Goal: Task Accomplishment & Management: Use online tool/utility

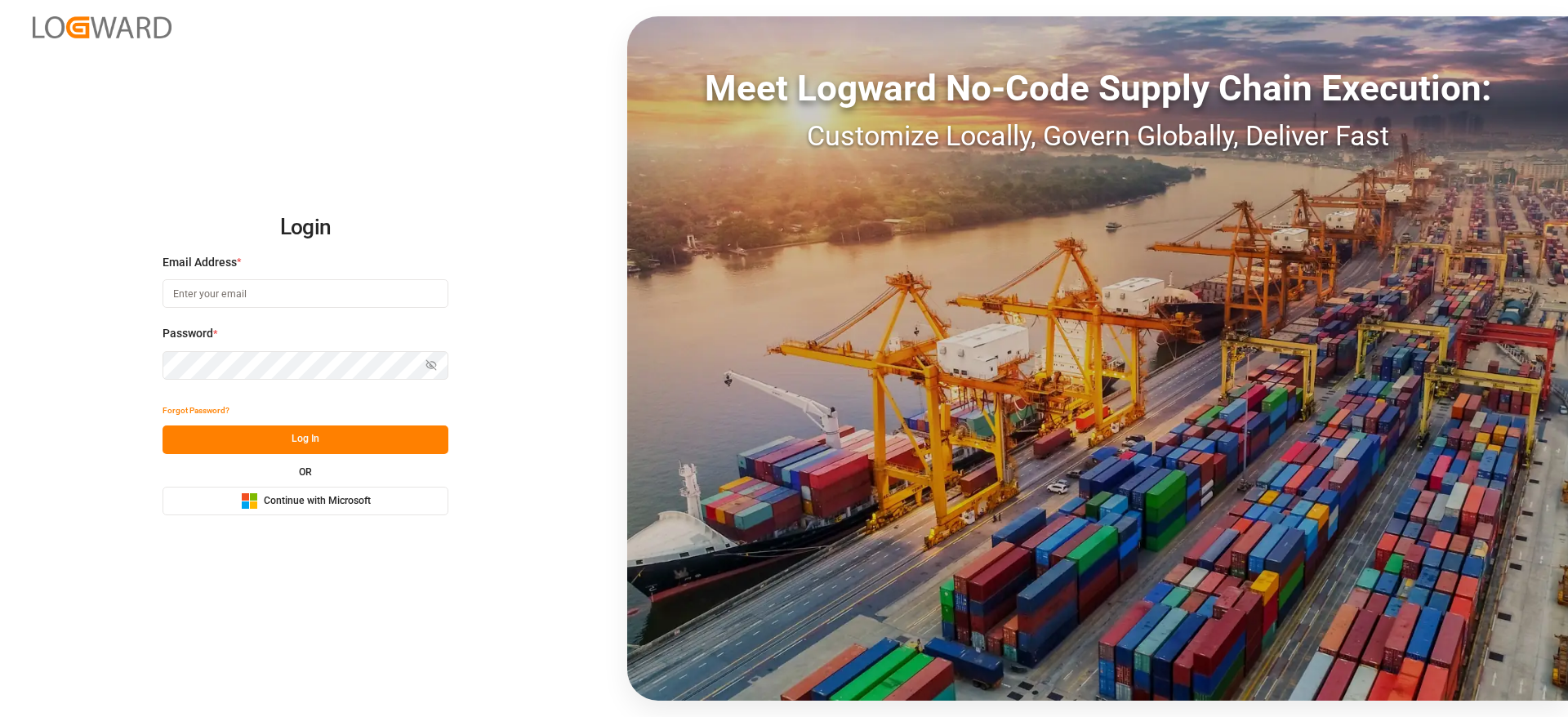
click at [349, 504] on span "Continue with Microsoft" at bounding box center [317, 501] width 107 height 15
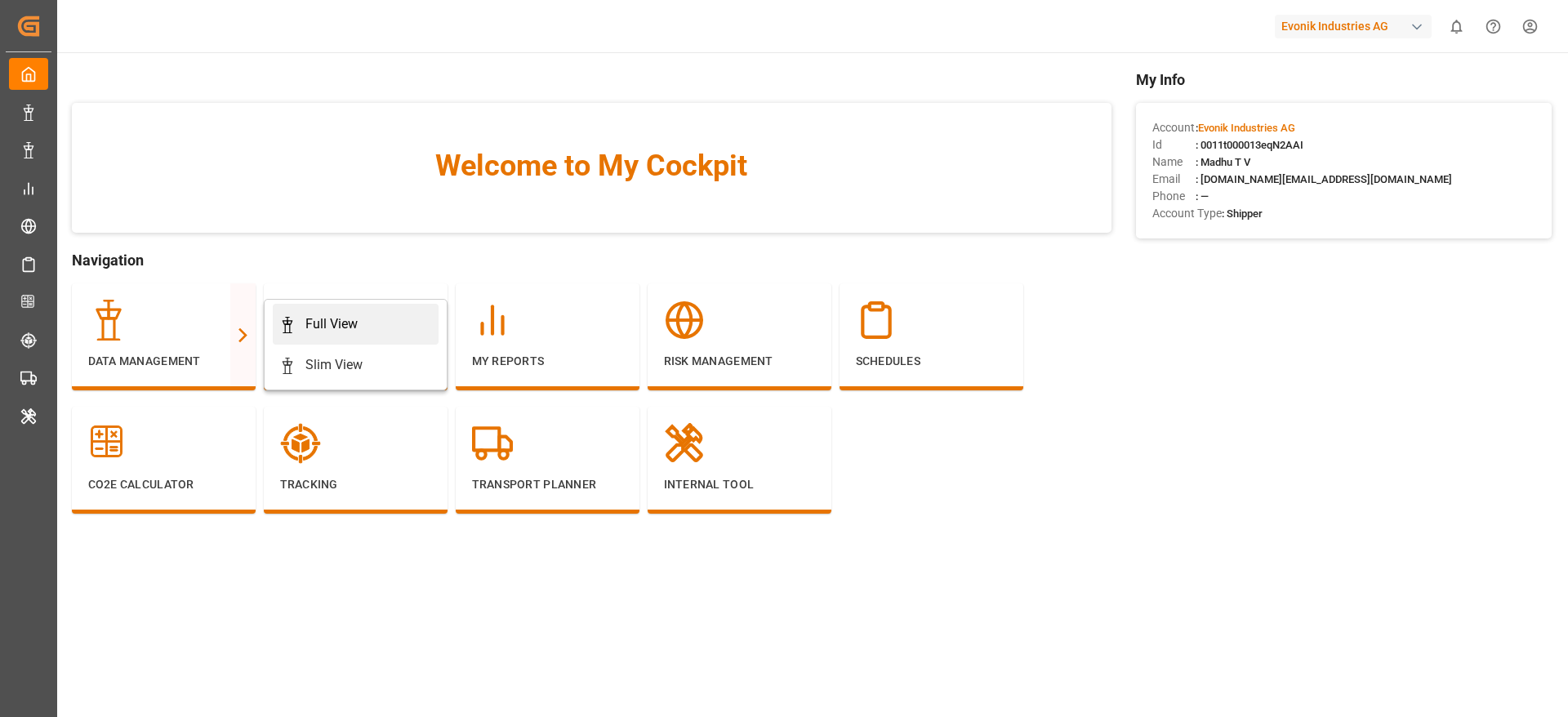
click at [371, 315] on div "Full View" at bounding box center [356, 324] width 153 height 20
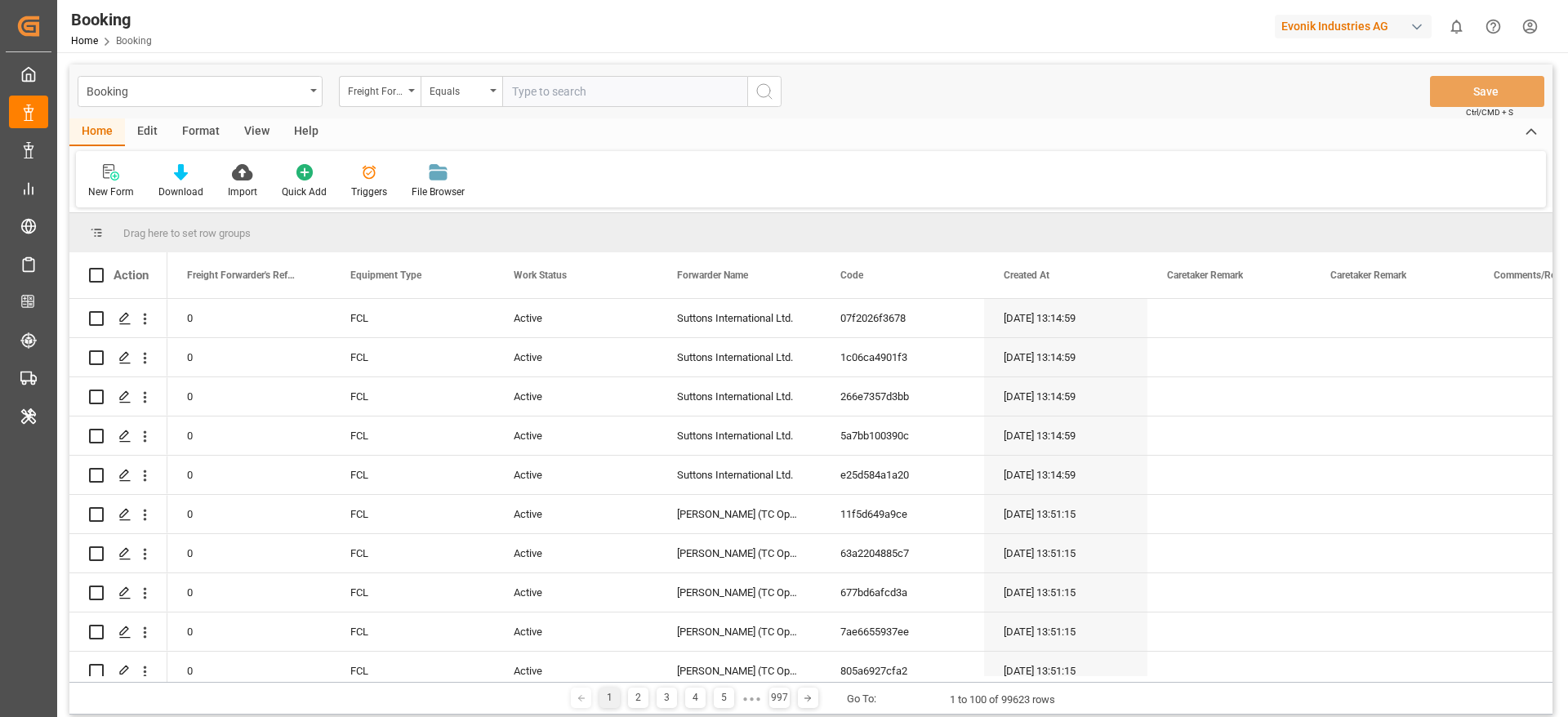
click at [198, 128] on div "Format" at bounding box center [201, 131] width 62 height 28
click at [115, 185] on div "Filter Rows" at bounding box center [112, 192] width 48 height 15
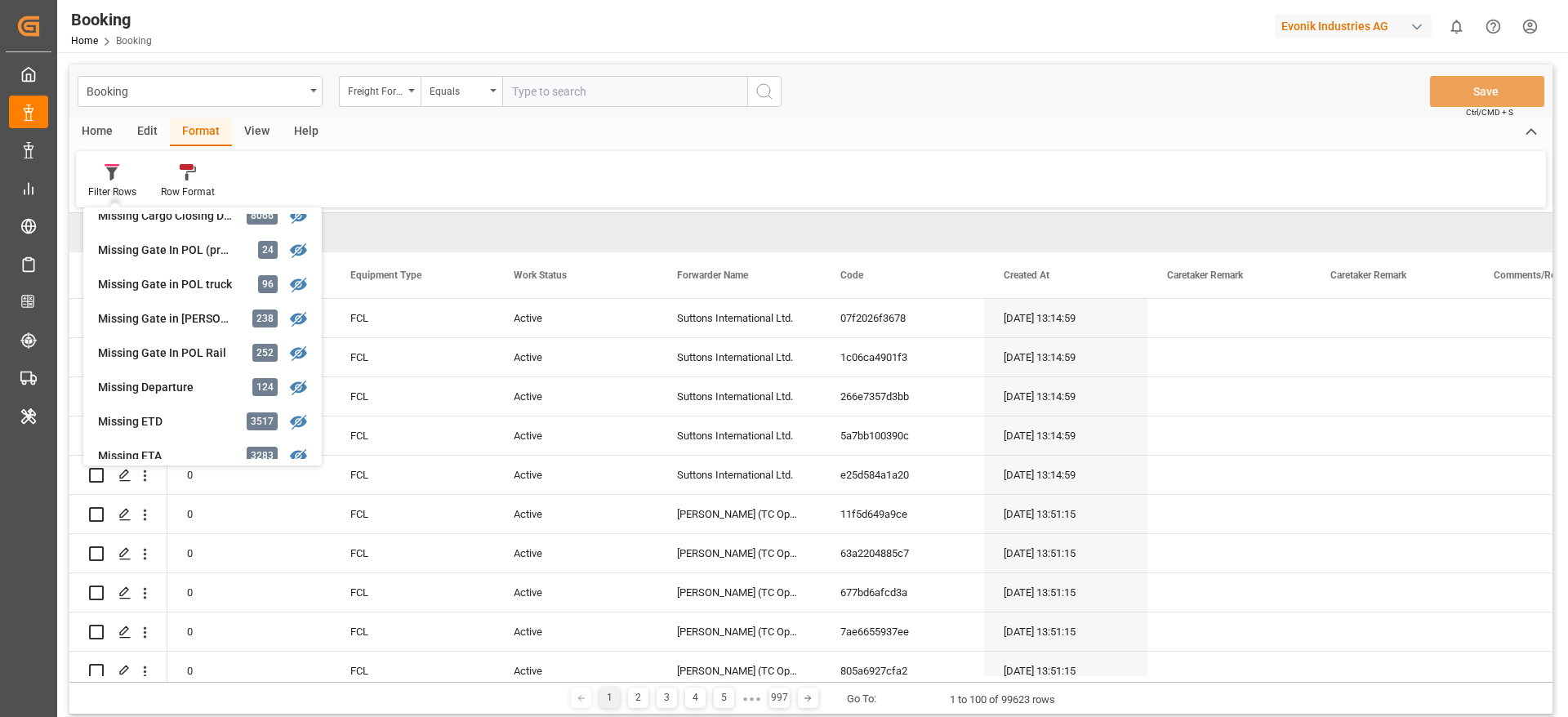
scroll to position [245, 0]
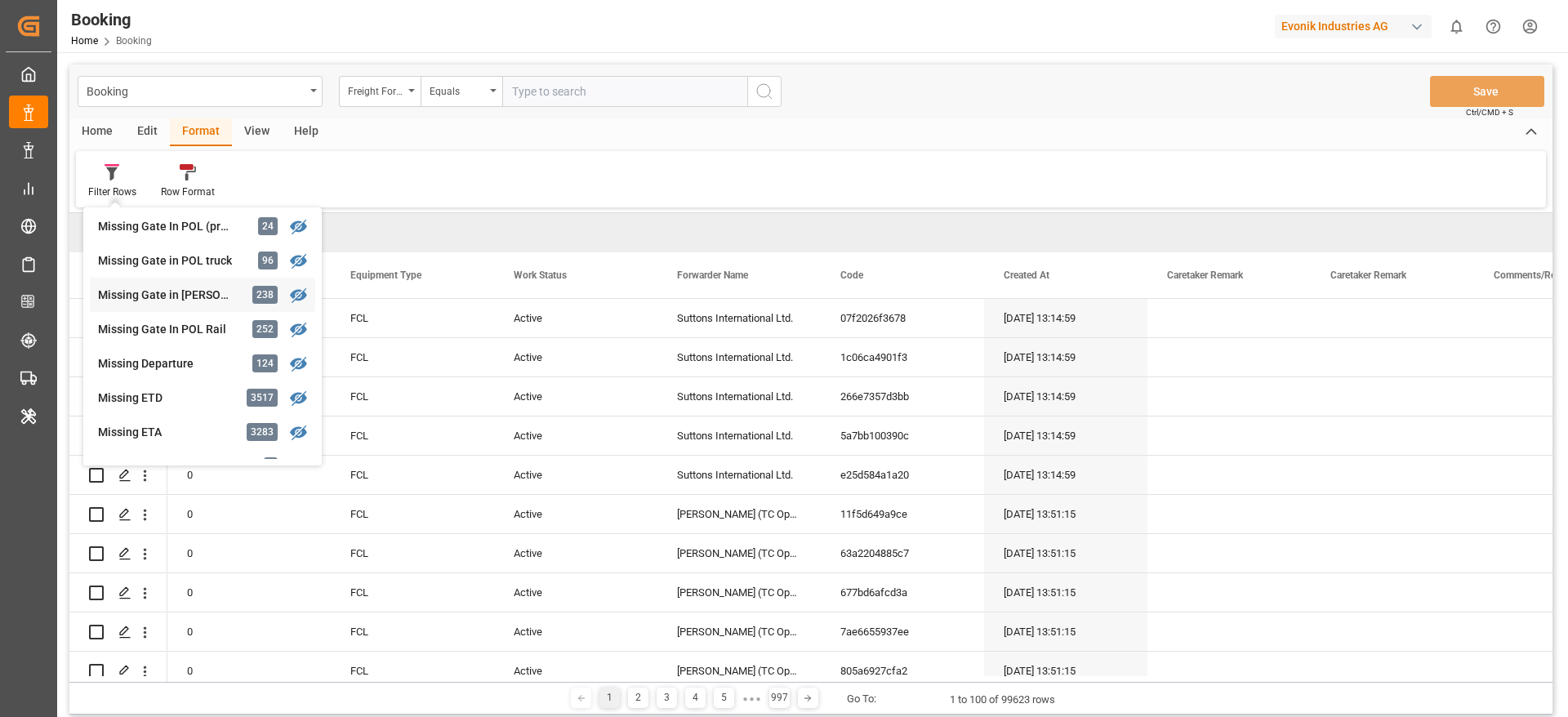
click at [179, 300] on div "Missing Gate in [PERSON_NAME]" at bounding box center [169, 295] width 143 height 17
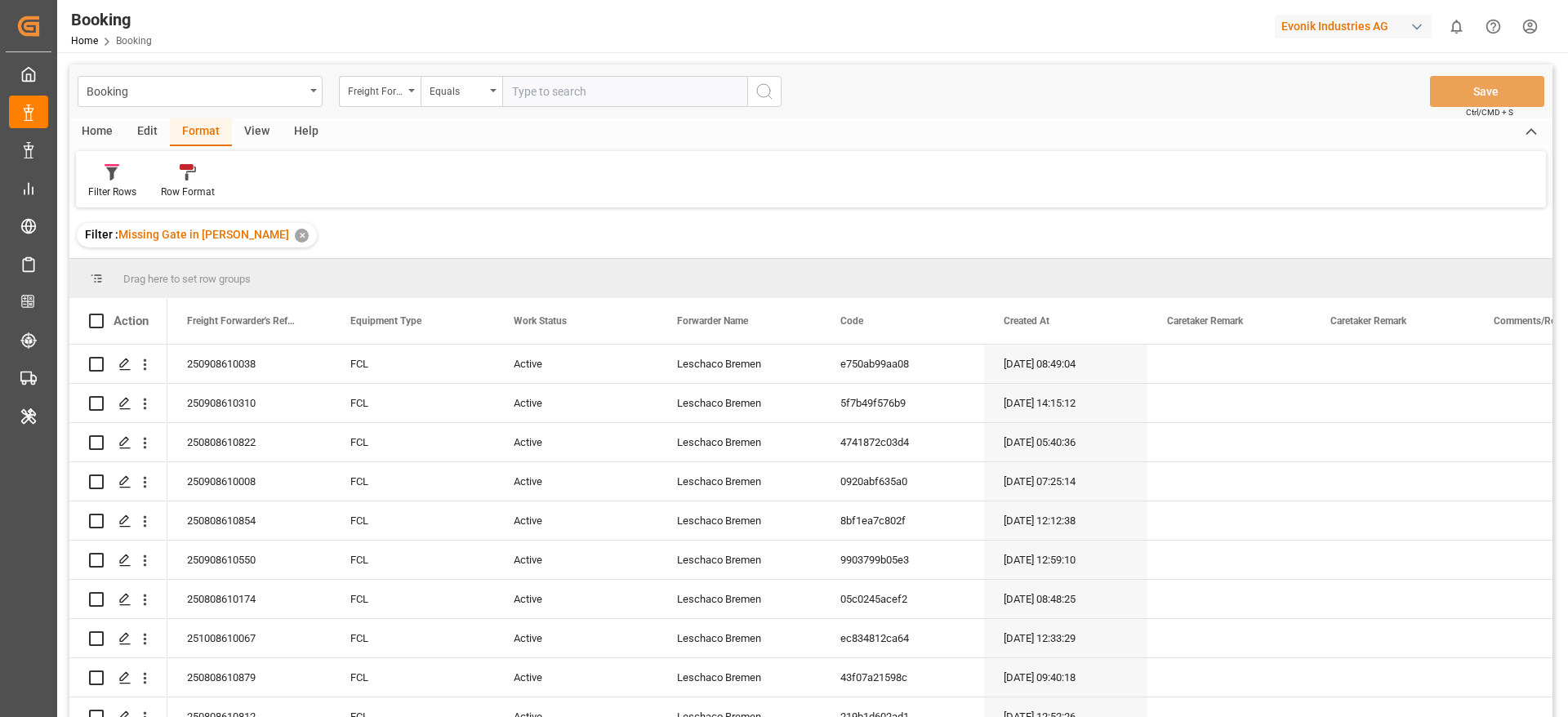
click at [249, 136] on div "View" at bounding box center [257, 131] width 50 height 28
click at [699, 193] on div "Default Standard Templates Save Template Reset Template" at bounding box center [811, 179] width 1469 height 56
click at [89, 188] on div "Default" at bounding box center [104, 192] width 32 height 15
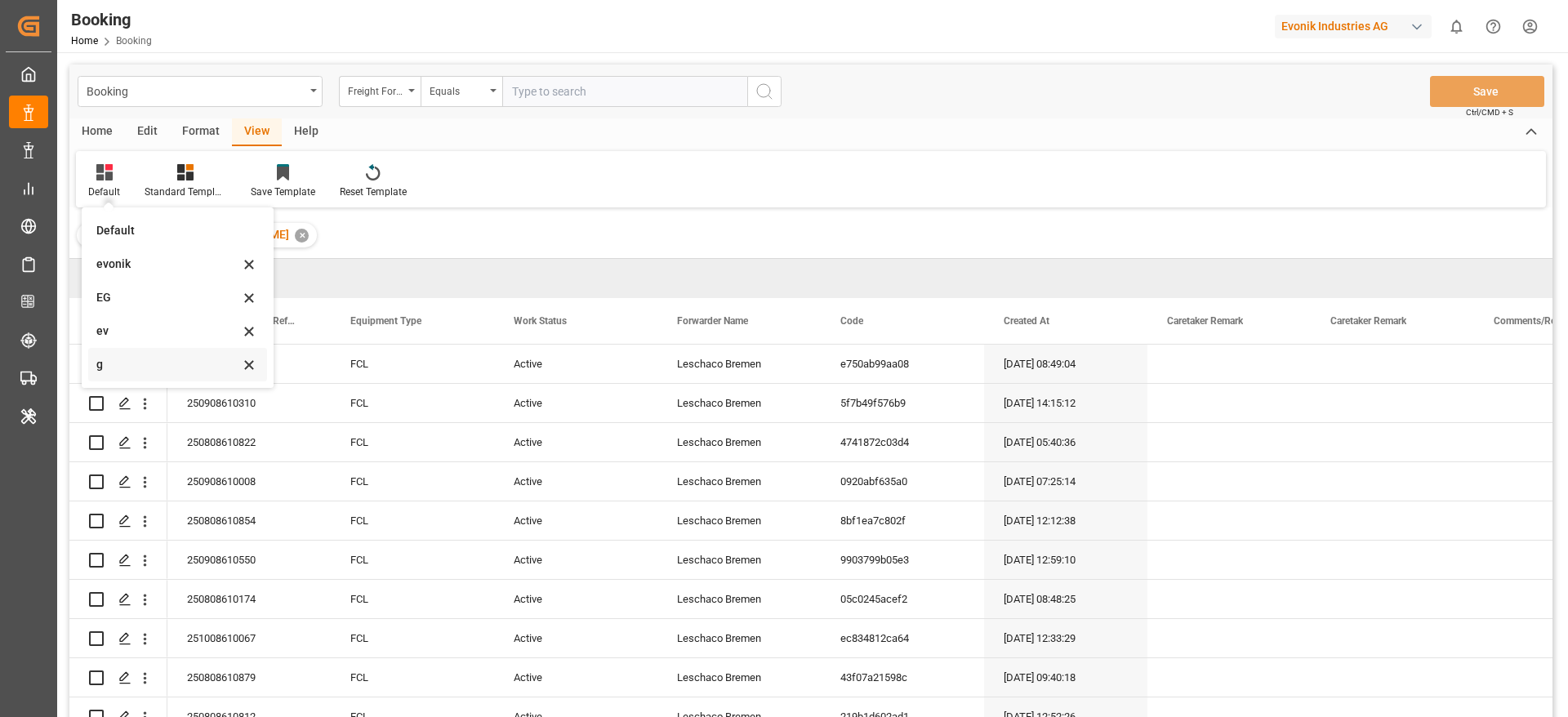
click at [141, 367] on div "g" at bounding box center [168, 364] width 143 height 17
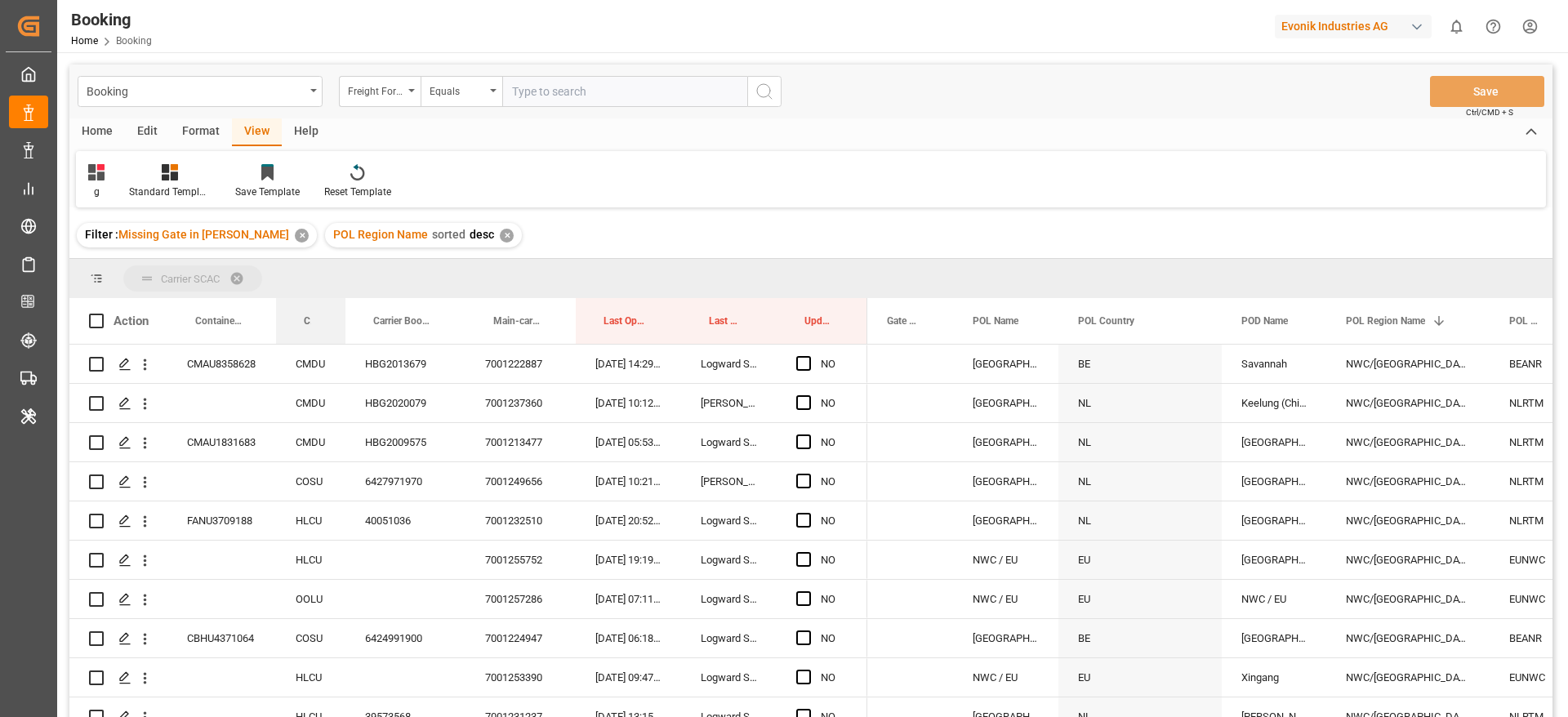
drag, startPoint x: 309, startPoint y: 321, endPoint x: 351, endPoint y: 280, distance: 58.7
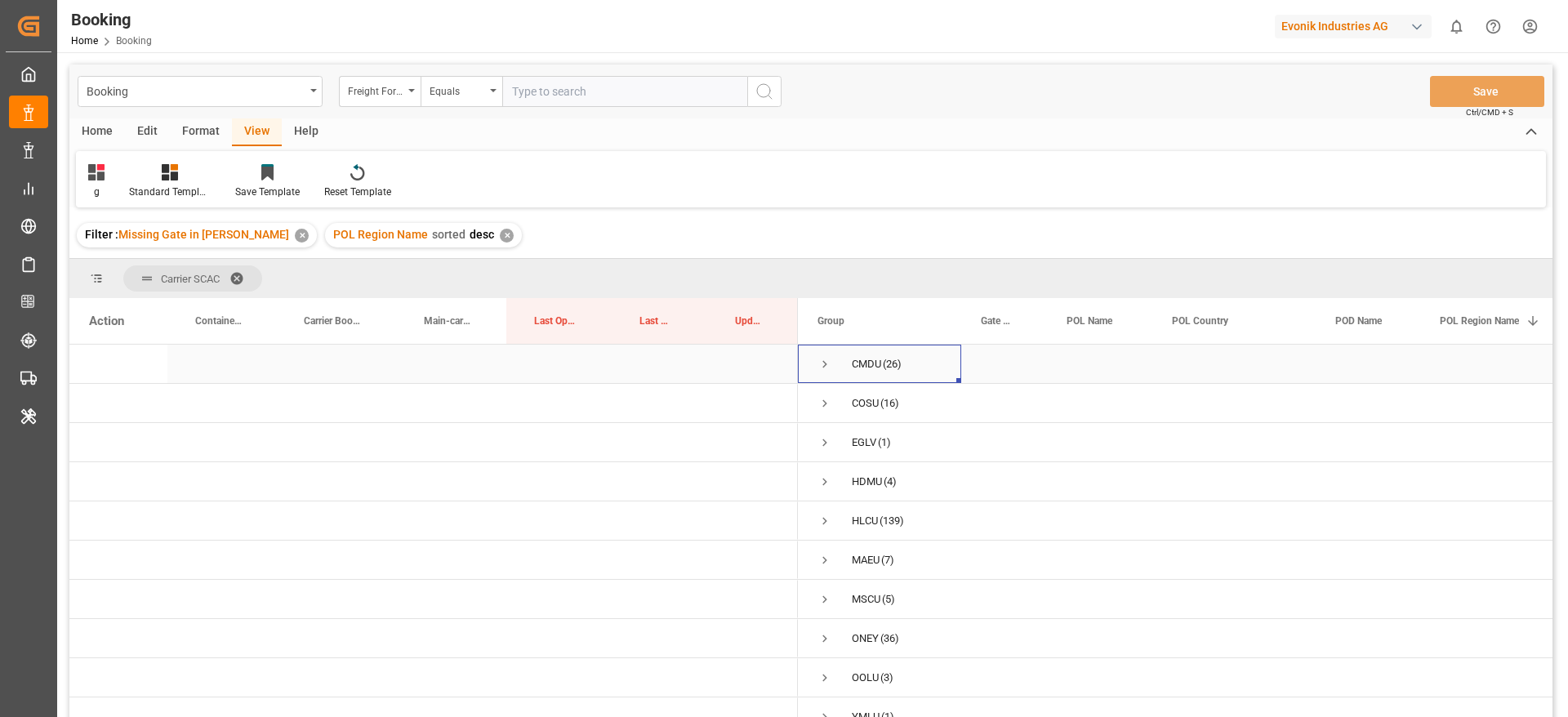
click at [827, 359] on span "Press SPACE to select this row." at bounding box center [825, 364] width 15 height 15
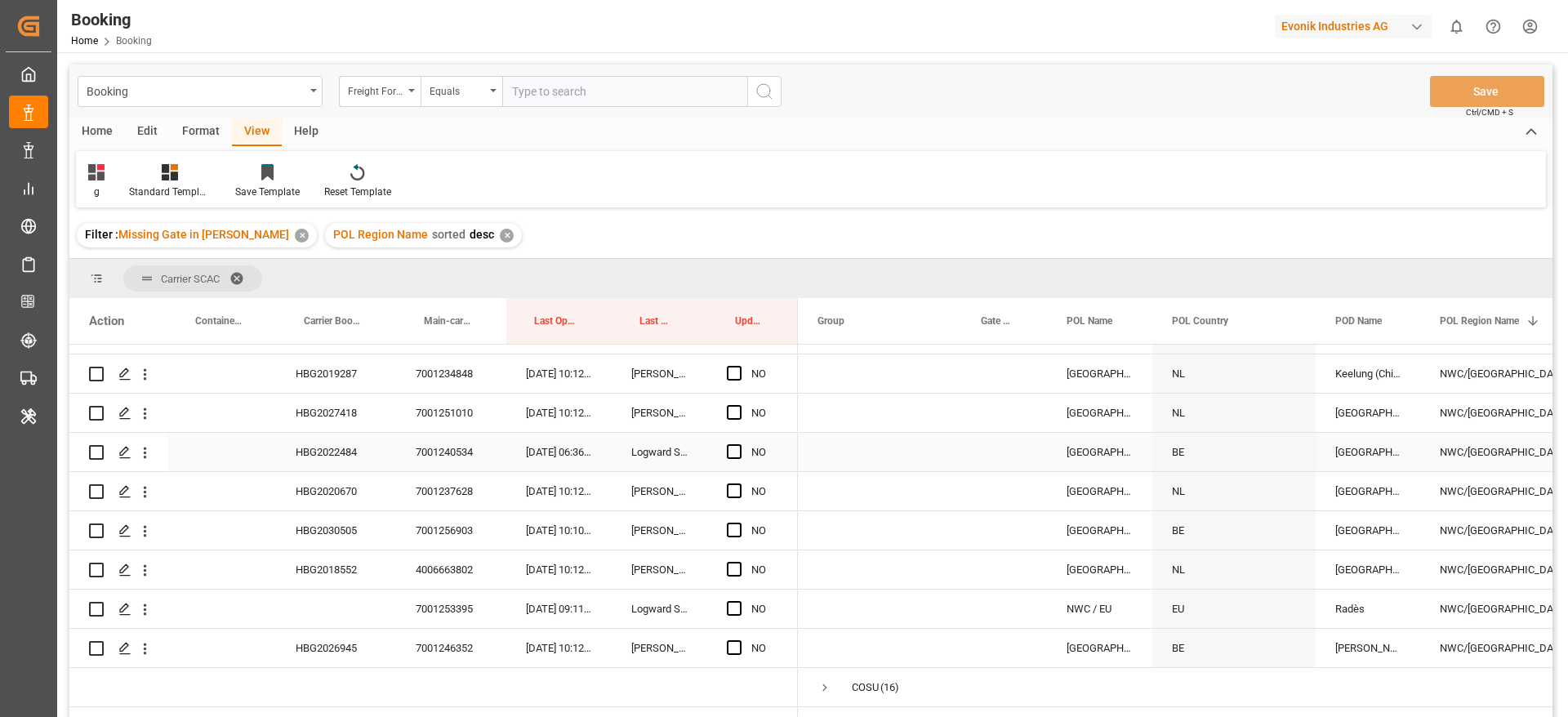
scroll to position [858, 0]
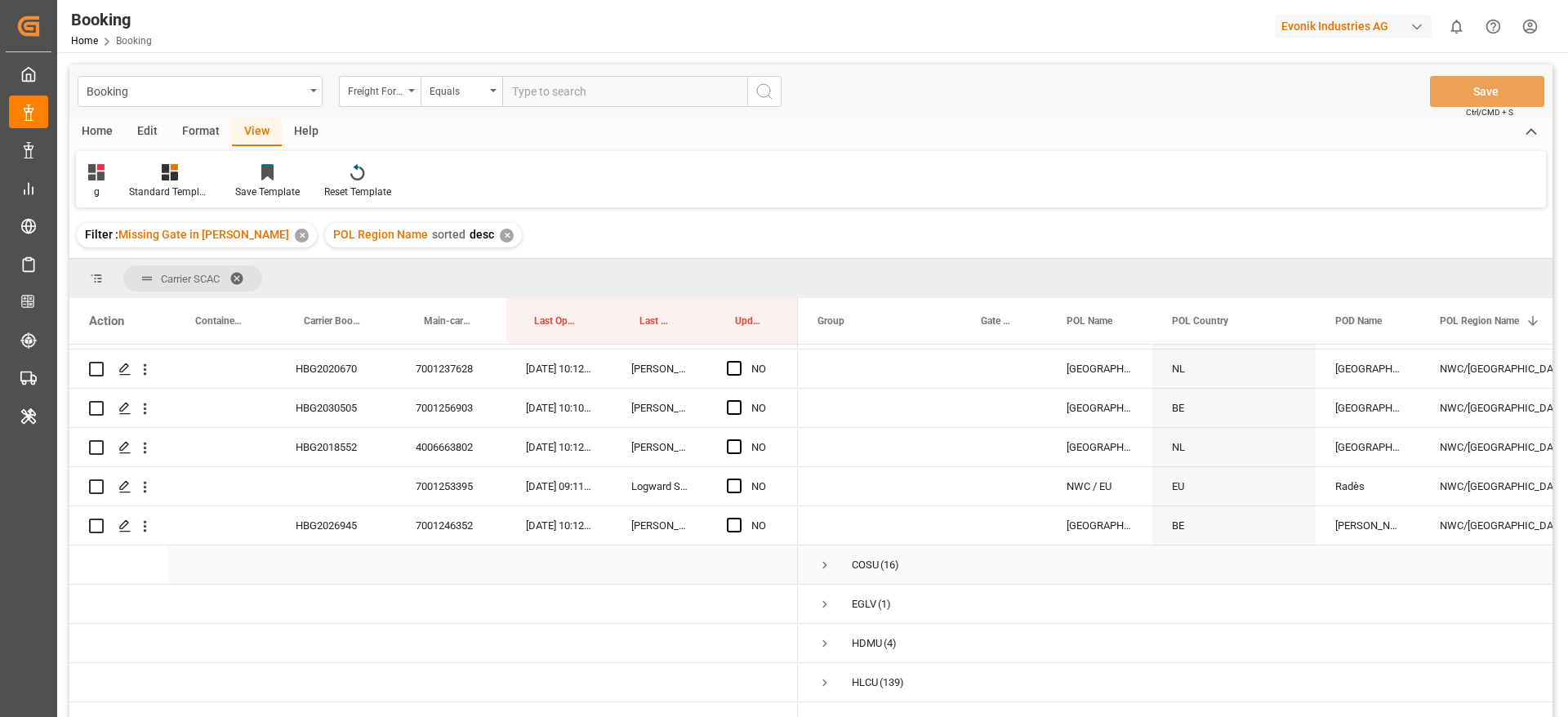
click at [822, 562] on span "Press SPACE to select this row." at bounding box center [825, 565] width 15 height 15
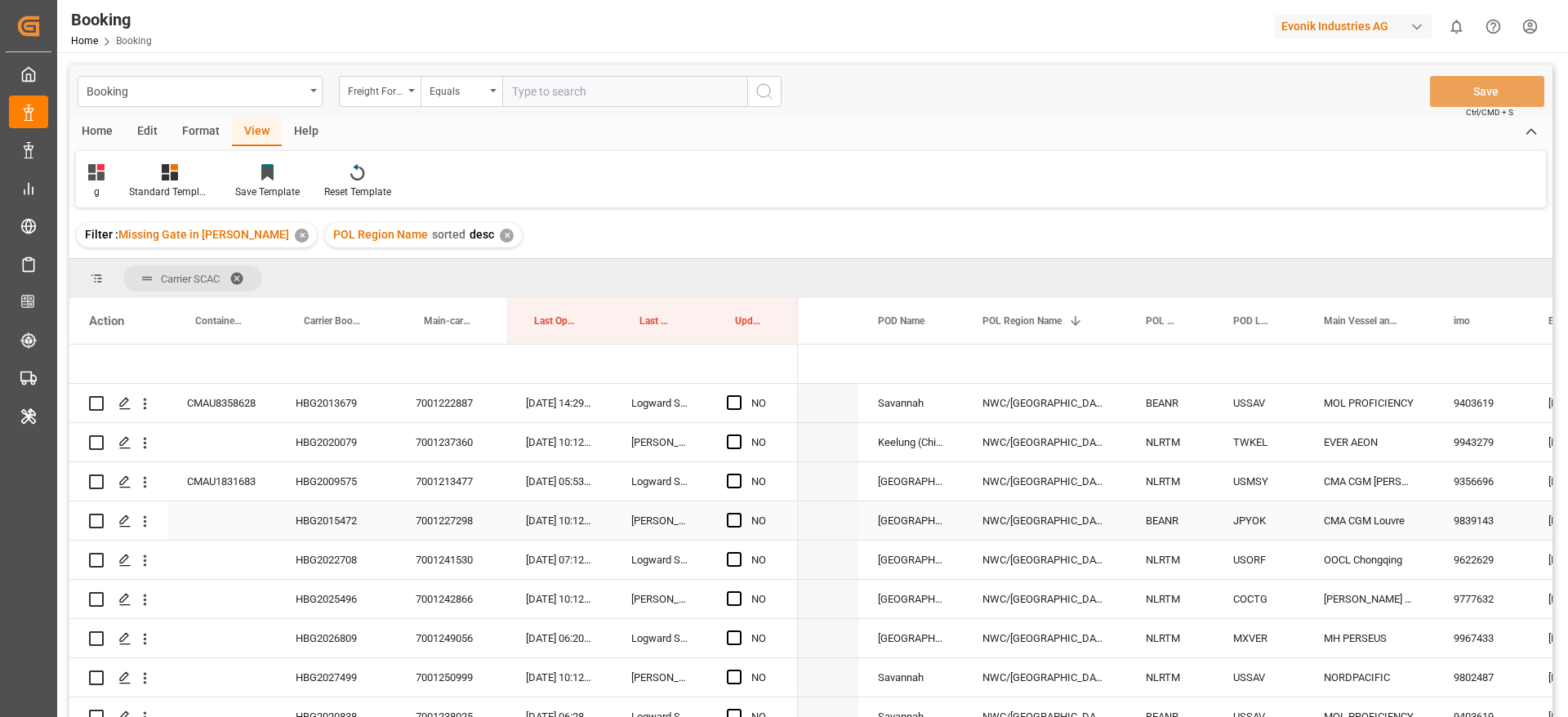
scroll to position [0, 460]
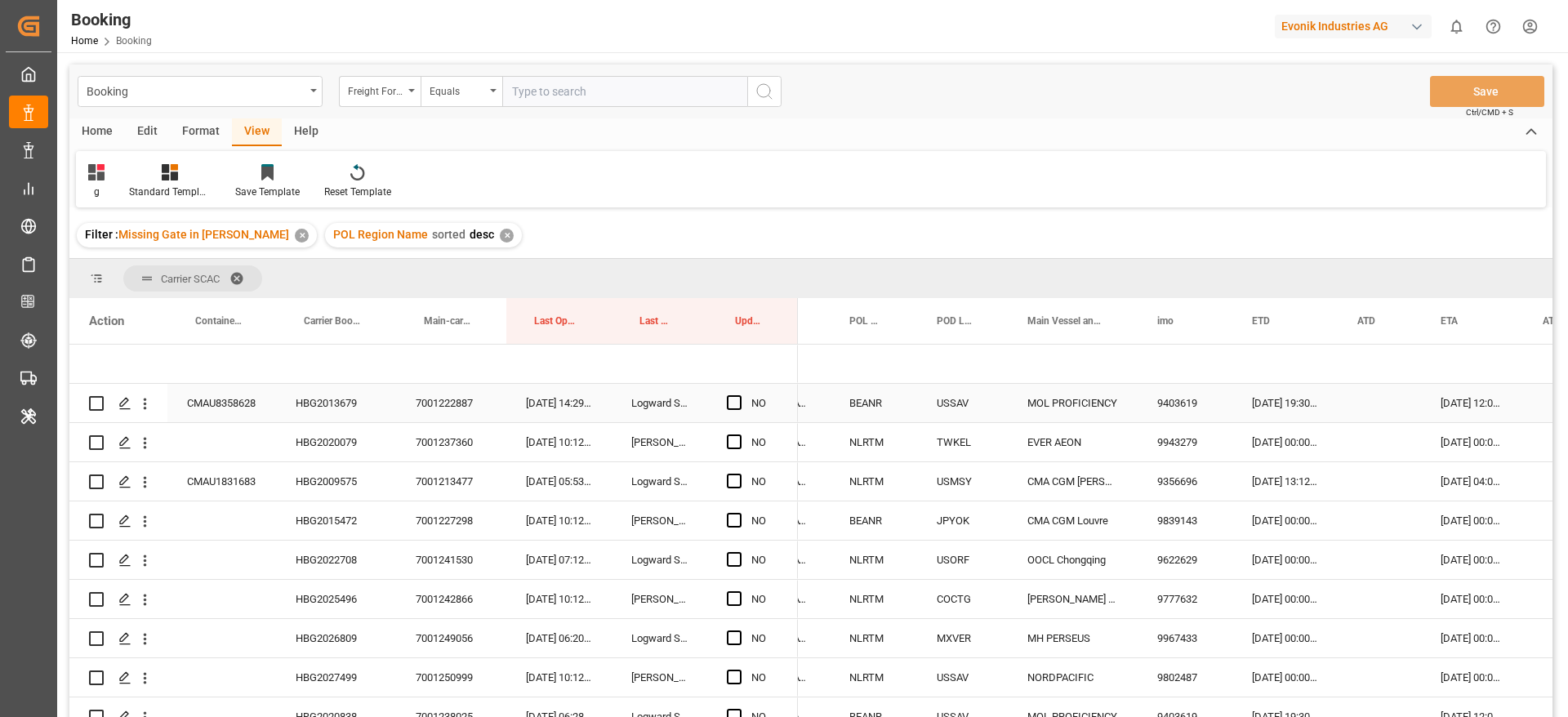
click at [321, 407] on div "HBG2013679" at bounding box center [336, 402] width 120 height 38
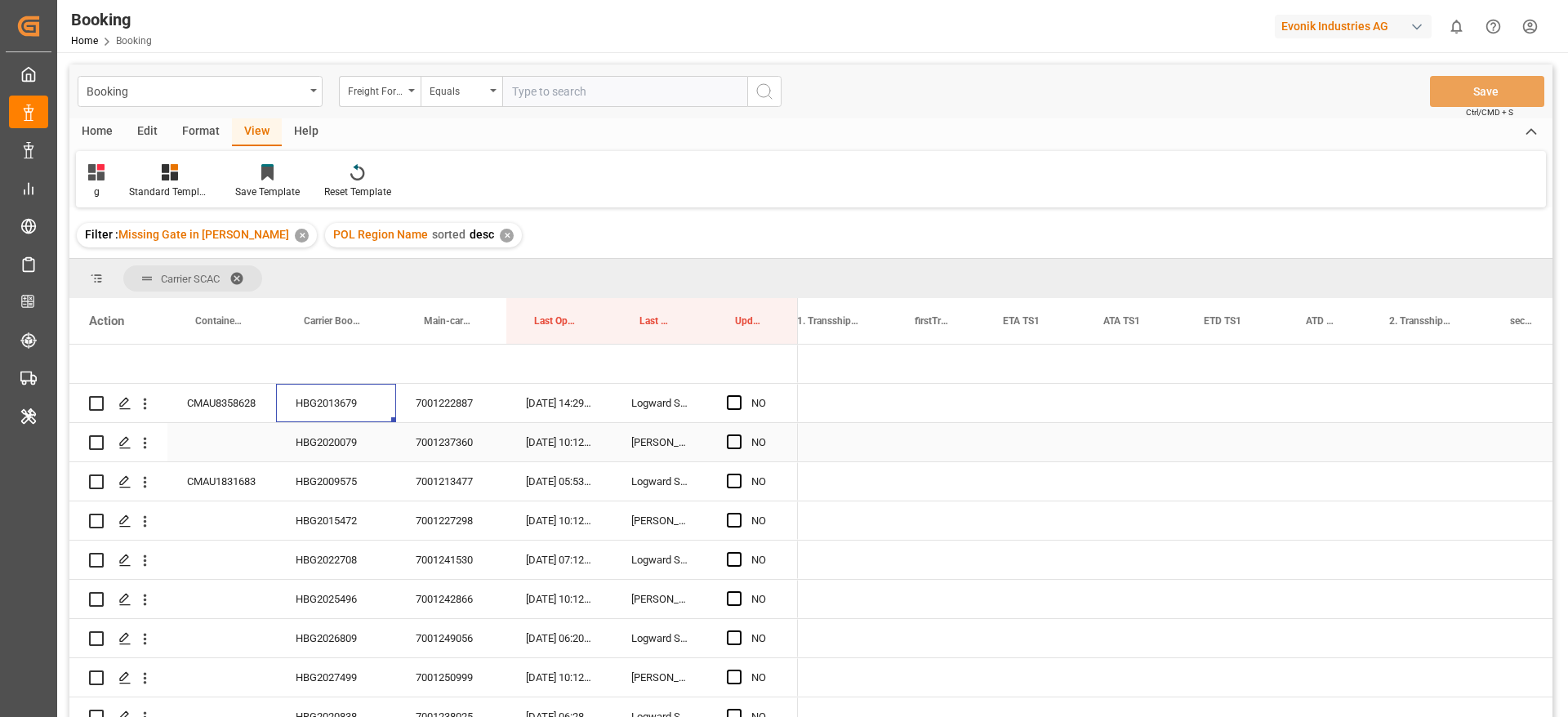
scroll to position [0, 1533]
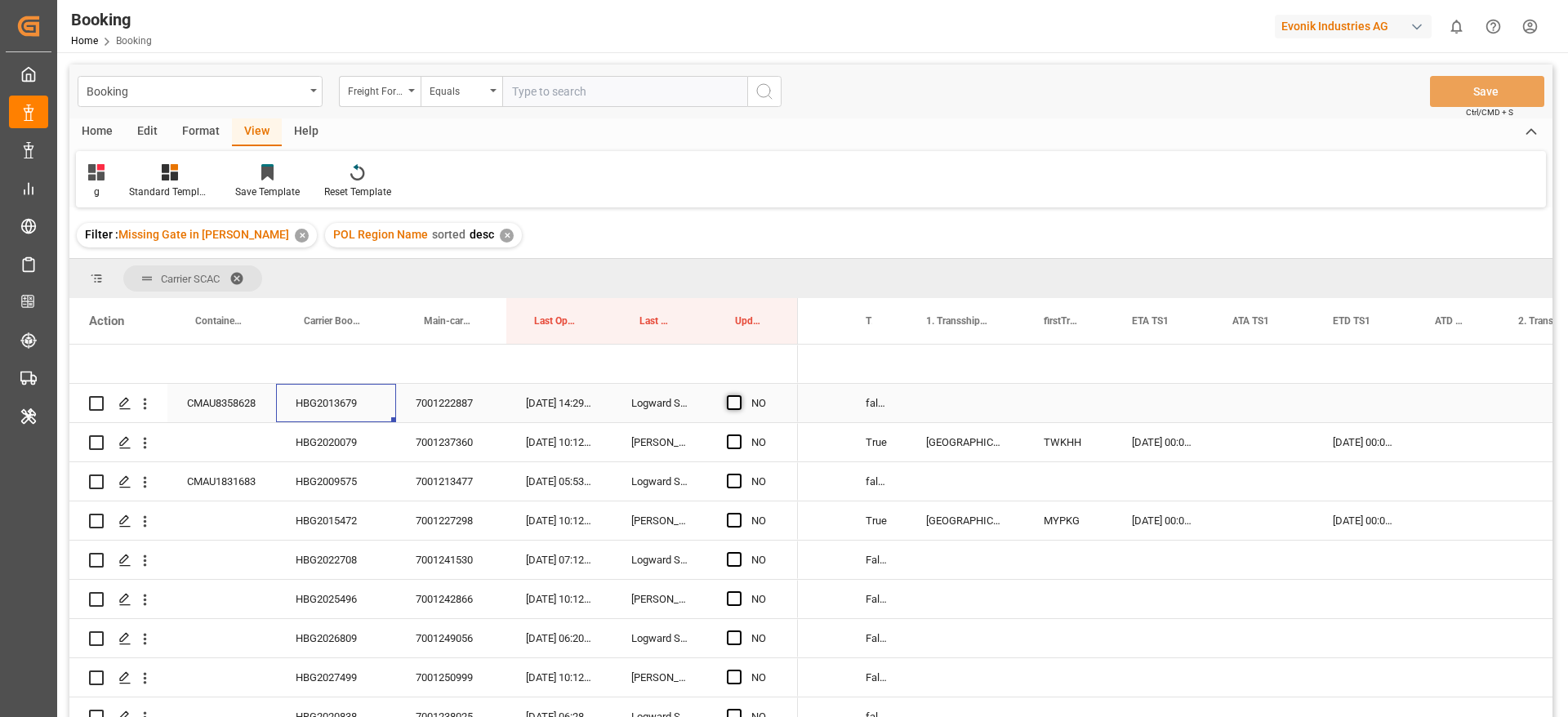
click at [727, 401] on span "Press SPACE to select this row." at bounding box center [733, 402] width 15 height 15
click at [739, 395] on input "Press SPACE to select this row." at bounding box center [739, 395] width 0 height 0
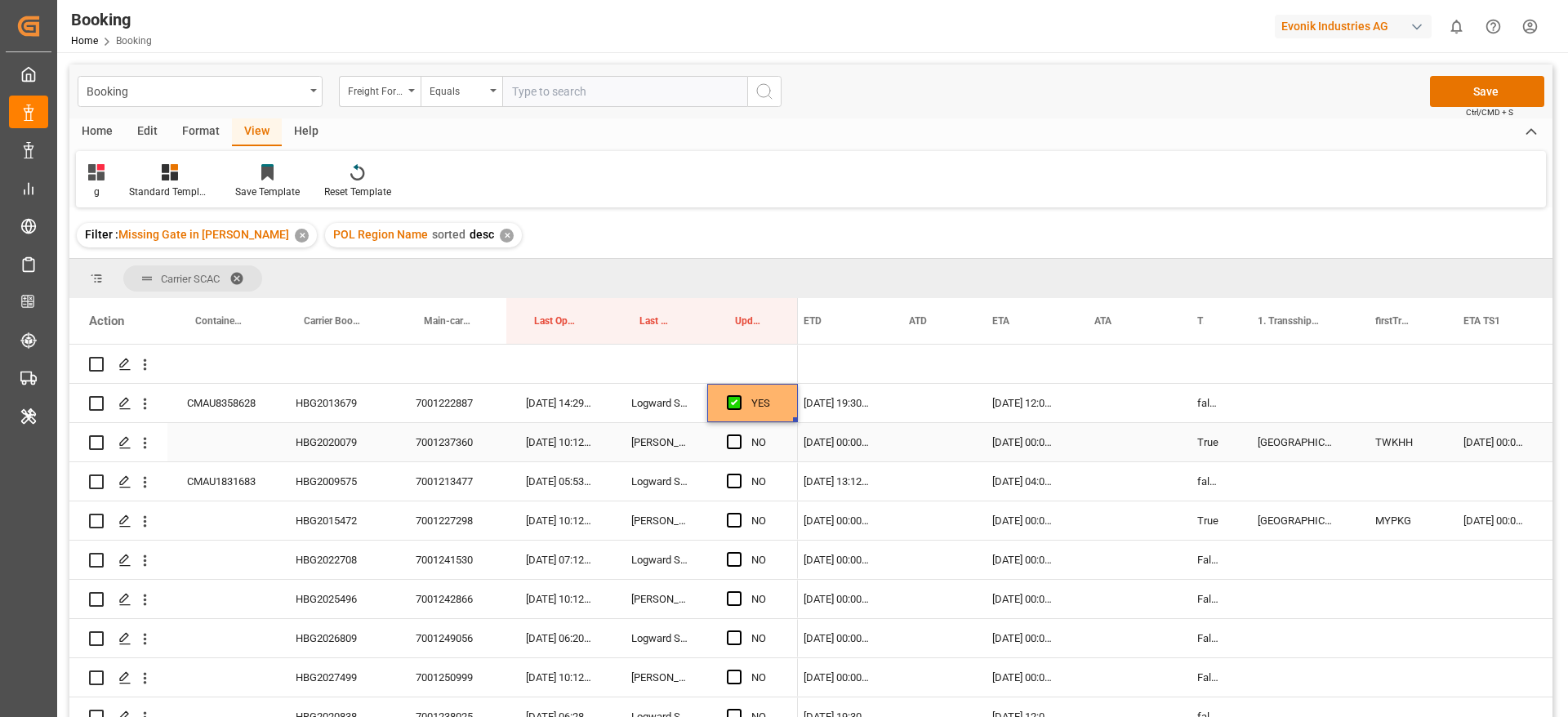
scroll to position [0, 1029]
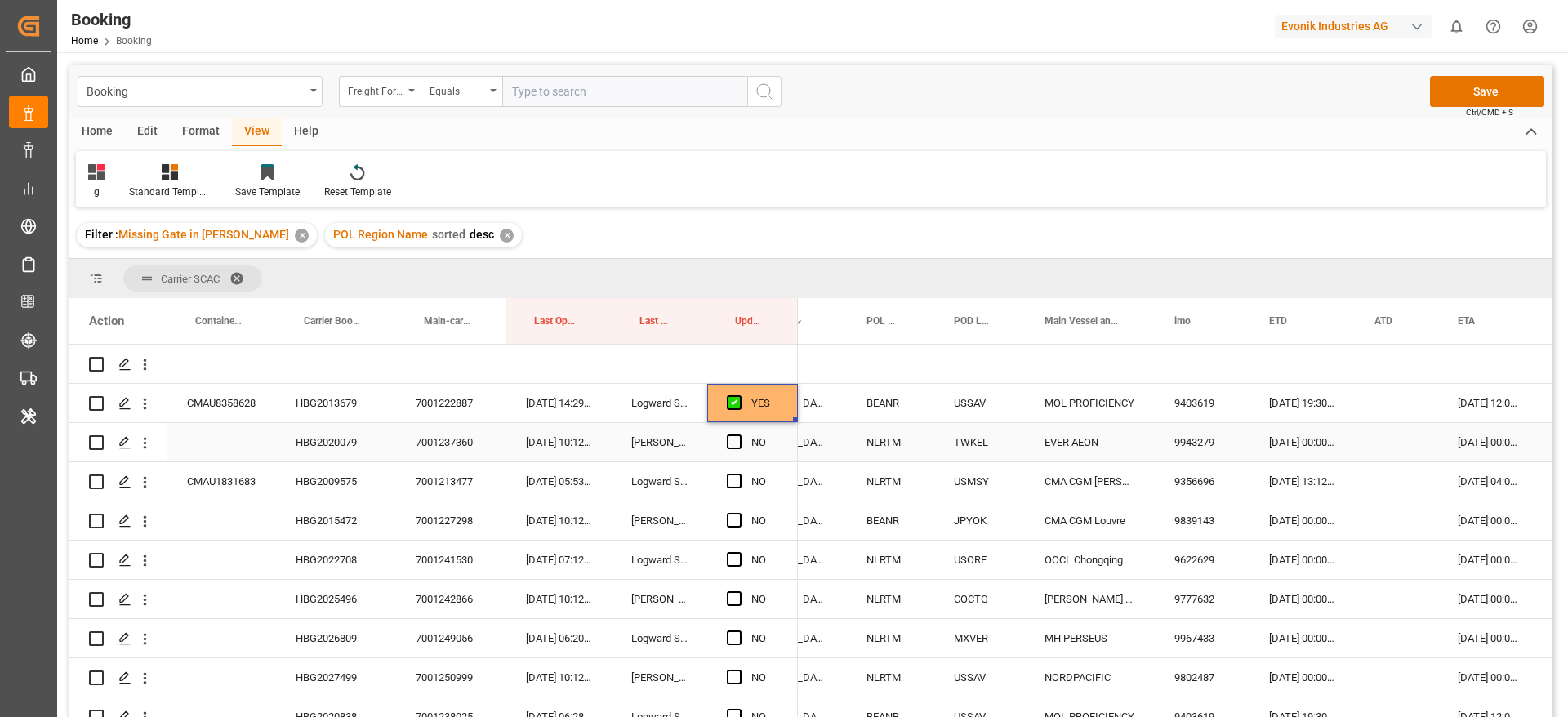
click at [306, 441] on div "HBG2020079" at bounding box center [336, 442] width 120 height 38
click at [730, 439] on span "Press SPACE to select this row." at bounding box center [733, 442] width 15 height 15
click at [739, 434] on input "Press SPACE to select this row." at bounding box center [739, 434] width 0 height 0
click at [311, 475] on div "HBG2009575" at bounding box center [336, 482] width 120 height 38
click at [737, 481] on span "Press SPACE to select this row." at bounding box center [733, 481] width 15 height 15
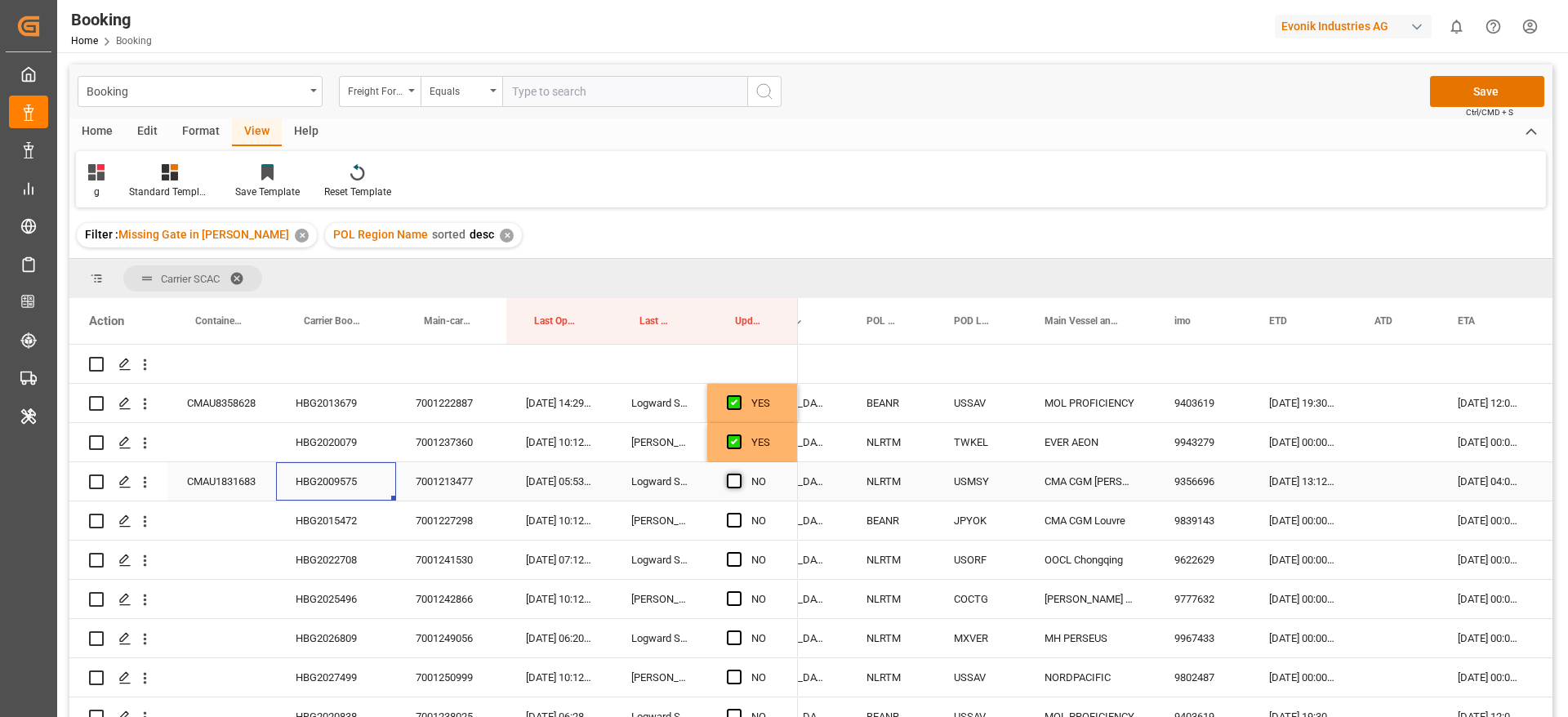
click at [739, 474] on input "Press SPACE to select this row." at bounding box center [739, 474] width 0 height 0
click at [340, 510] on div "HBG2015472" at bounding box center [336, 521] width 120 height 38
click at [1296, 514] on div "[DATE] 00:00:00" at bounding box center [1302, 521] width 106 height 38
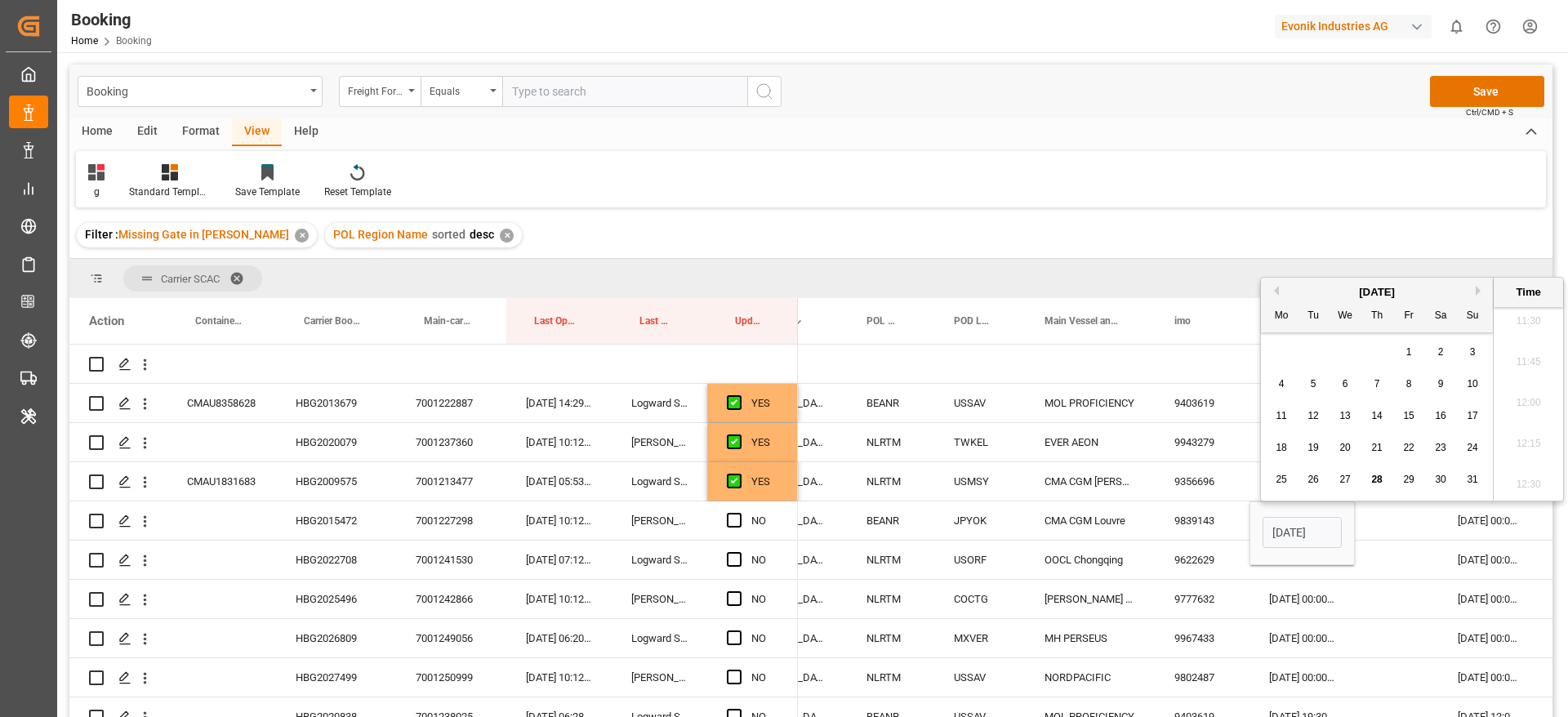
click at [1477, 288] on button "Next Month" at bounding box center [1480, 291] width 10 height 10
click at [1477, 356] on div "7" at bounding box center [1472, 353] width 20 height 20
type input "07-09-2025 00:00"
click at [1408, 522] on div "Press SPACE to select this row." at bounding box center [1397, 521] width 83 height 38
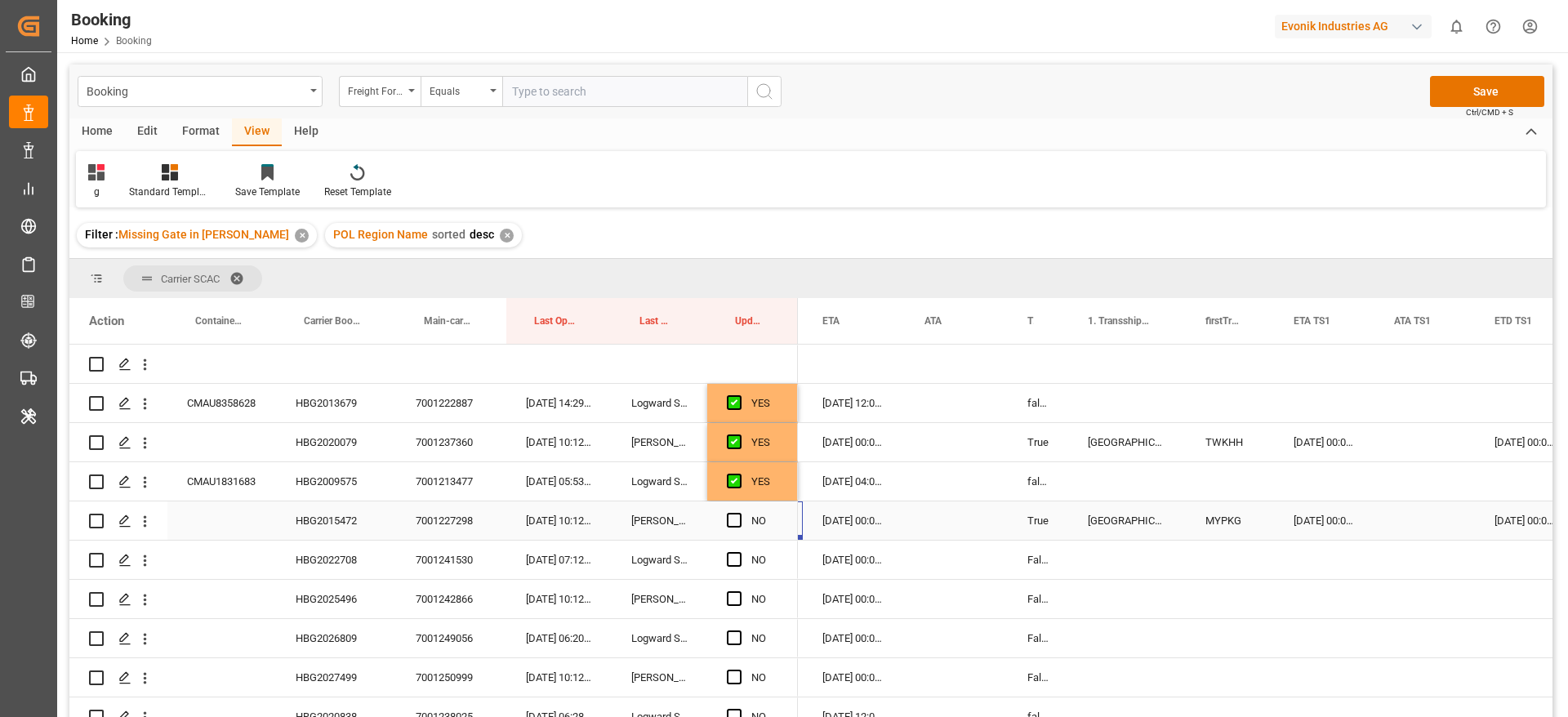
click at [727, 522] on span "Press SPACE to select this row." at bounding box center [733, 521] width 15 height 15
click at [739, 514] on input "Press SPACE to select this row." at bounding box center [739, 514] width 0 height 0
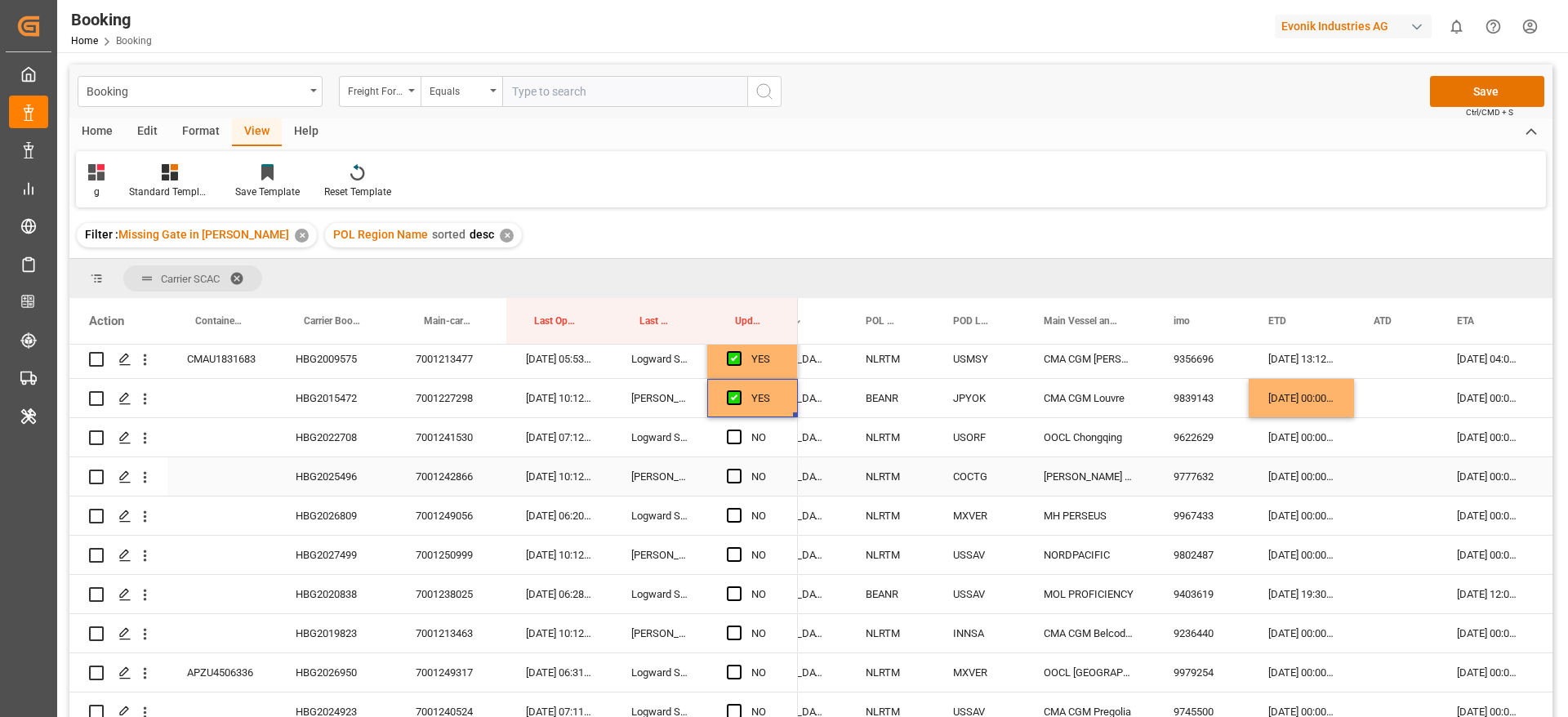
click at [331, 439] on div "HBG2022708" at bounding box center [336, 437] width 120 height 38
click at [731, 436] on span "Press SPACE to select this row." at bounding box center [733, 437] width 15 height 15
click at [739, 430] on input "Press SPACE to select this row." at bounding box center [739, 430] width 0 height 0
click at [378, 477] on div "HBG2025496" at bounding box center [336, 476] width 120 height 38
click at [731, 478] on span "Press SPACE to select this row." at bounding box center [733, 476] width 15 height 15
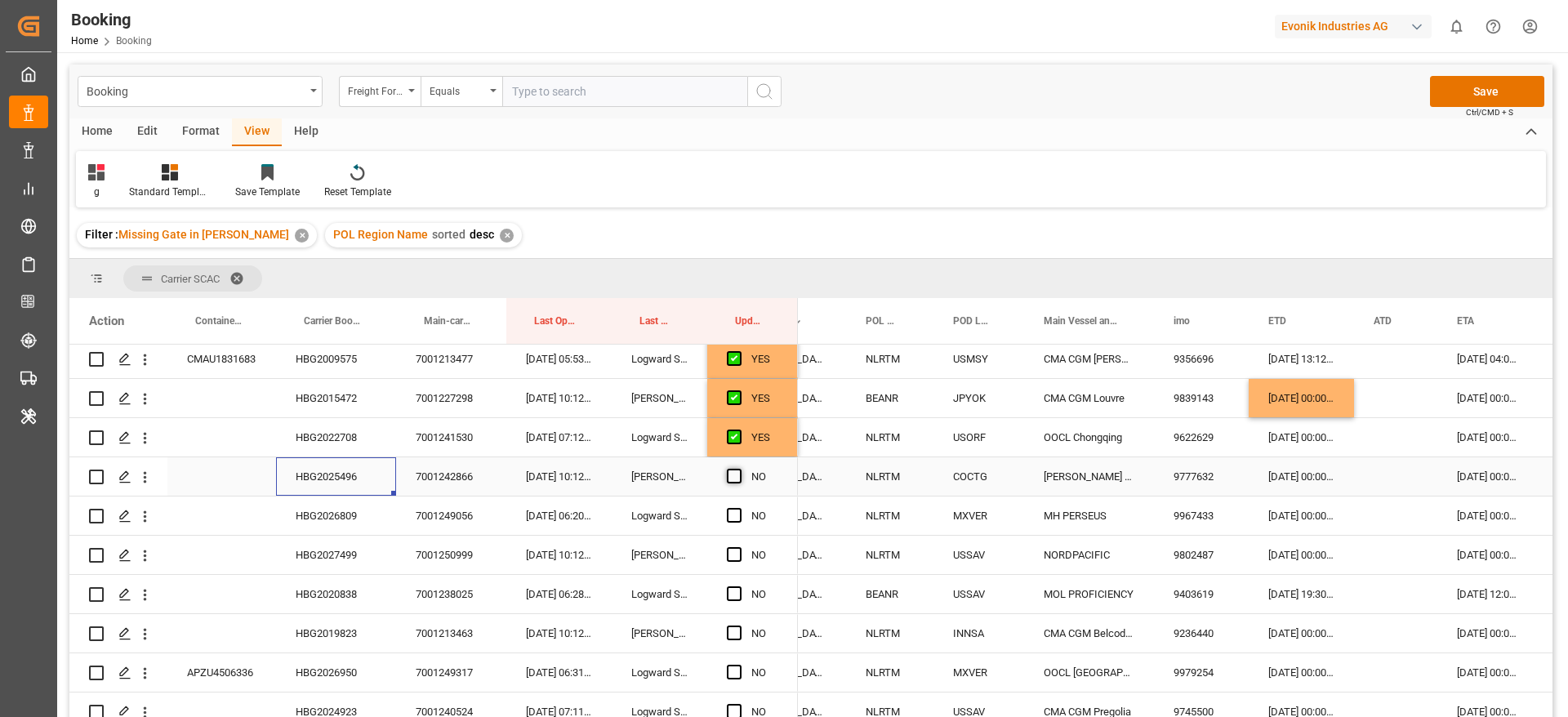
click at [739, 469] on input "Press SPACE to select this row." at bounding box center [739, 469] width 0 height 0
click at [348, 520] on div "HBG2026809" at bounding box center [336, 515] width 120 height 38
click at [736, 514] on span "Press SPACE to select this row." at bounding box center [733, 515] width 15 height 15
click at [739, 508] on input "Press SPACE to select this row." at bounding box center [739, 508] width 0 height 0
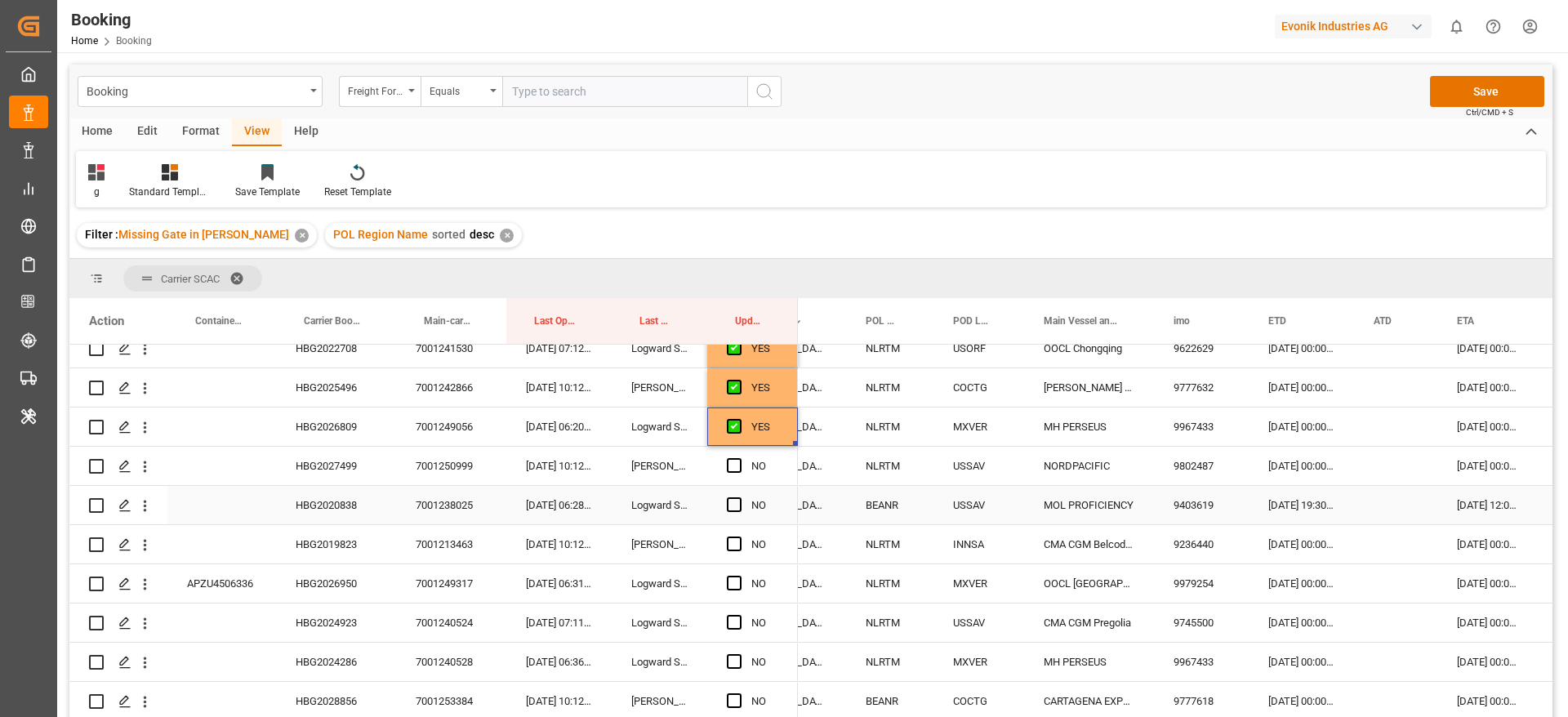
scroll to position [245, 0]
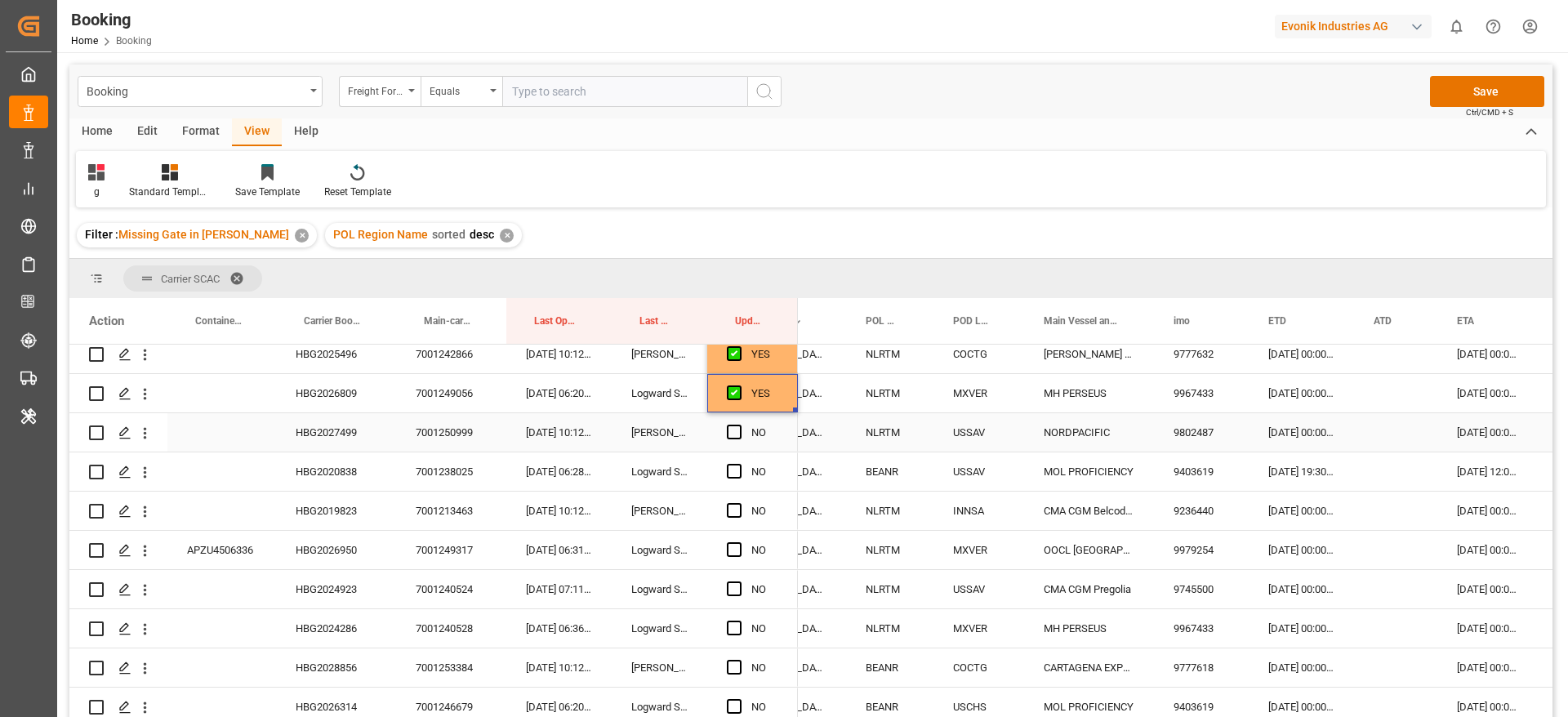
click at [322, 439] on div "HBG2027499" at bounding box center [336, 432] width 120 height 38
click at [1469, 434] on div "26-09-2025 00:00:00" at bounding box center [1488, 432] width 102 height 38
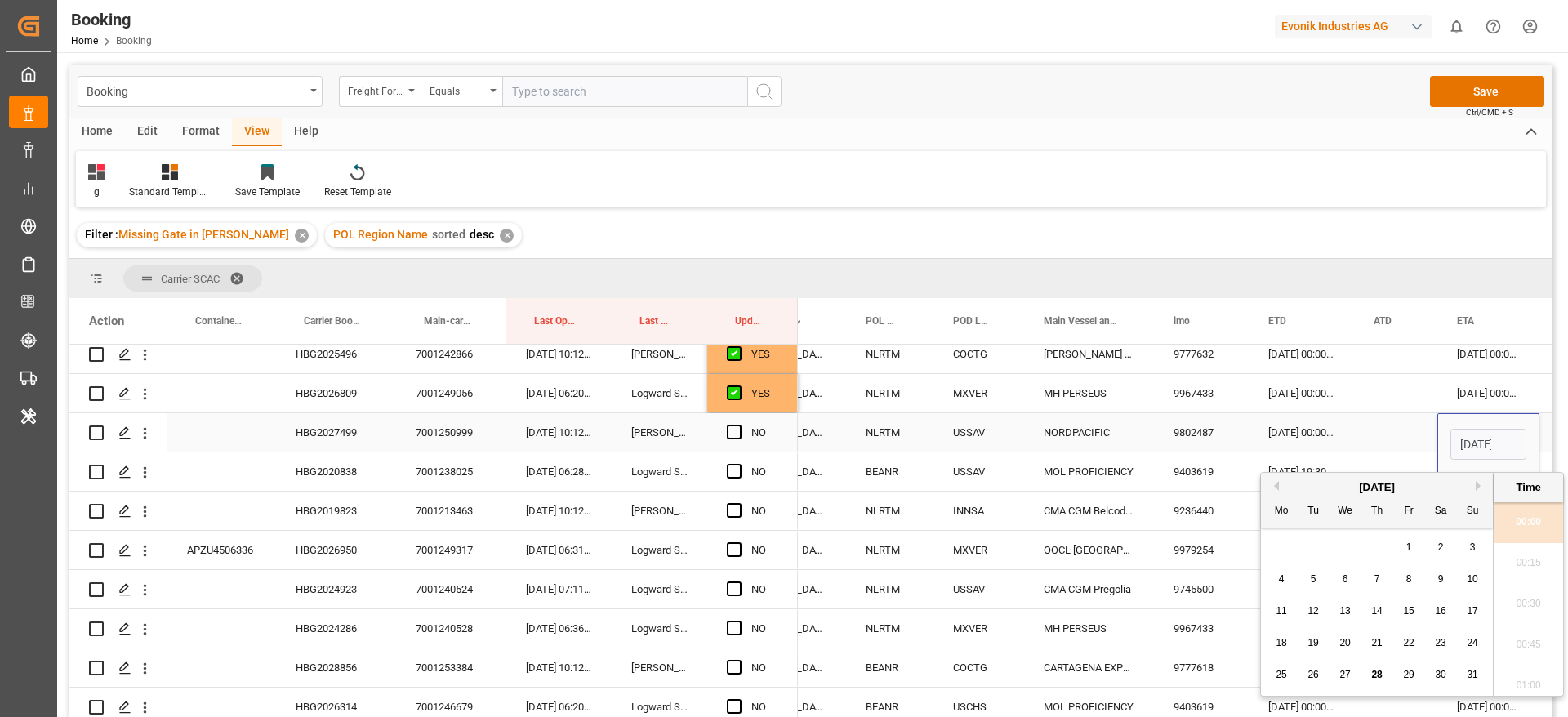
scroll to position [1885, 0]
click at [1477, 483] on button "Next Month" at bounding box center [1480, 486] width 10 height 10
click at [1439, 643] on span "27" at bounding box center [1440, 642] width 11 height 12
type input "27-09-2025 00:00"
click at [739, 431] on span "Press SPACE to select this row." at bounding box center [733, 432] width 15 height 15
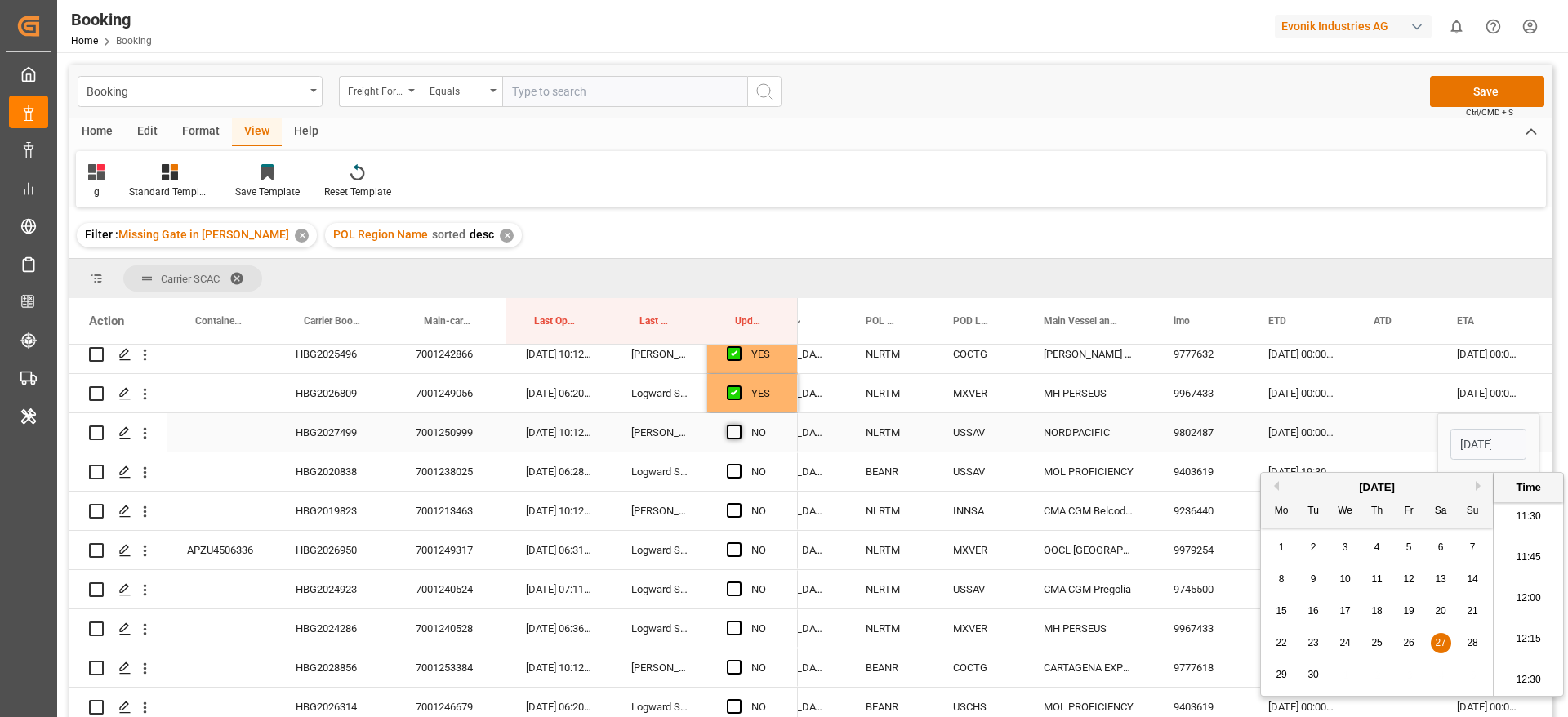
click at [739, 425] on input "Press SPACE to select this row." at bounding box center [739, 425] width 0 height 0
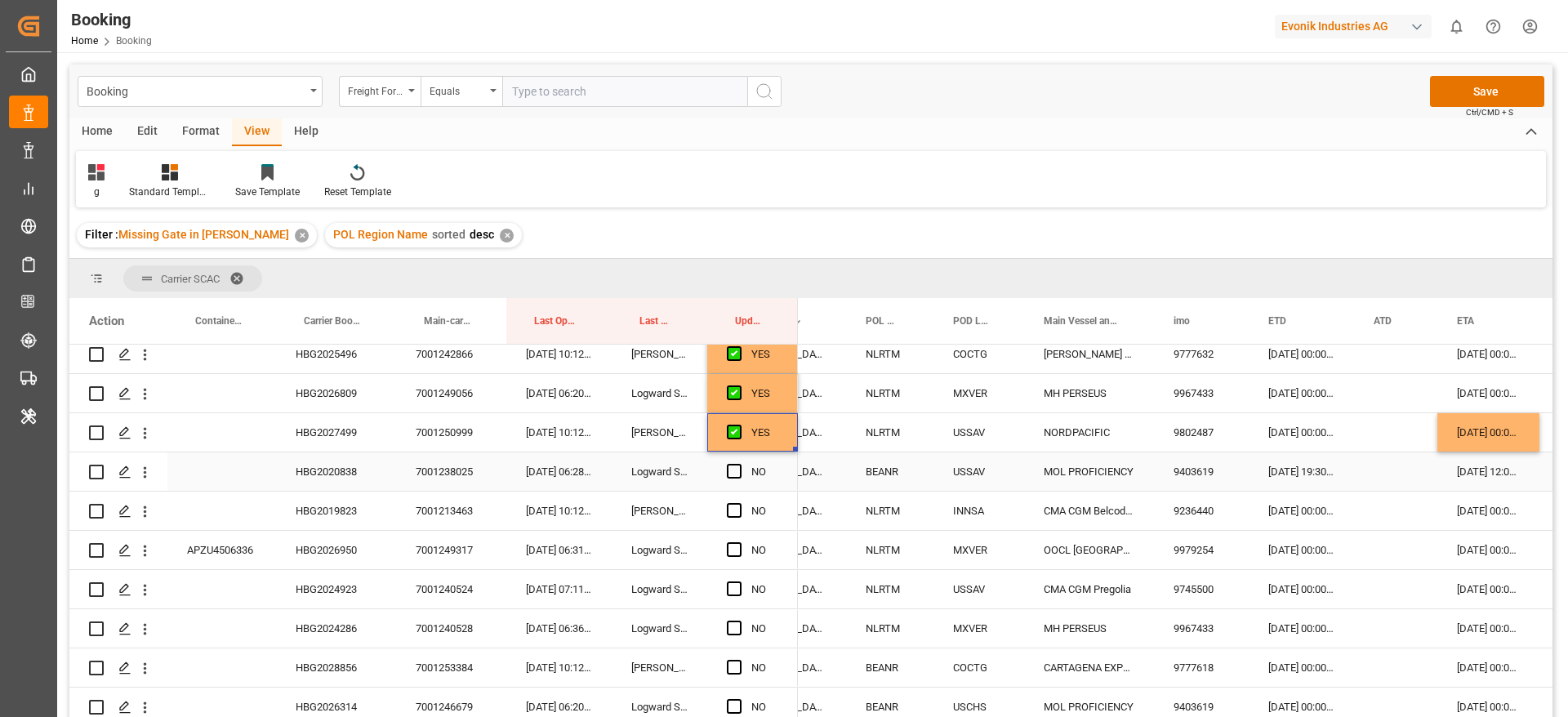
click at [329, 481] on div "HBG2020838" at bounding box center [336, 471] width 120 height 38
drag, startPoint x: 734, startPoint y: 471, endPoint x: 811, endPoint y: 484, distance: 78.1
click at [734, 470] on span "Press SPACE to select this row." at bounding box center [733, 471] width 15 height 15
click at [739, 464] on input "Press SPACE to select this row." at bounding box center [739, 464] width 0 height 0
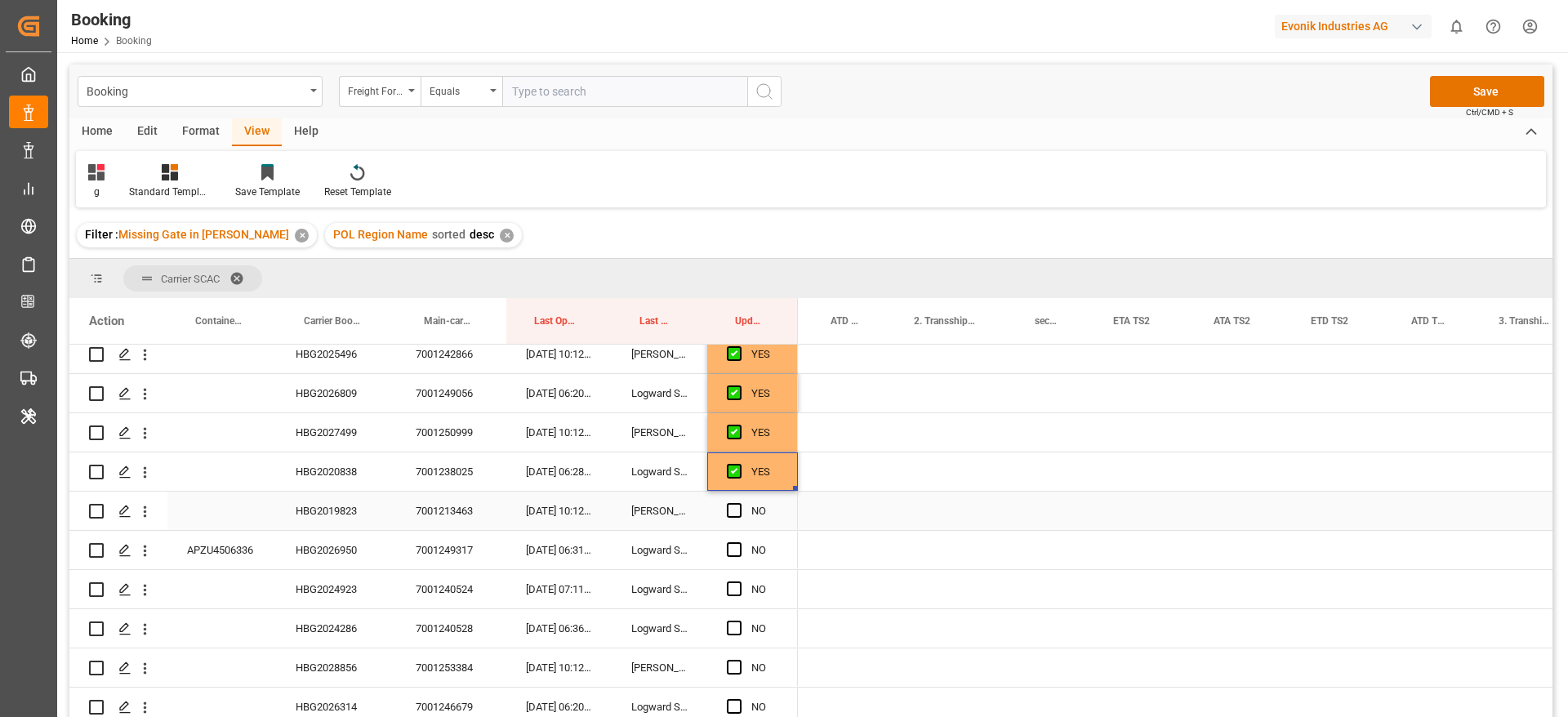
scroll to position [0, 2138]
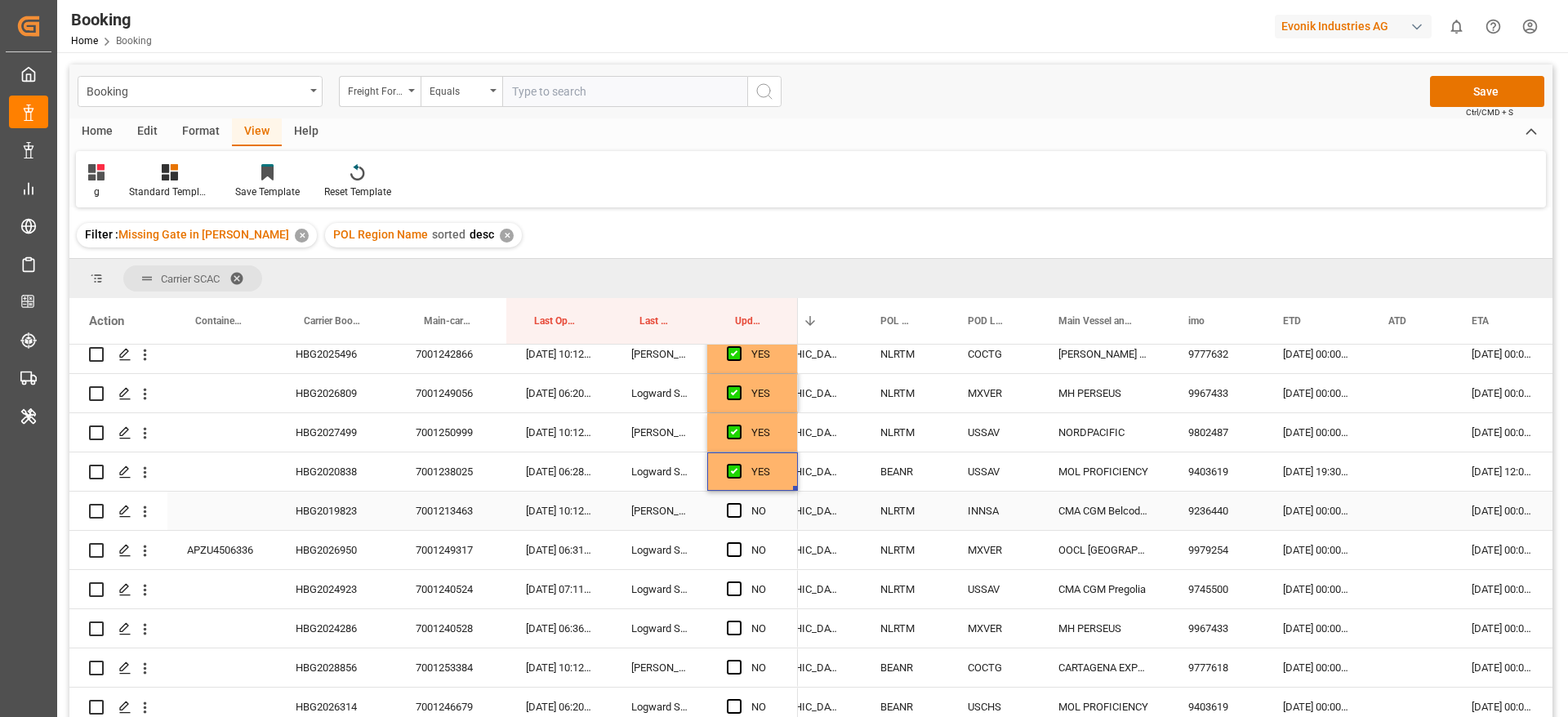
click at [364, 510] on div "HBG2019823" at bounding box center [336, 511] width 120 height 38
click at [731, 512] on span "Press SPACE to select this row." at bounding box center [733, 511] width 15 height 15
click at [739, 504] on input "Press SPACE to select this row." at bounding box center [739, 504] width 0 height 0
click at [321, 551] on div "HBG2026950" at bounding box center [336, 550] width 120 height 38
drag, startPoint x: 735, startPoint y: 551, endPoint x: 710, endPoint y: 554, distance: 25.2
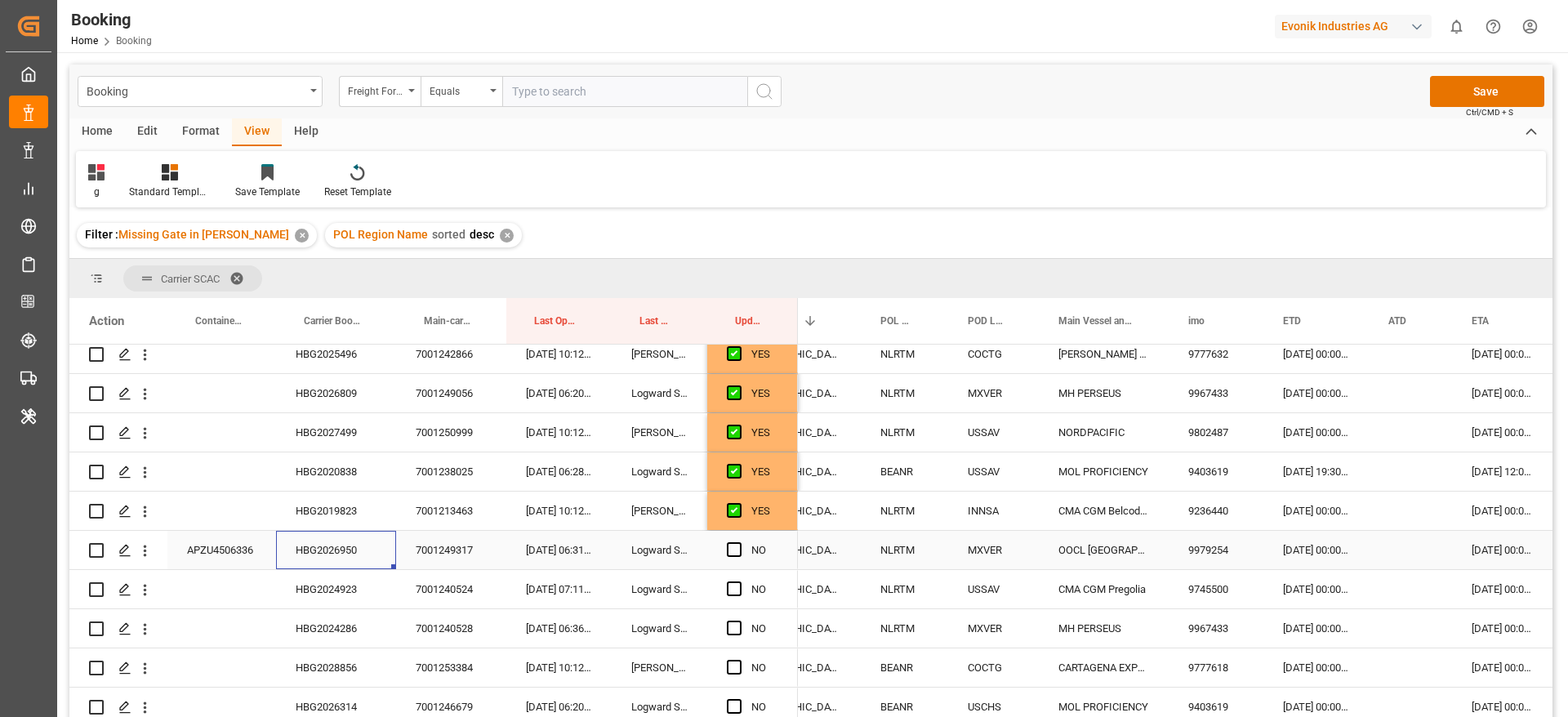
click at [736, 551] on span "Press SPACE to select this row." at bounding box center [733, 550] width 15 height 15
click at [739, 543] on input "Press SPACE to select this row." at bounding box center [739, 543] width 0 height 0
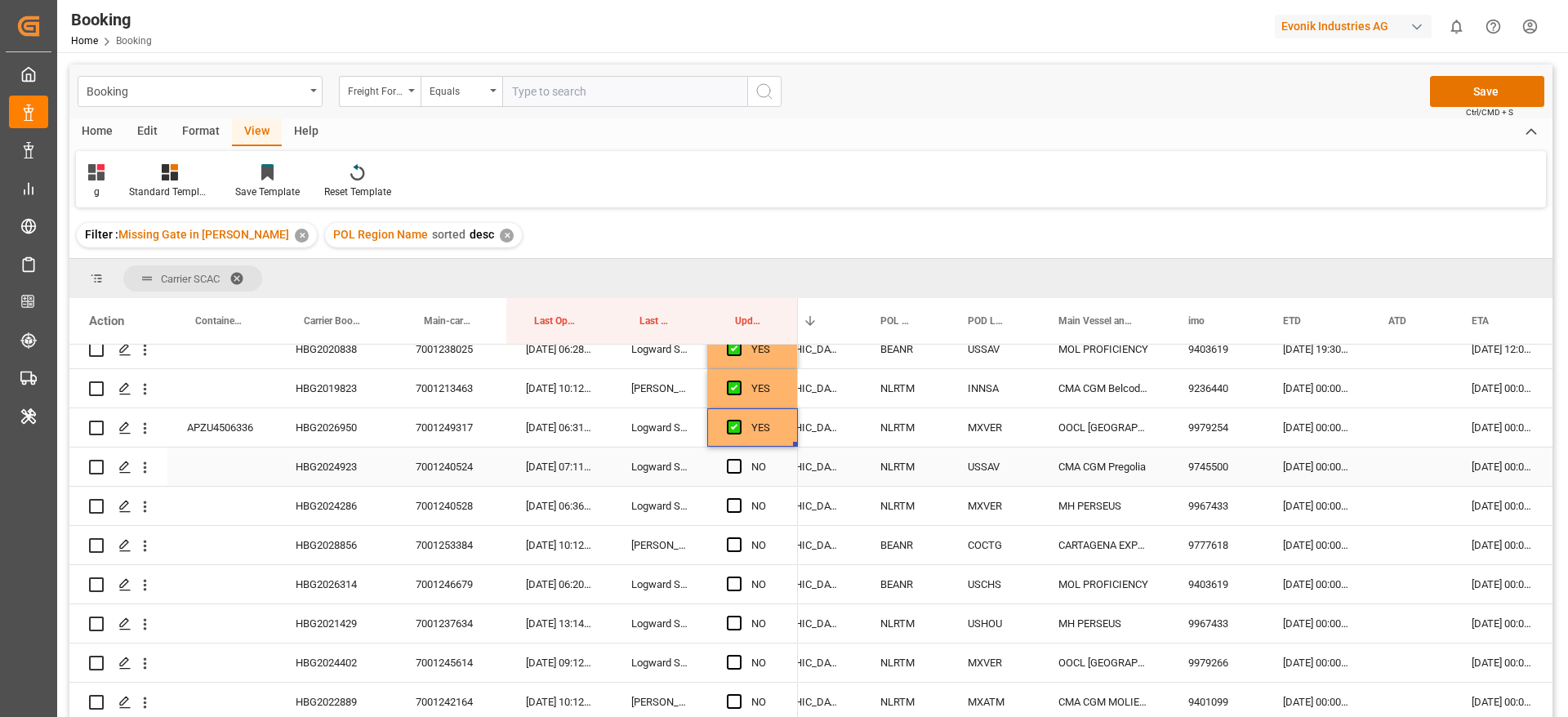
click at [337, 471] on div "HBG2024923" at bounding box center [336, 466] width 120 height 38
click at [1307, 467] on div "[DATE] 00:00:00" at bounding box center [1316, 466] width 106 height 38
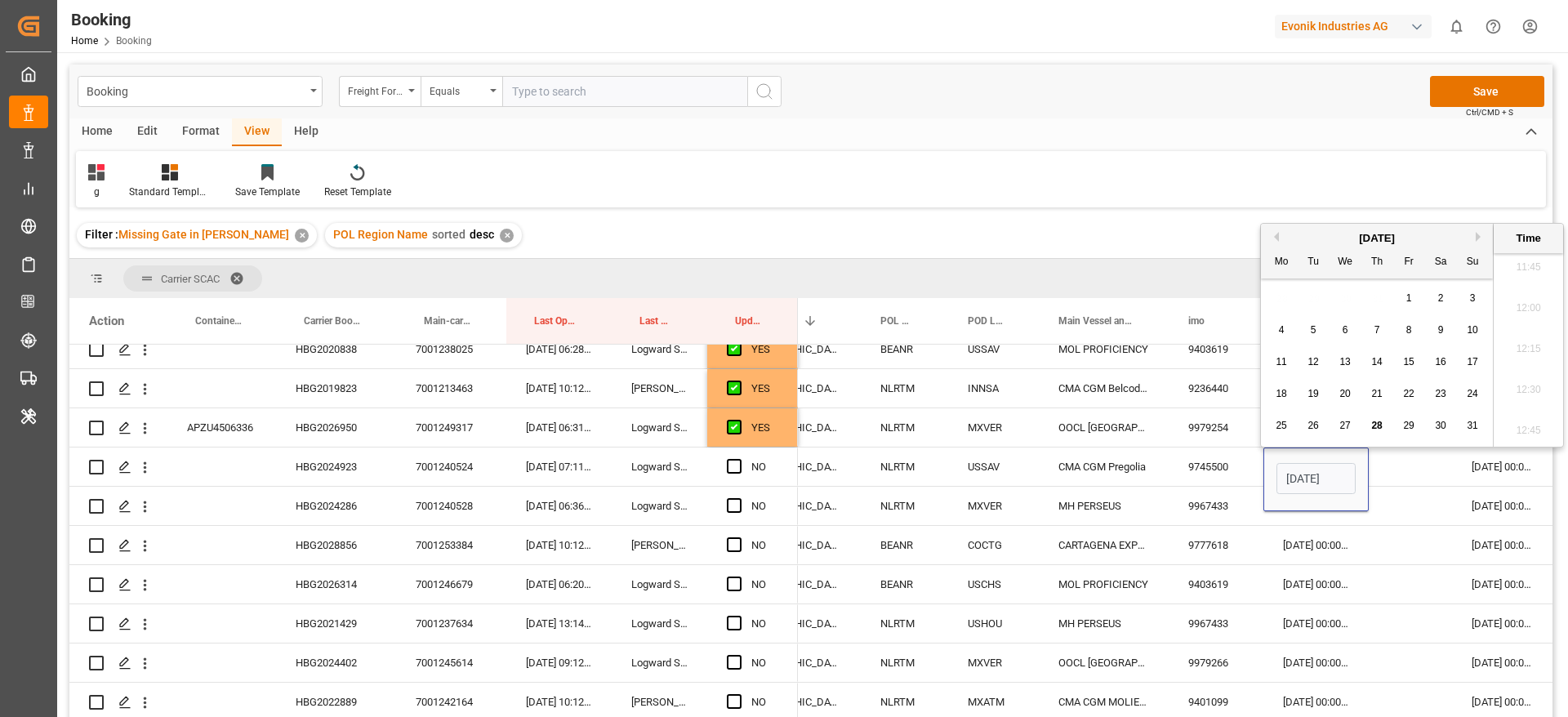
click at [1476, 235] on button "Next Month" at bounding box center [1480, 236] width 10 height 10
click at [1280, 336] on div "8" at bounding box center [1281, 331] width 20 height 20
type input "08-09-2025 00:00"
click at [1419, 468] on div "Press SPACE to select this row." at bounding box center [1410, 466] width 83 height 38
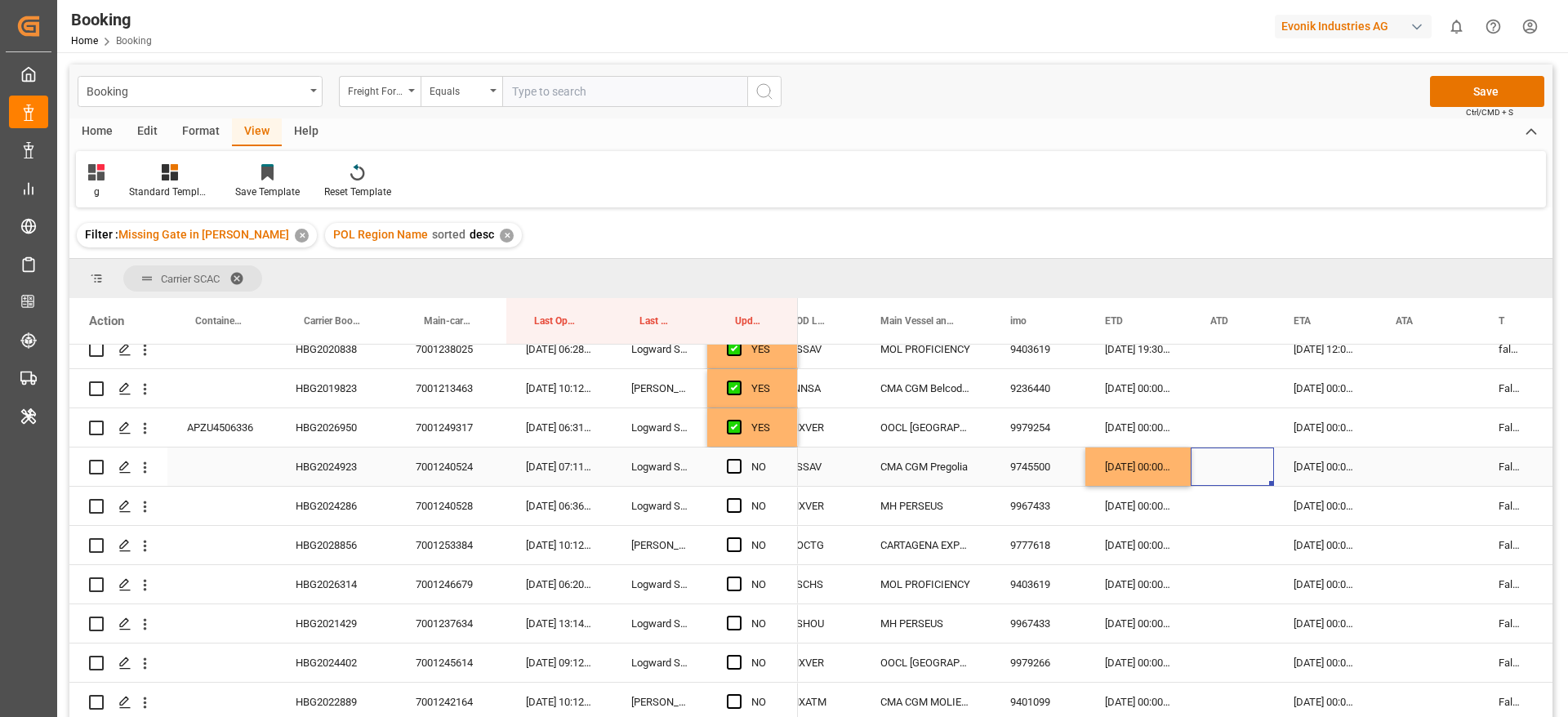
click at [1326, 467] on div "[DATE] 00:00:00" at bounding box center [1325, 466] width 102 height 38
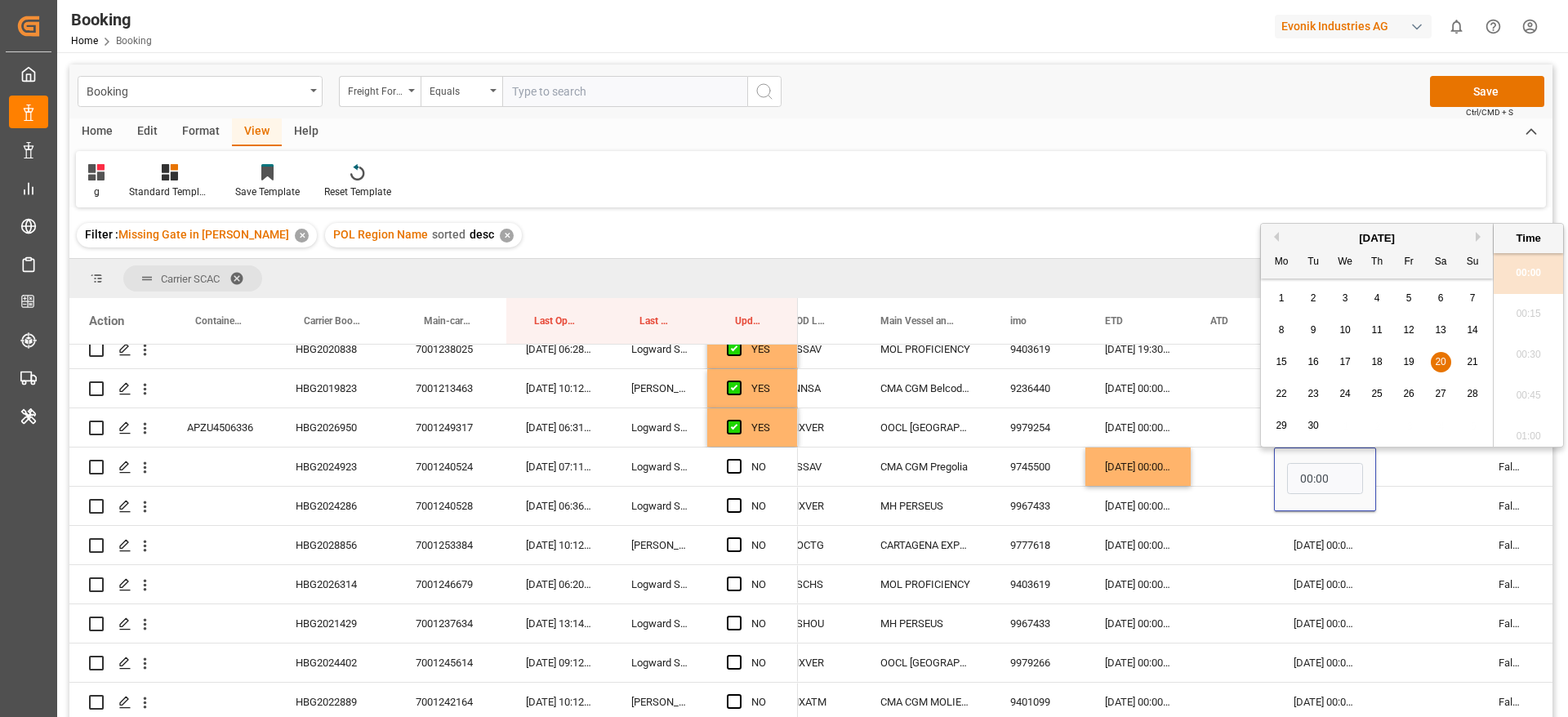
click at [1278, 395] on span "22" at bounding box center [1281, 394] width 11 height 12
type input "22-09-2025 00:00"
click at [1398, 472] on div "Press SPACE to select this row." at bounding box center [1428, 466] width 103 height 38
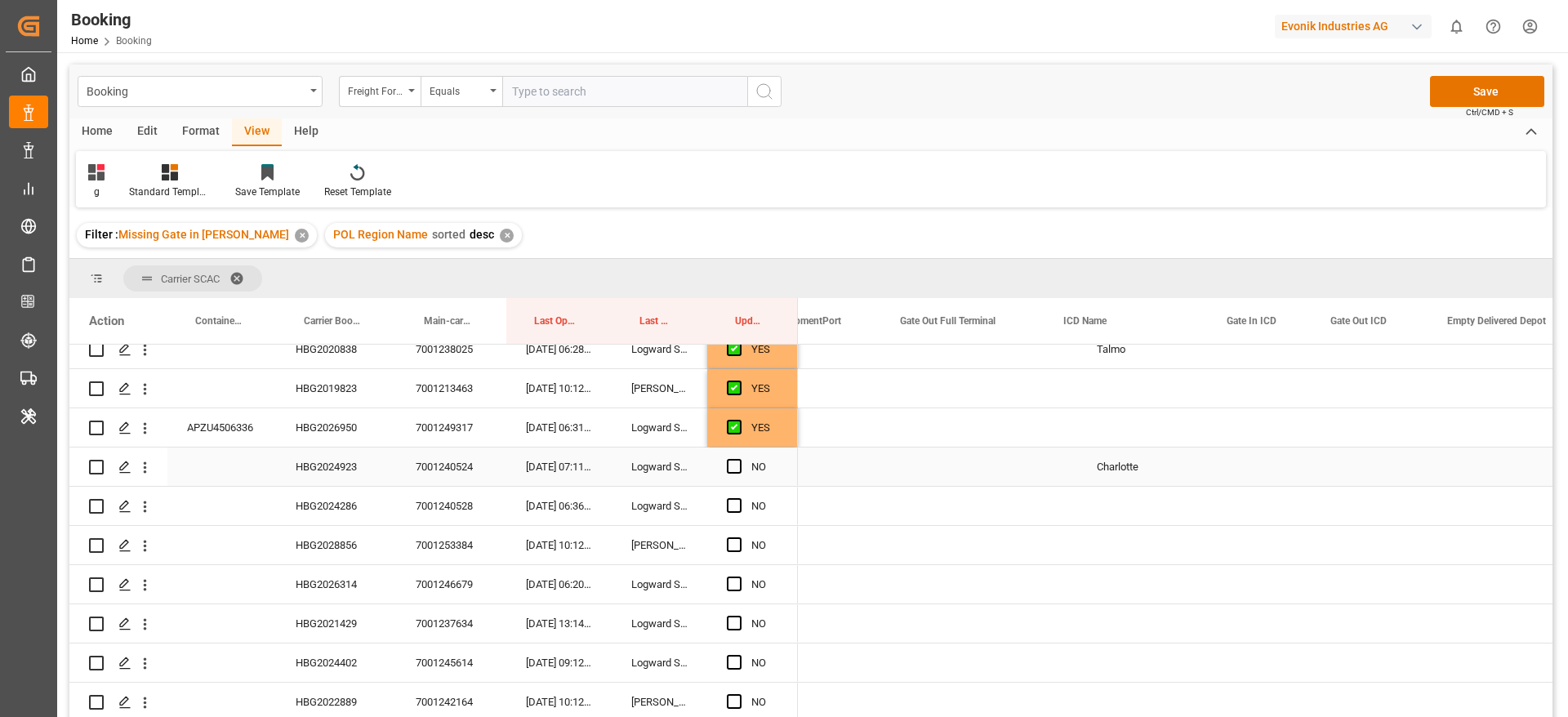
scroll to position [0, 3010]
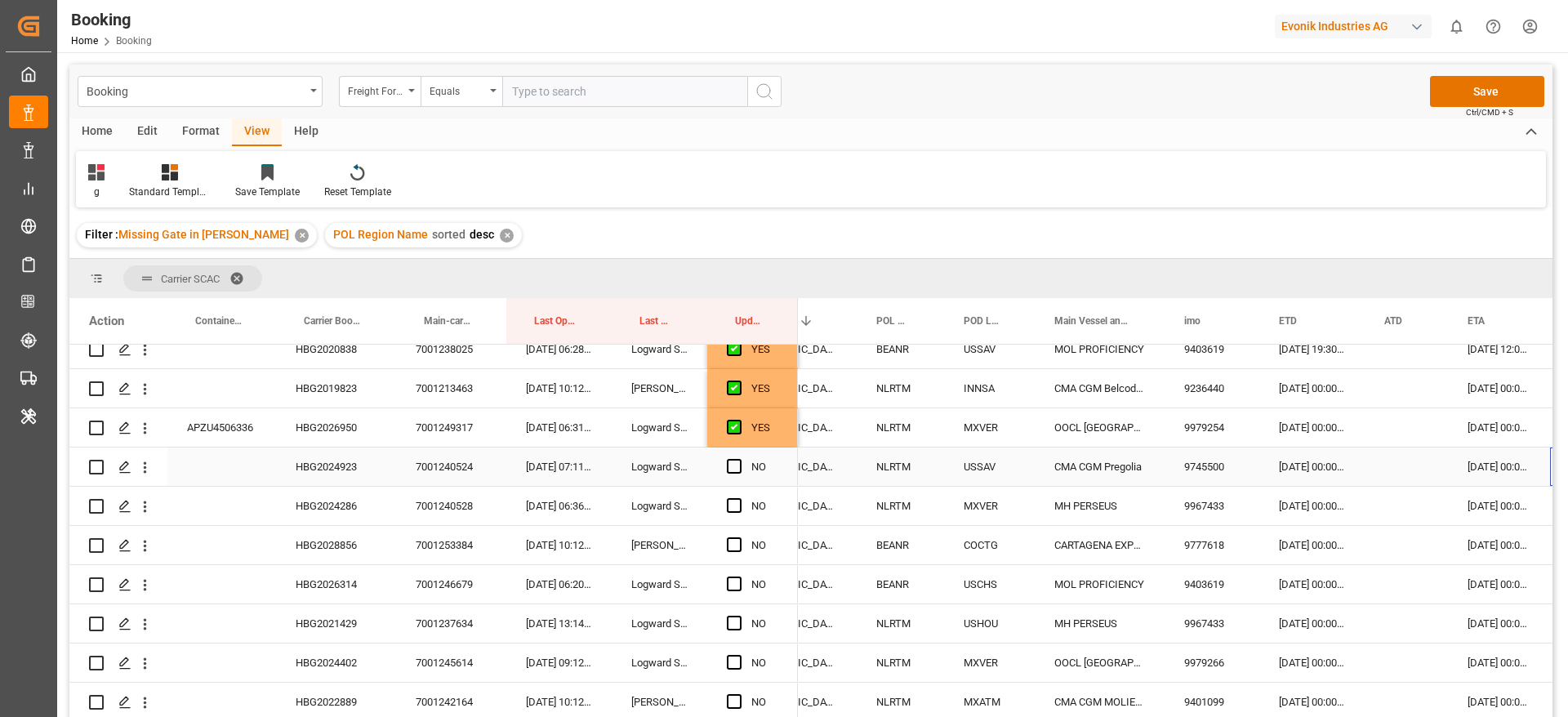
click at [316, 466] on div "HBG2024923" at bounding box center [336, 466] width 120 height 38
click at [737, 461] on span "Press SPACE to select this row." at bounding box center [733, 466] width 15 height 15
click at [739, 459] on input "Press SPACE to select this row." at bounding box center [739, 459] width 0 height 0
click at [356, 493] on div "HBG2024286" at bounding box center [336, 506] width 120 height 38
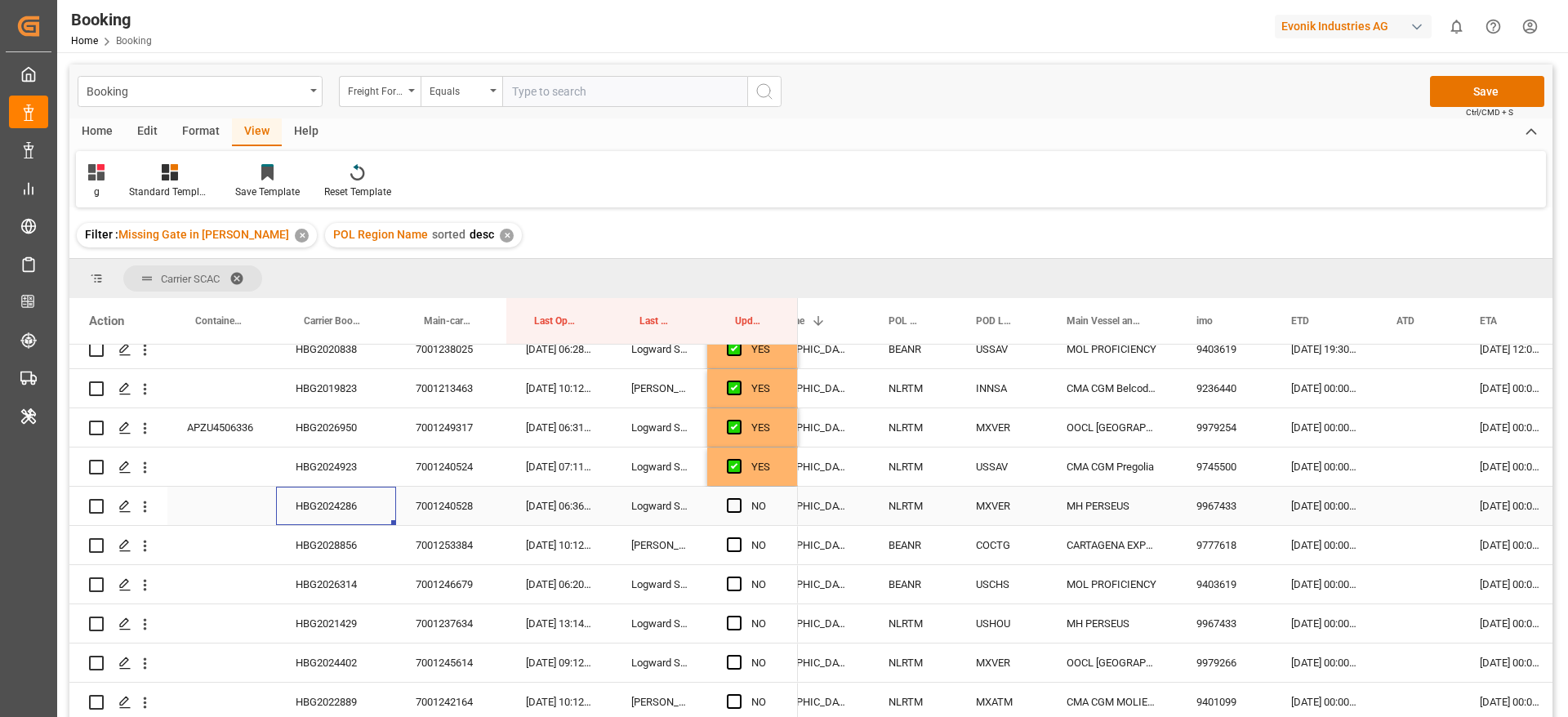
click at [343, 511] on div "HBG2024286" at bounding box center [336, 506] width 120 height 38
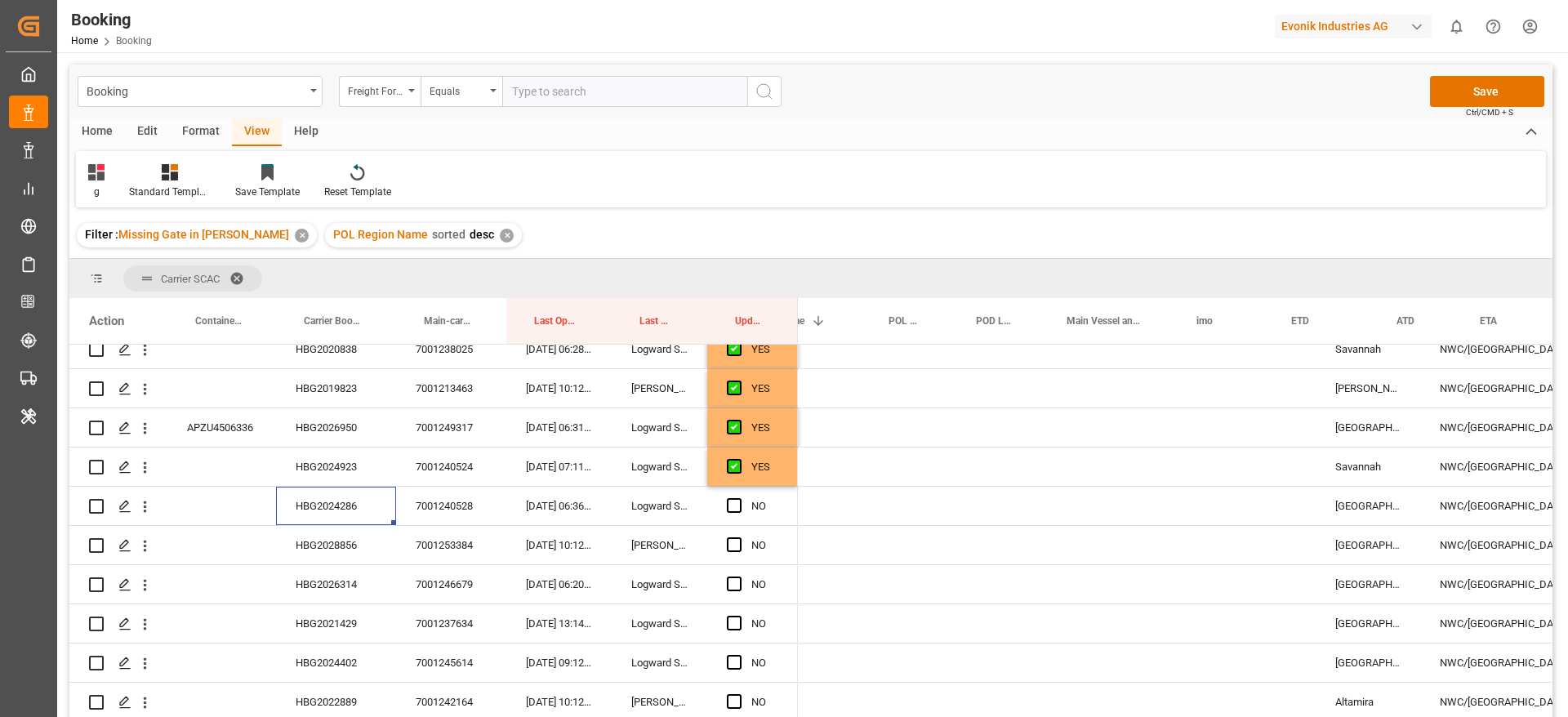
scroll to position [0, 715]
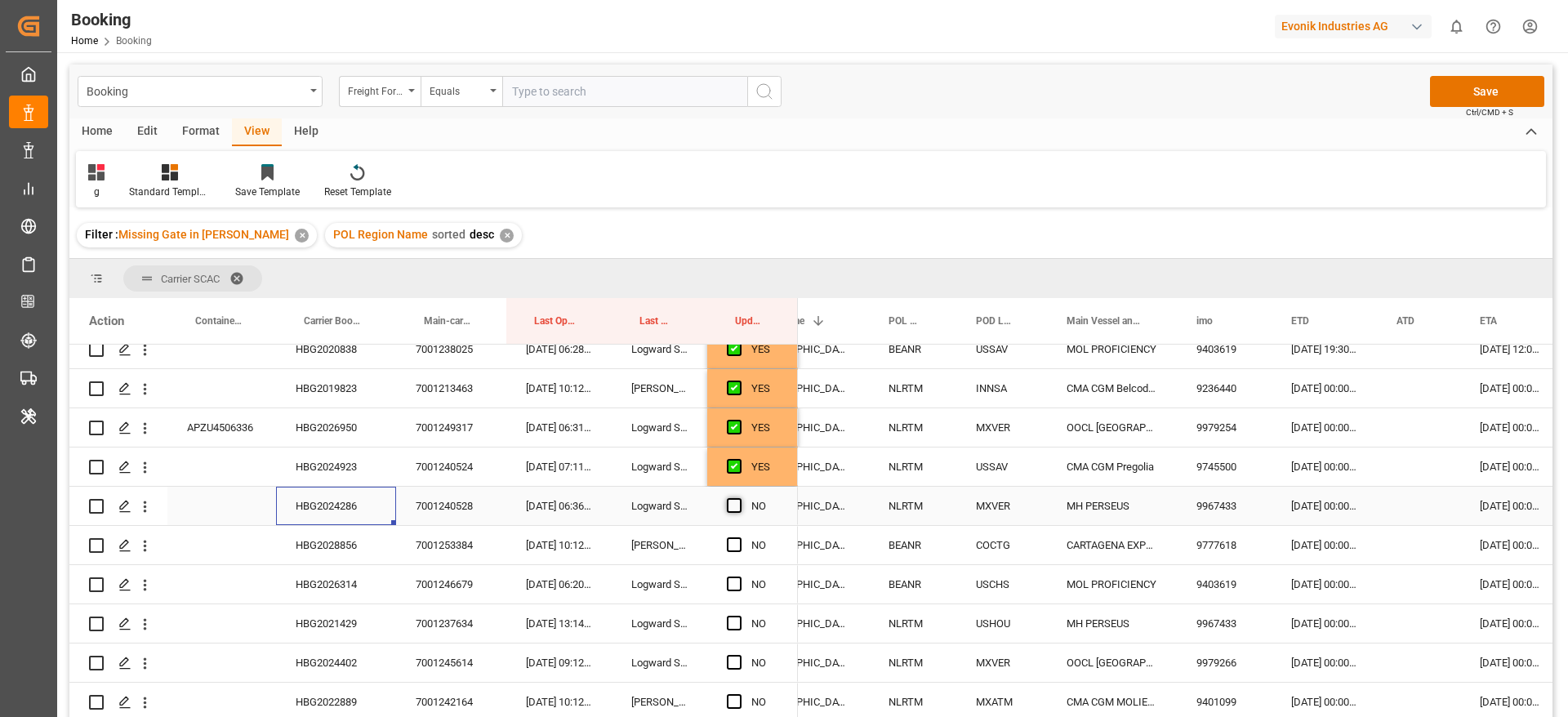
click at [731, 504] on span "Press SPACE to select this row." at bounding box center [733, 506] width 15 height 15
click at [739, 498] on input "Press SPACE to select this row." at bounding box center [739, 498] width 0 height 0
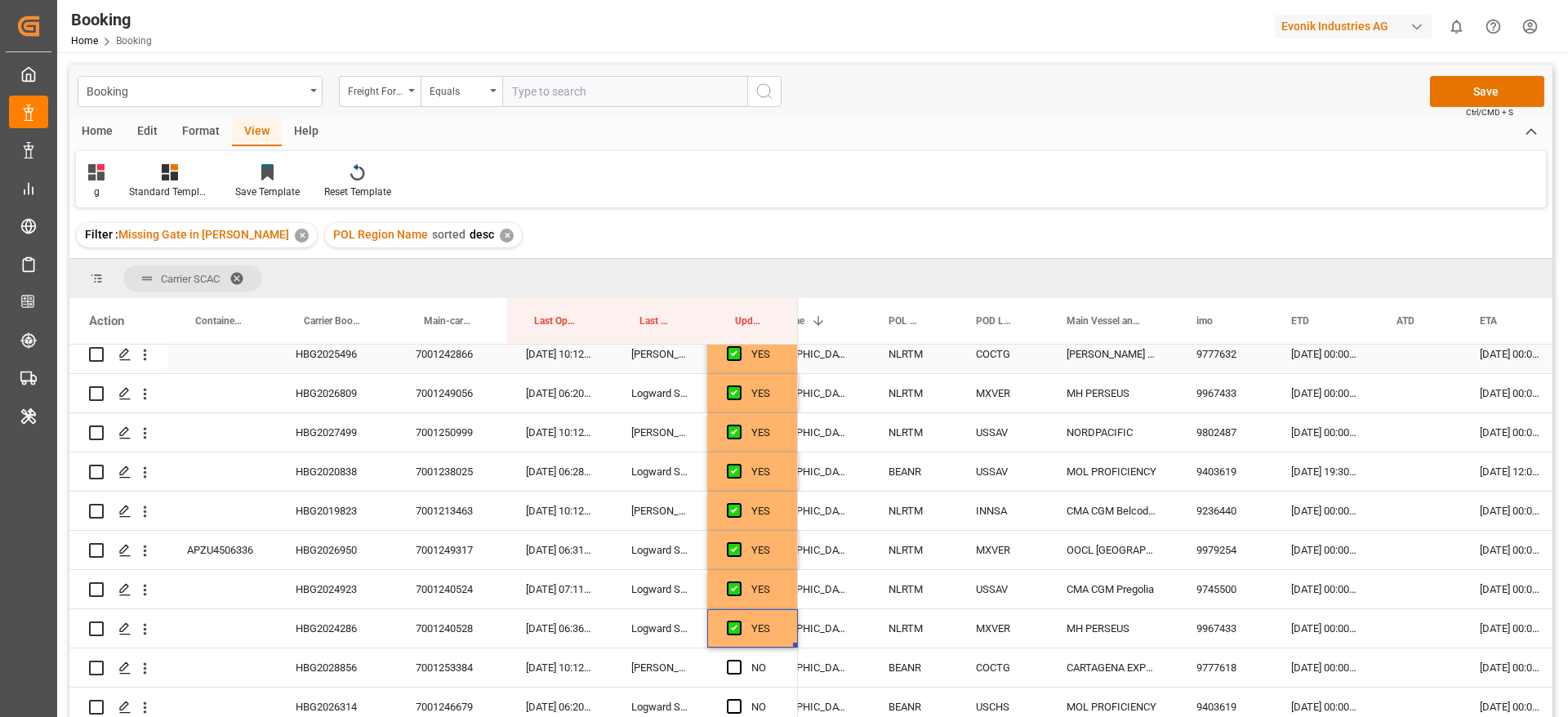
scroll to position [490, 0]
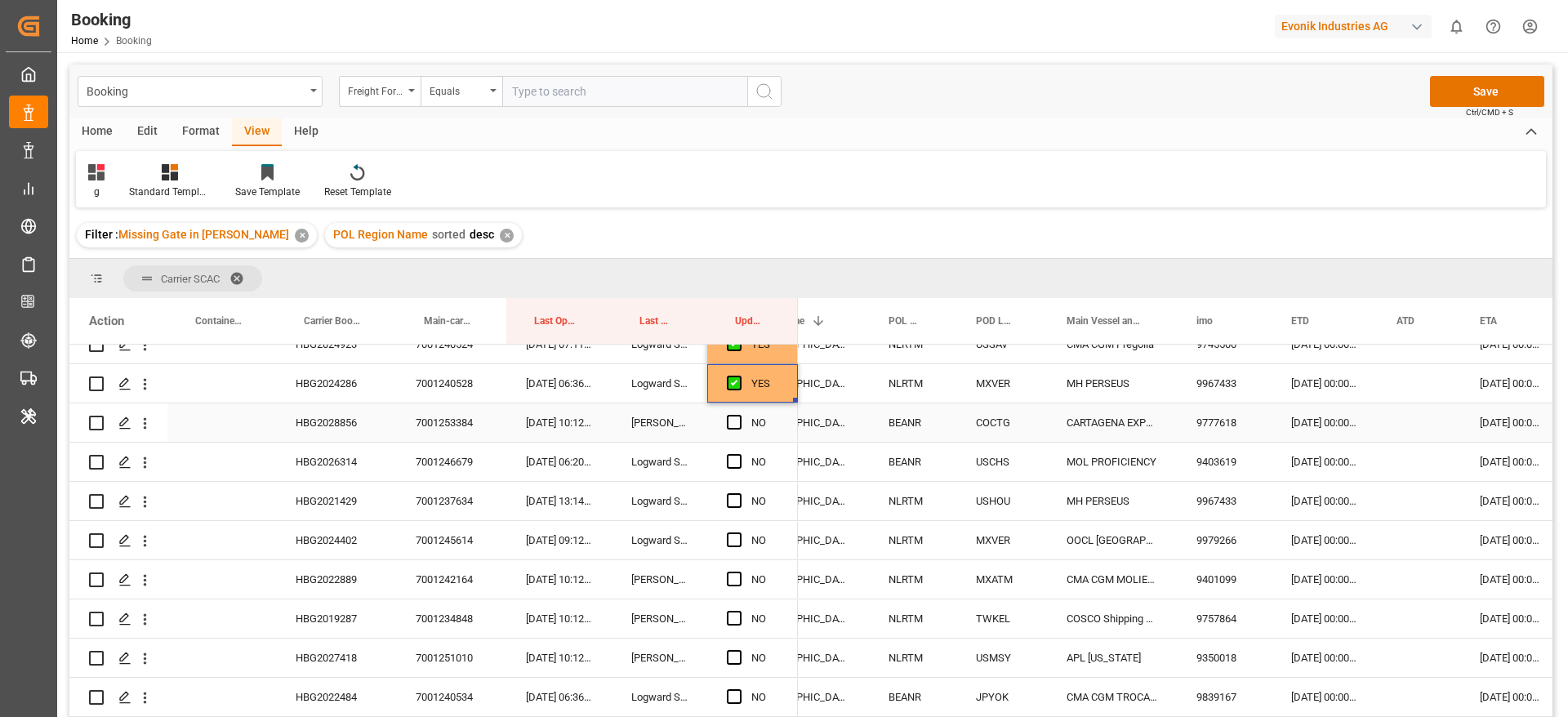
click at [325, 430] on div "HBG2028856" at bounding box center [336, 422] width 120 height 38
click at [736, 423] on span "Press SPACE to select this row." at bounding box center [733, 422] width 15 height 15
click at [739, 415] on input "Press SPACE to select this row." at bounding box center [739, 415] width 0 height 0
click at [325, 477] on div "HBG2026314" at bounding box center [336, 461] width 120 height 38
click at [1320, 464] on div "[DATE] 00:00:00" at bounding box center [1324, 461] width 106 height 38
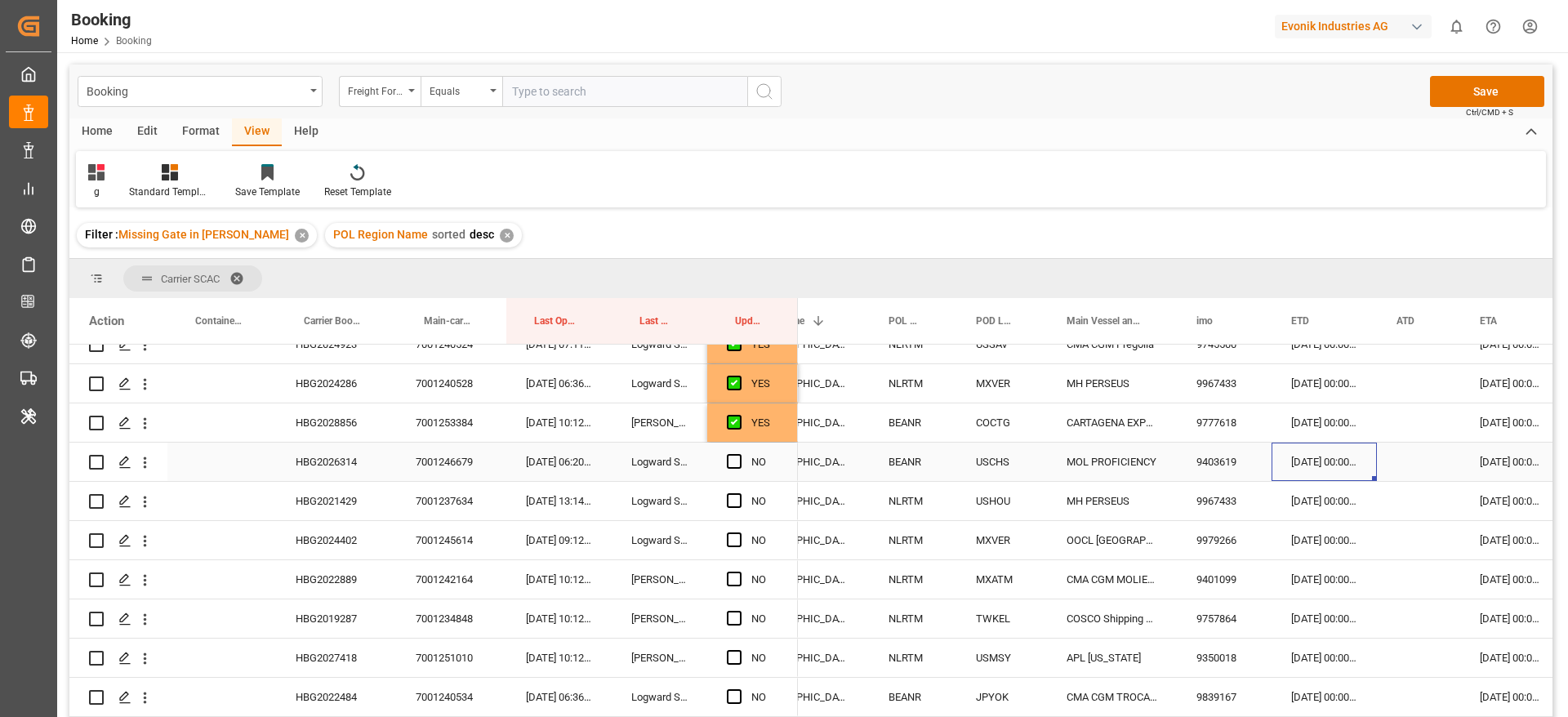
click at [1320, 464] on div "[DATE] 00:00:00" at bounding box center [1324, 461] width 106 height 38
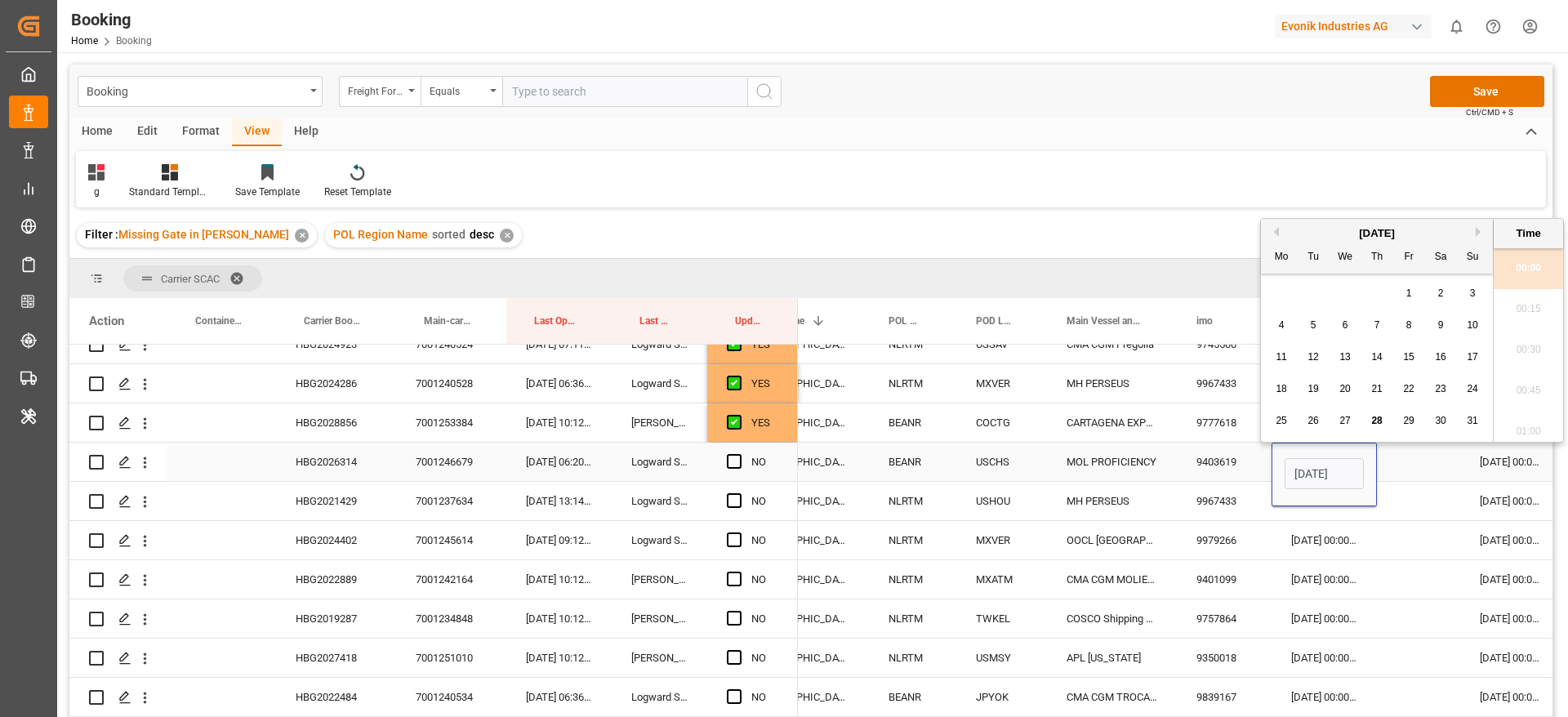
scroll to position [1967, 0]
click at [1477, 233] on button "Next Month" at bounding box center [1480, 232] width 10 height 10
click at [1468, 289] on div "7" at bounding box center [1472, 294] width 20 height 20
type input "07-09-2025 00:00"
click at [1407, 460] on div "Press SPACE to select this row." at bounding box center [1419, 461] width 83 height 38
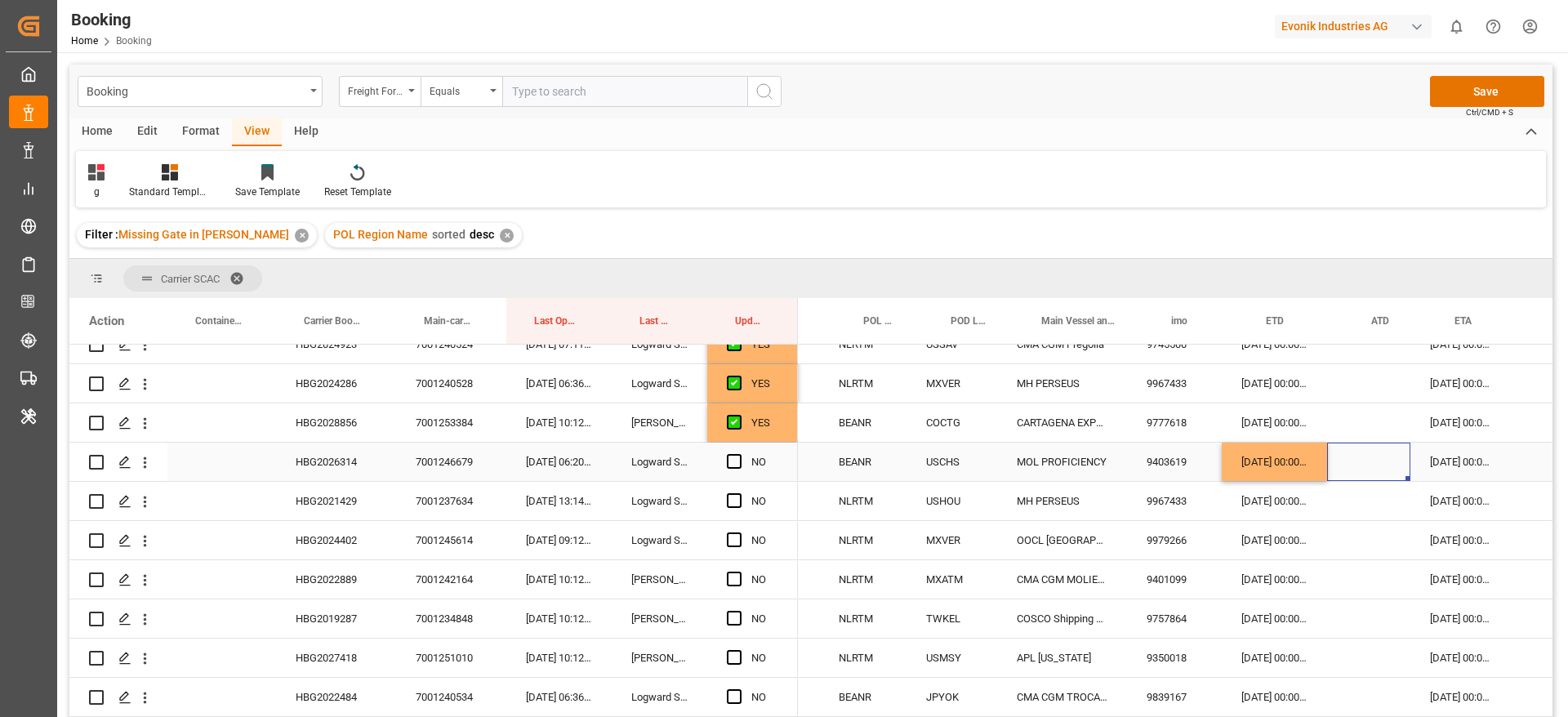
scroll to position [0, 0]
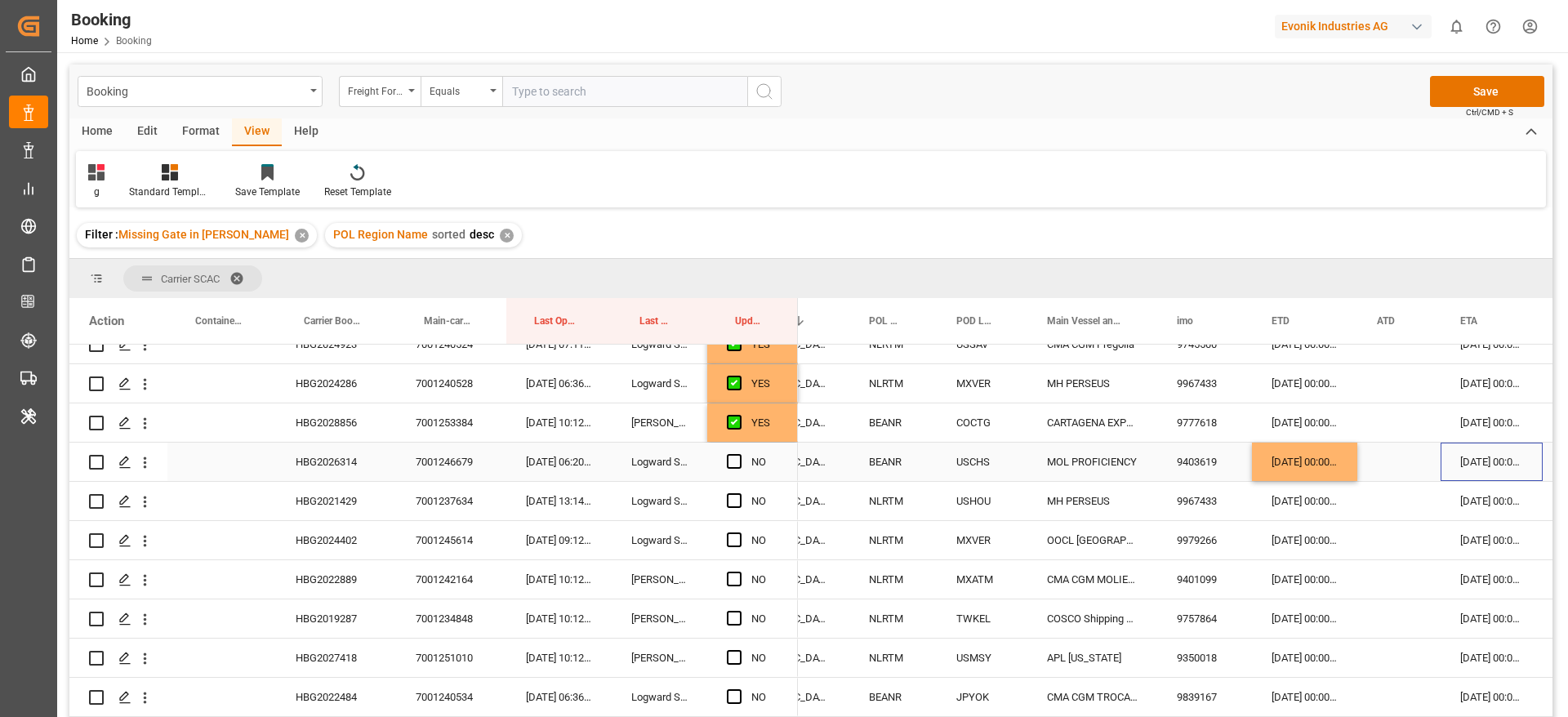
click at [1495, 458] on div "[DATE] 00:00:00" at bounding box center [1491, 461] width 102 height 38
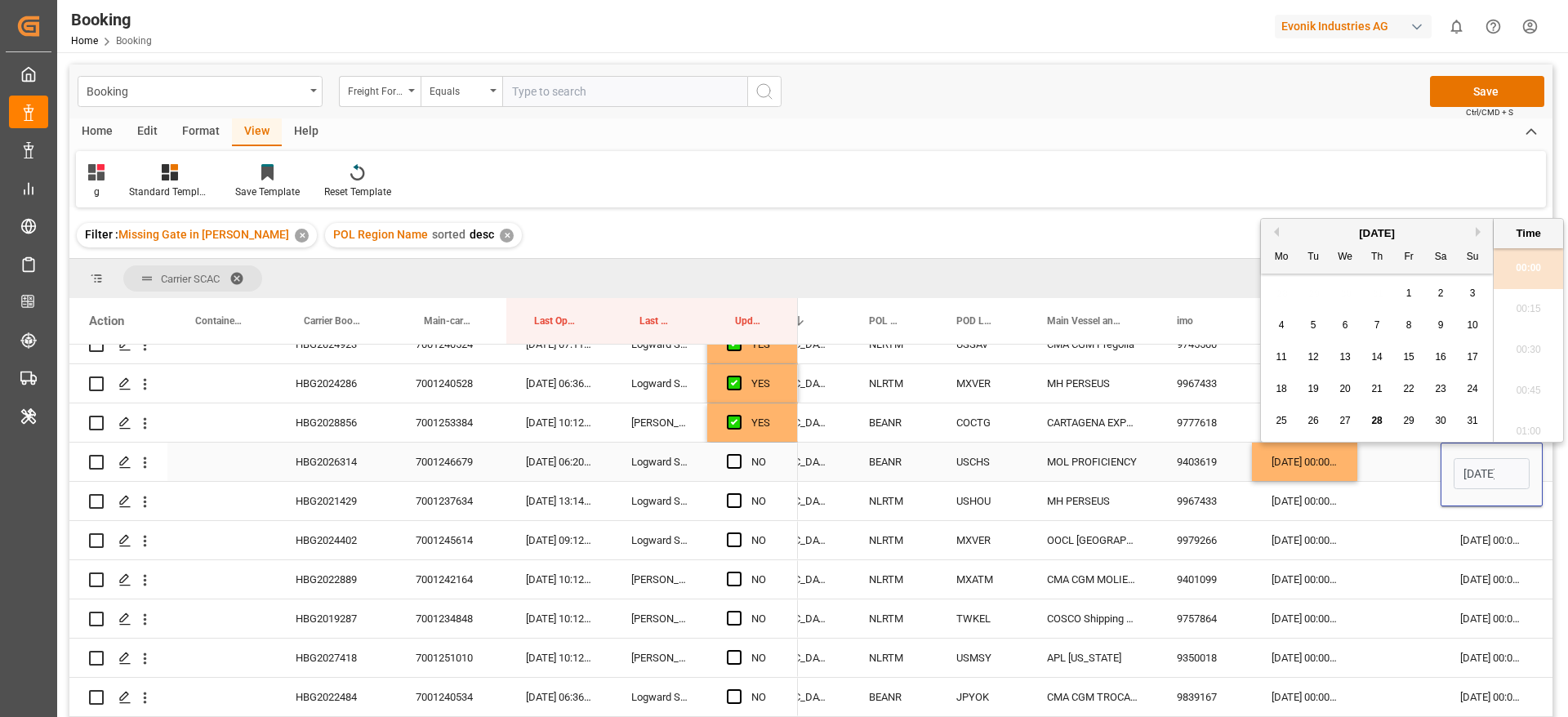
scroll to position [1967, 0]
click at [1471, 235] on div "August 2025" at bounding box center [1376, 234] width 232 height 16
click at [1474, 235] on div "August 2025" at bounding box center [1376, 234] width 232 height 16
click at [1477, 232] on button "Next Month" at bounding box center [1480, 232] width 10 height 10
drag, startPoint x: 1468, startPoint y: 355, endPoint x: 1453, endPoint y: 407, distance: 54.1
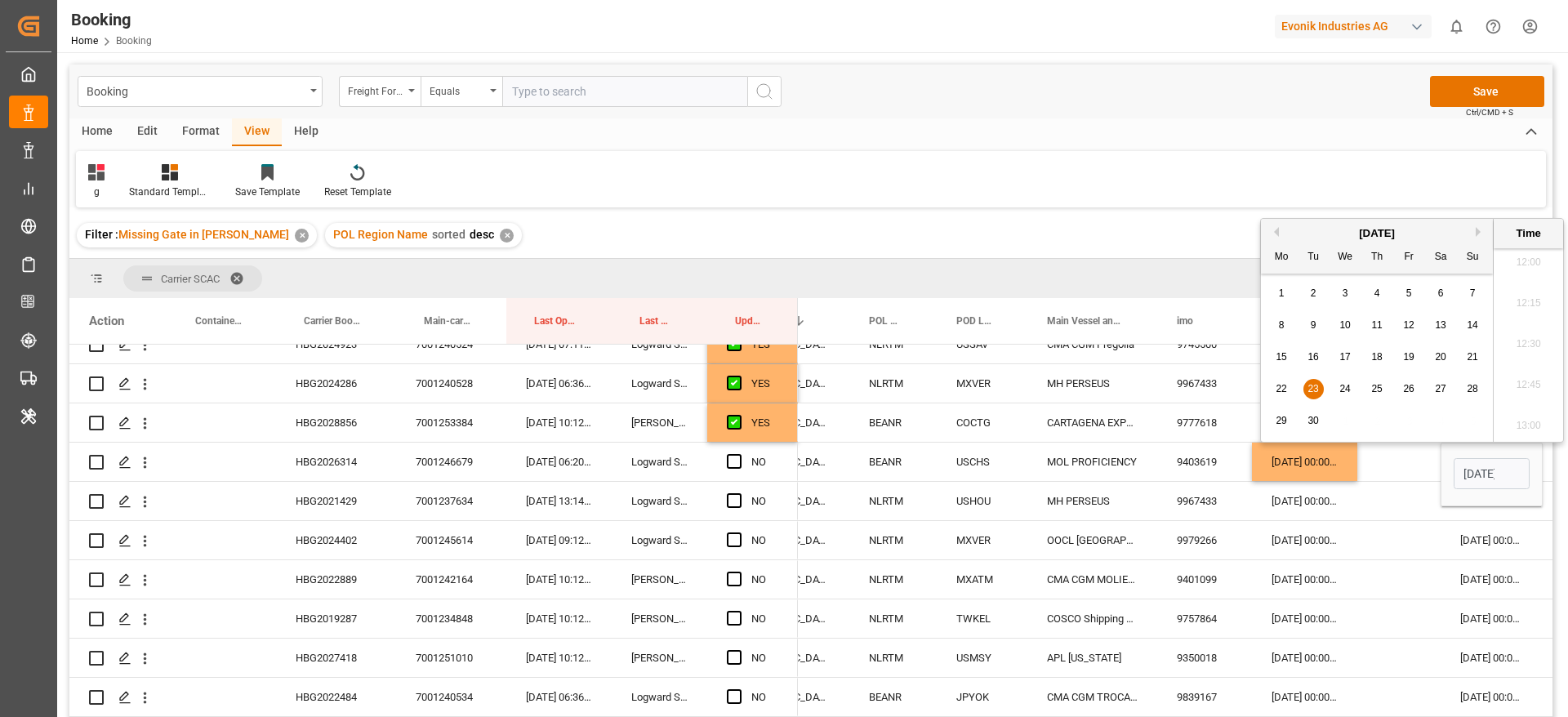
click at [1469, 355] on span "21" at bounding box center [1472, 356] width 11 height 12
type input "21-09-2025 00:00"
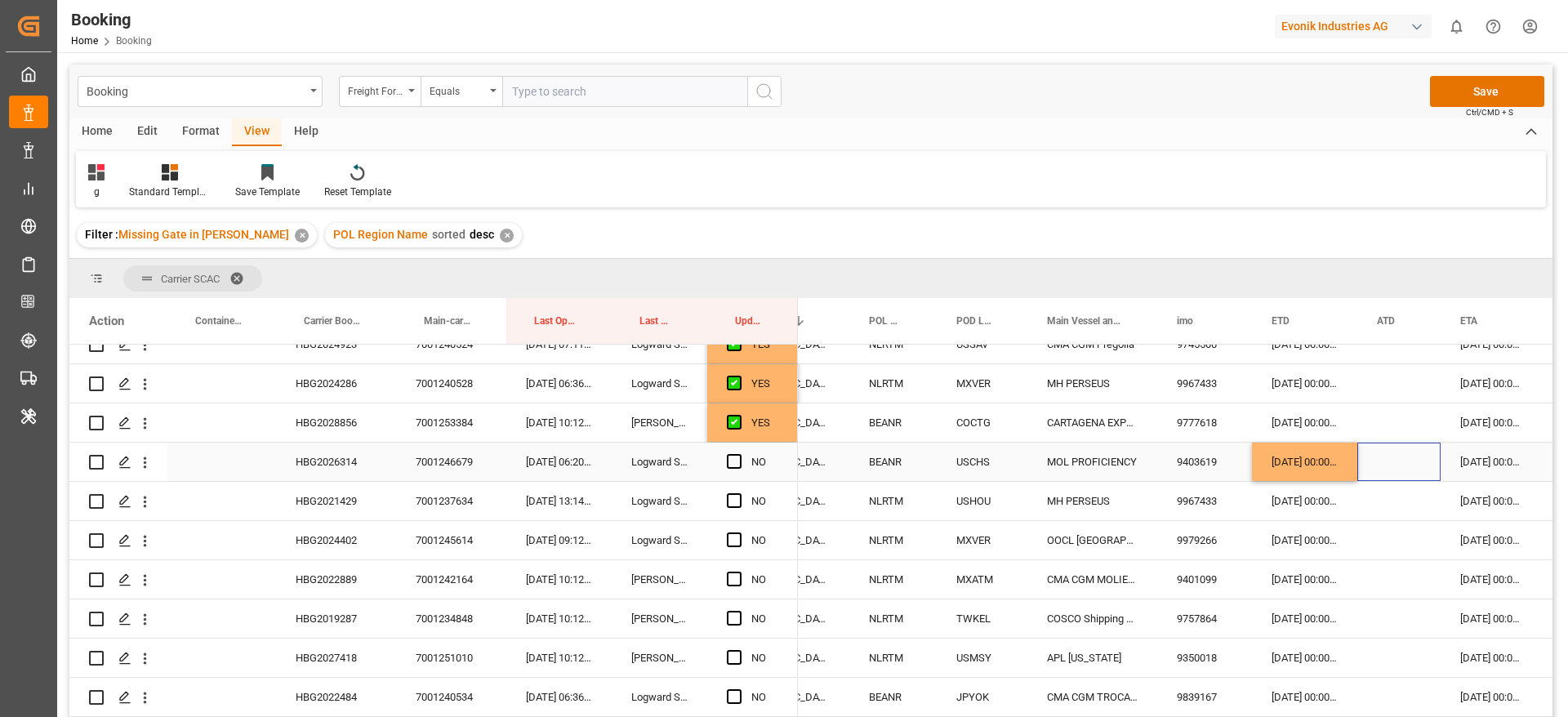
click at [1404, 457] on div "Press SPACE to select this row." at bounding box center [1398, 461] width 83 height 38
click at [733, 462] on span "Press SPACE to select this row." at bounding box center [733, 461] width 15 height 15
click at [739, 454] on input "Press SPACE to select this row." at bounding box center [739, 454] width 0 height 0
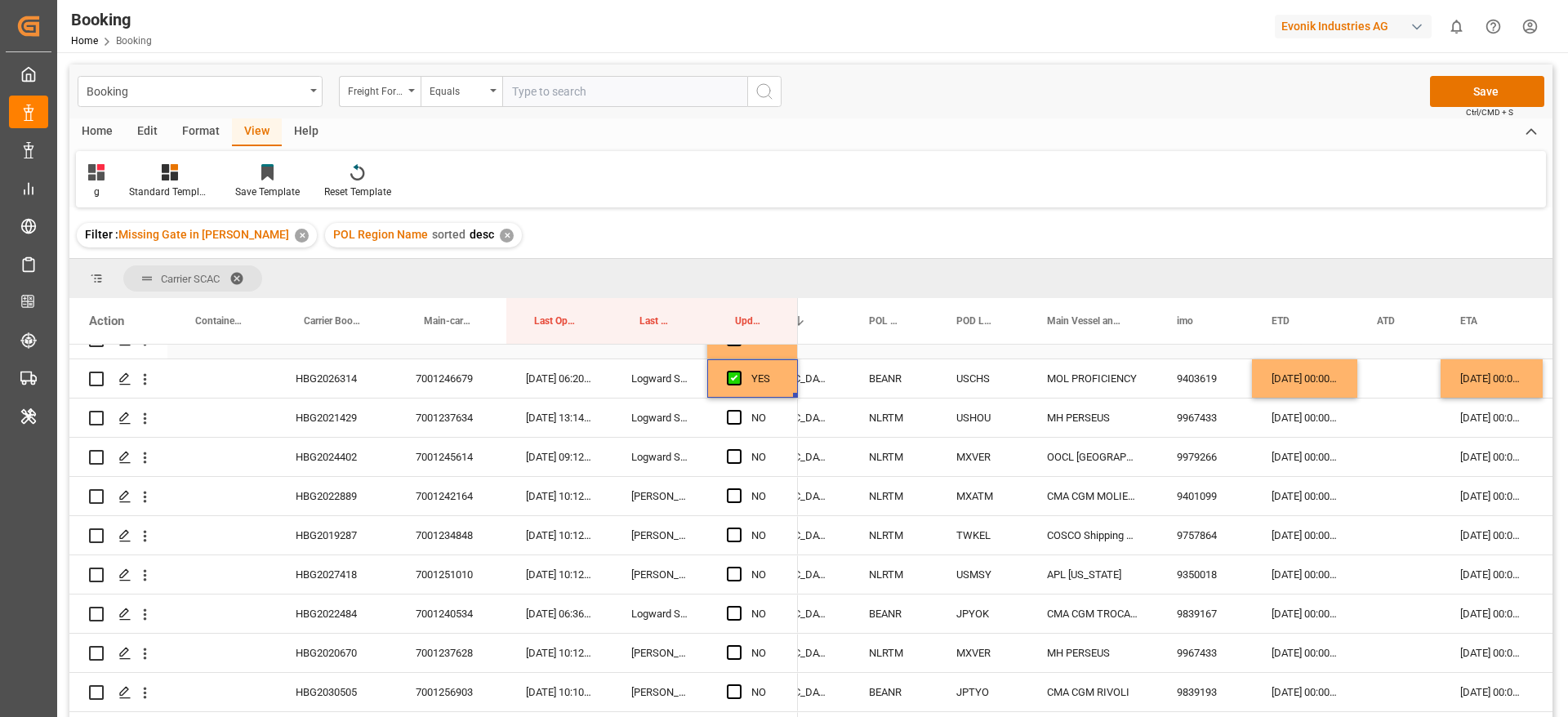
scroll to position [613, 0]
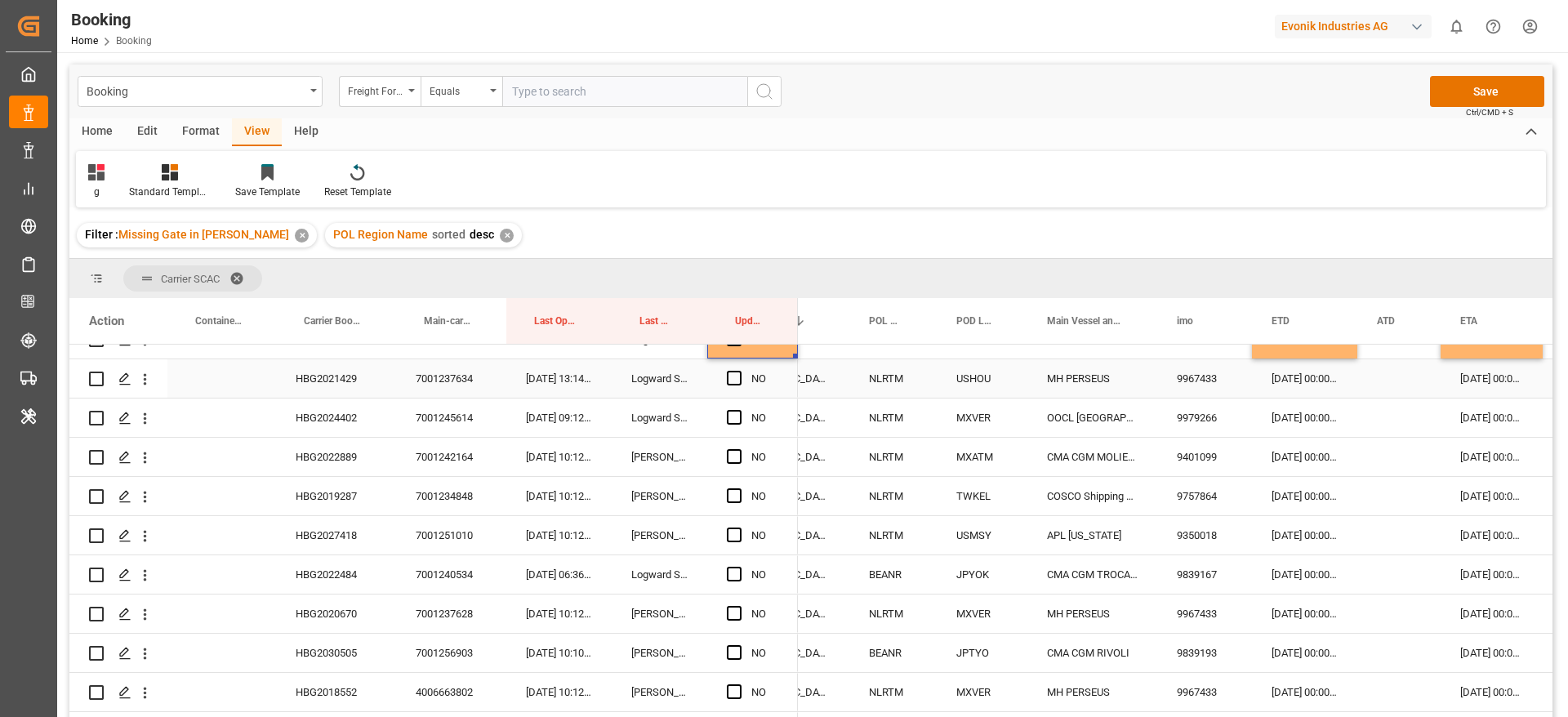
click at [346, 379] on div "HBG2021429" at bounding box center [336, 378] width 120 height 38
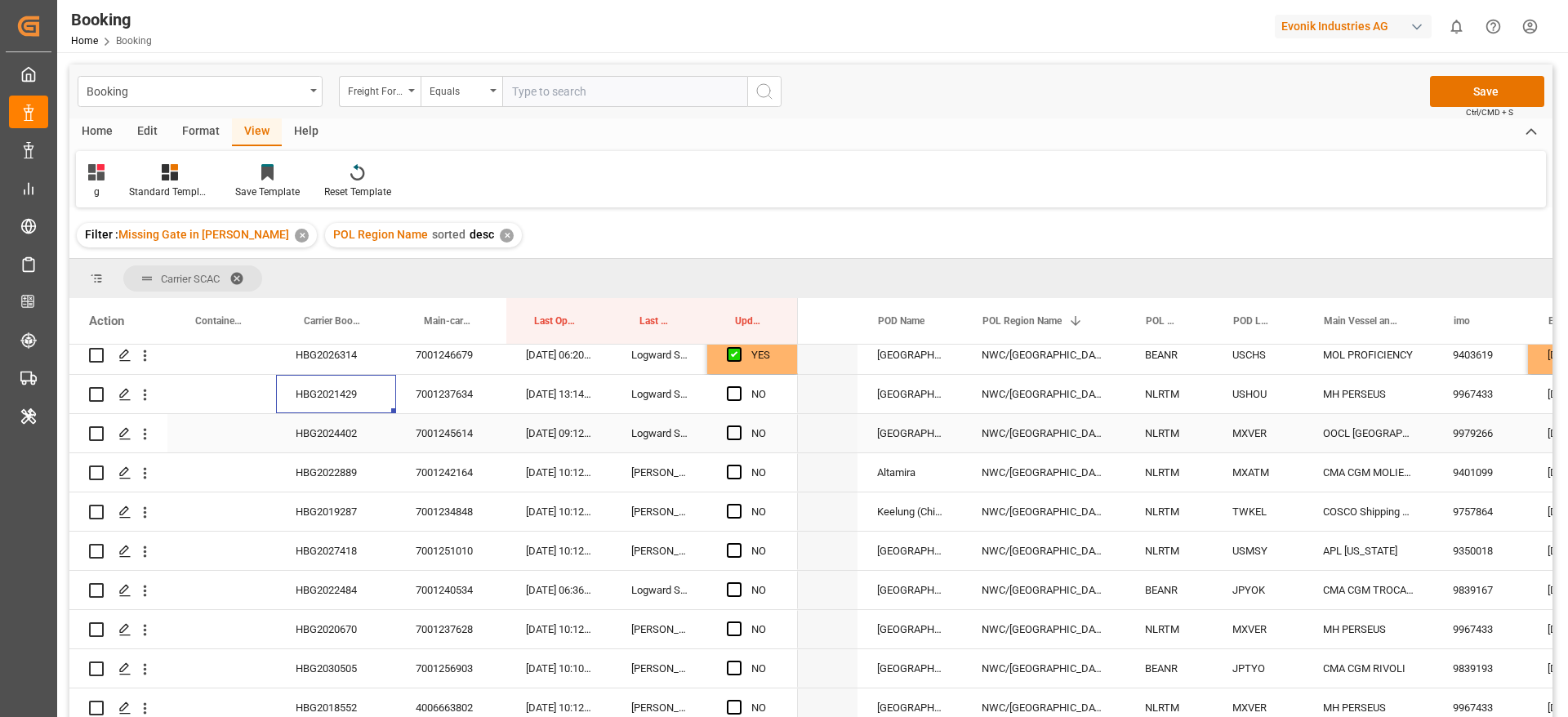
scroll to position [0, 457]
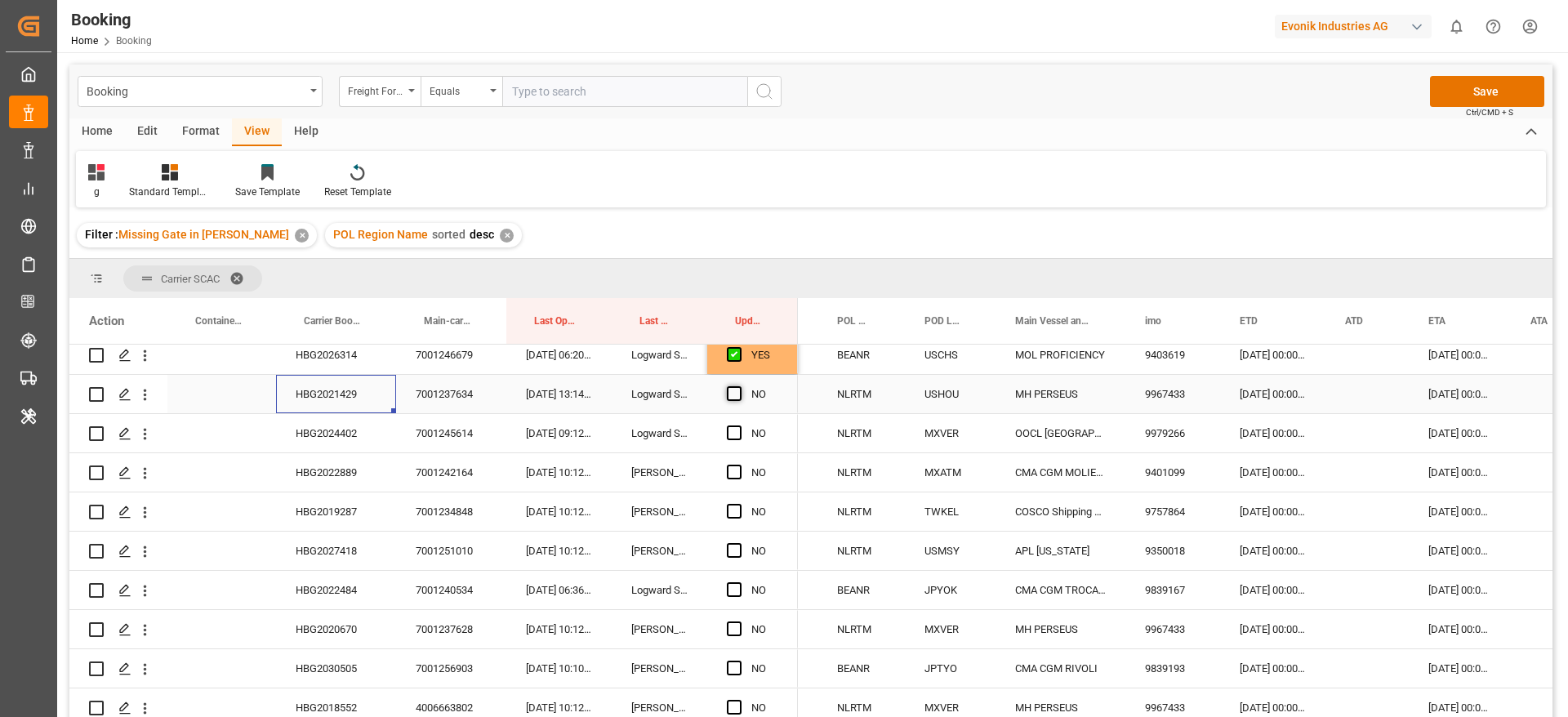
click at [730, 393] on span "Press SPACE to select this row." at bounding box center [733, 394] width 15 height 15
click at [739, 386] on input "Press SPACE to select this row." at bounding box center [739, 386] width 0 height 0
click at [344, 436] on div "HBG2024402" at bounding box center [336, 433] width 120 height 38
click at [733, 433] on span "Press SPACE to select this row." at bounding box center [733, 433] width 15 height 15
click at [739, 426] on input "Press SPACE to select this row." at bounding box center [739, 426] width 0 height 0
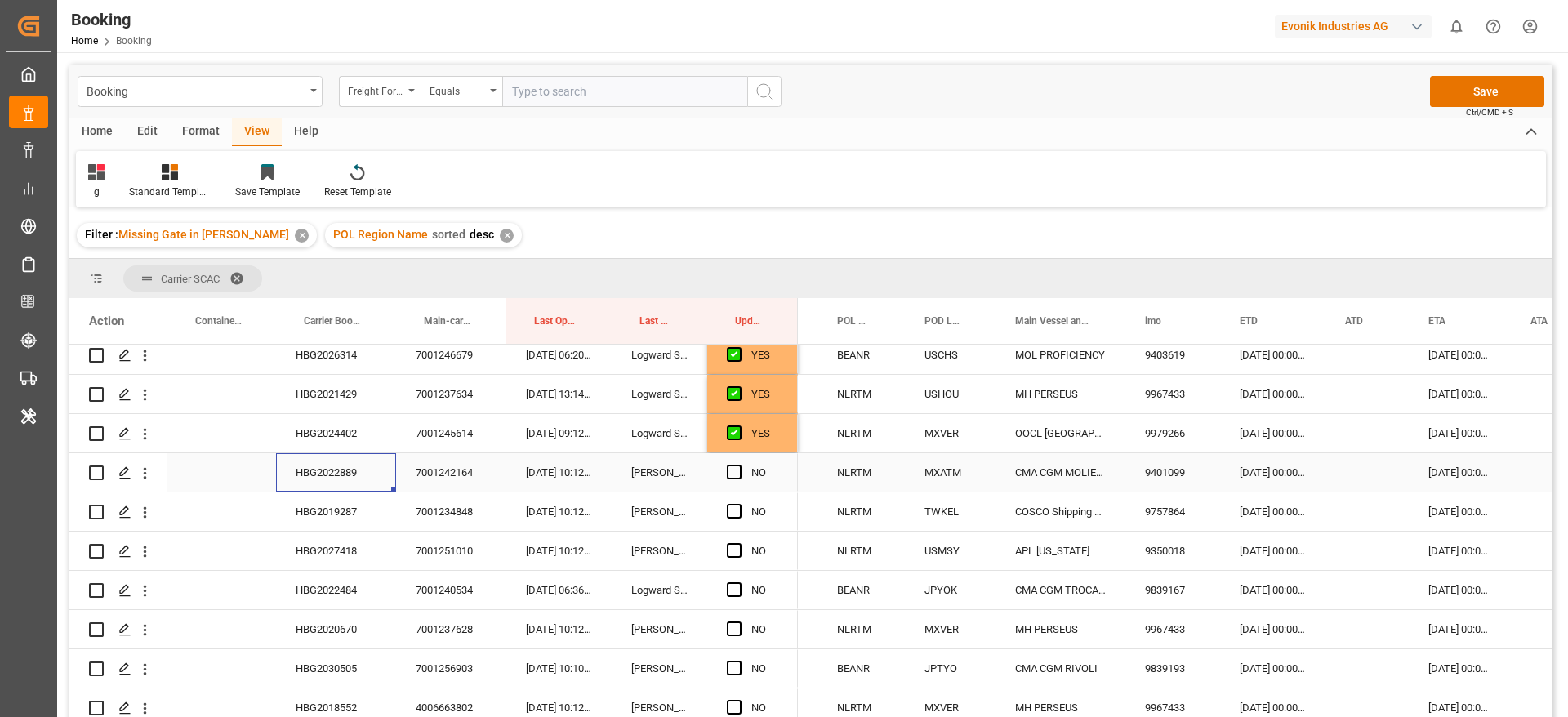
click at [309, 475] on div "HBG2022889" at bounding box center [336, 472] width 120 height 38
click at [732, 473] on span "Press SPACE to select this row." at bounding box center [733, 472] width 15 height 15
click at [739, 465] on input "Press SPACE to select this row." at bounding box center [739, 465] width 0 height 0
click at [328, 505] on div "HBG2019287" at bounding box center [336, 512] width 120 height 38
click at [737, 513] on span "Press SPACE to select this row." at bounding box center [733, 511] width 15 height 15
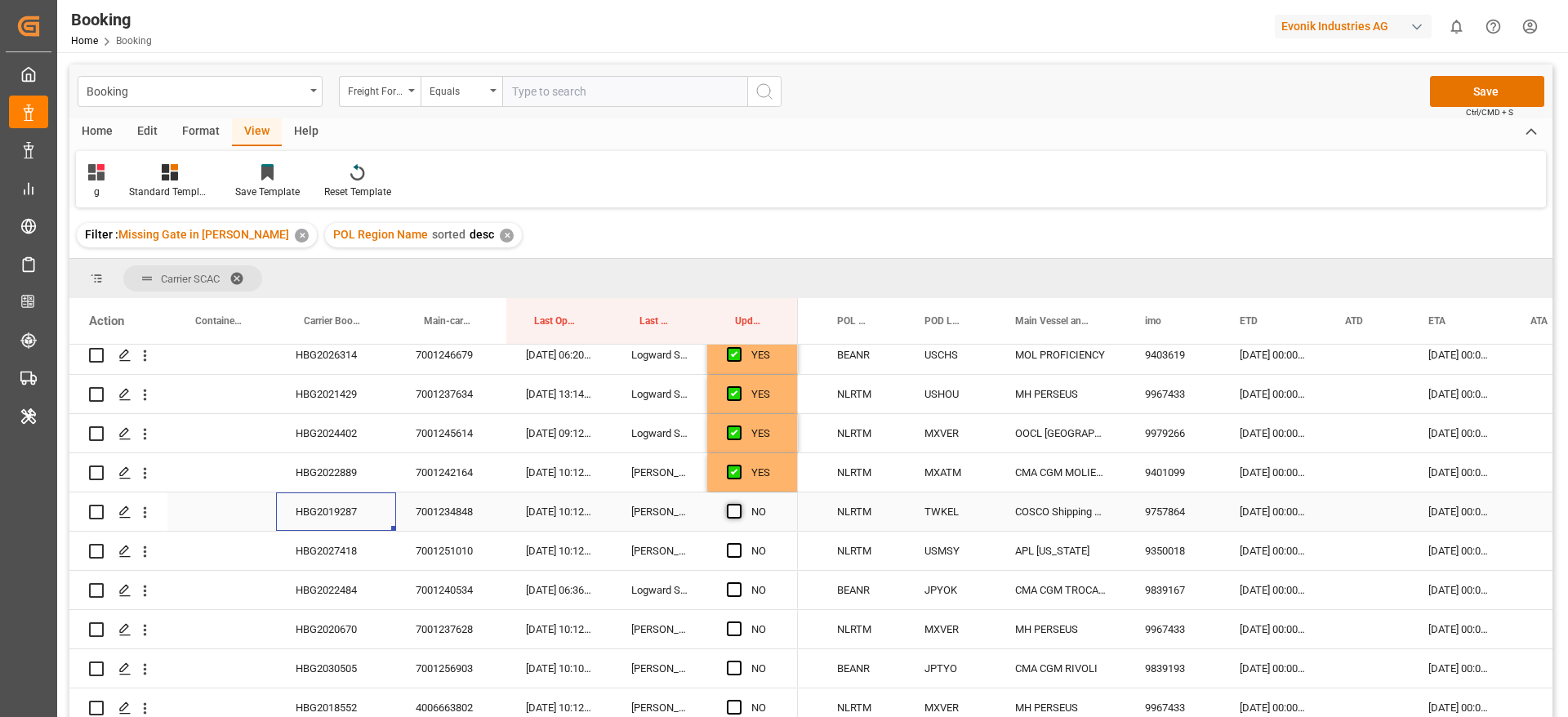
click at [739, 504] on input "Press SPACE to select this row." at bounding box center [739, 504] width 0 height 0
click at [337, 548] on div "HBG2027418" at bounding box center [336, 551] width 120 height 38
click at [740, 548] on span "Press SPACE to select this row." at bounding box center [733, 551] width 15 height 15
click at [739, 544] on input "Press SPACE to select this row." at bounding box center [739, 544] width 0 height 0
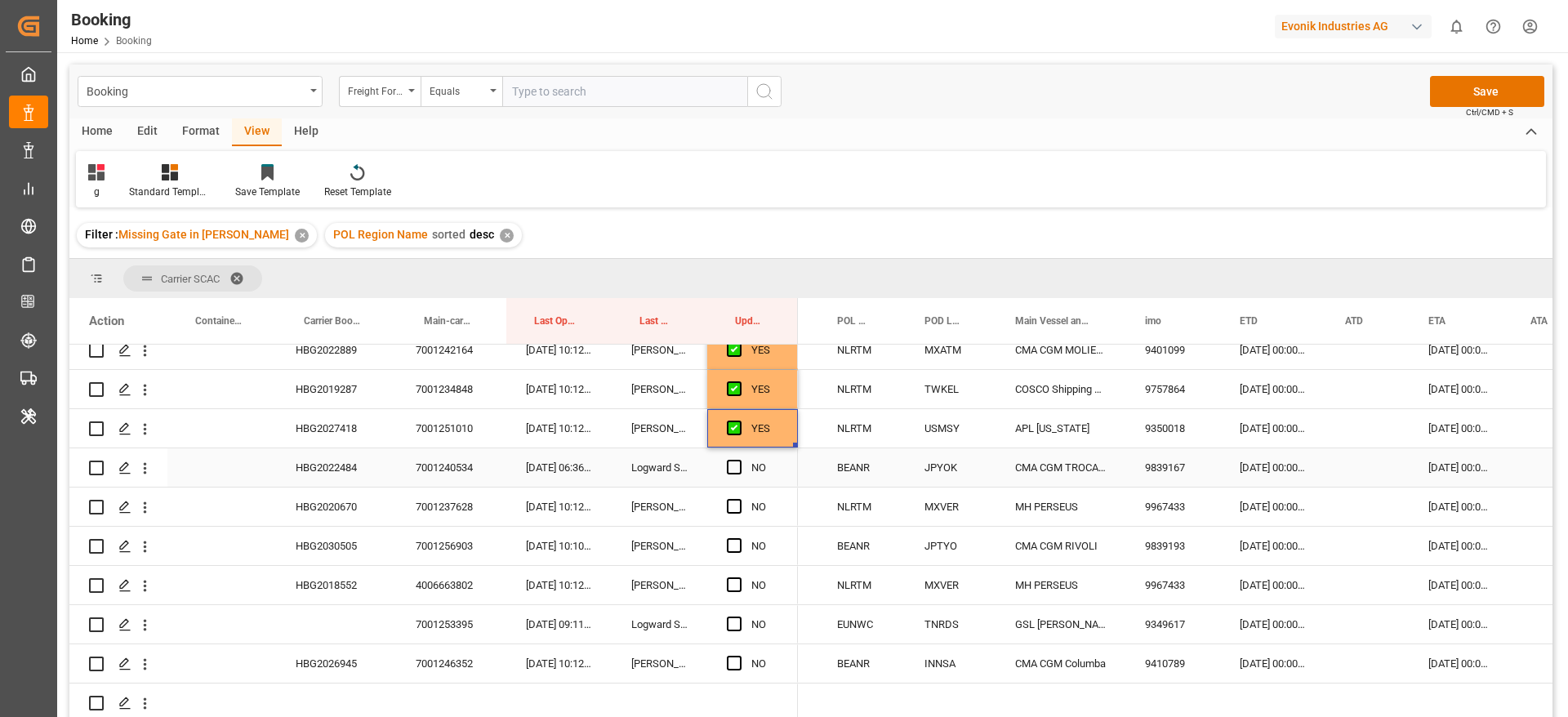
click at [353, 473] on div "HBG2022484" at bounding box center [336, 467] width 120 height 38
click at [736, 467] on span "Press SPACE to select this row." at bounding box center [733, 467] width 15 height 15
click at [739, 460] on input "Press SPACE to select this row." at bounding box center [739, 460] width 0 height 0
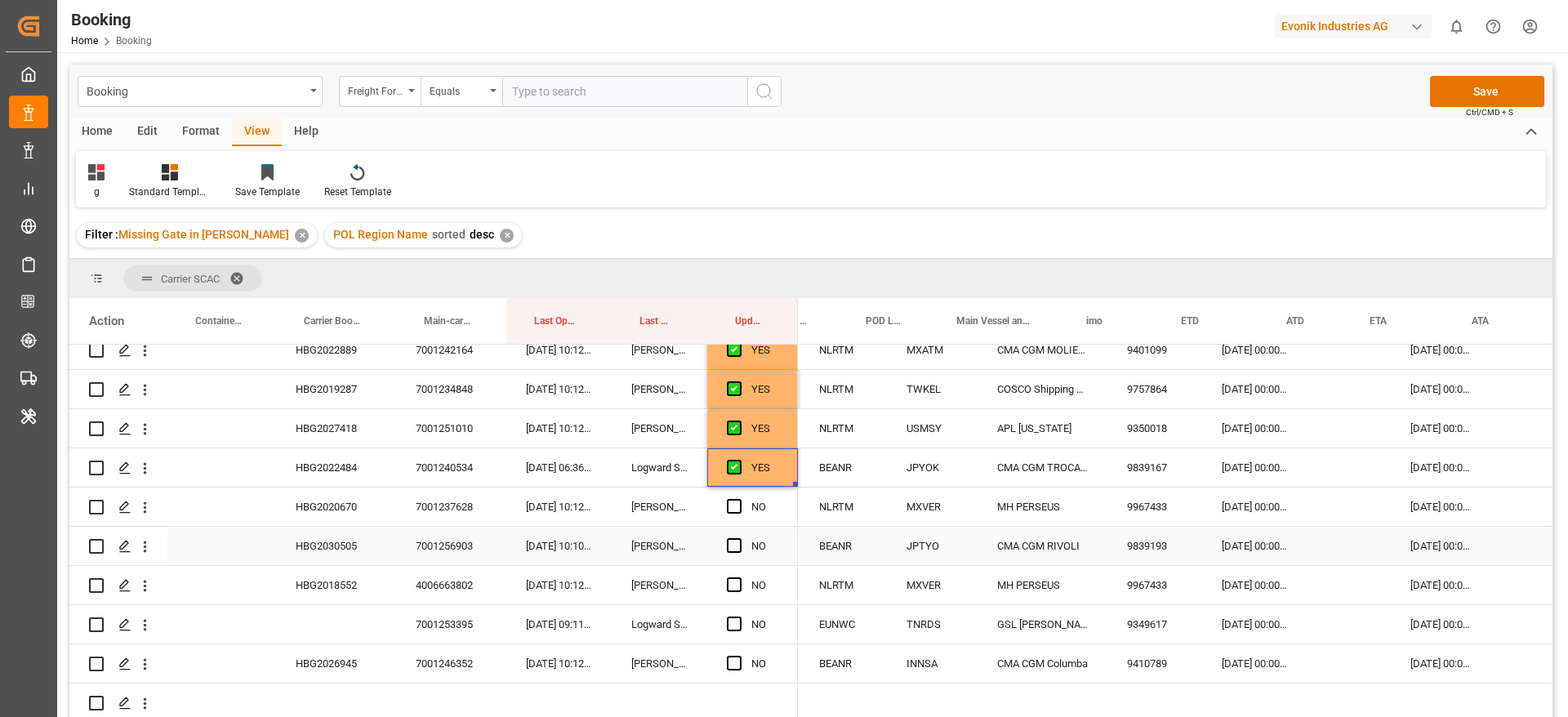
scroll to position [0, 843]
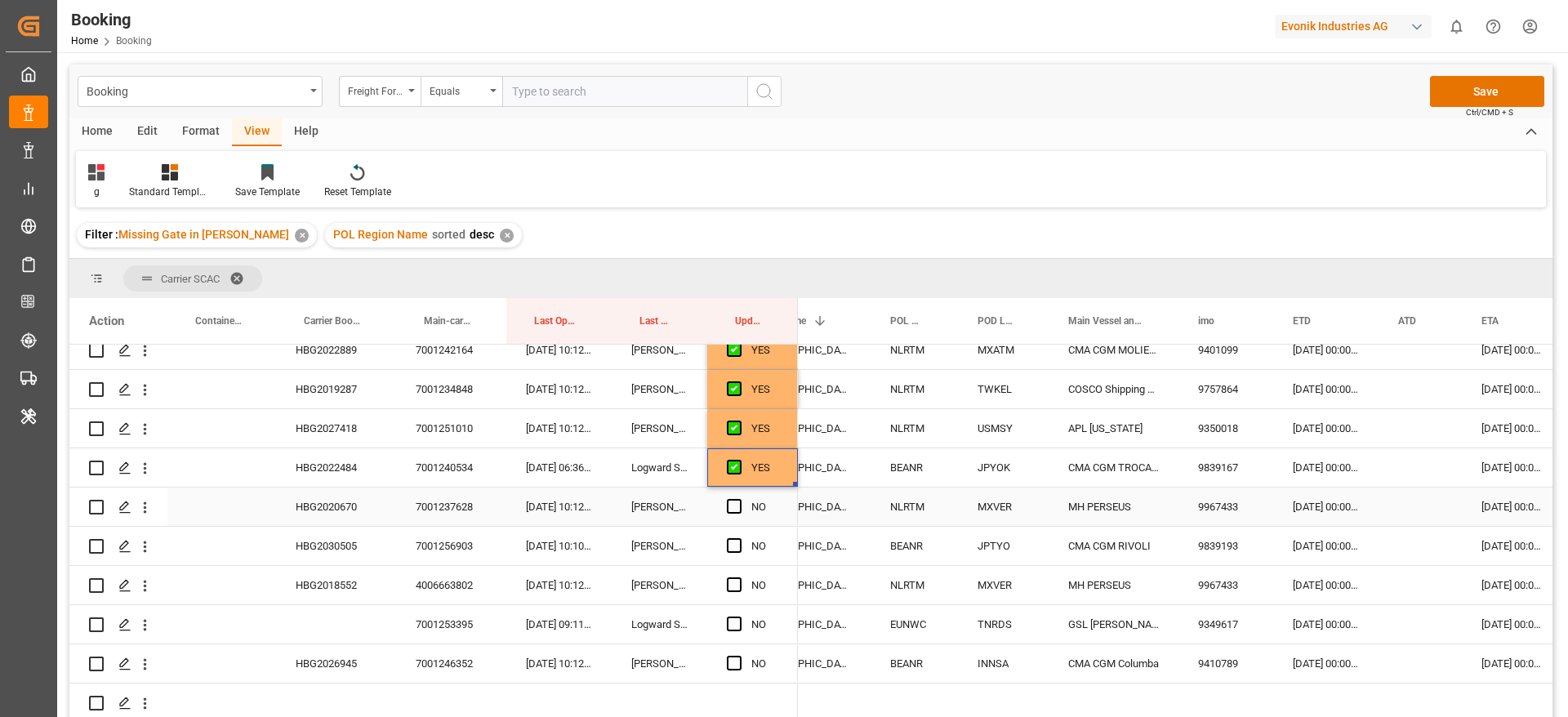
click at [1329, 511] on div "12-09-2025 00:00:00" at bounding box center [1326, 506] width 106 height 38
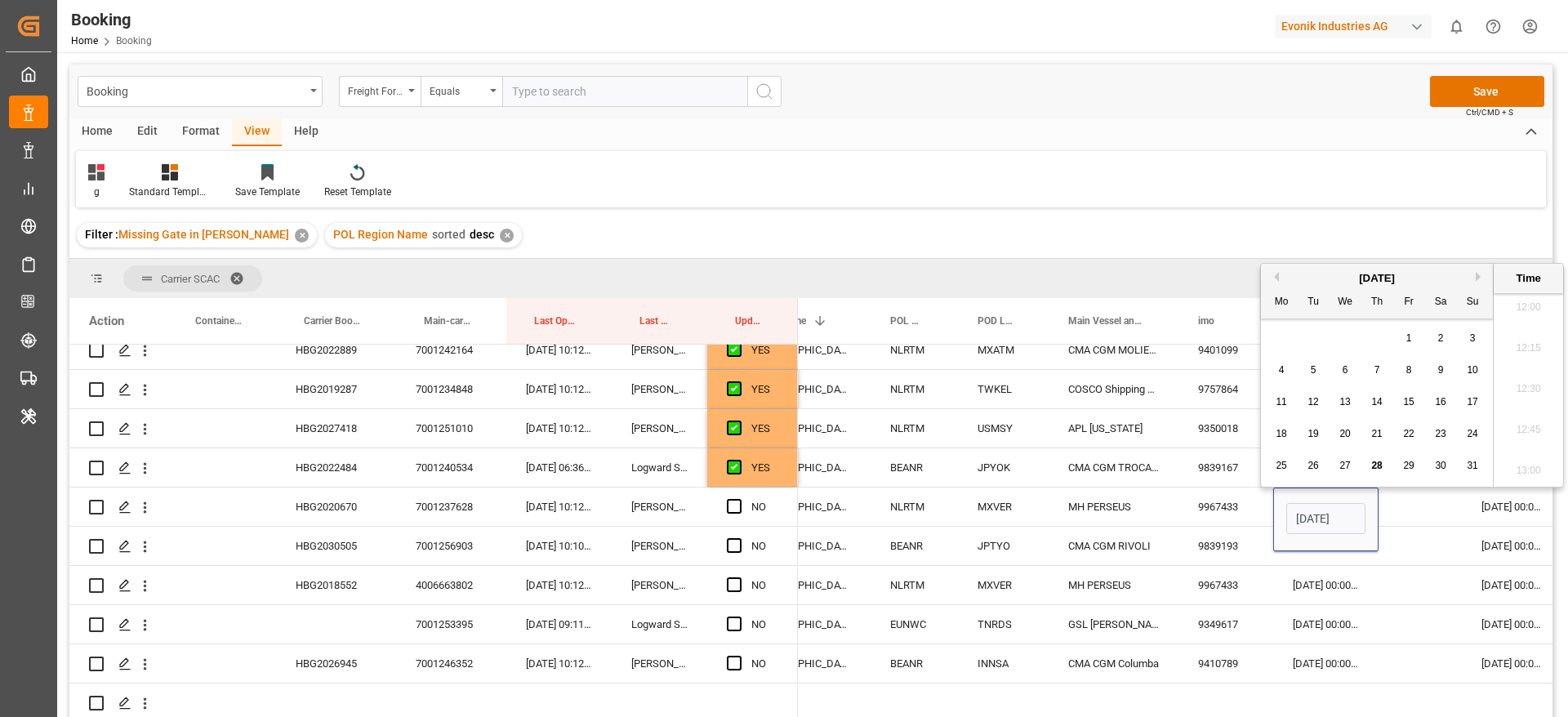
click at [1479, 275] on button "Next Month" at bounding box center [1480, 276] width 10 height 10
click at [1464, 367] on div "14" at bounding box center [1472, 370] width 20 height 20
type input "14-09-2025 00:00"
click at [1398, 501] on div "Press SPACE to select this row." at bounding box center [1420, 506] width 83 height 38
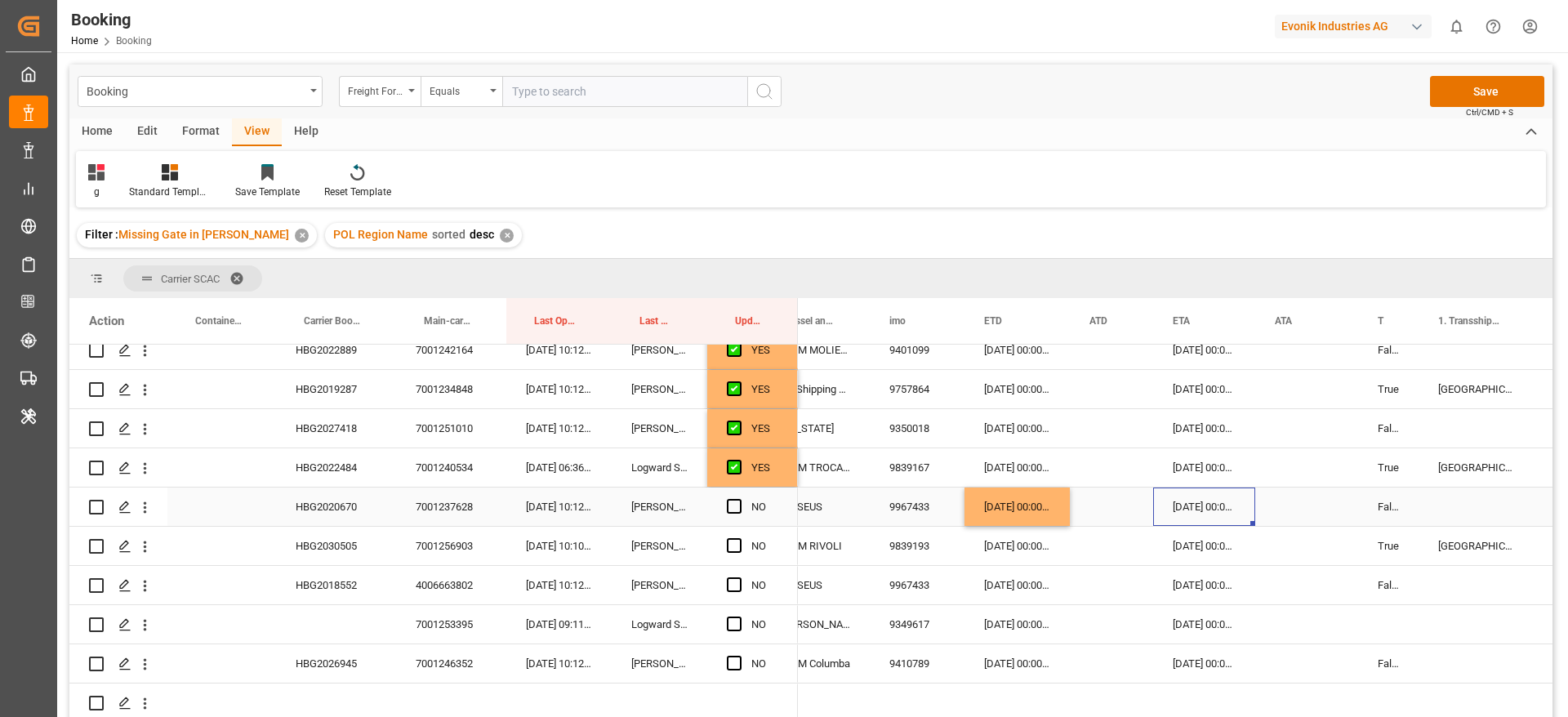
click at [1192, 497] on div "30-09-2025 00:00:00" at bounding box center [1204, 506] width 102 height 38
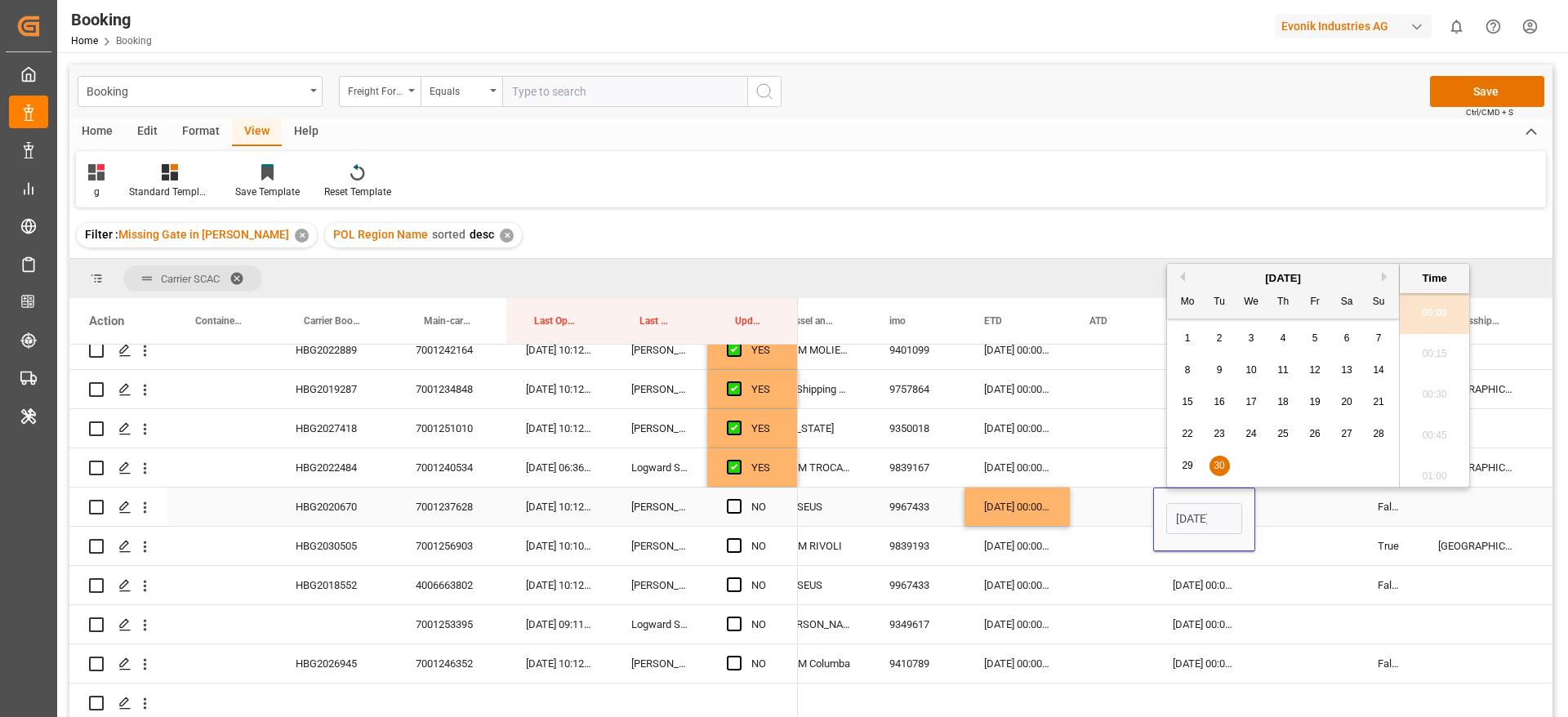
click at [329, 506] on div "HBG2020670" at bounding box center [336, 506] width 120 height 38
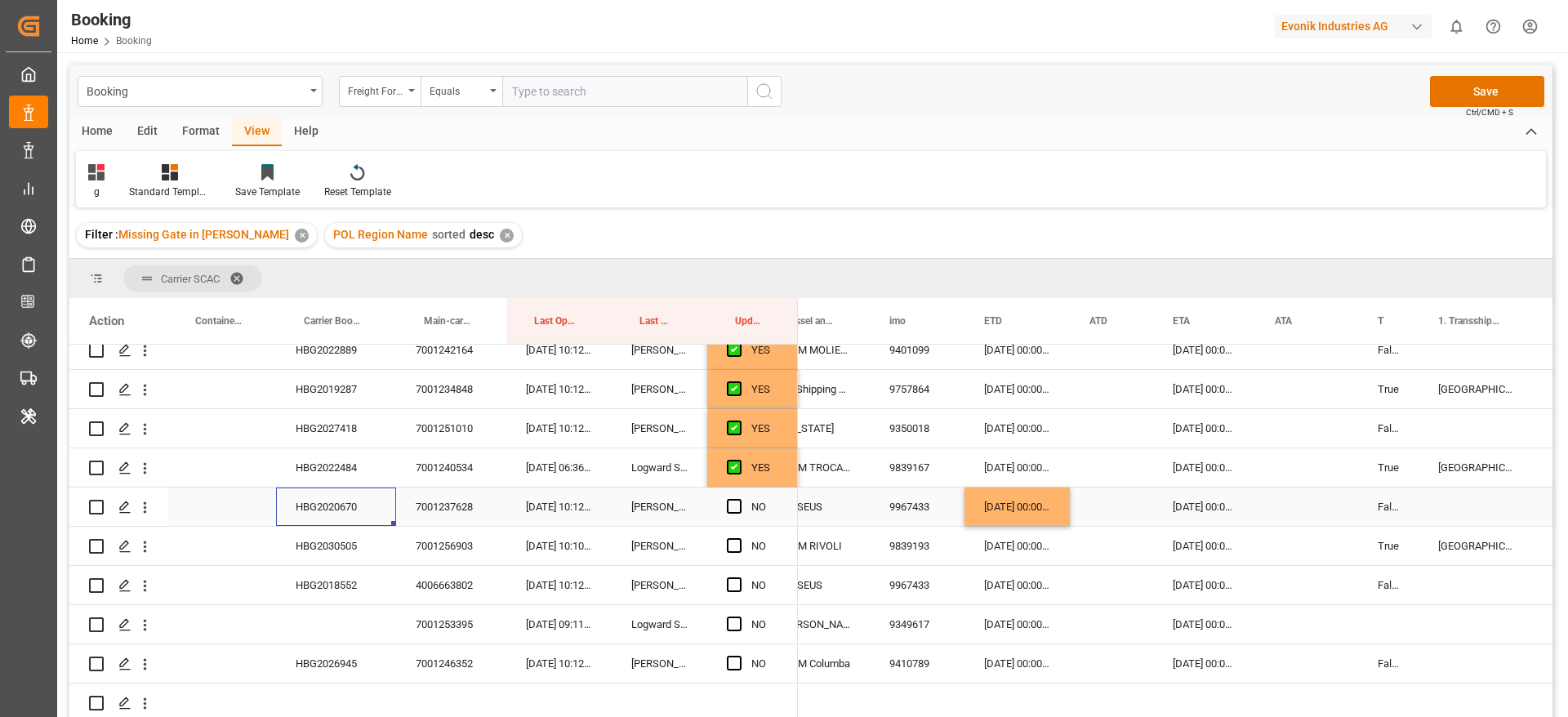
click at [1020, 506] on div "14-09-2025 00:00:00" at bounding box center [1017, 506] width 106 height 38
click at [1020, 505] on div "14-09-2025 00:00:00" at bounding box center [1017, 506] width 106 height 38
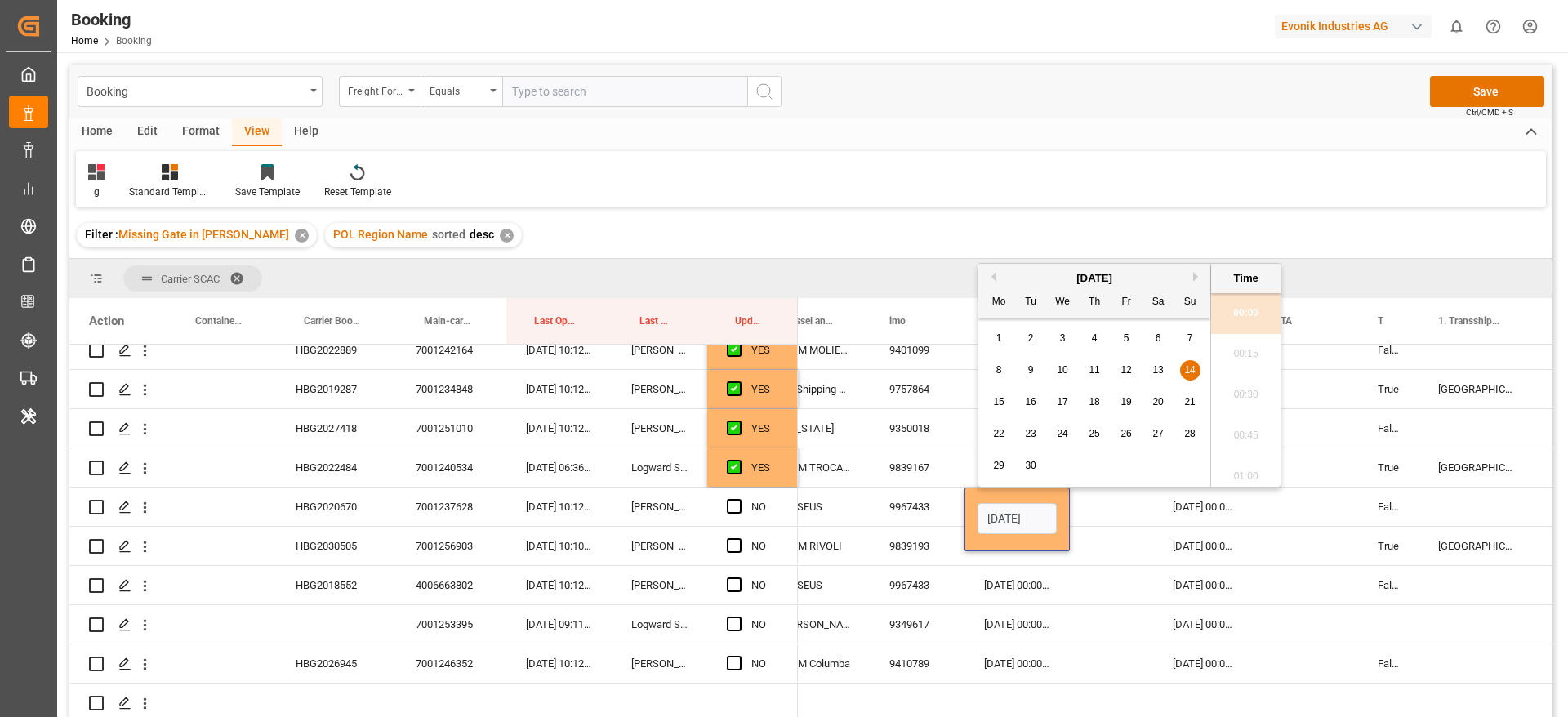
click at [995, 274] on button "Previous Month" at bounding box center [991, 276] width 10 height 10
click at [1195, 274] on button "Next Month" at bounding box center [1198, 276] width 10 height 10
click at [1070, 370] on div "10" at bounding box center [1062, 370] width 20 height 20
type input "10-09-2025 00:00"
click at [1093, 506] on div "Press SPACE to select this row." at bounding box center [1112, 506] width 83 height 38
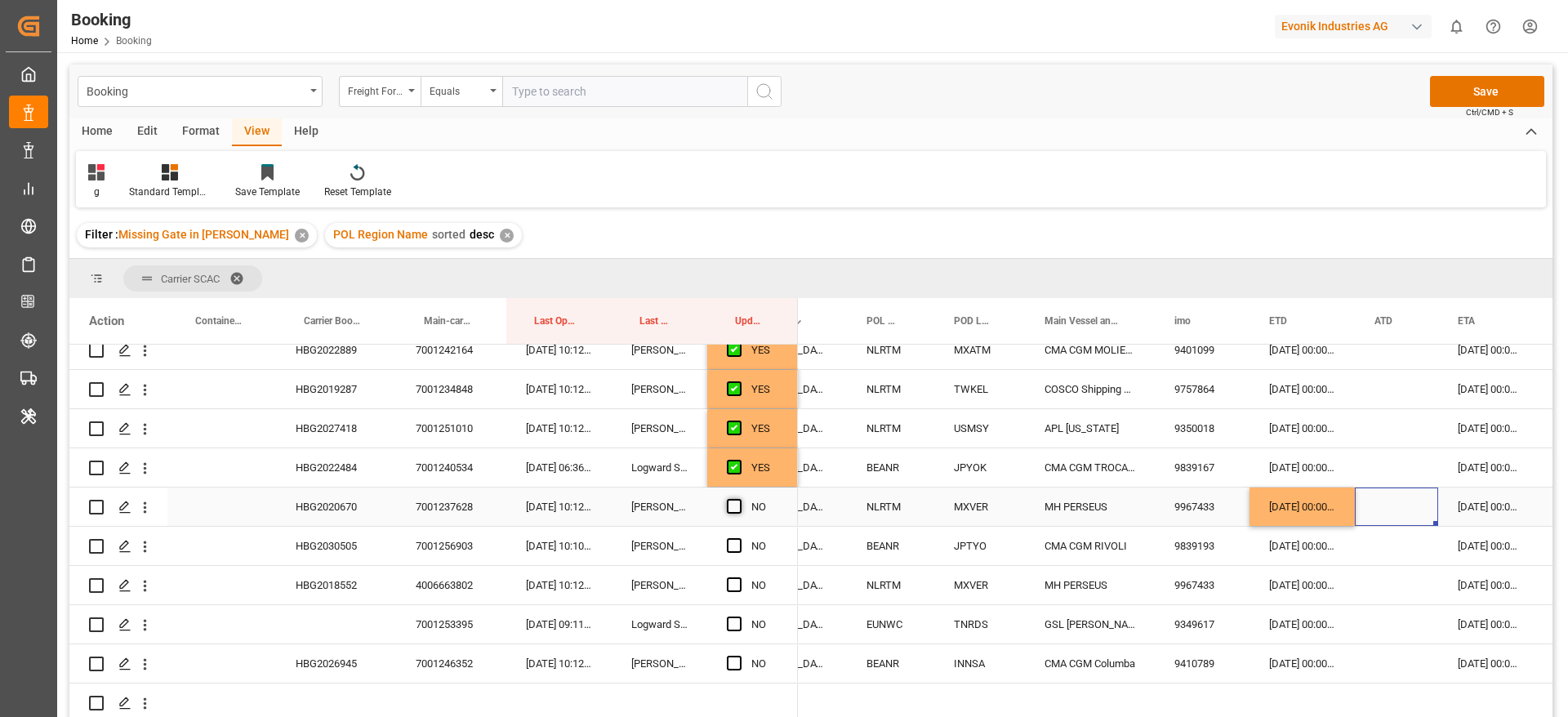
click at [736, 505] on span "Press SPACE to select this row." at bounding box center [733, 506] width 15 height 15
click at [739, 499] on input "Press SPACE to select this row." at bounding box center [739, 499] width 0 height 0
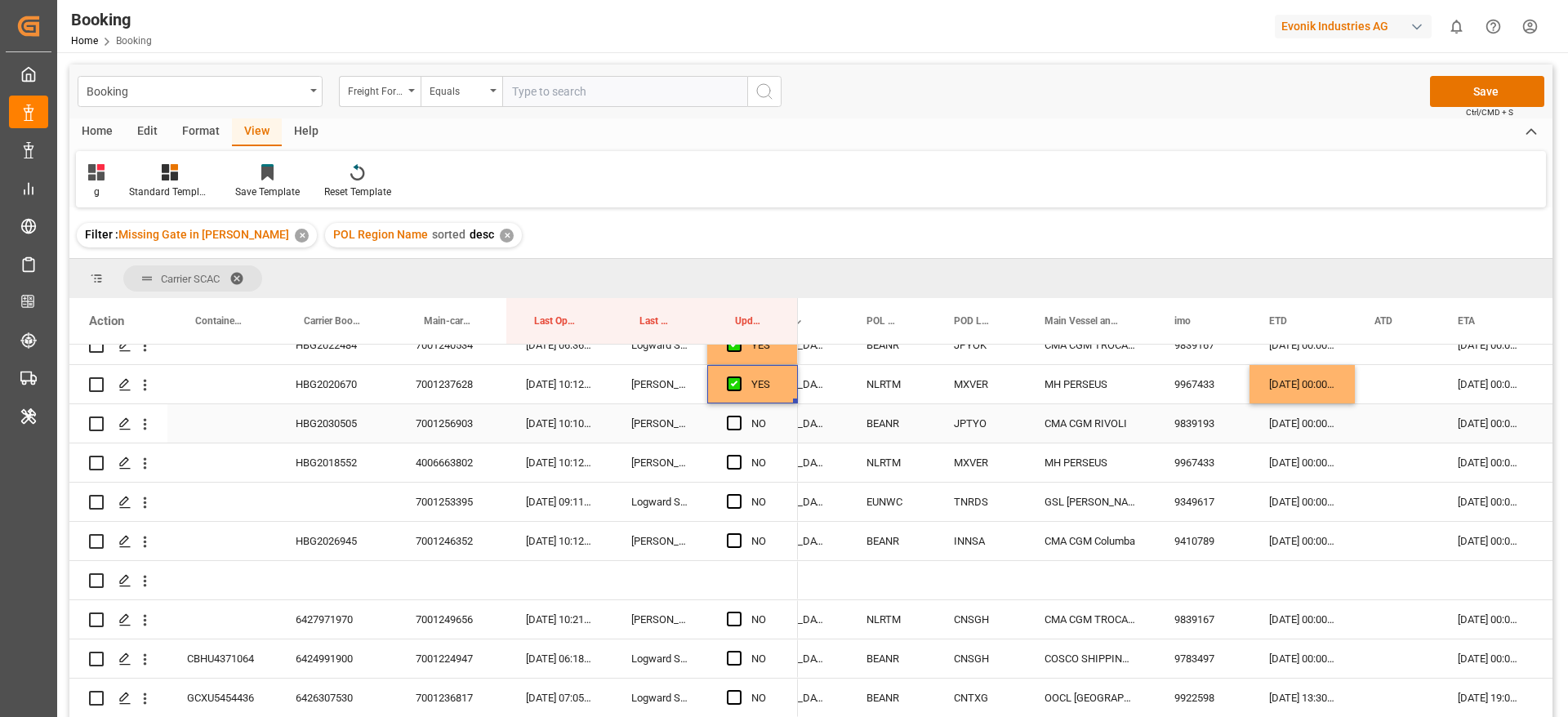
click at [340, 418] on div "HBG2030505" at bounding box center [336, 423] width 120 height 38
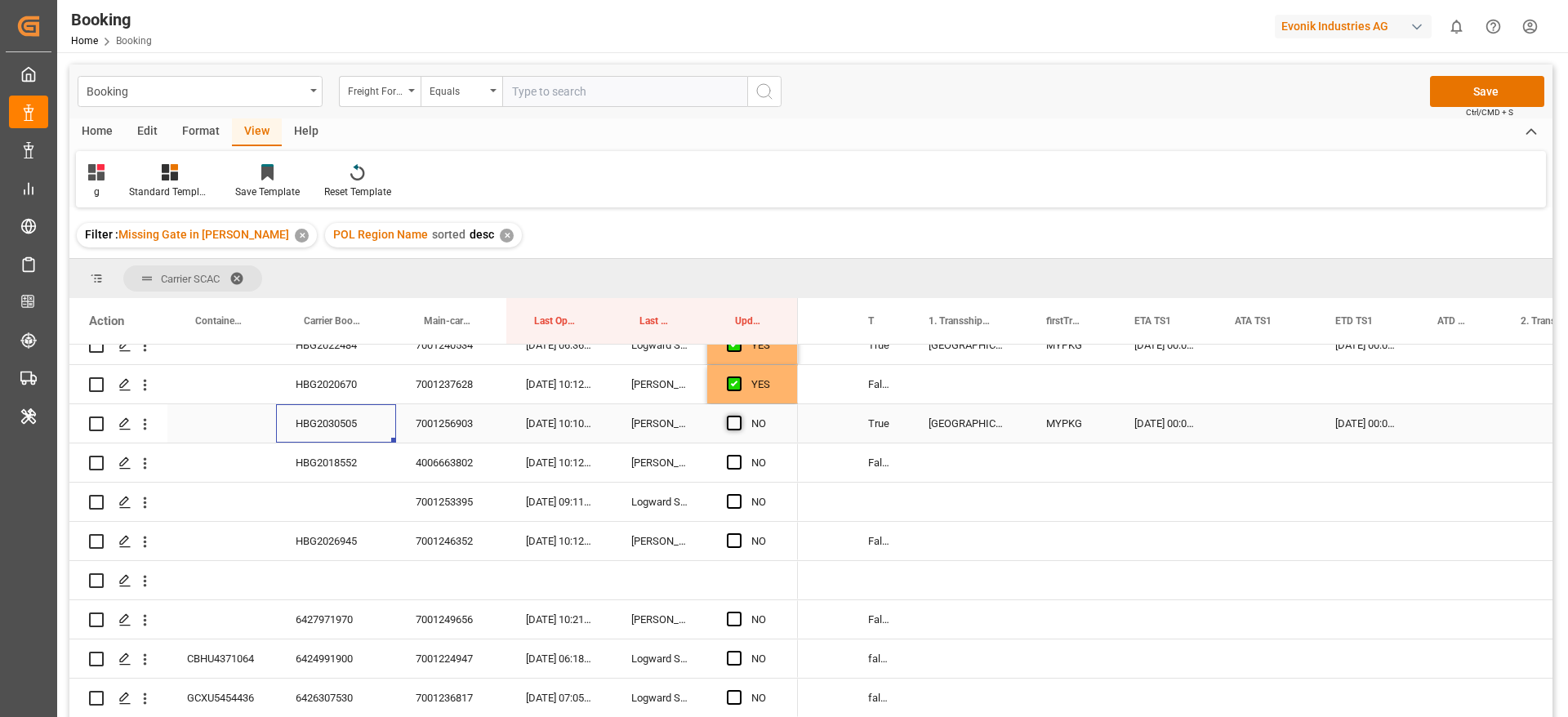
click at [734, 422] on span "Press SPACE to select this row." at bounding box center [733, 423] width 15 height 15
click at [739, 416] on input "Press SPACE to select this row." at bounding box center [739, 416] width 0 height 0
click at [307, 467] on div "HBG2018552" at bounding box center [336, 462] width 120 height 38
click at [337, 464] on div "HBG2018552" at bounding box center [336, 462] width 120 height 38
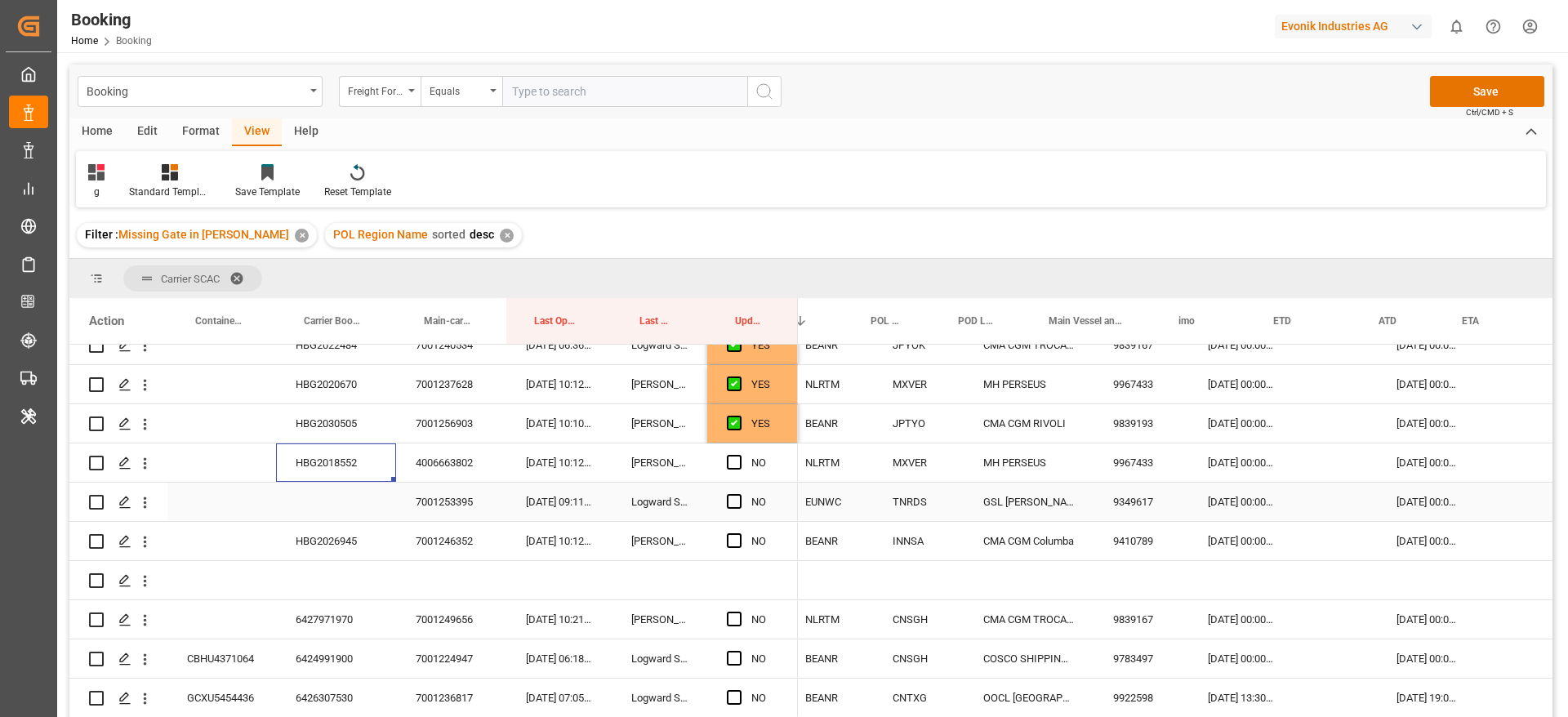
scroll to position [0, 798]
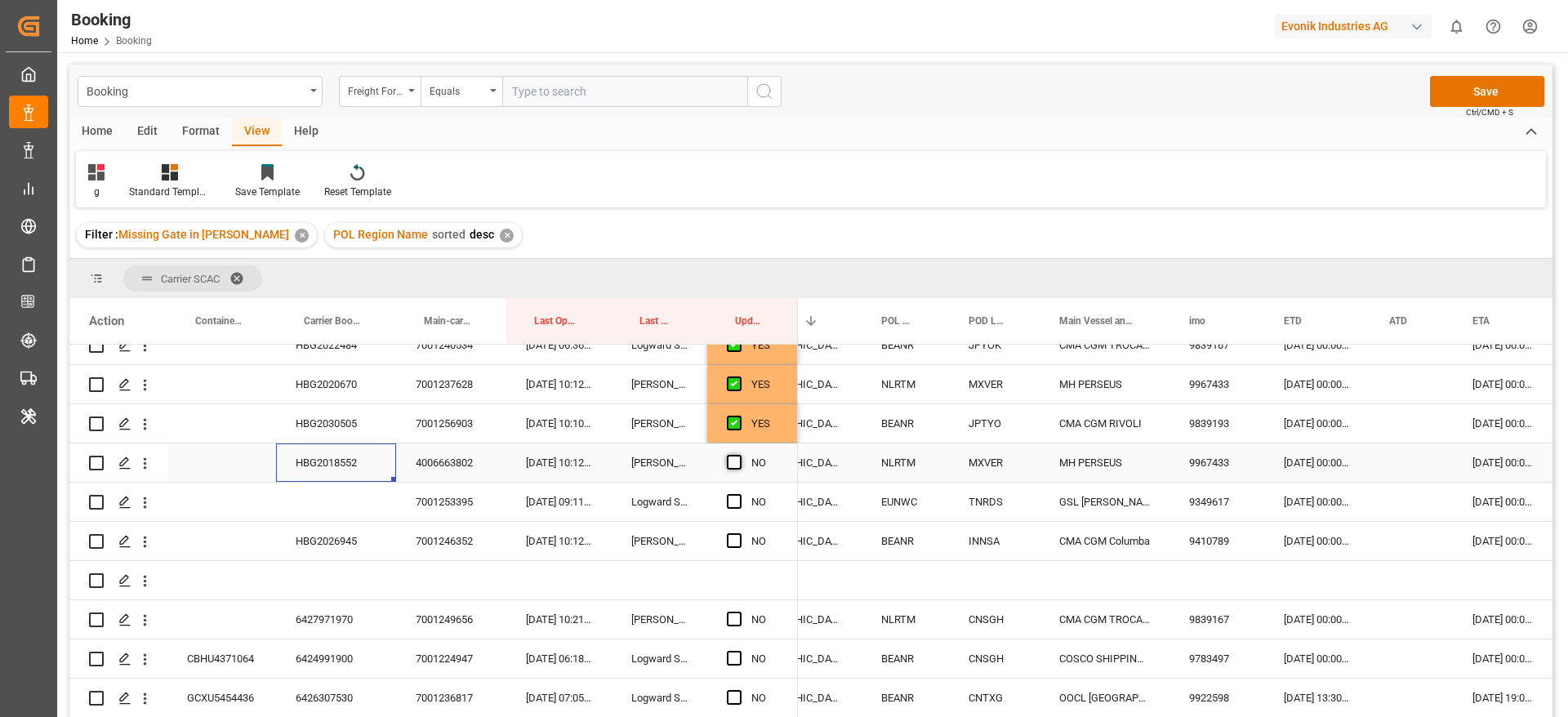
click at [733, 460] on span "Press SPACE to select this row." at bounding box center [733, 462] width 15 height 15
click at [739, 455] on input "Press SPACE to select this row." at bounding box center [739, 455] width 0 height 0
click at [149, 504] on icon "open menu" at bounding box center [145, 502] width 17 height 17
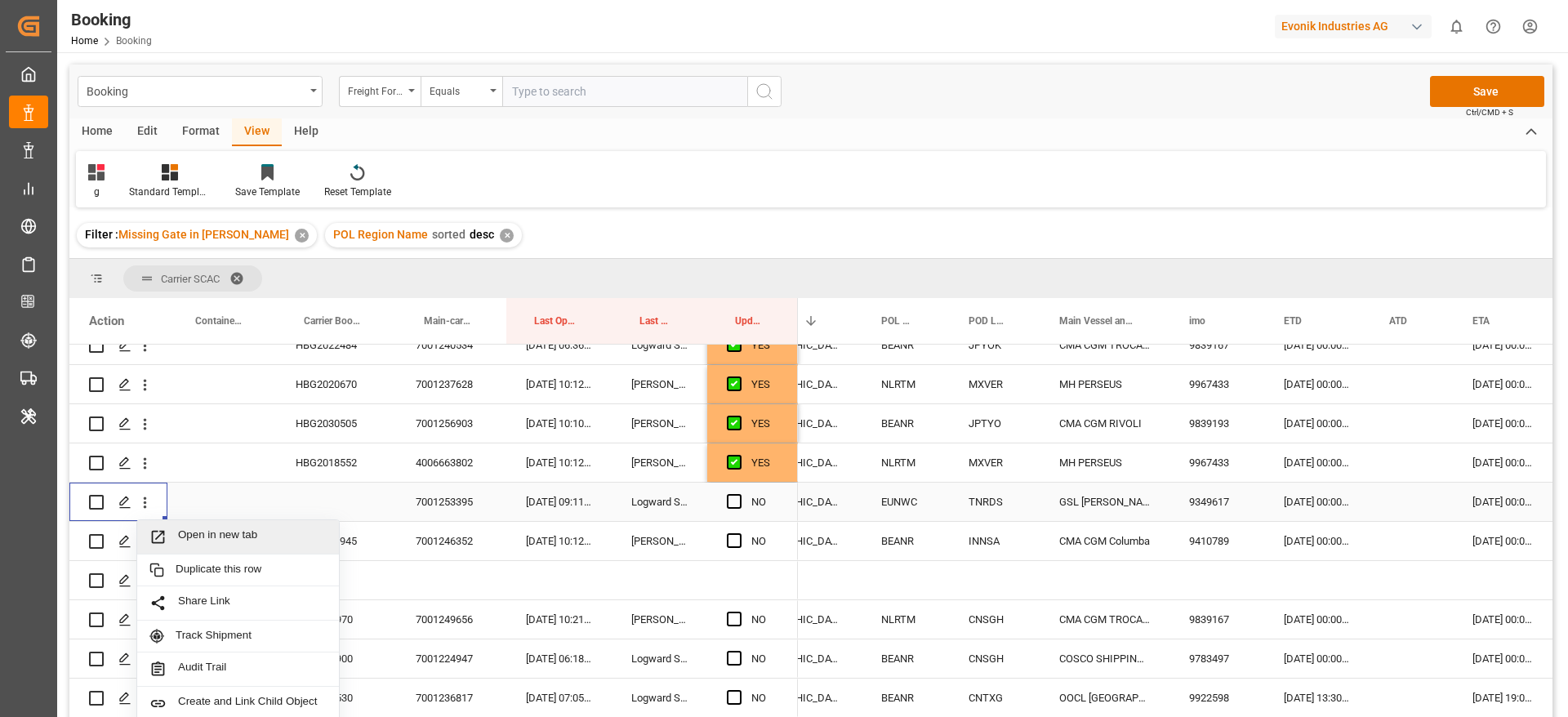
click at [219, 525] on div "Open in new tab" at bounding box center [238, 538] width 202 height 35
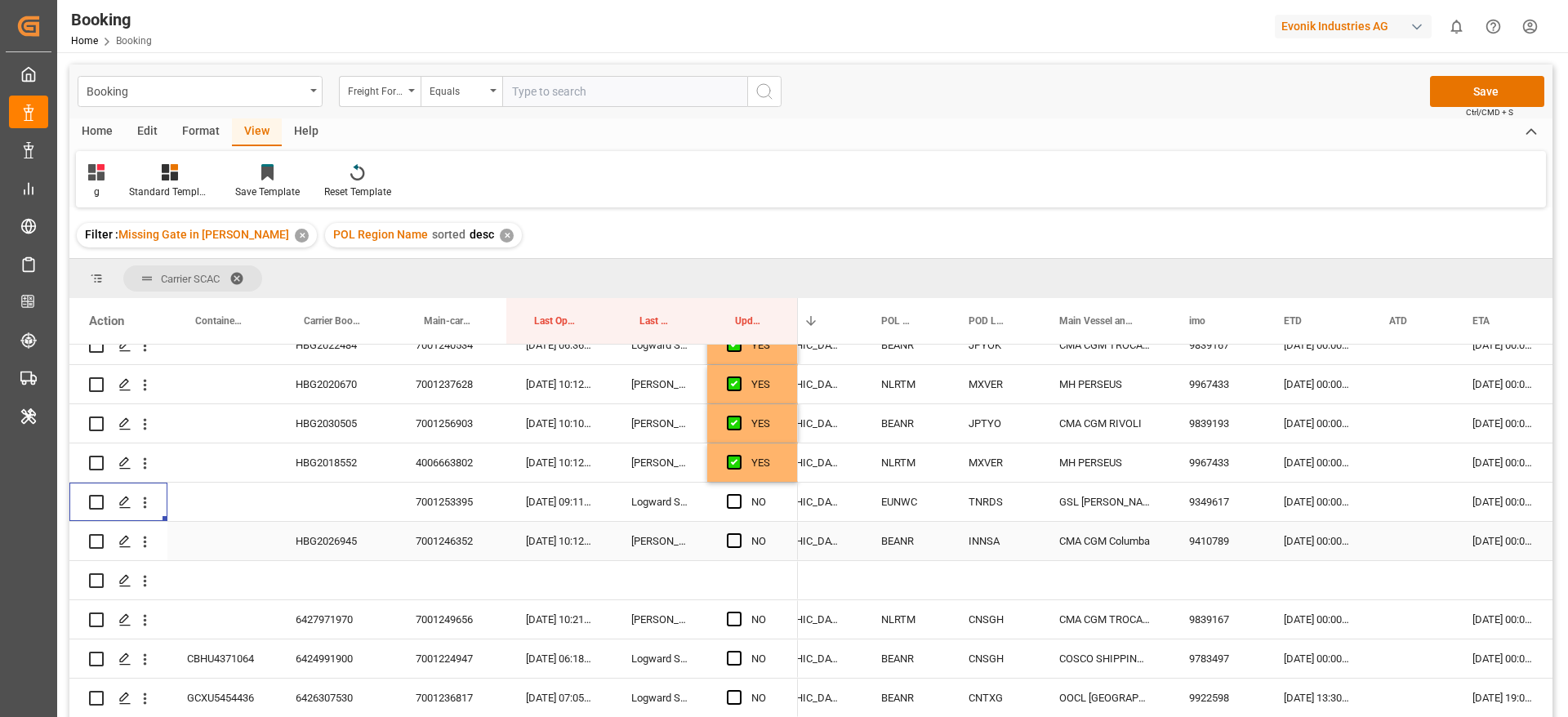
scroll to position [965, 0]
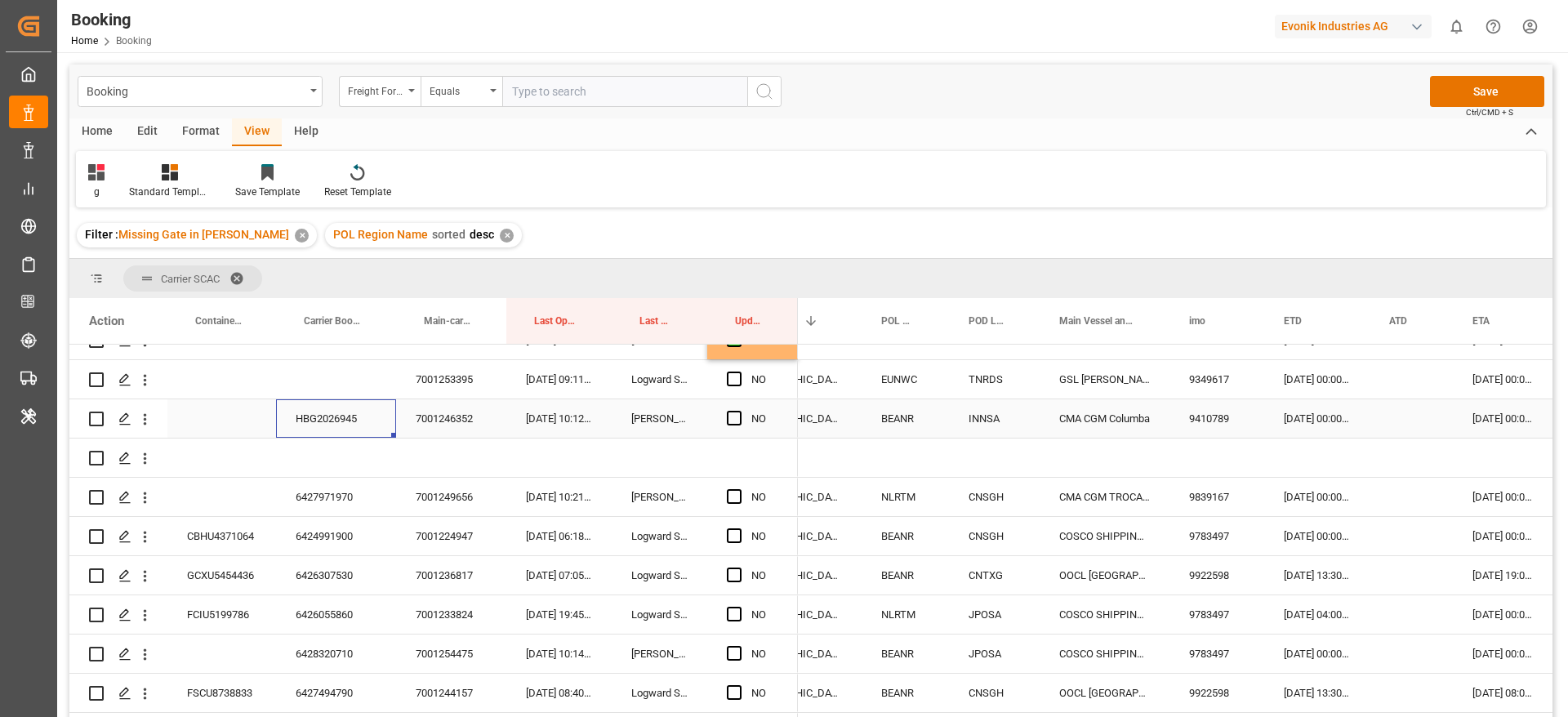
click at [337, 423] on div "HBG2026945" at bounding box center [336, 418] width 120 height 38
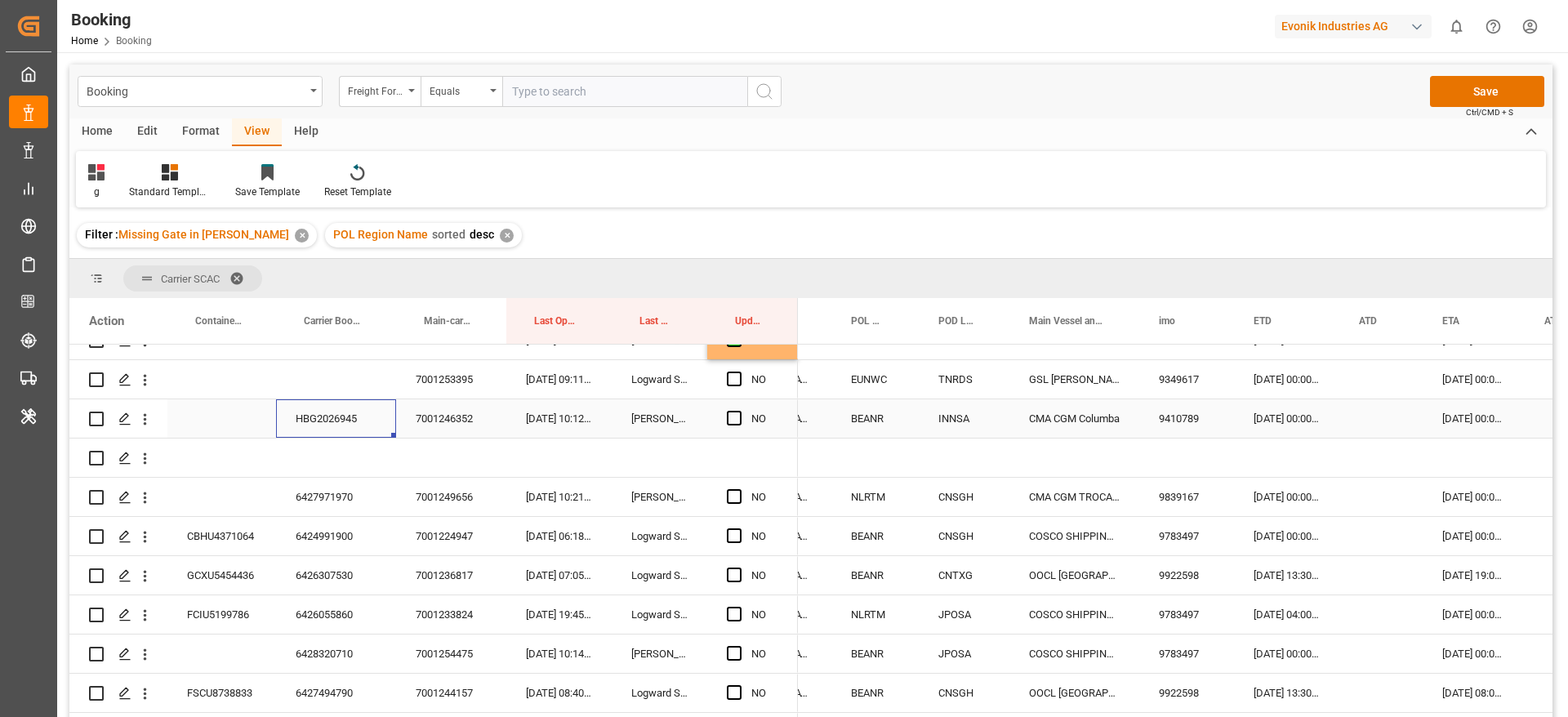
scroll to position [0, 754]
click at [1272, 421] on div "03-10-2025 00:00:00" at bounding box center [1285, 418] width 106 height 38
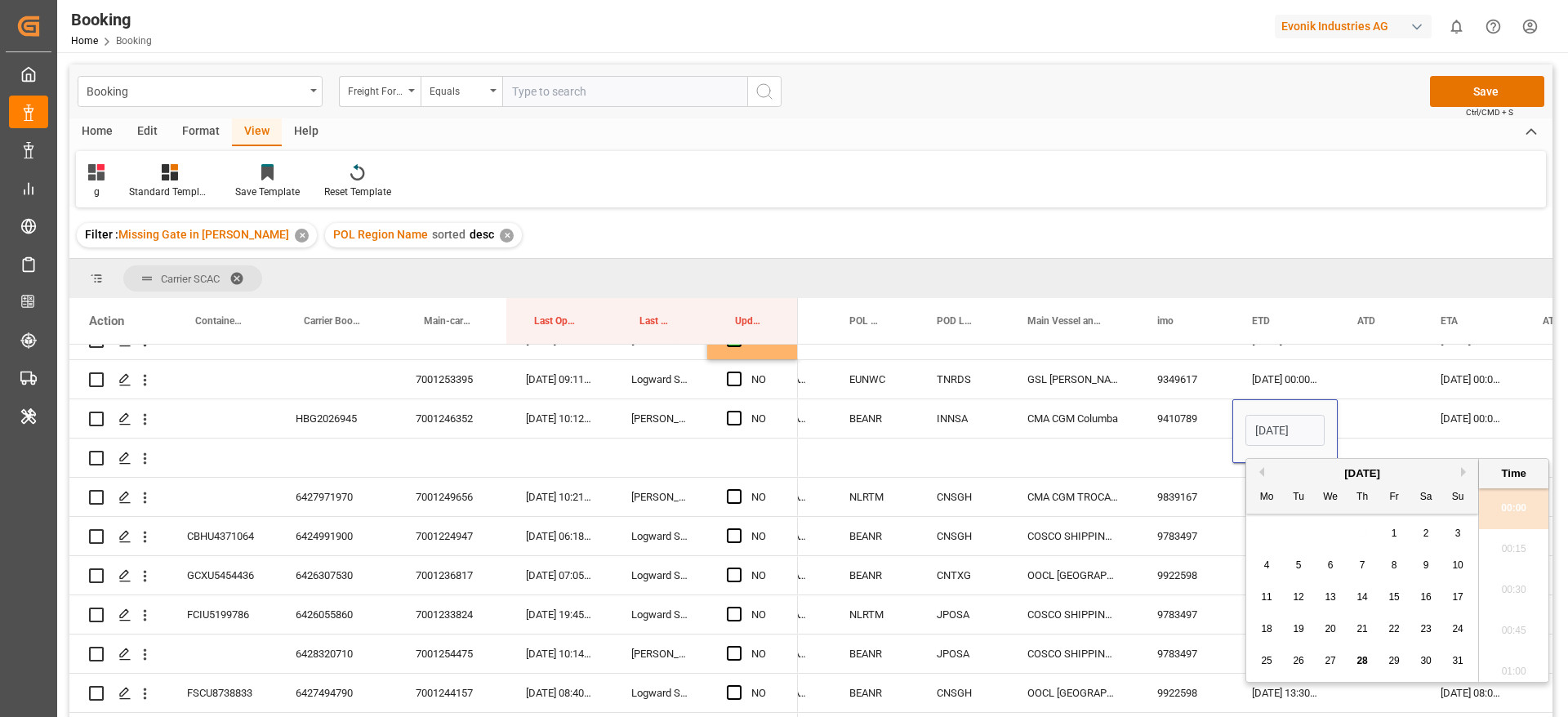
scroll to position [1967, 0]
click at [1469, 476] on button "Next Month" at bounding box center [1465, 472] width 10 height 10
click at [1461, 476] on button "Next Month" at bounding box center [1465, 472] width 10 height 10
click at [1425, 542] on div "4" at bounding box center [1426, 534] width 20 height 20
type input "04-10-2025 00:00"
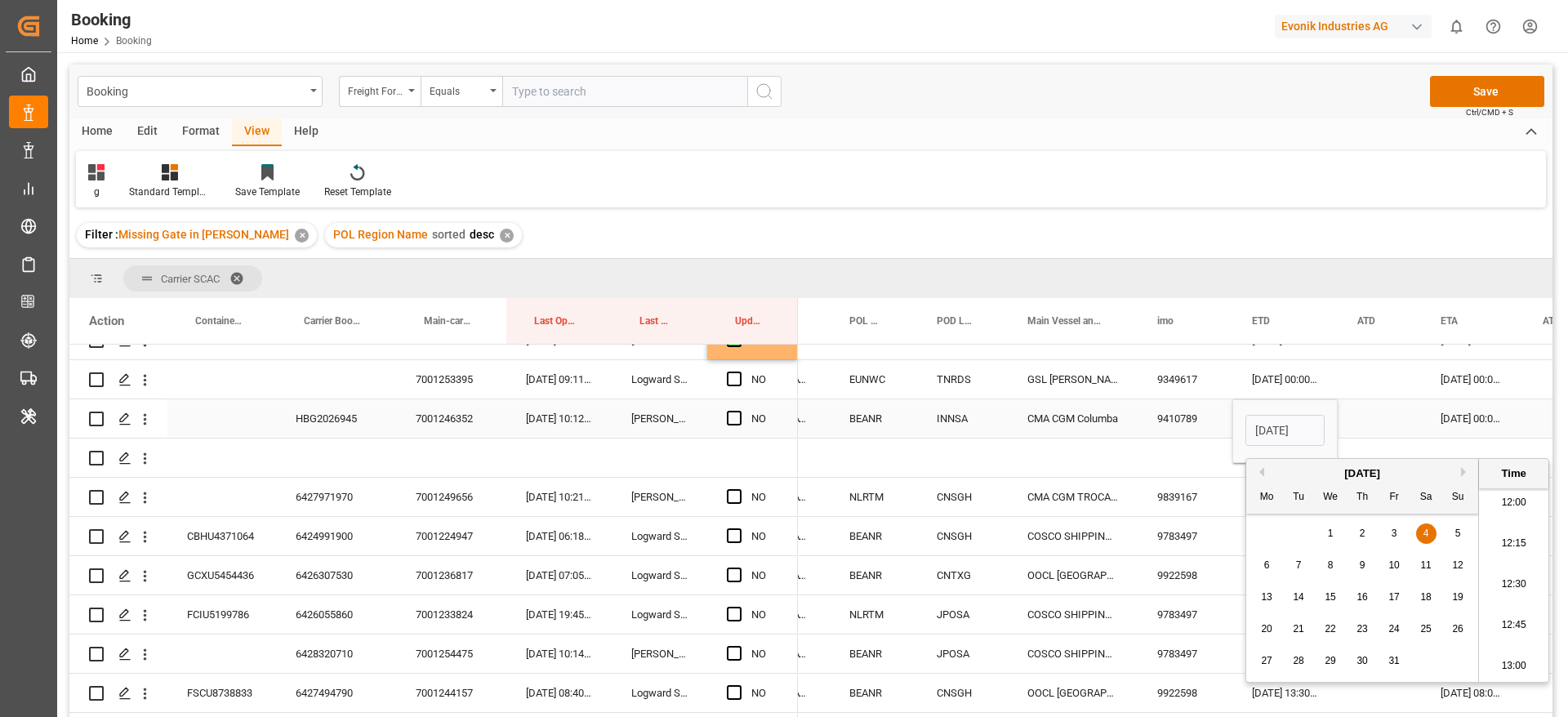
click at [1378, 410] on div "Press SPACE to select this row." at bounding box center [1379, 418] width 83 height 38
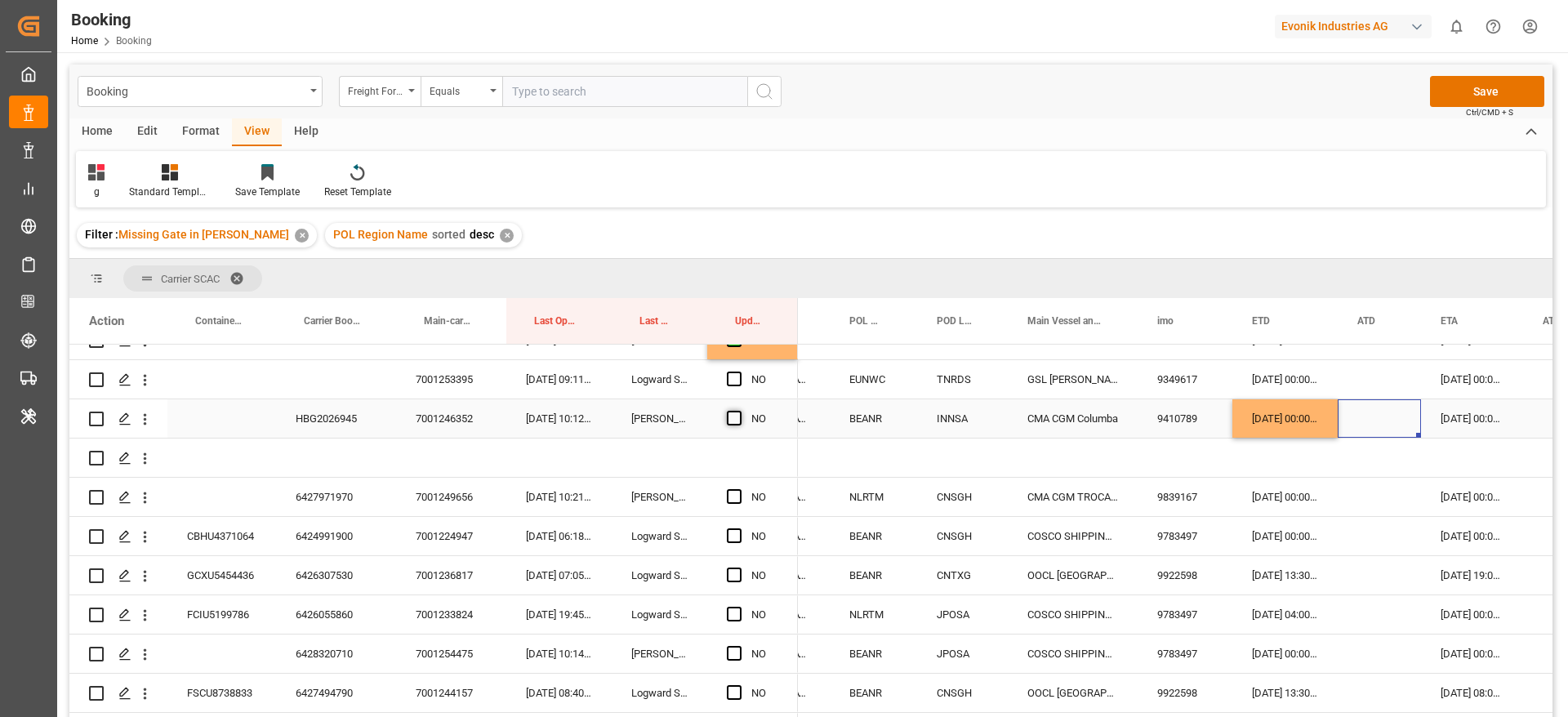
click at [734, 418] on span "Press SPACE to select this row." at bounding box center [733, 418] width 15 height 15
click at [739, 411] on input "Press SPACE to select this row." at bounding box center [739, 411] width 0 height 0
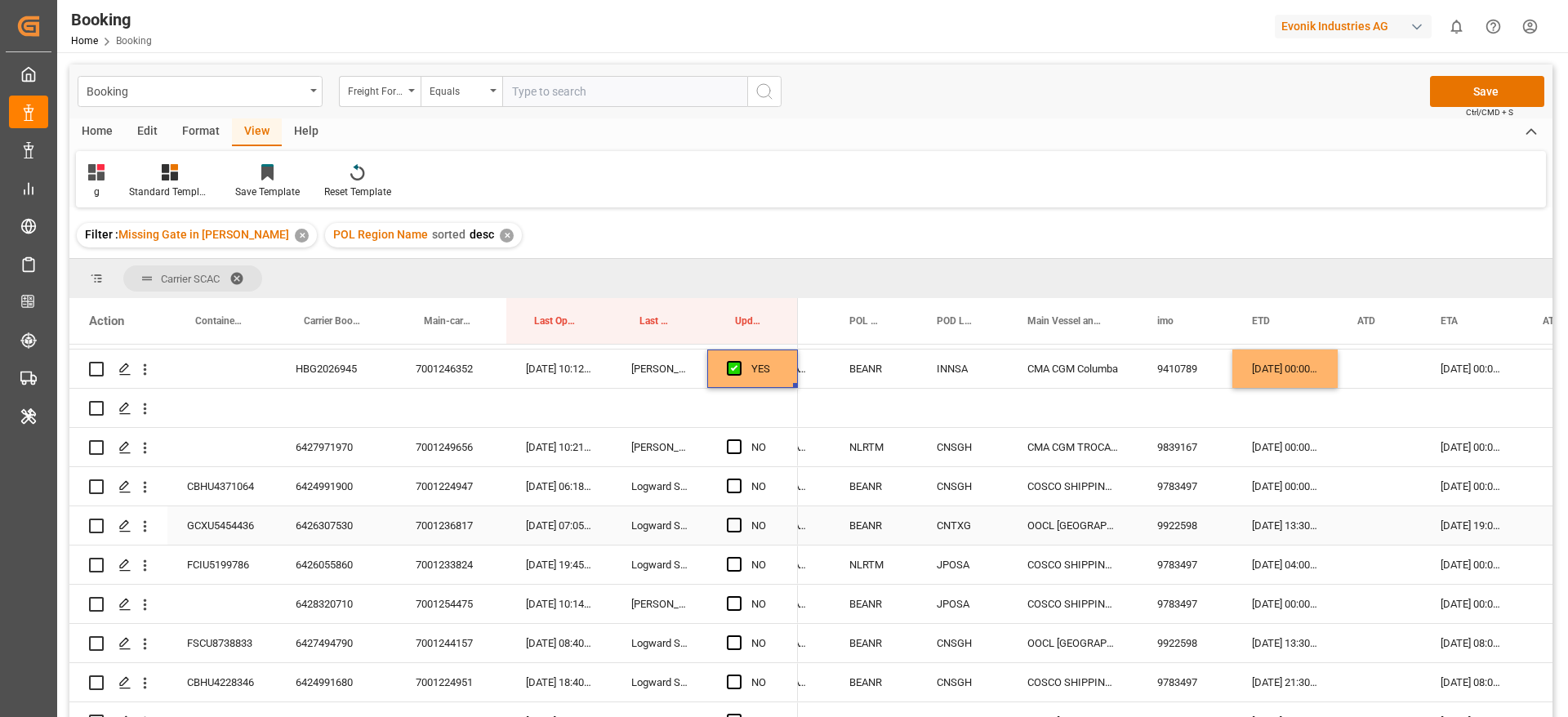
scroll to position [981, 0]
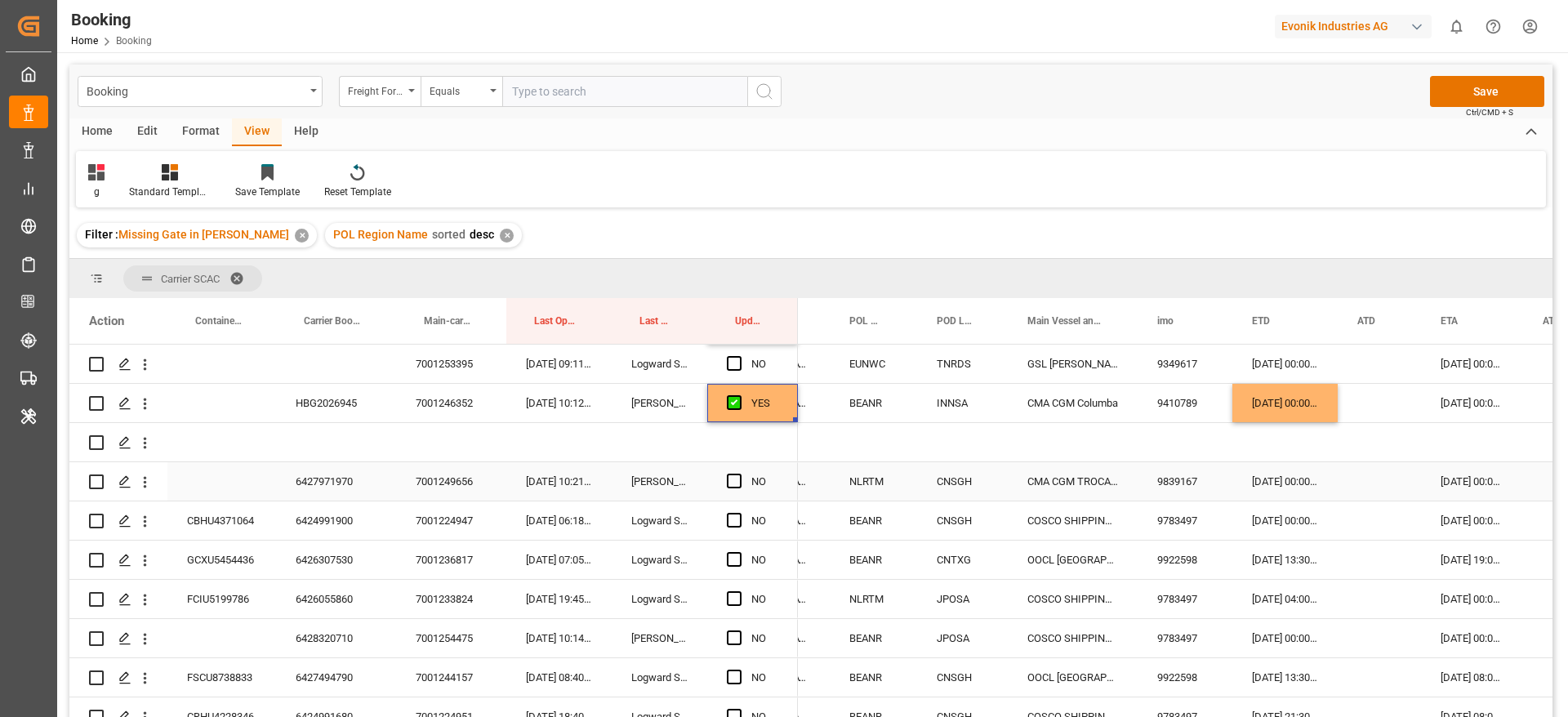
click at [332, 469] on div "6427971970" at bounding box center [336, 482] width 120 height 38
click at [739, 479] on span "Press SPACE to select this row." at bounding box center [733, 481] width 15 height 15
click at [739, 474] on input "Press SPACE to select this row." at bounding box center [739, 474] width 0 height 0
click at [328, 530] on div "6424991900" at bounding box center [336, 521] width 120 height 38
click at [226, 512] on div "CBHU4371064" at bounding box center [222, 521] width 108 height 38
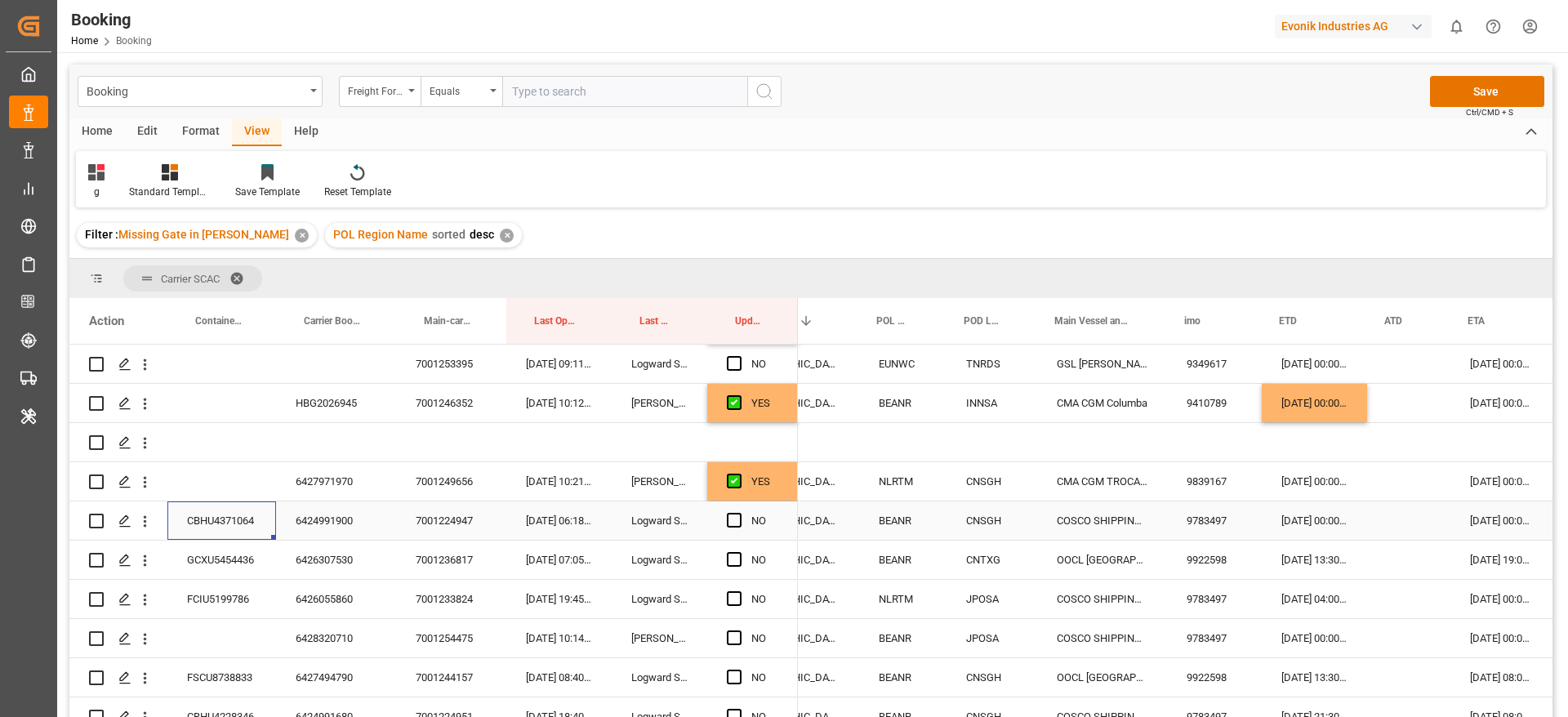
scroll to position [0, 723]
click at [1295, 516] on div "04-09-2025 00:00:00" at bounding box center [1316, 521] width 106 height 38
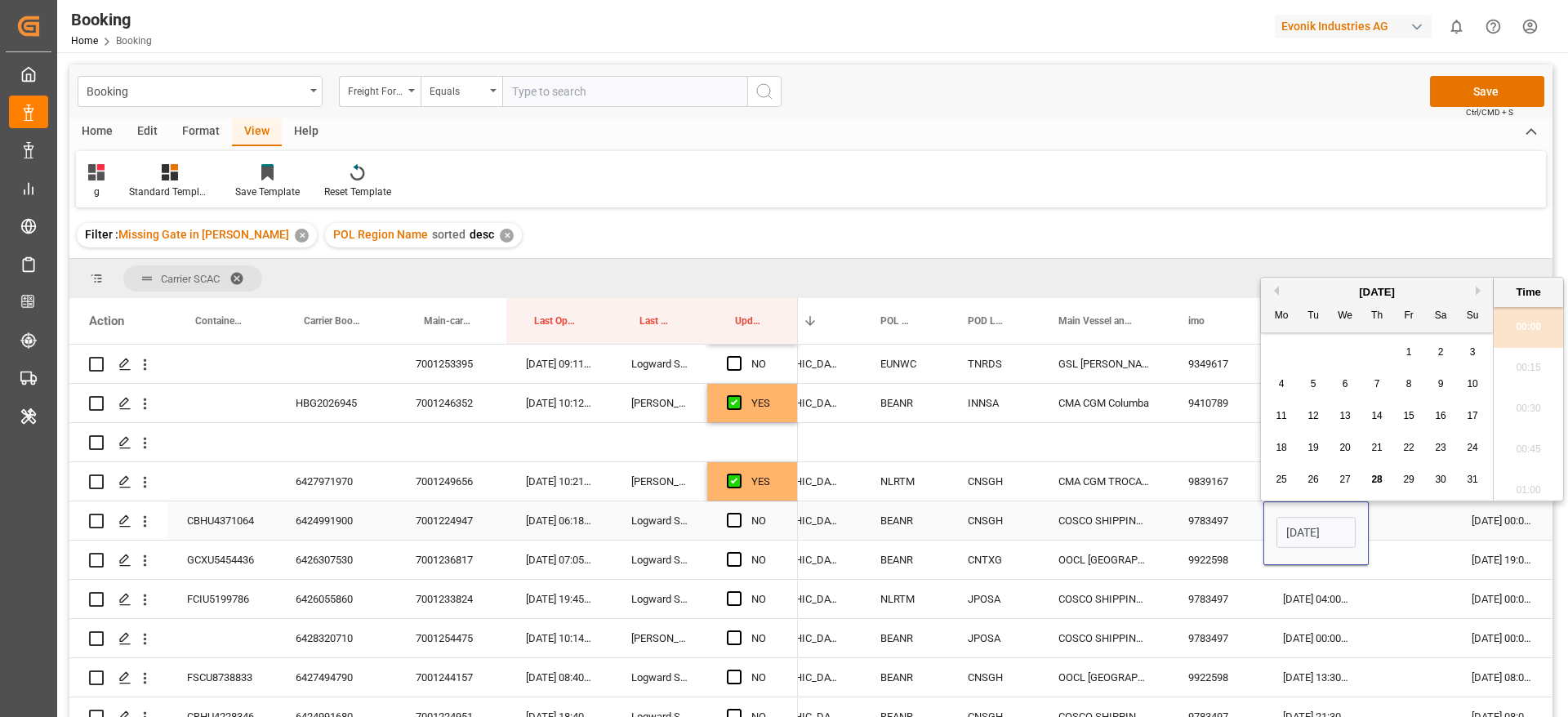
scroll to position [2008, 0]
click at [1474, 291] on div "August 2025" at bounding box center [1376, 292] width 232 height 16
click at [1482, 287] on button "Next Month" at bounding box center [1480, 291] width 10 height 10
click at [1371, 383] on span "11" at bounding box center [1376, 384] width 11 height 12
type input "11-09-2025 00:00"
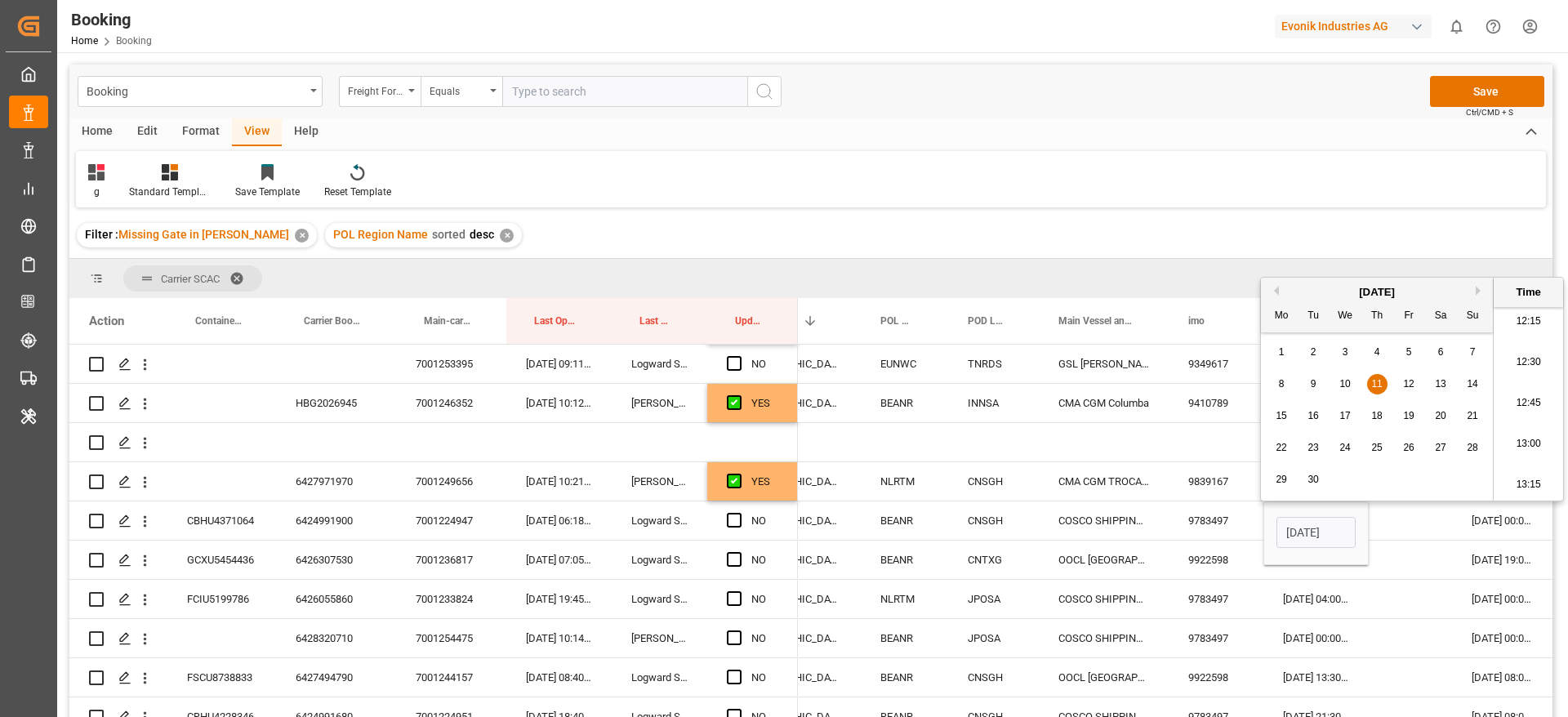
click at [1380, 392] on div "11" at bounding box center [1377, 385] width 20 height 20
click at [1216, 195] on div "g Standard Templates Save Template Reset Template" at bounding box center [811, 179] width 1469 height 56
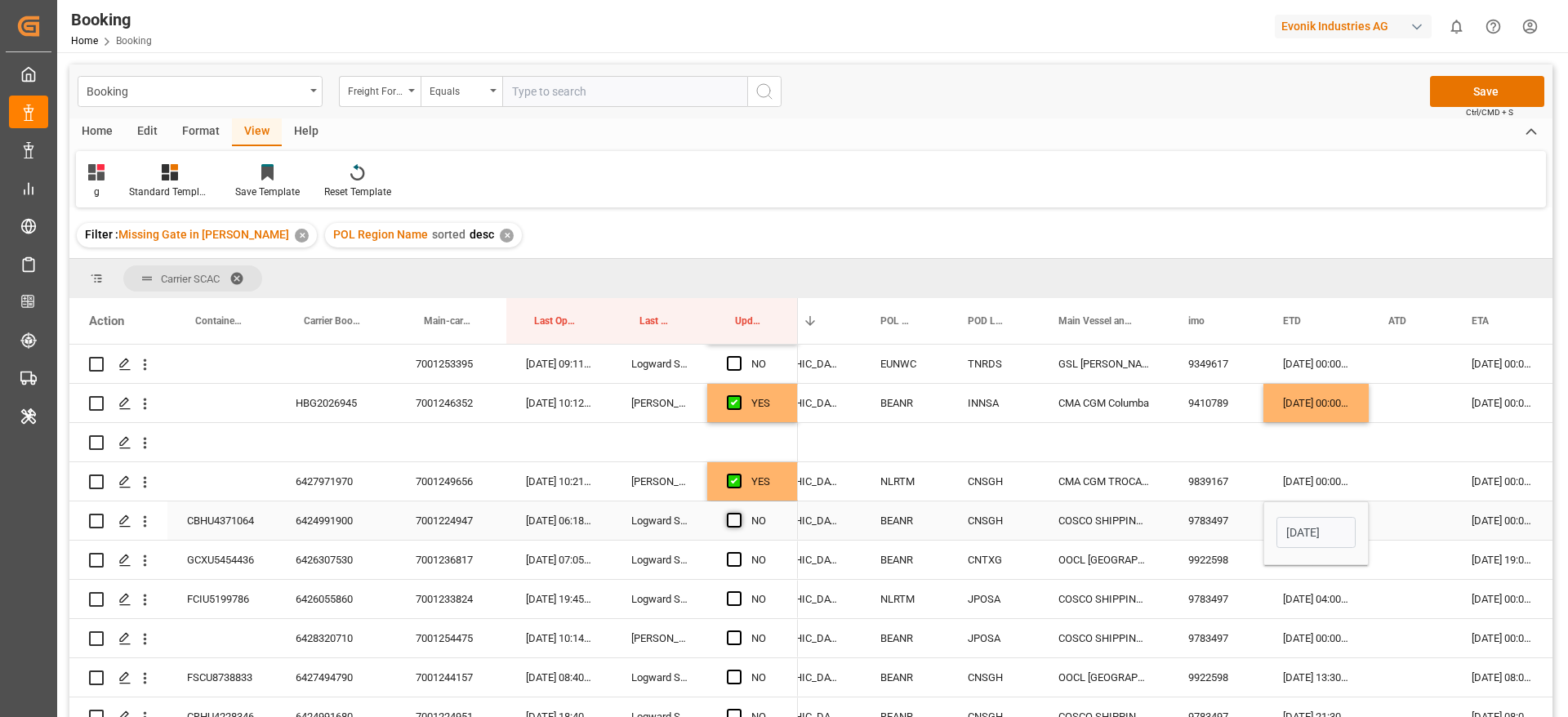
click at [733, 522] on span "Press SPACE to select this row." at bounding box center [733, 521] width 15 height 15
click at [739, 514] on input "Press SPACE to select this row." at bounding box center [739, 514] width 0 height 0
click at [337, 562] on div "6426307530" at bounding box center [336, 560] width 120 height 38
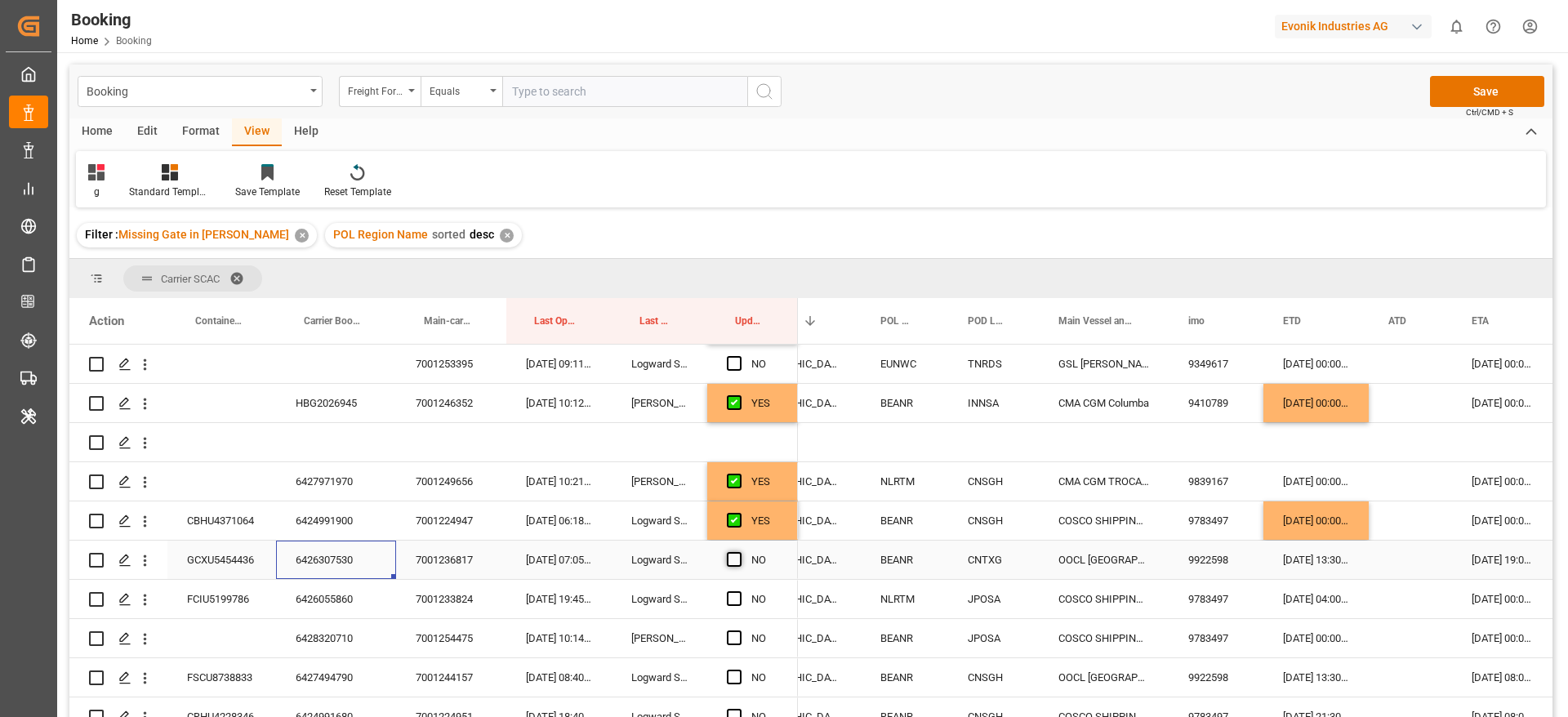
click at [733, 559] on span "Press SPACE to select this row." at bounding box center [733, 560] width 15 height 15
click at [739, 553] on input "Press SPACE to select this row." at bounding box center [739, 553] width 0 height 0
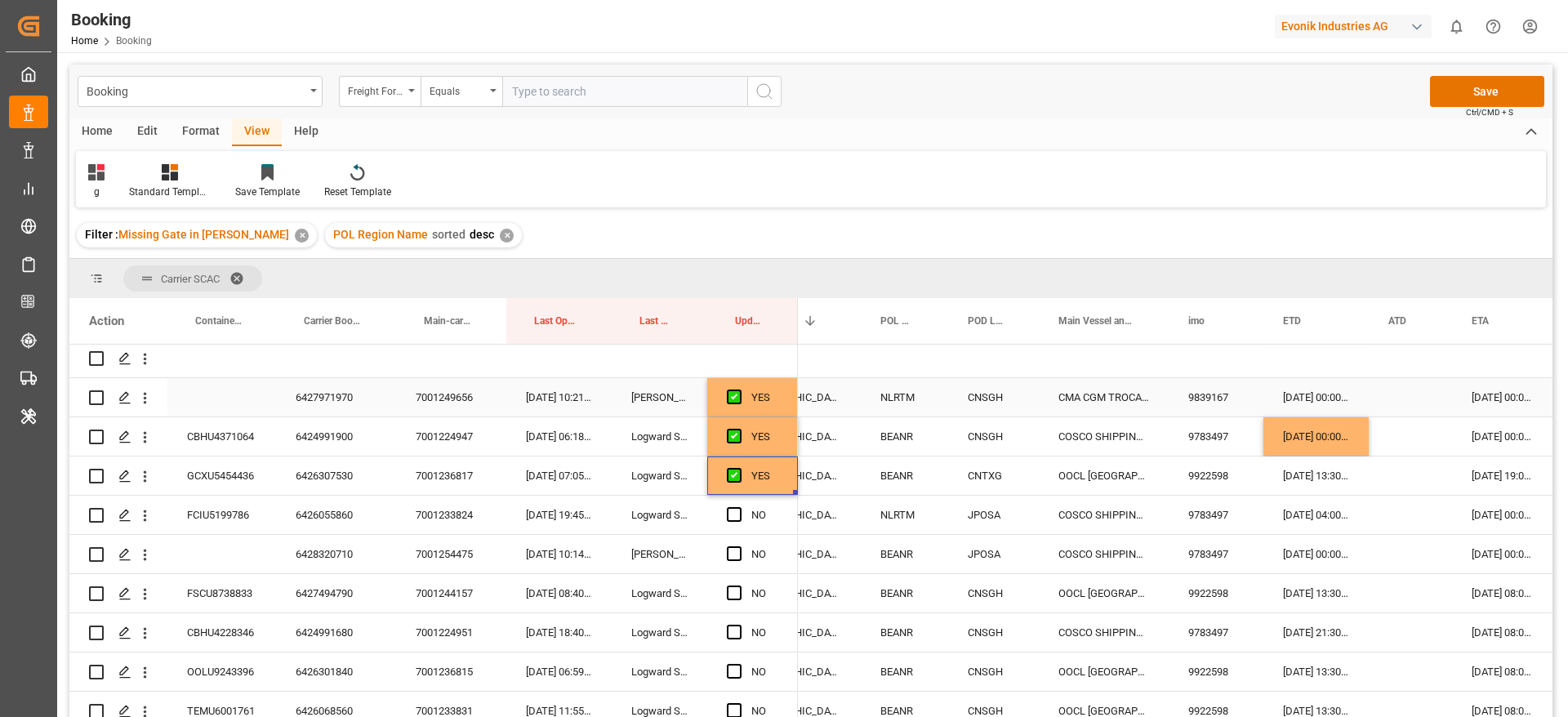
scroll to position [1103, 0]
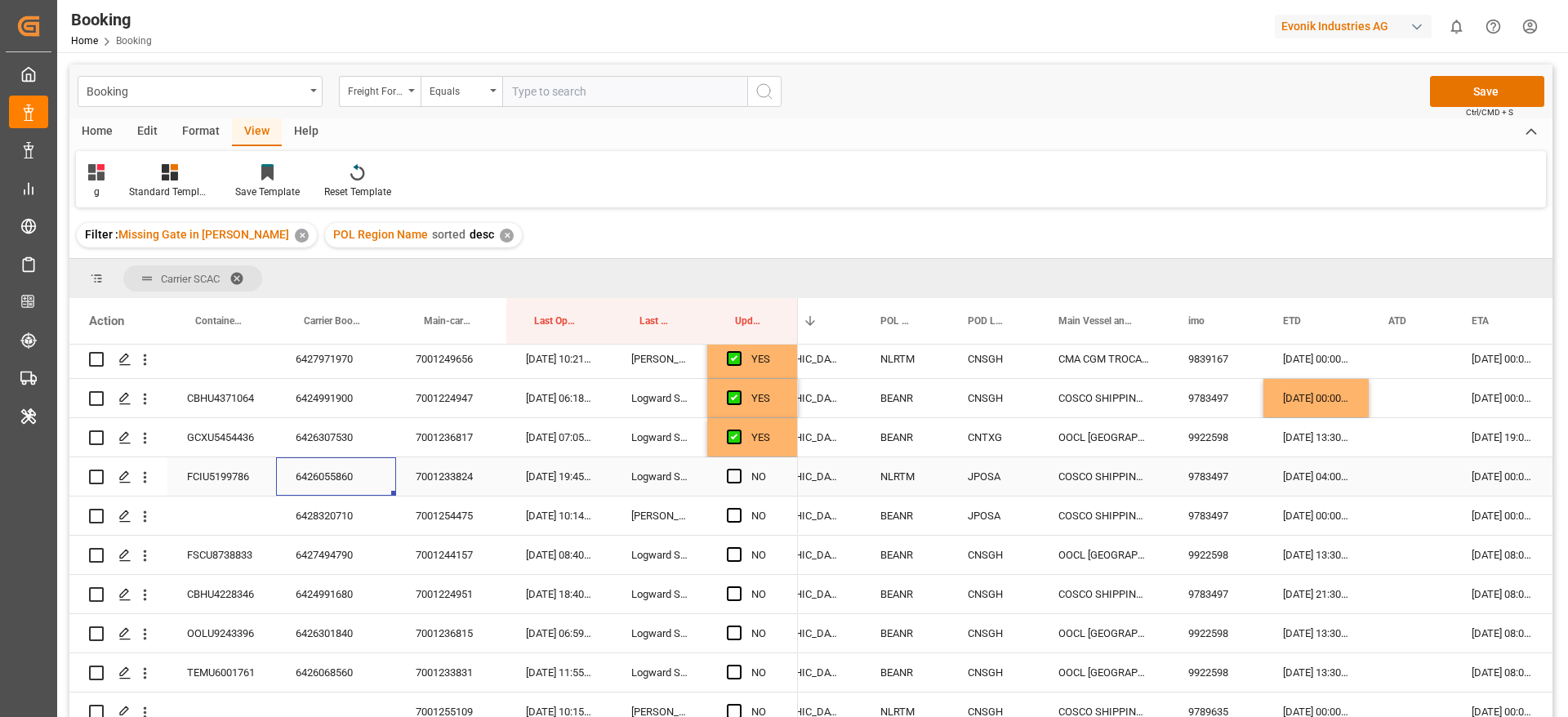
click at [310, 480] on div "6426055860" at bounding box center [336, 476] width 120 height 38
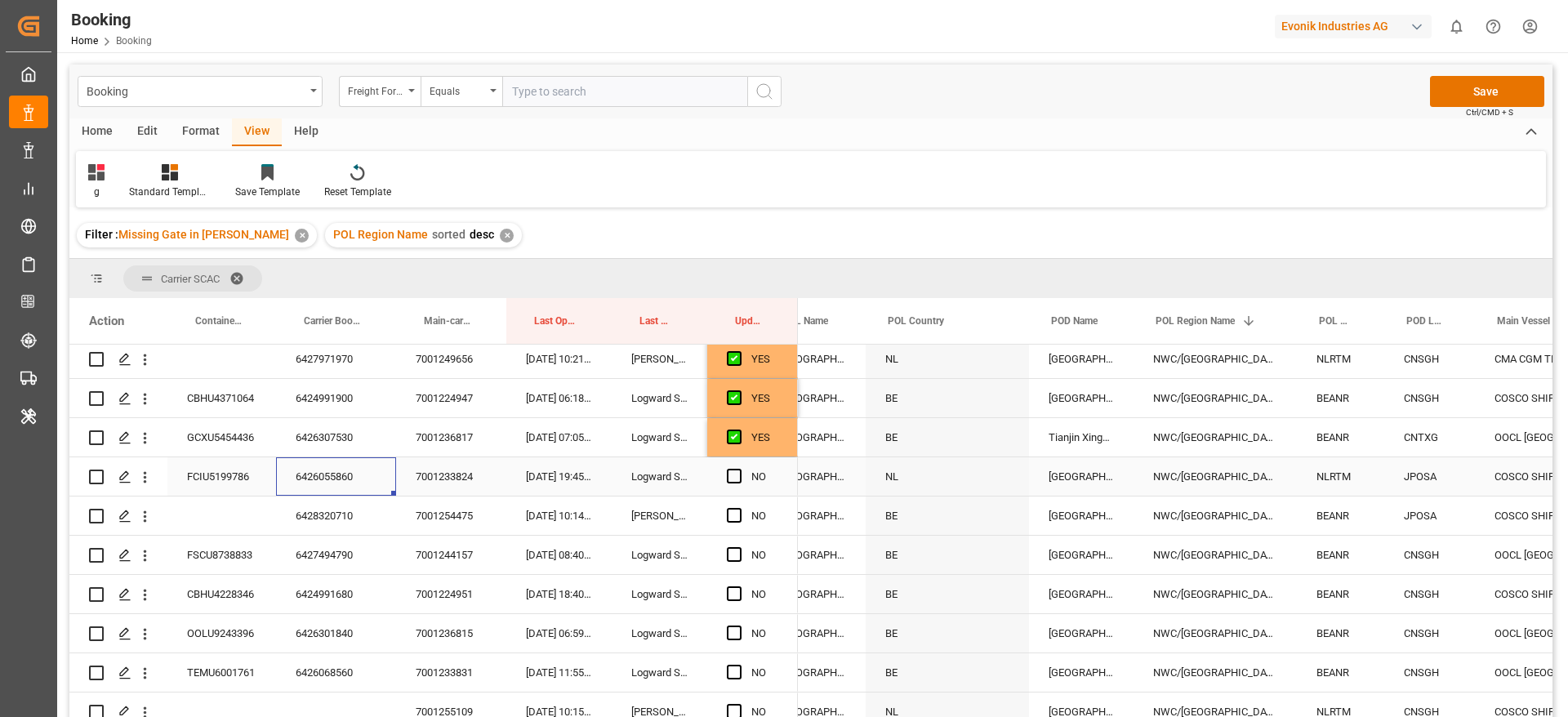
scroll to position [0, 255]
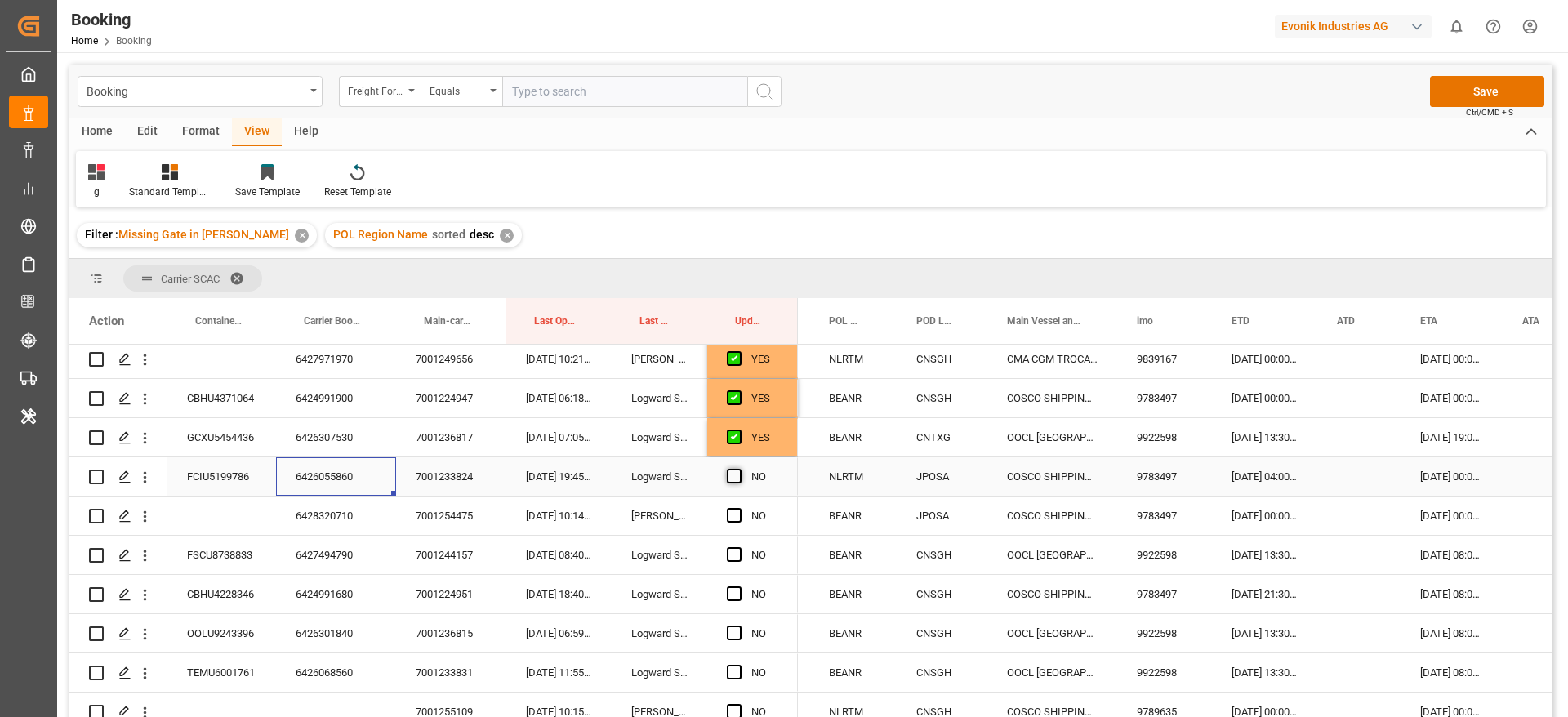
click at [734, 481] on span "Press SPACE to select this row." at bounding box center [733, 476] width 15 height 15
click at [739, 469] on input "Press SPACE to select this row." at bounding box center [739, 469] width 0 height 0
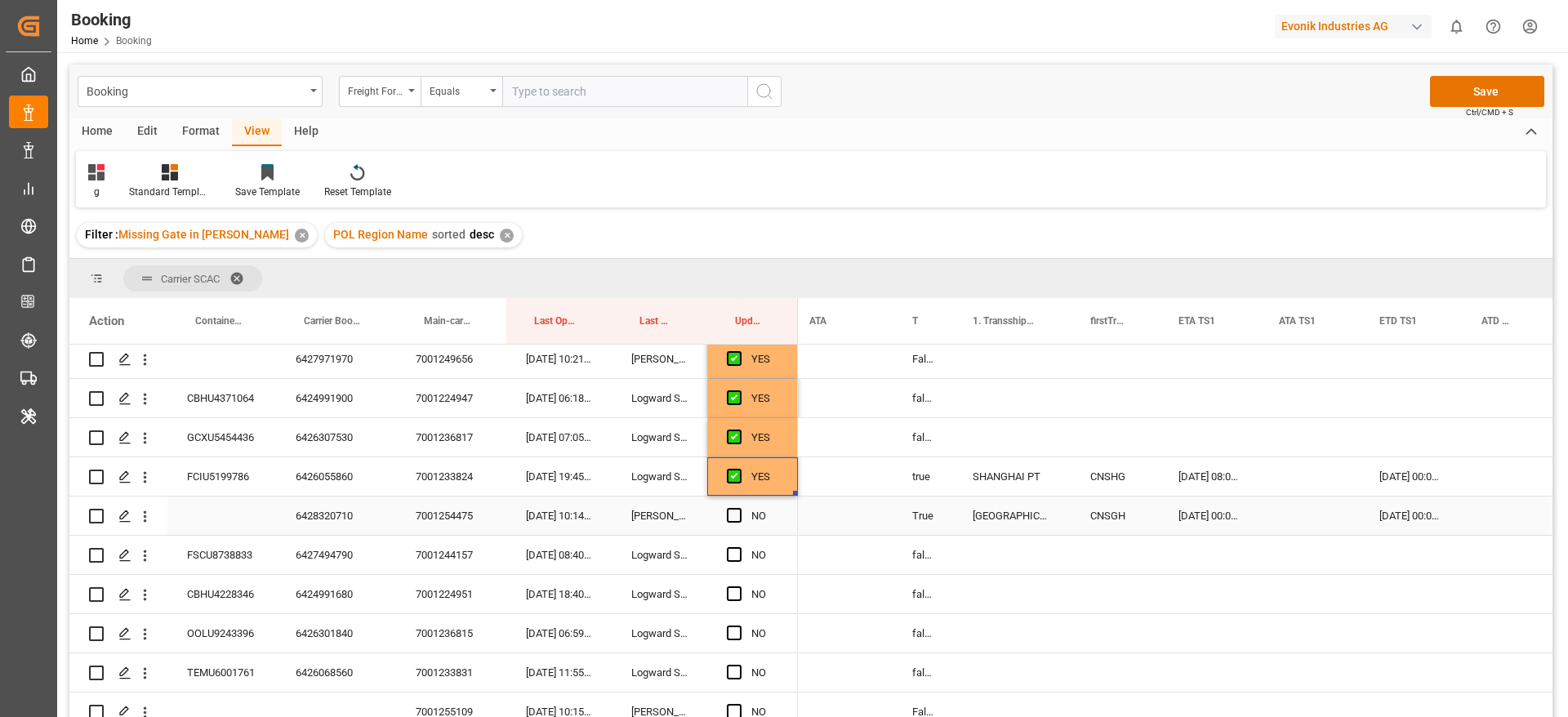
click at [337, 515] on div "6428320710" at bounding box center [336, 515] width 120 height 38
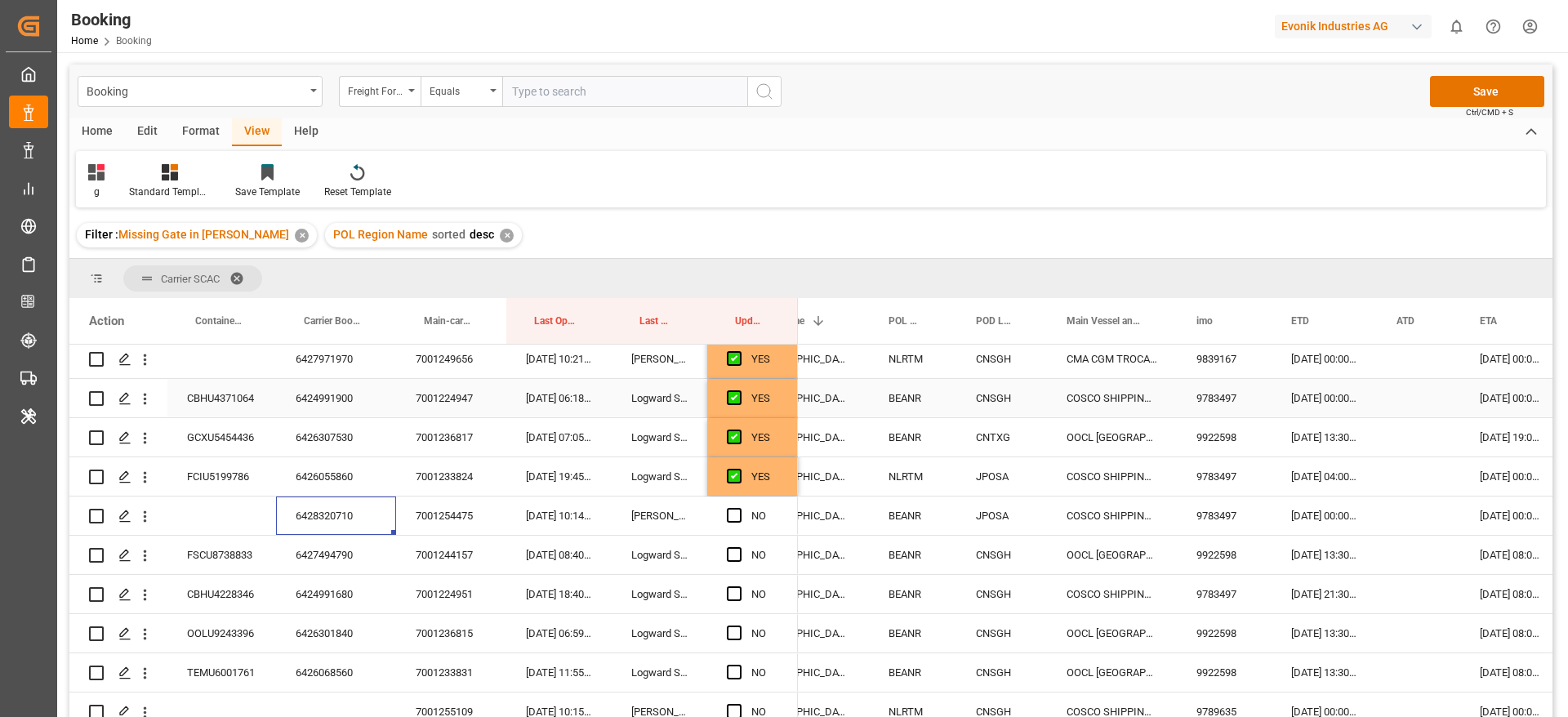
click at [1334, 387] on div "11-09-2025 00:00:00" at bounding box center [1324, 398] width 106 height 38
click at [1317, 516] on div "07-09-2025 00:00:00" at bounding box center [1324, 515] width 106 height 38
click at [344, 475] on div "6426055860" at bounding box center [336, 476] width 120 height 38
click at [321, 558] on div "6427494790" at bounding box center [336, 554] width 120 height 38
click at [726, 514] on span "Press SPACE to select this row." at bounding box center [733, 515] width 15 height 15
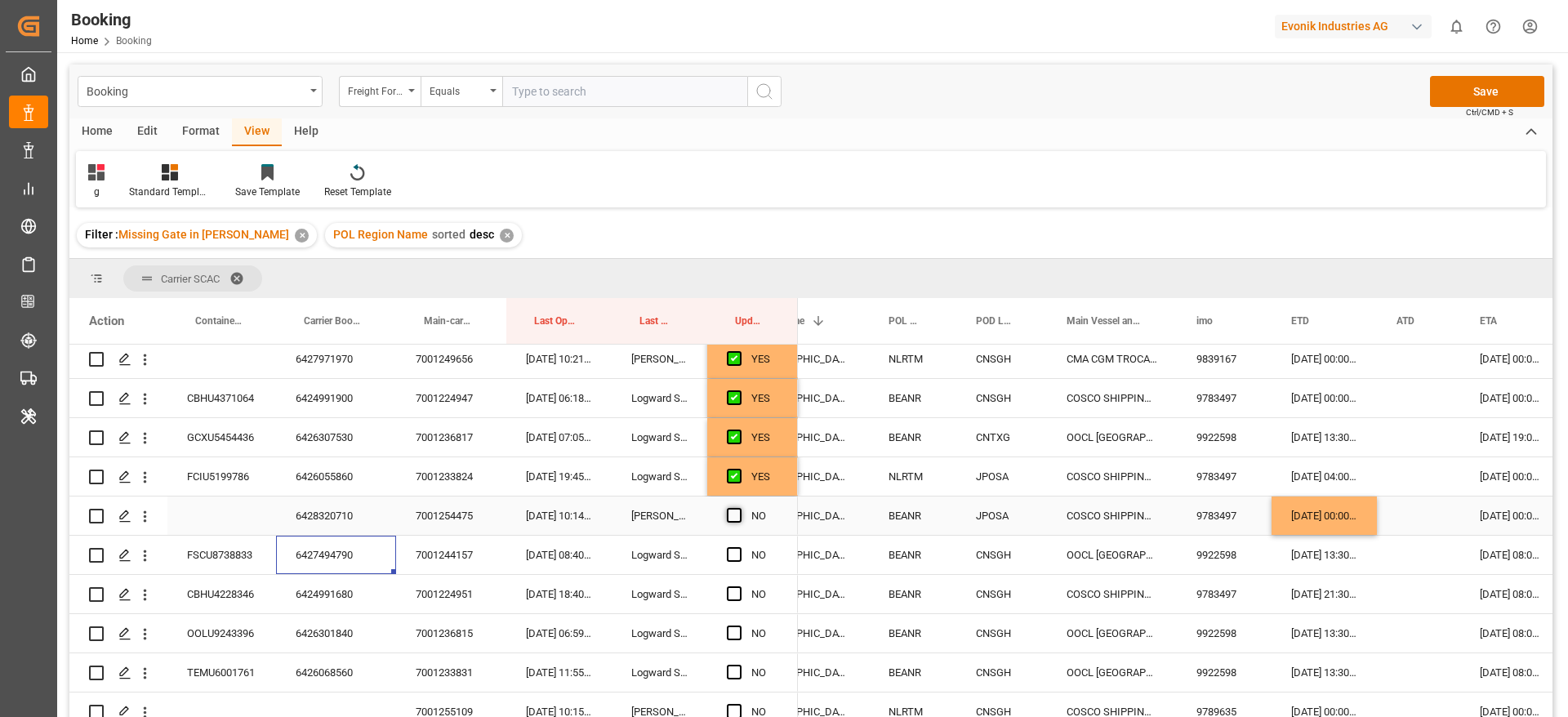
click at [739, 508] on input "Press SPACE to select this row." at bounding box center [739, 508] width 0 height 0
click at [328, 568] on div "6427494790" at bounding box center [336, 554] width 120 height 38
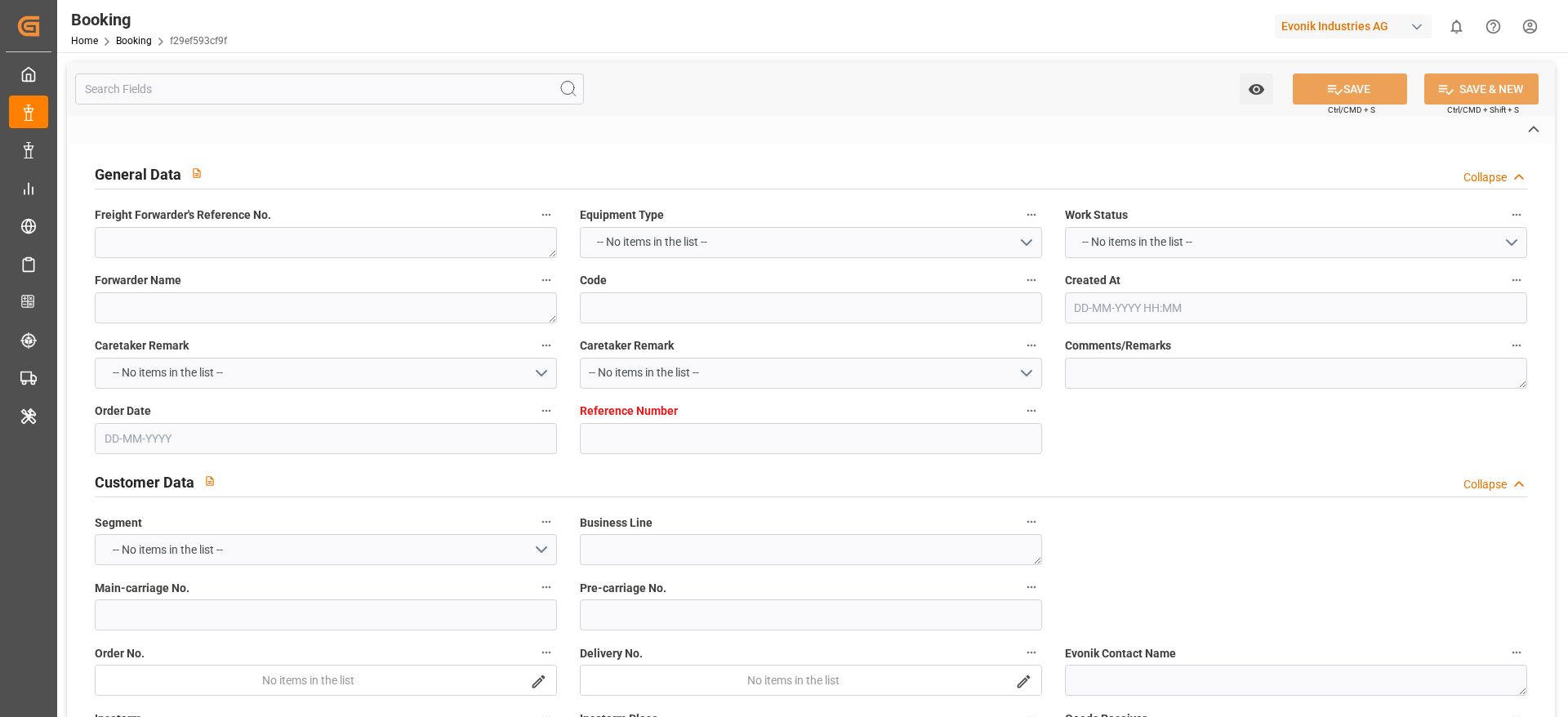
type textarea "250908610443"
type textarea "Leschaco Bremen"
type input "f29ef593cf9f"
type input "7001253396"
type textarea "CU-OA"
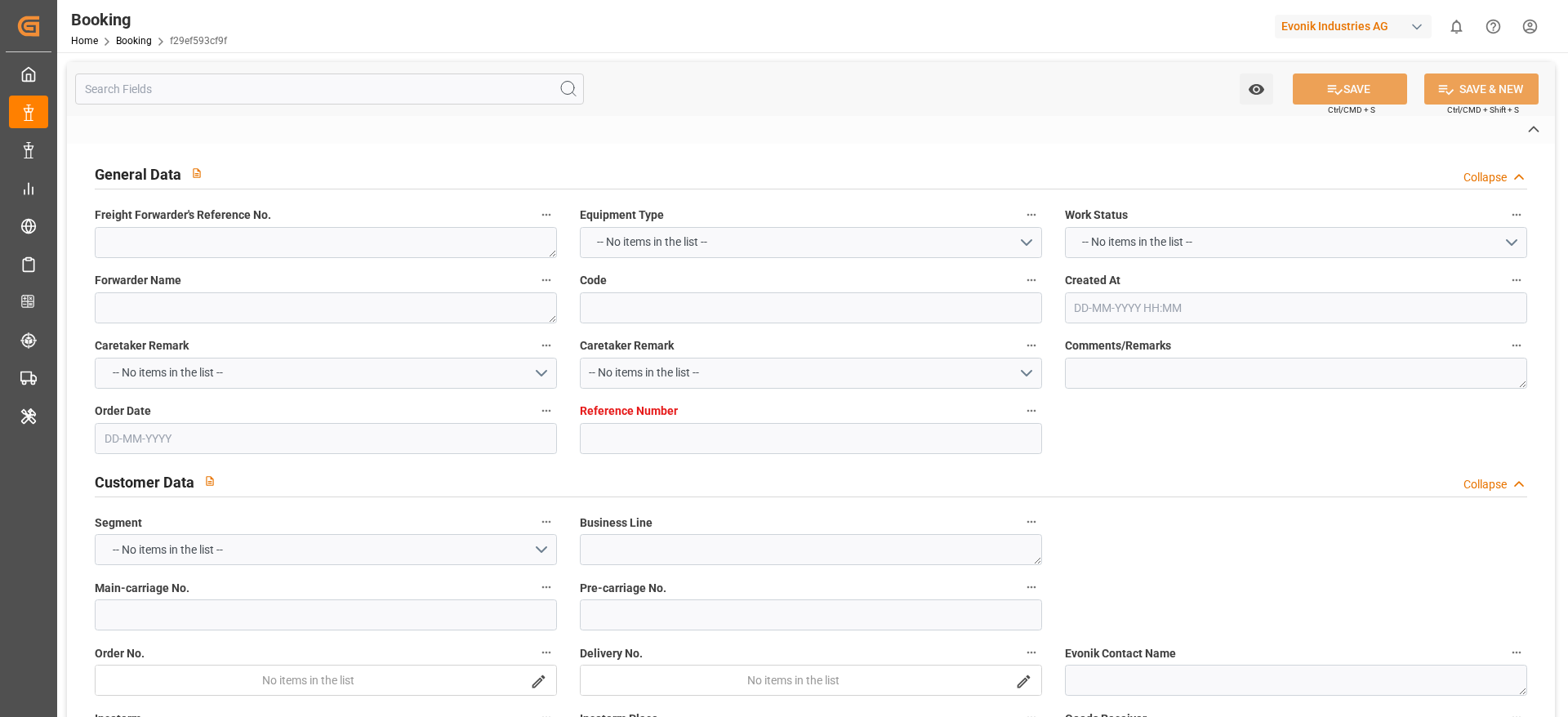
type input "7001253395"
type textarea "malina.korrell@evonik.com"
type textarea "CFR"
type textarea "RADES"
type textarea "Weiterstadt"
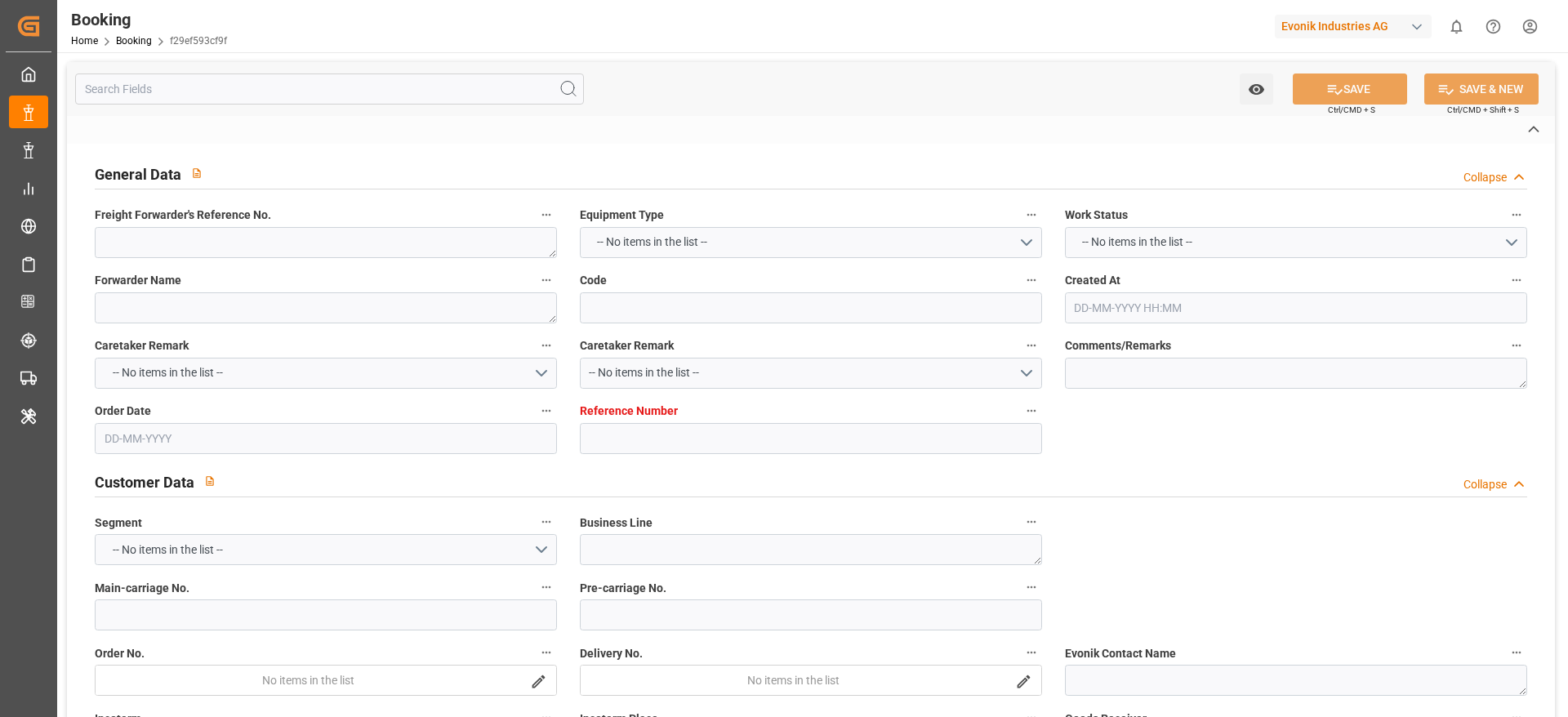
type input "GSL [PERSON_NAME]"
type input "CMDU"
type input "NWC / EU"
type input "Radès"
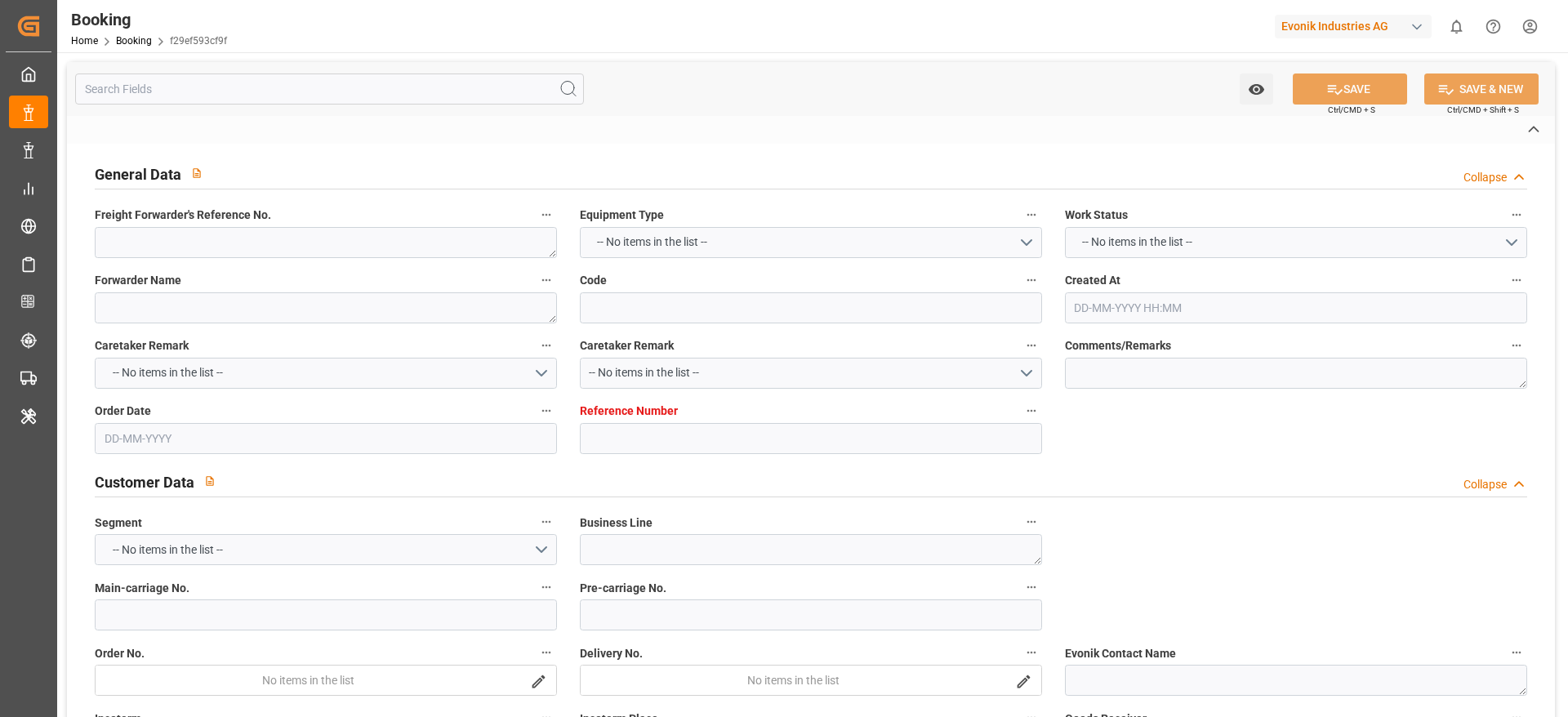
type textarea "eta"
type textarea "INPUT_Evonik_Seeburger_IFTMIN_1003090912_20250827110850251.edi"
type textarea "NWC/UK North West Continent / UK_TNRDS_CMDU_CU-OA"
type textarea "INPUT_Evonik_Seeburger_IFTMIN_1003070515_20250820101628214.edi,INPUT_Evonik_See…"
type textarea "1003090912"
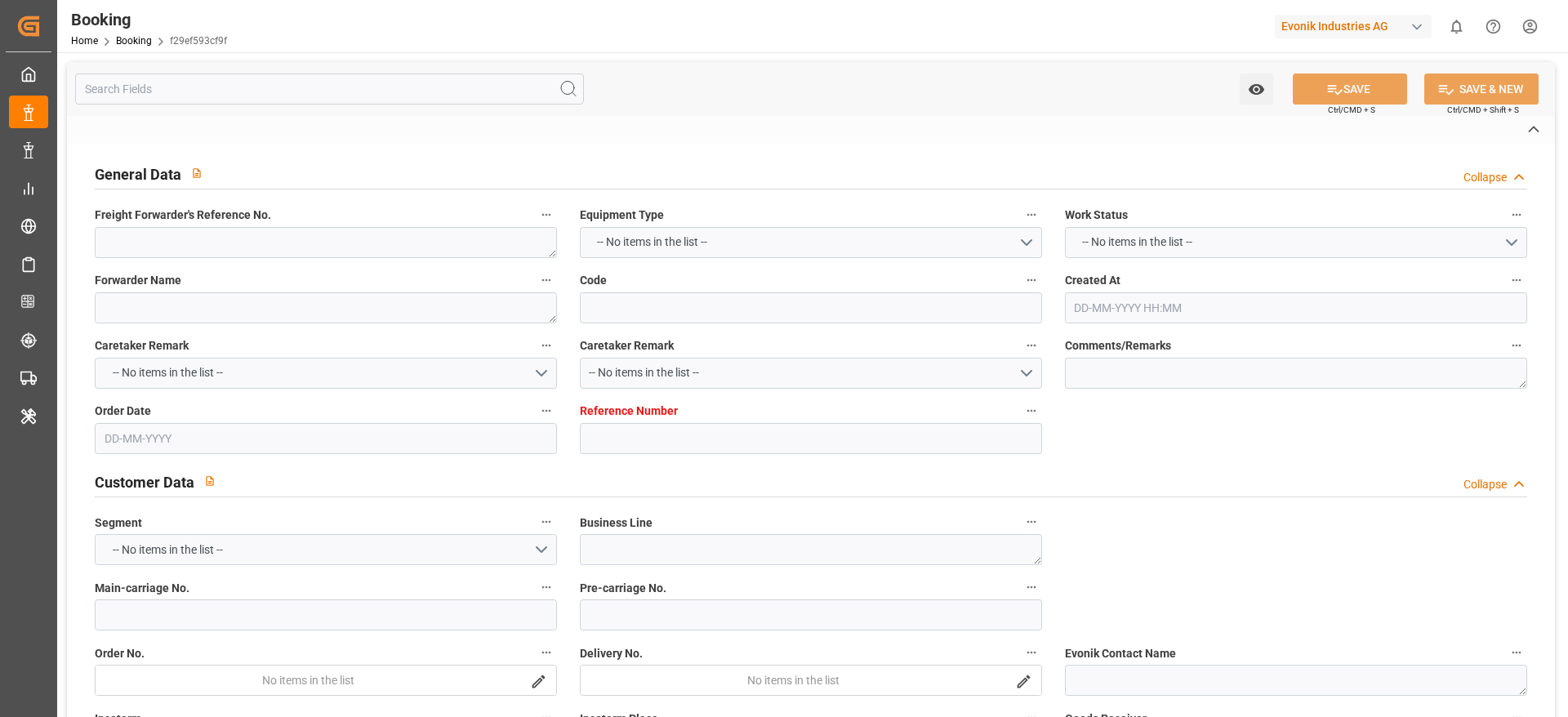
type textarea "Logward System"
type textarea "Pol-PodRegionName-businessDivision-businessLine-"
type textarea "IFTSTA"
type textarea "a011t00000LcJC5AAN"
type textarea "No"
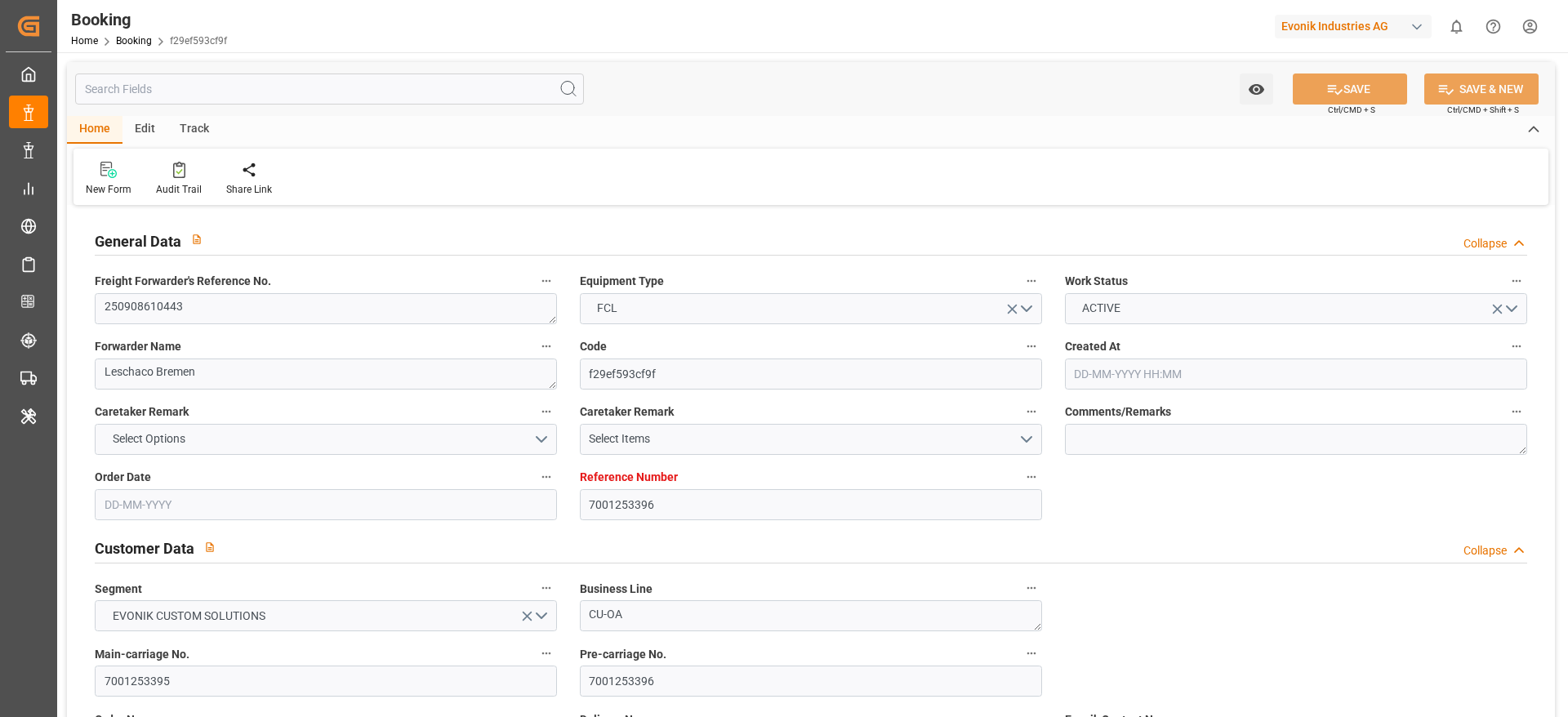
type input "7001253396"
type input "9349617"
type input "CMACGM"
type input "CMA CGM Group"
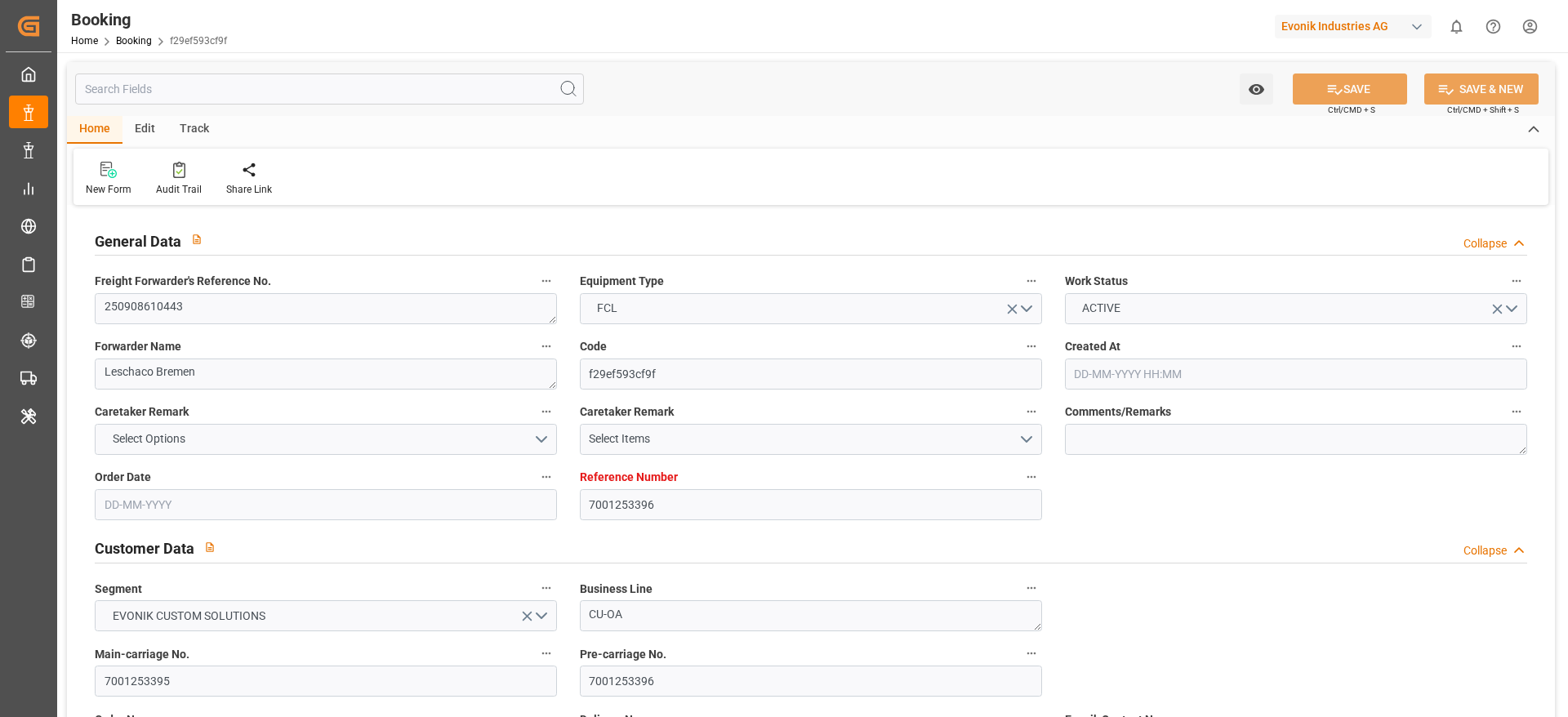
type input "EUNWC"
type input "TNRDS"
type input "20-08-2025 08:18"
type input "20-08-2025"
type input "01-10-2025"
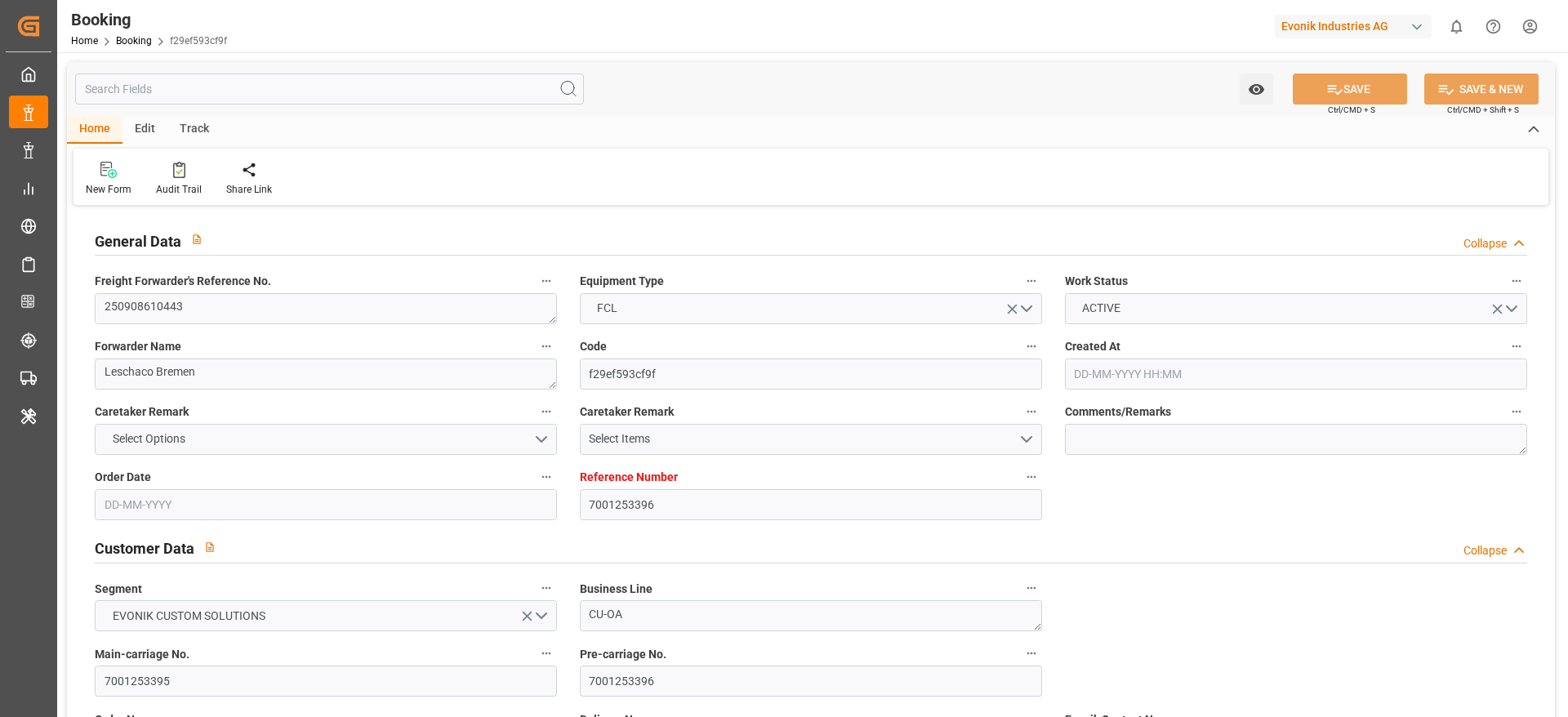
type input "03-09-2025"
type input "26-08-2025"
type input "27-08-2025"
type input "21-09-2025 00:00"
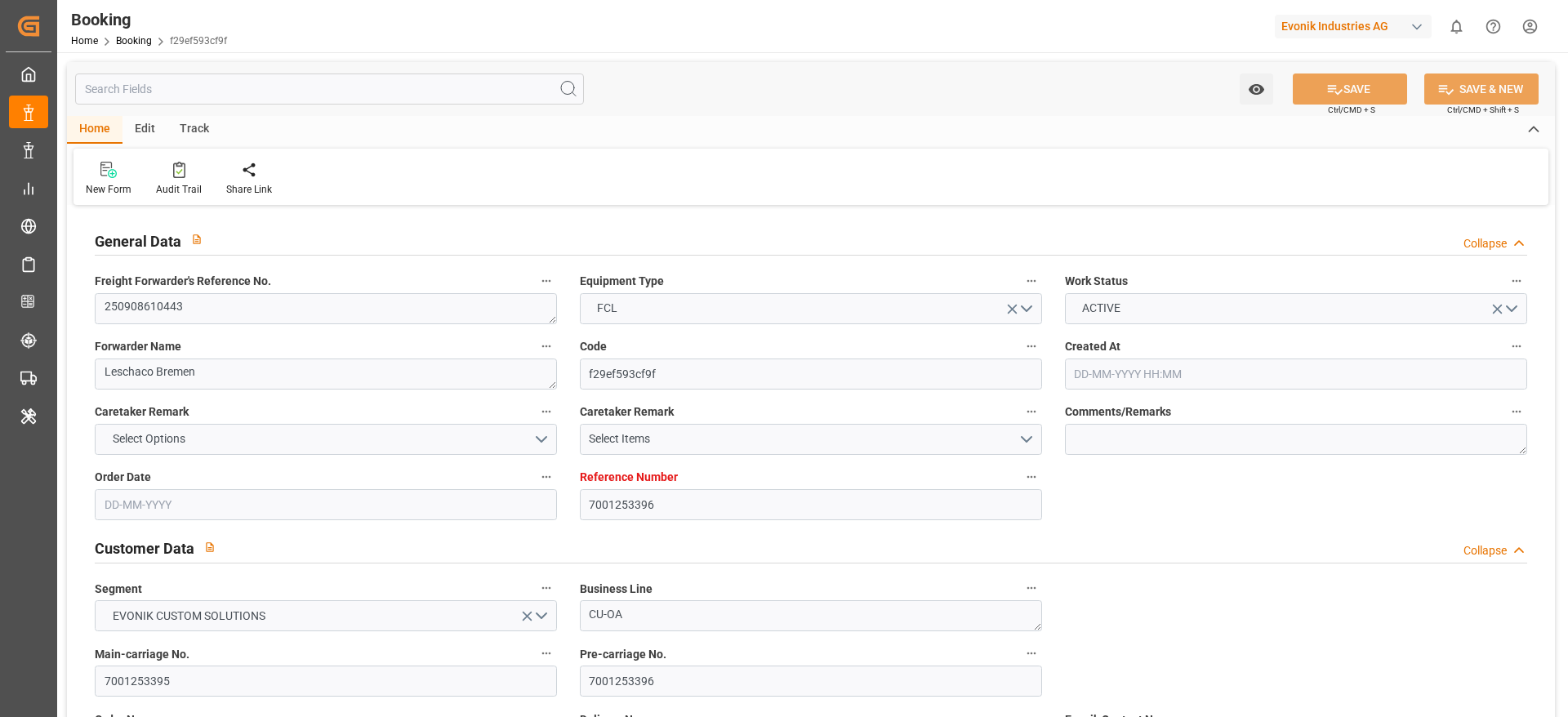
type input "09-10-2025 00:00"
type input "01-10-2025 00:00"
type input "20-08-2025"
type input "27-08-2025 09:11"
click at [220, 289] on span "Freight Forwarder's Reference No." at bounding box center [183, 281] width 177 height 17
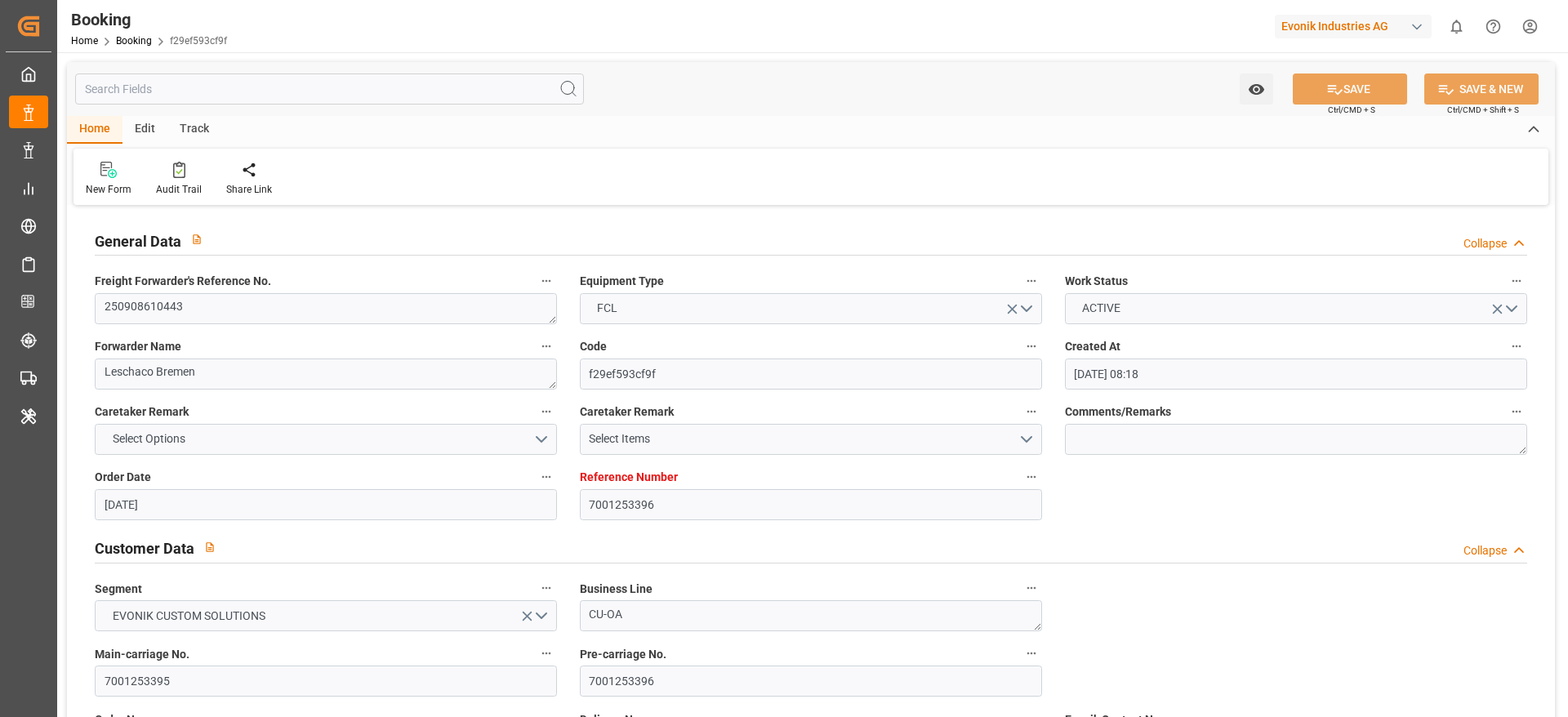
click at [535, 289] on button "Freight Forwarder's Reference No." at bounding box center [546, 281] width 21 height 21
click at [210, 304] on div at bounding box center [784, 358] width 1568 height 717
click at [227, 304] on textarea "250908610443" at bounding box center [326, 308] width 463 height 31
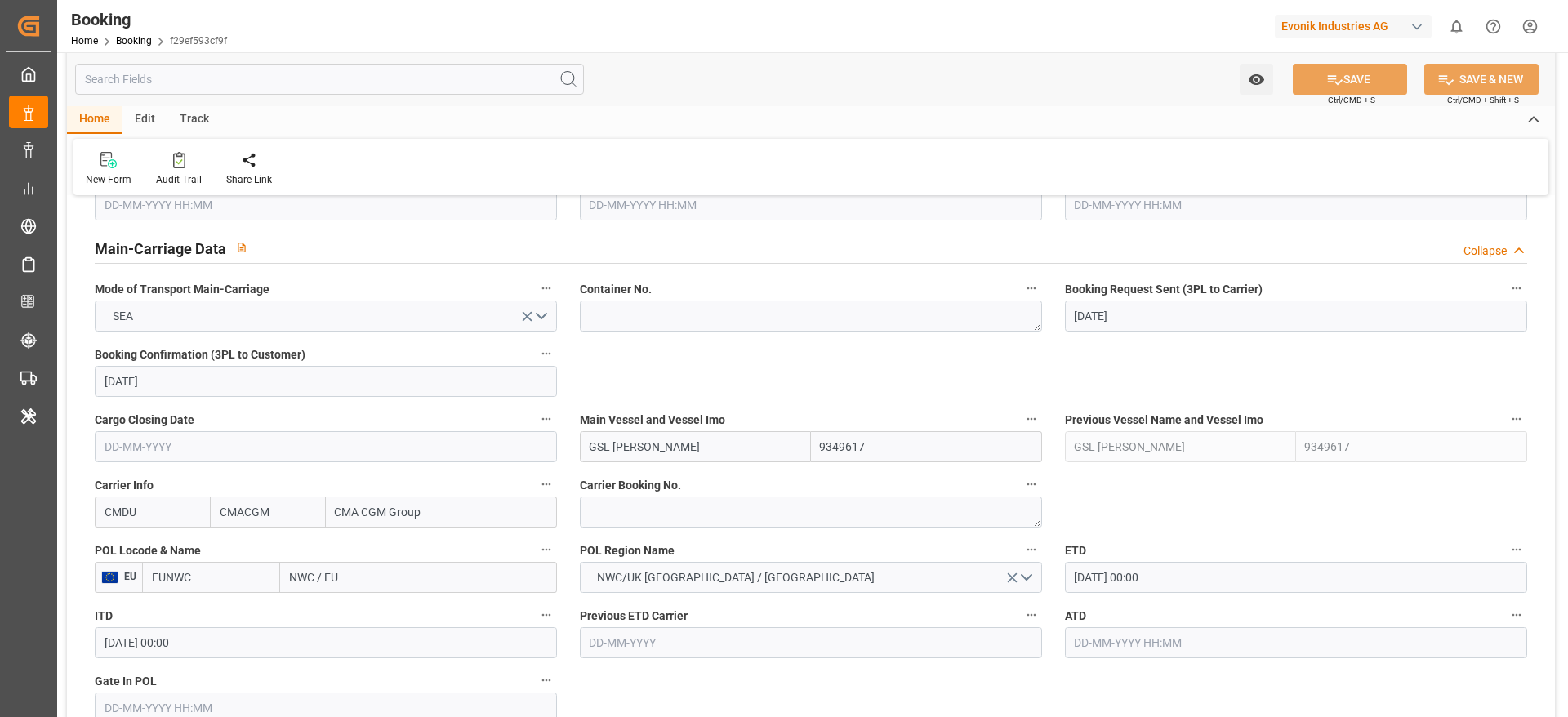
scroll to position [1103, 0]
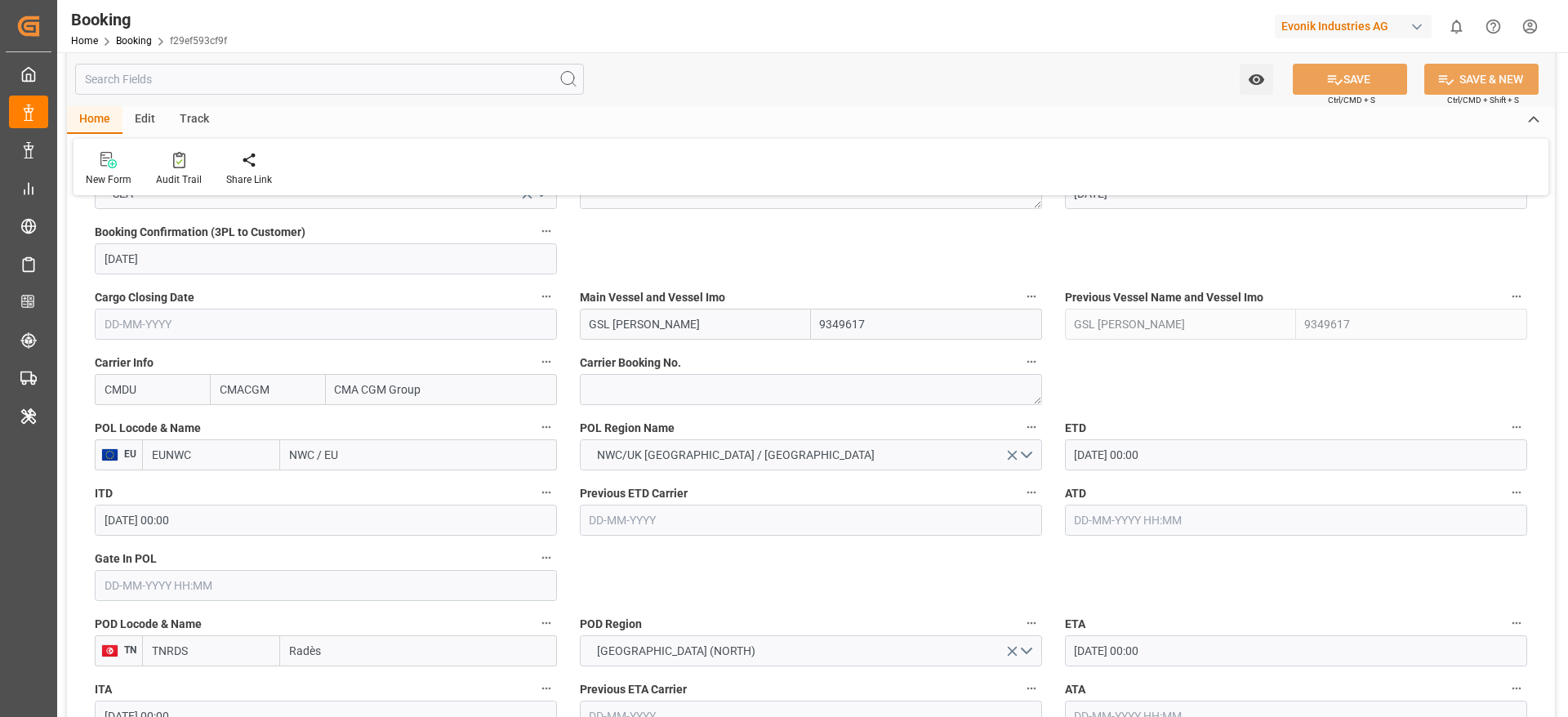
click at [319, 449] on input "NWC / EU" at bounding box center [418, 455] width 277 height 31
click at [390, 447] on input "NWC / EU" at bounding box center [418, 455] width 277 height 31
paste input "[GEOGRAPHIC_DATA]"
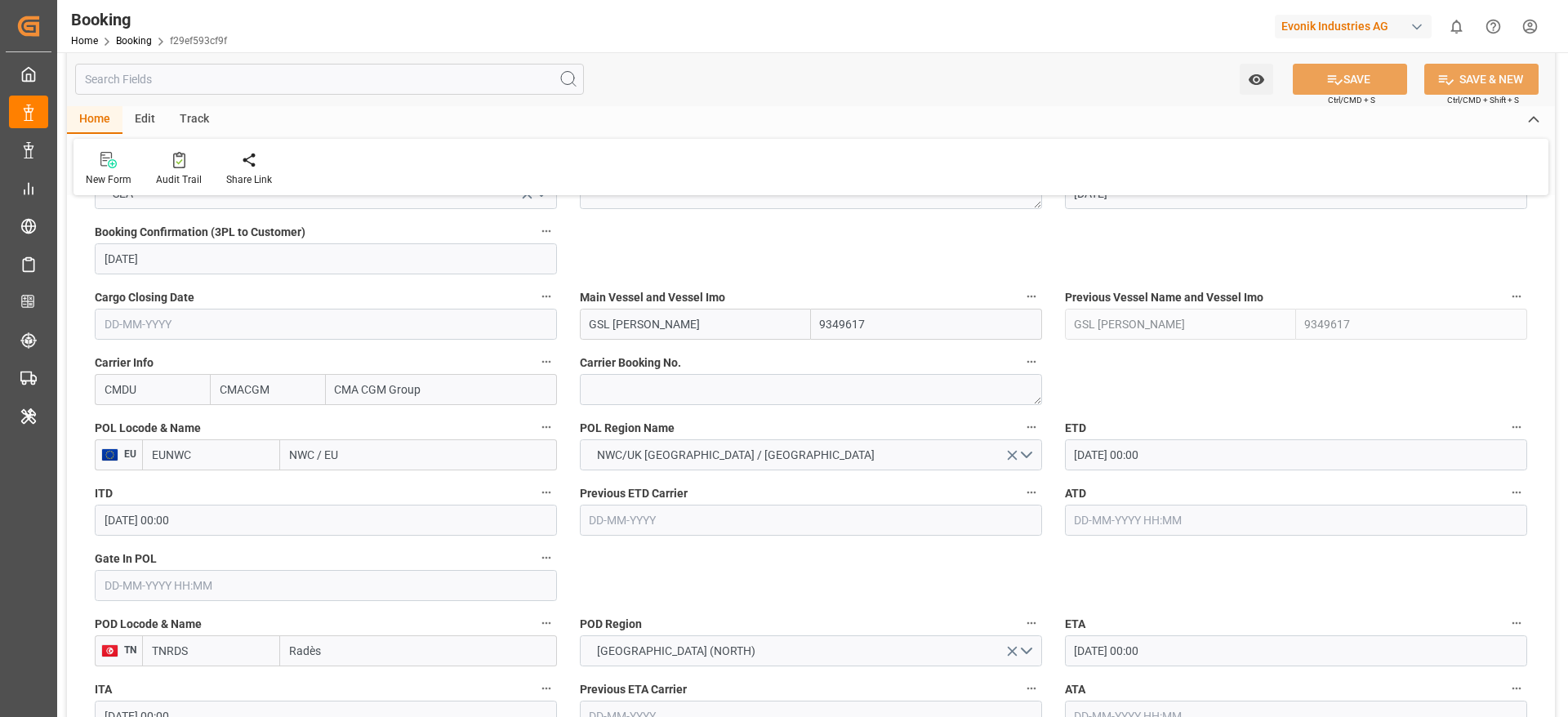
type input "[GEOGRAPHIC_DATA]"
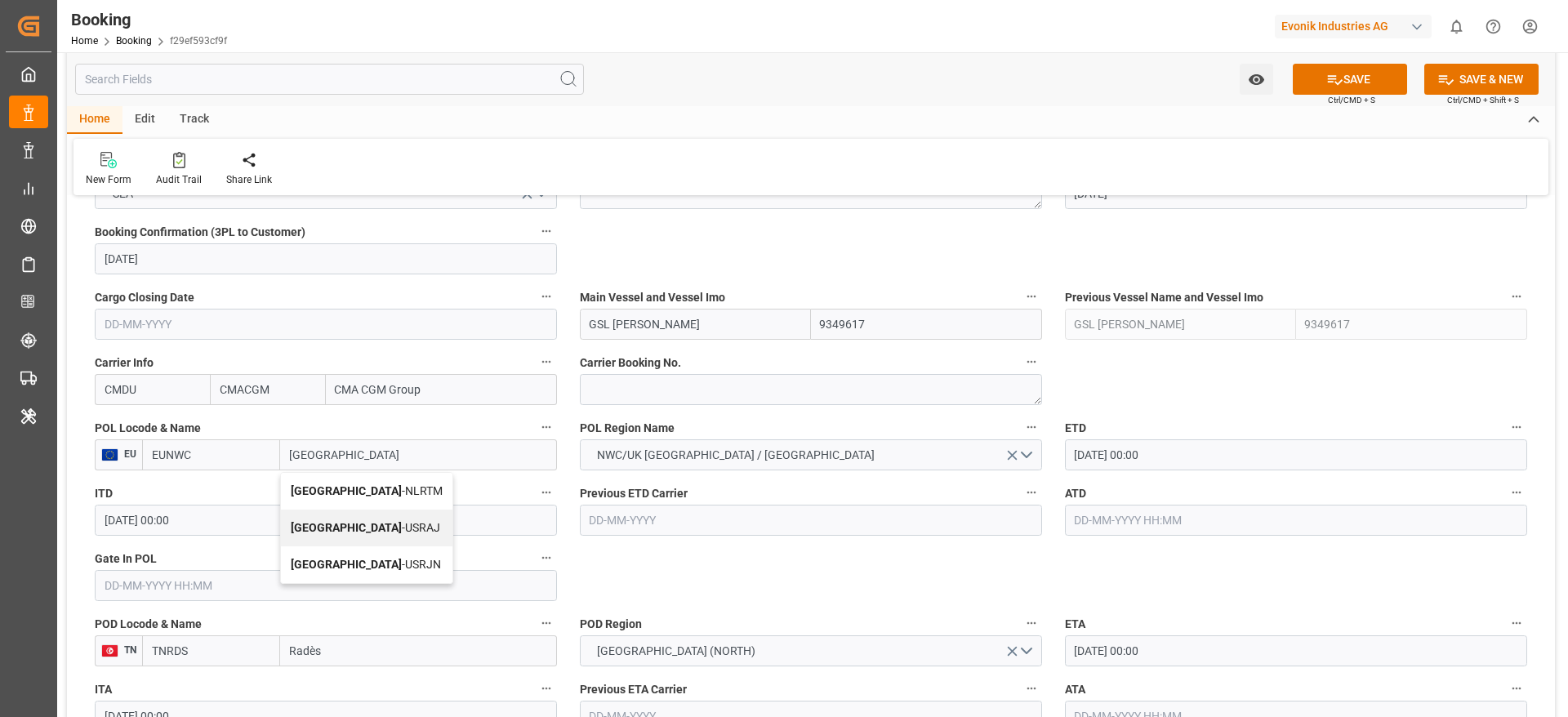
click at [362, 494] on span "Rotterdam - NLRTM" at bounding box center [366, 490] width 152 height 13
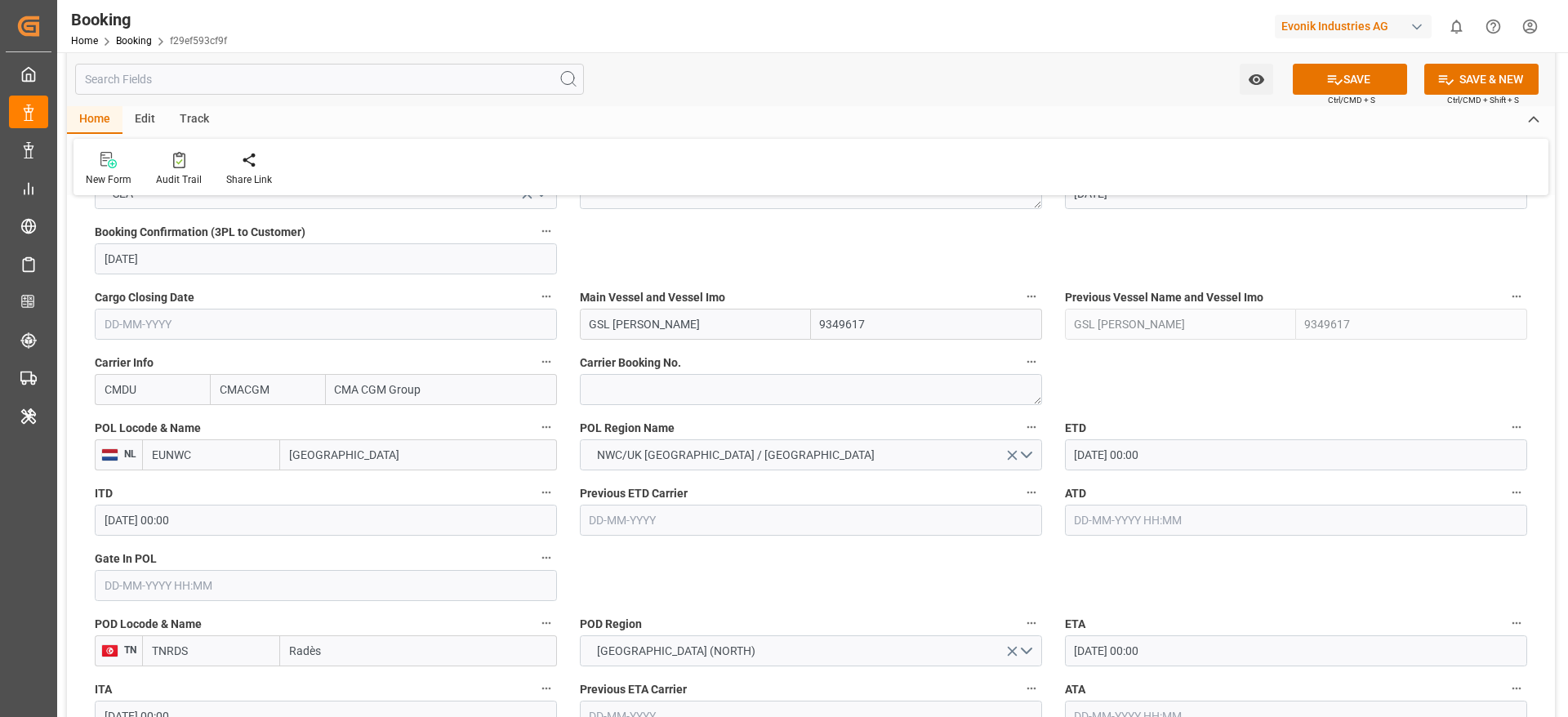
type input "NLRTM"
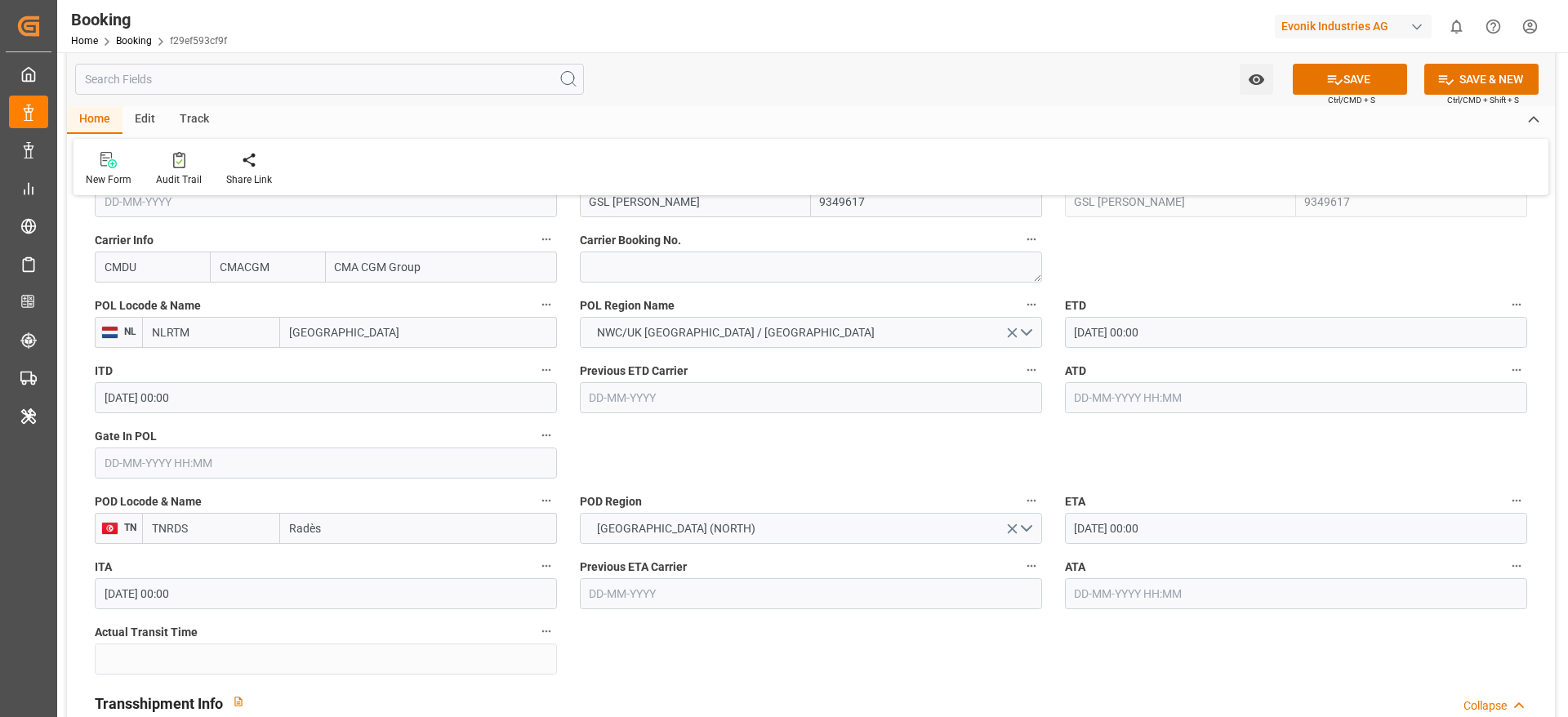
scroll to position [1470, 0]
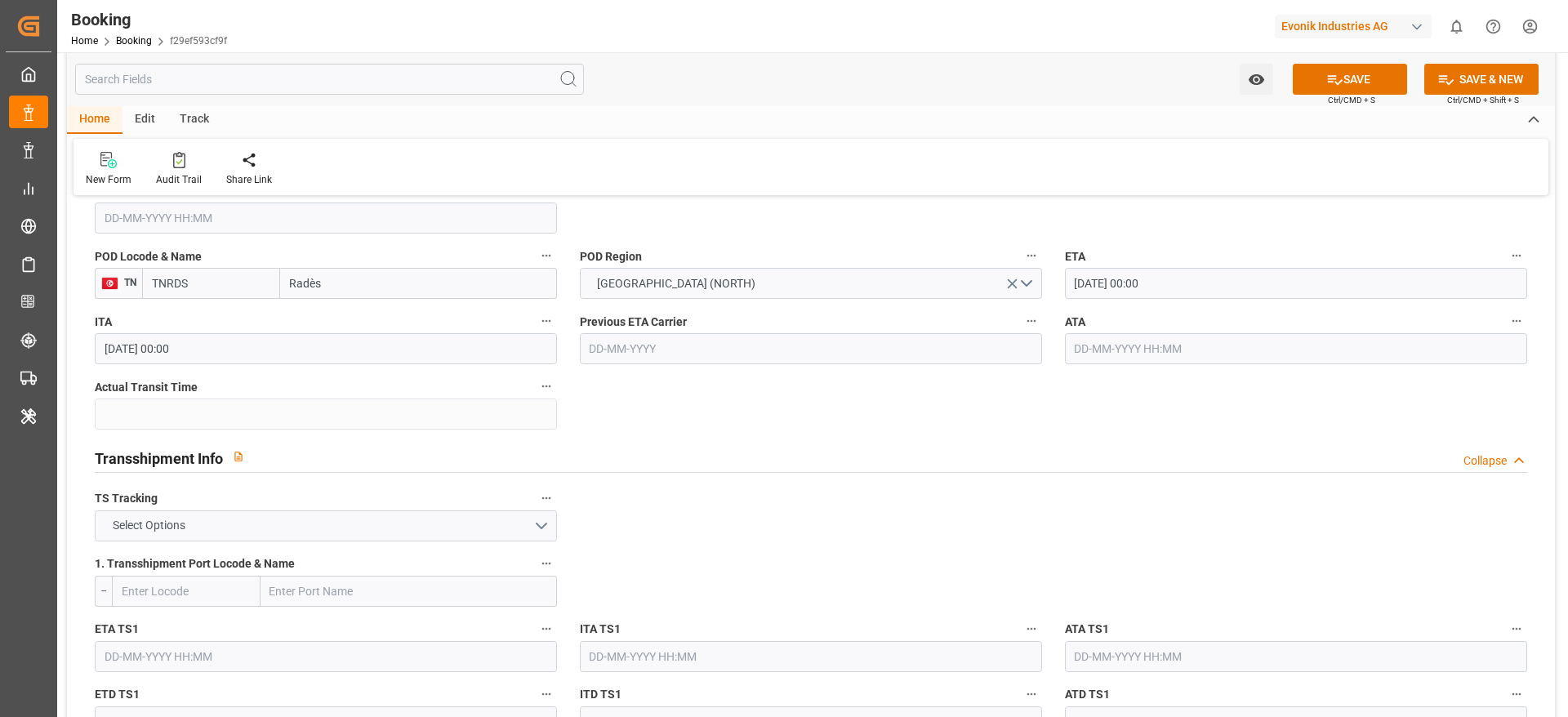
type input "[GEOGRAPHIC_DATA]"
click at [204, 540] on button "Select Options" at bounding box center [326, 526] width 463 height 31
click at [162, 559] on div "FALSE" at bounding box center [326, 564] width 461 height 35
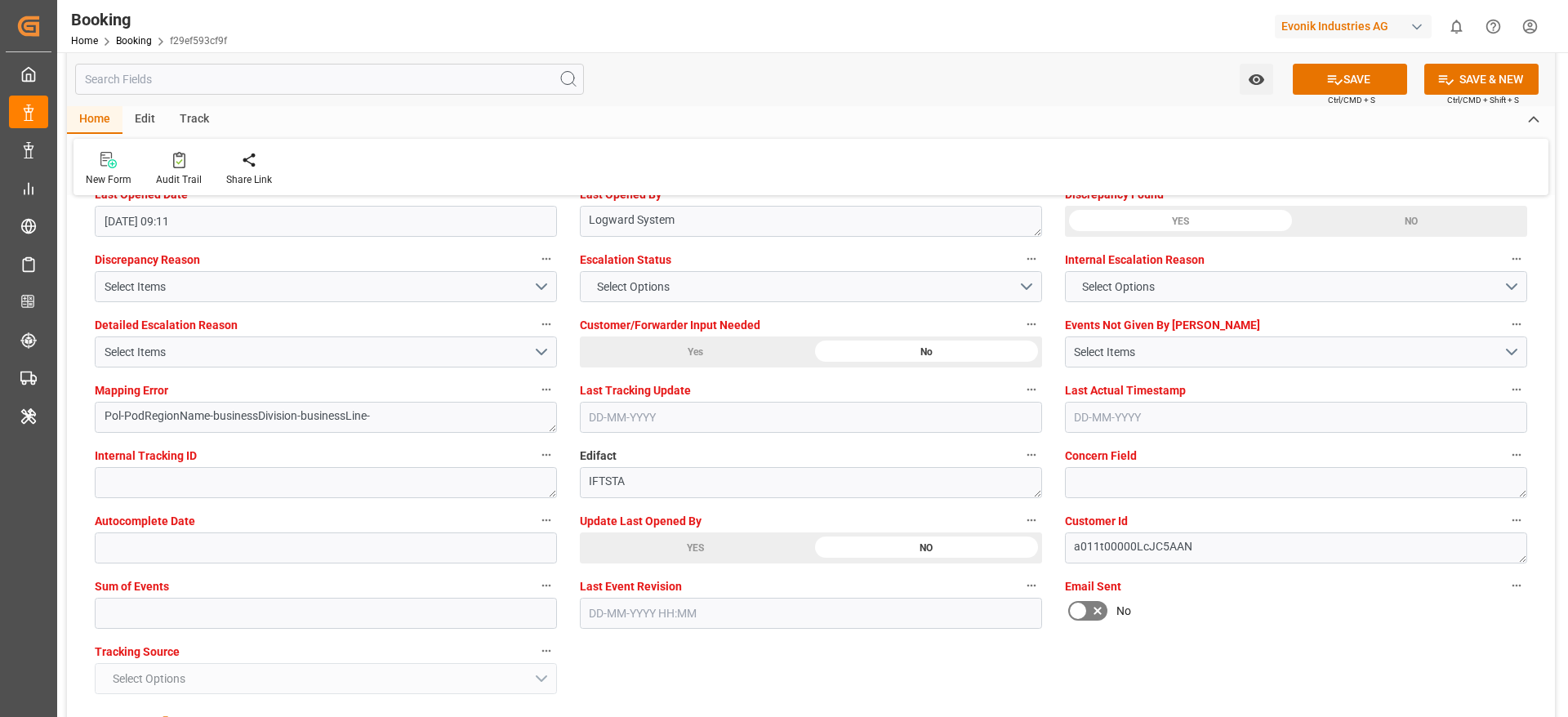
scroll to position [3064, 0]
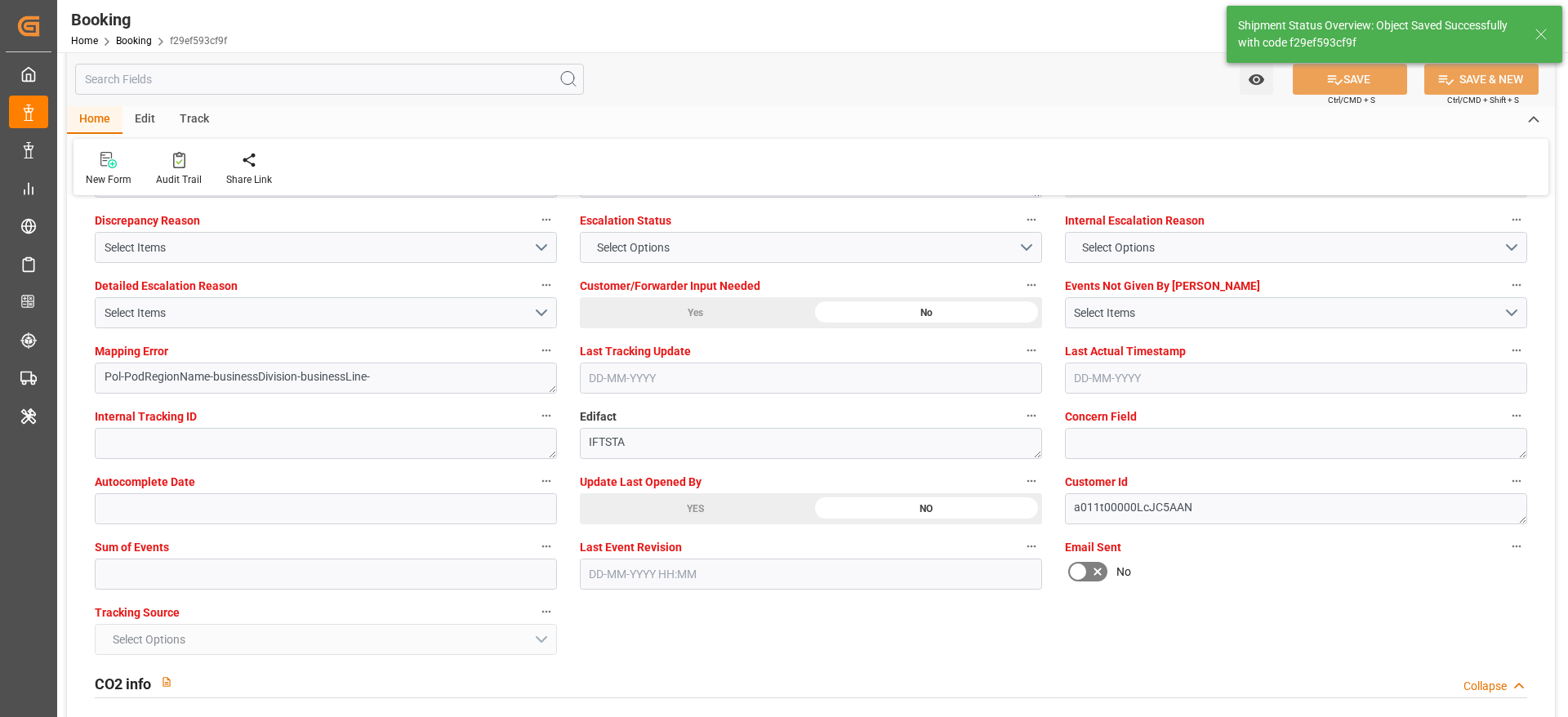
type textarea "Madhu T V"
type textarea "businessDivision-businessLine-"
type input "28-08-2025 07:13"
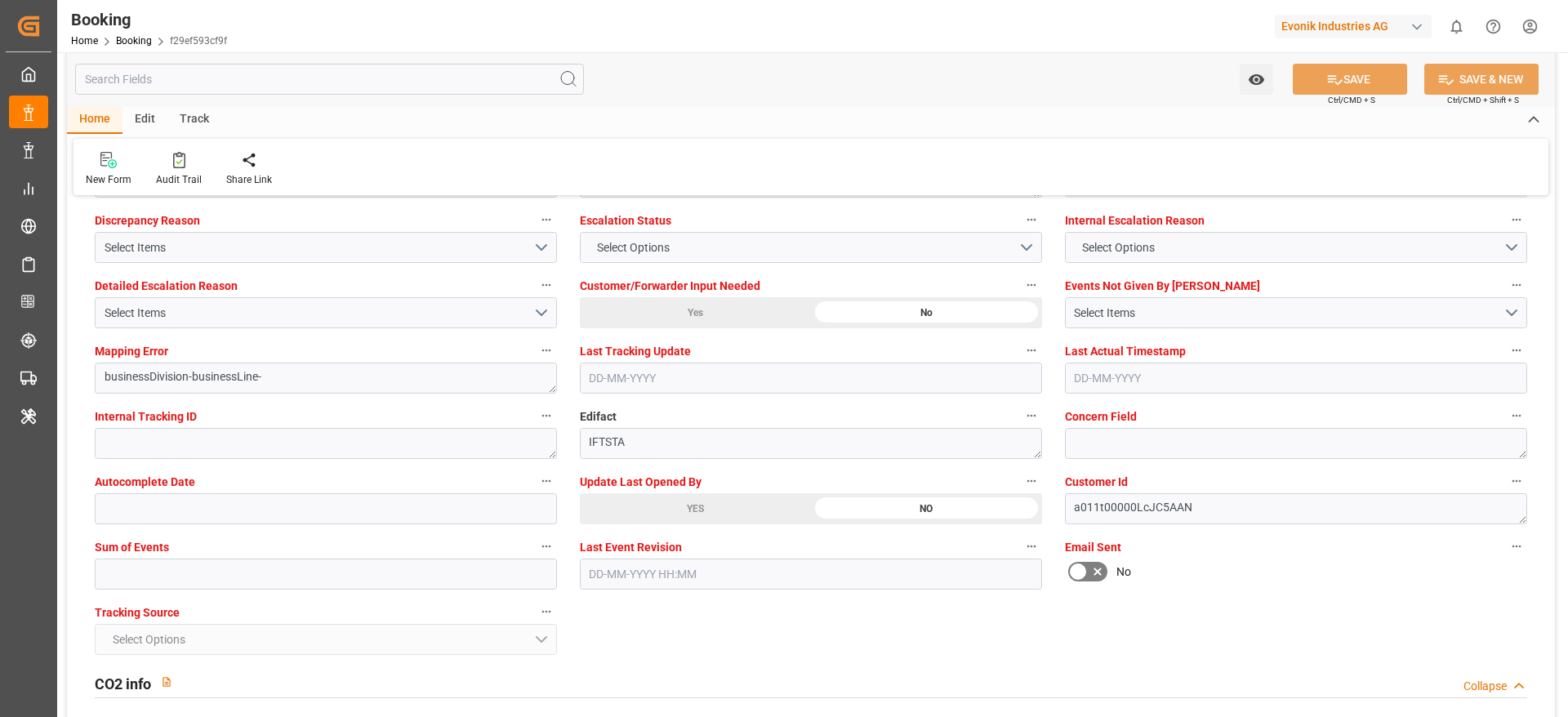
scroll to position [2942, 0]
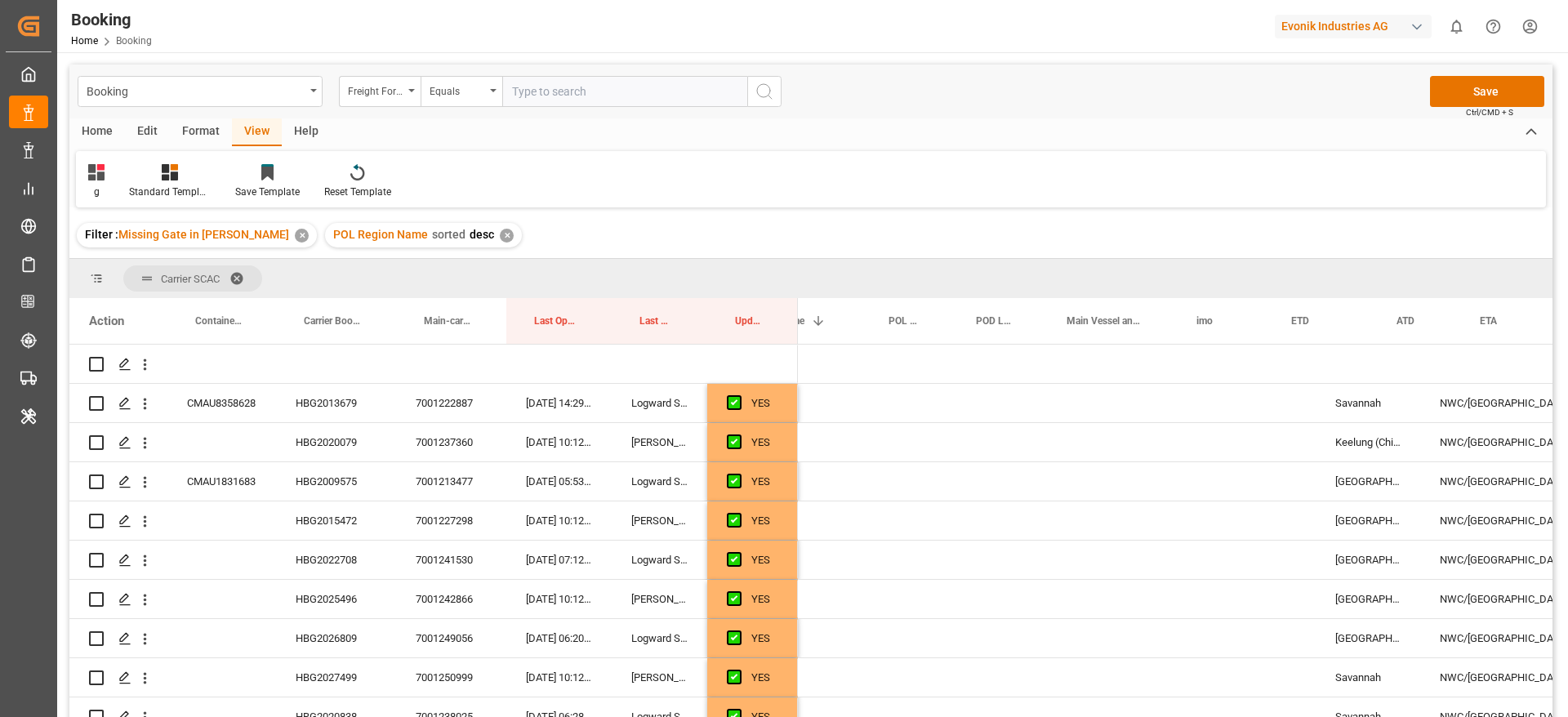
scroll to position [0, 715]
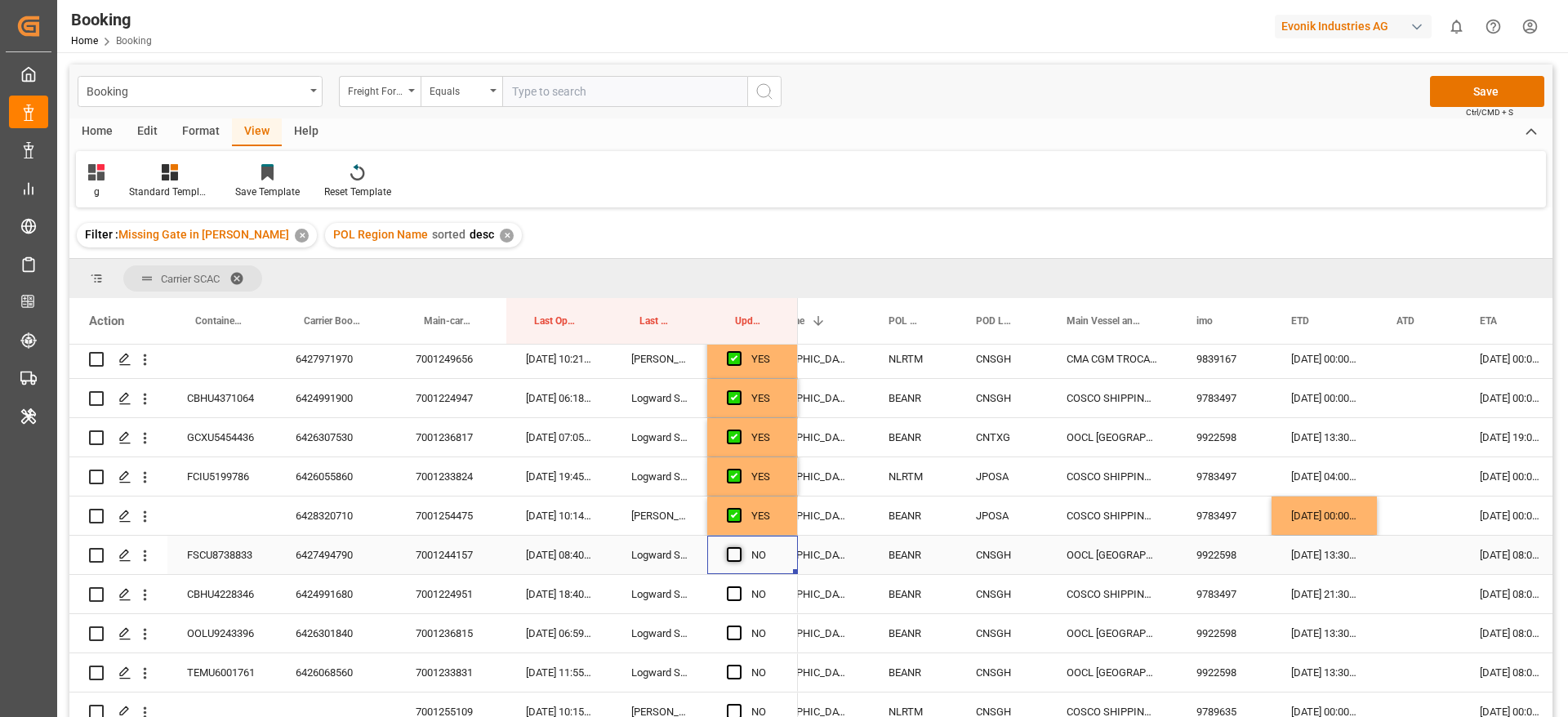
click at [740, 555] on span "Press SPACE to select this row." at bounding box center [733, 554] width 15 height 15
click at [739, 547] on input "Press SPACE to select this row." at bounding box center [739, 547] width 0 height 0
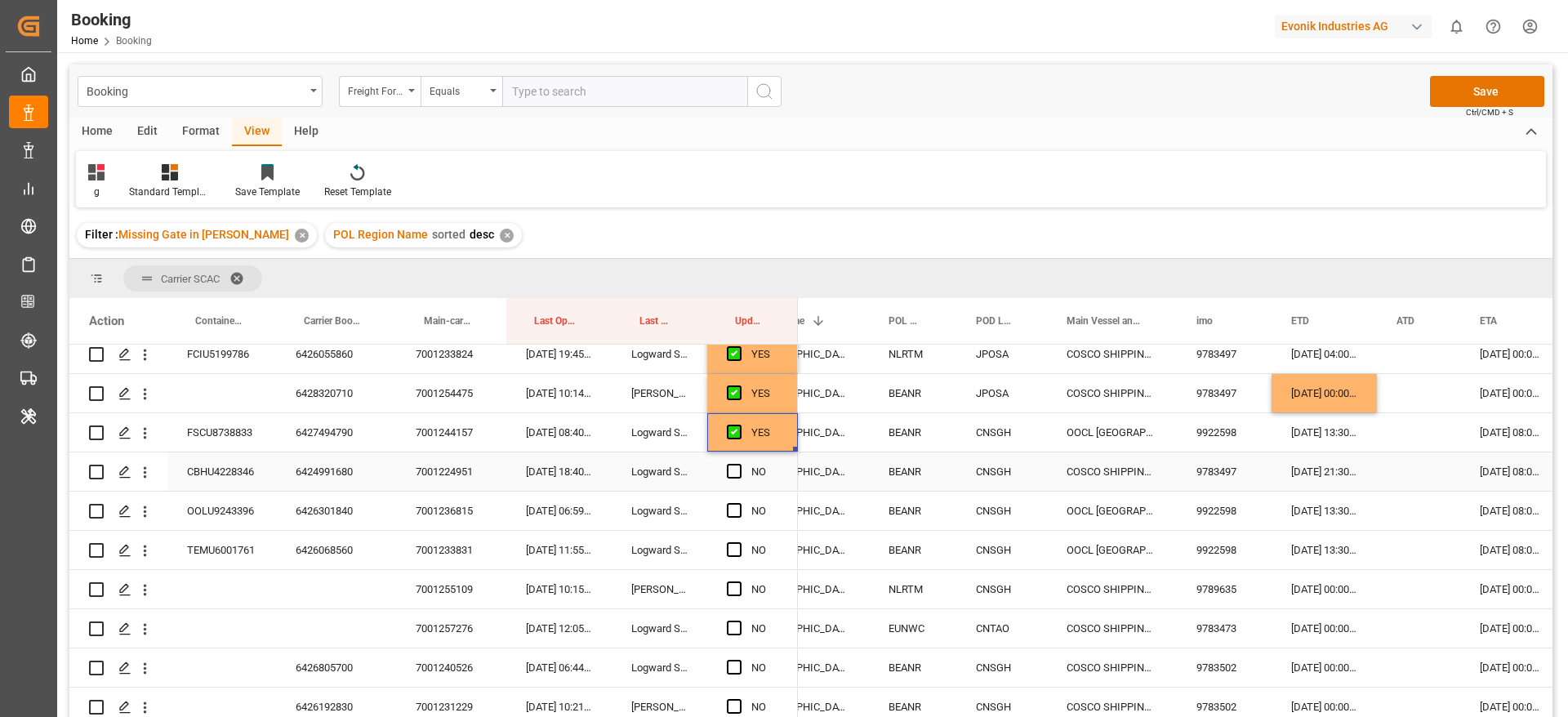
click at [329, 480] on div "6424991680" at bounding box center [336, 471] width 120 height 38
click at [737, 470] on span "Press SPACE to select this row." at bounding box center [733, 471] width 15 height 15
click at [739, 464] on input "Press SPACE to select this row." at bounding box center [739, 464] width 0 height 0
click at [310, 517] on div "6426301840" at bounding box center [336, 511] width 120 height 38
click at [733, 507] on span "Press SPACE to select this row." at bounding box center [733, 511] width 15 height 15
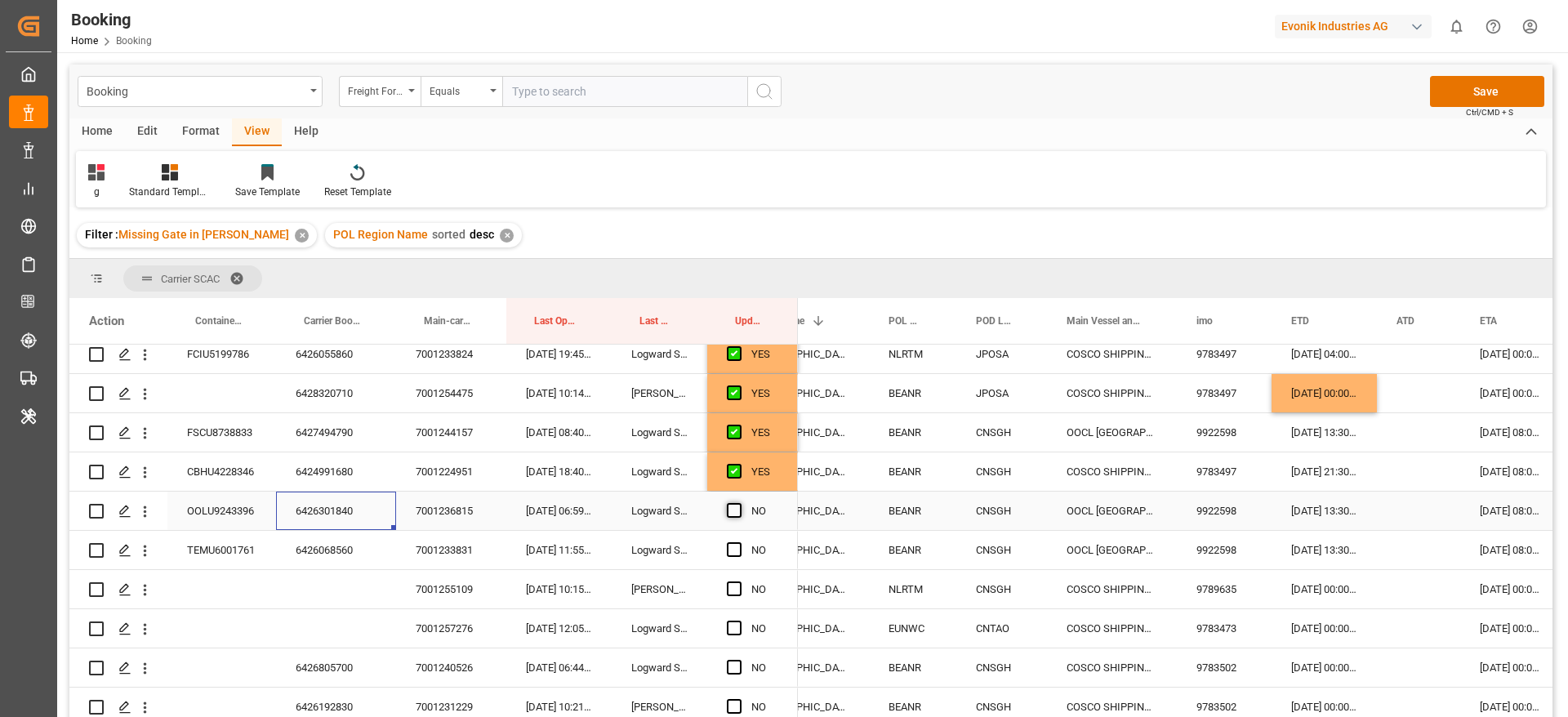
click at [739, 504] on input "Press SPACE to select this row." at bounding box center [739, 504] width 0 height 0
click at [737, 550] on span "Press SPACE to select this row." at bounding box center [733, 550] width 15 height 15
click at [739, 543] on input "Press SPACE to select this row." at bounding box center [739, 543] width 0 height 0
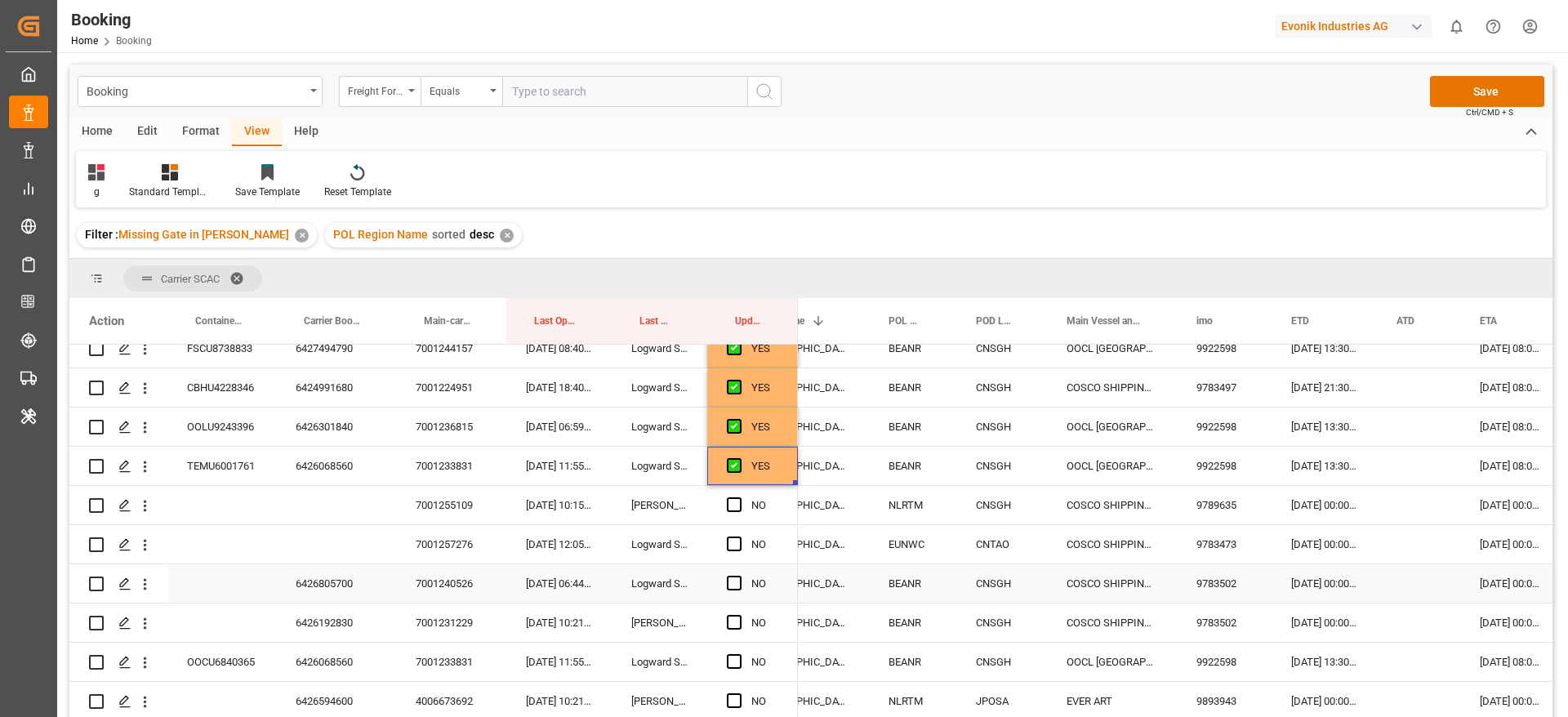
scroll to position [1348, 0]
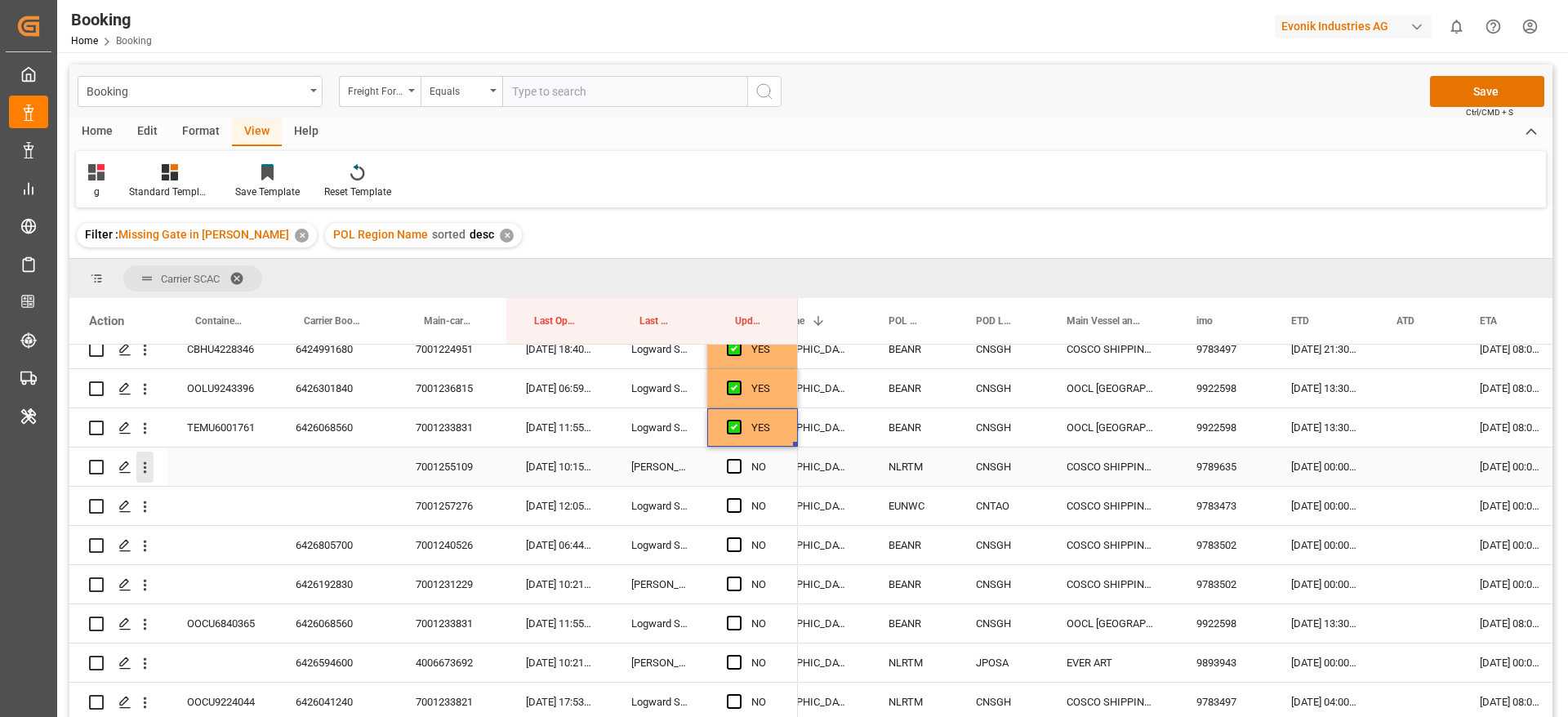
click at [146, 469] on icon "open menu" at bounding box center [145, 467] width 17 height 17
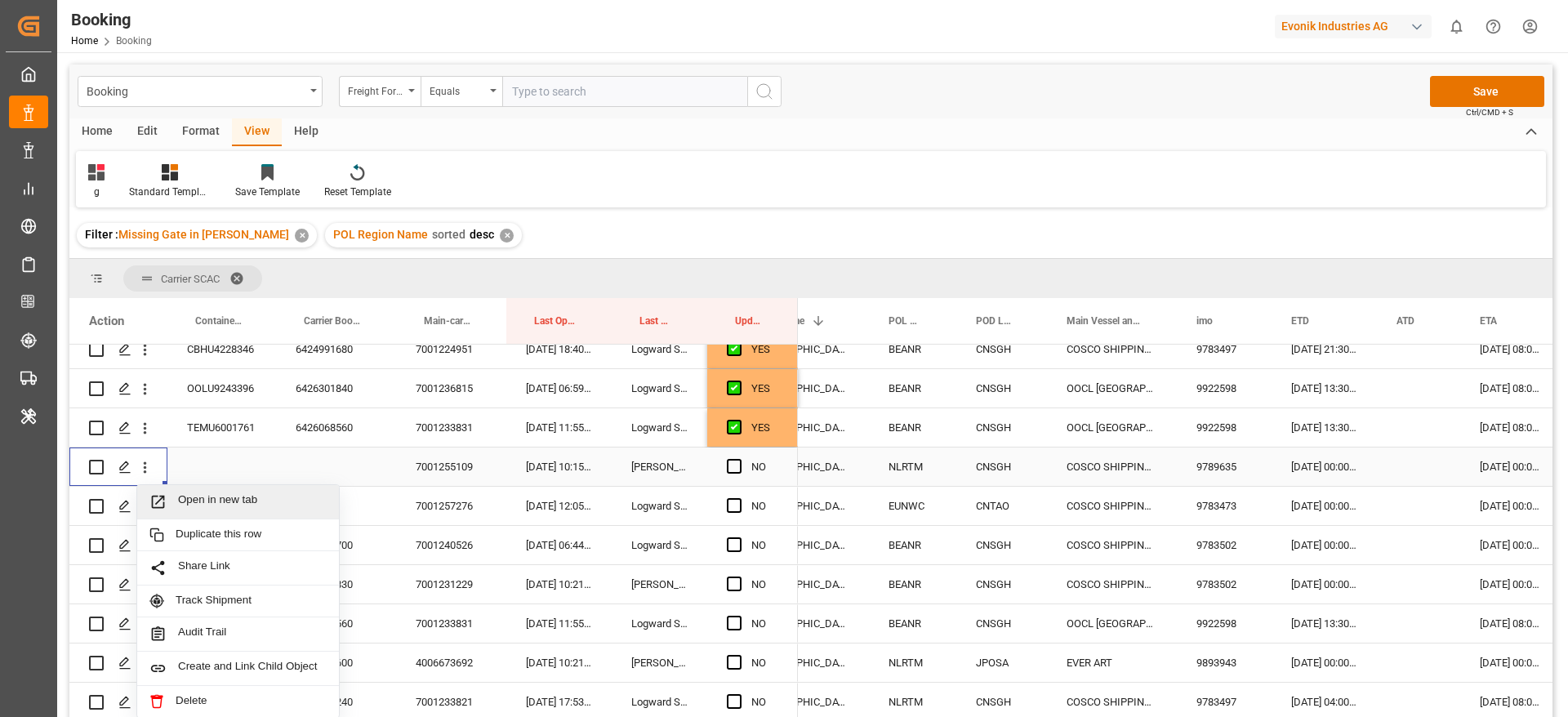
click at [202, 497] on span "Open in new tab" at bounding box center [251, 501] width 148 height 17
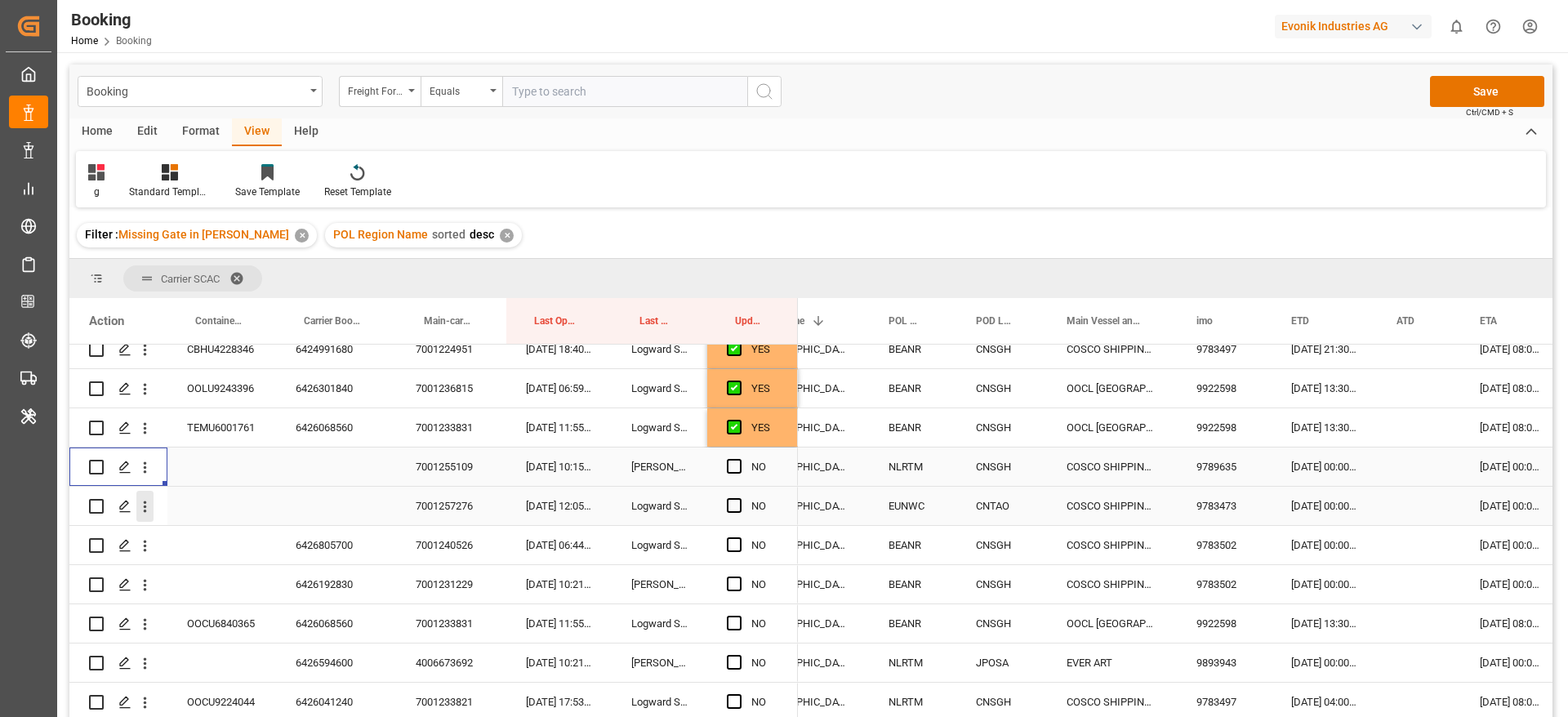
click at [152, 514] on icon "open menu" at bounding box center [145, 506] width 17 height 17
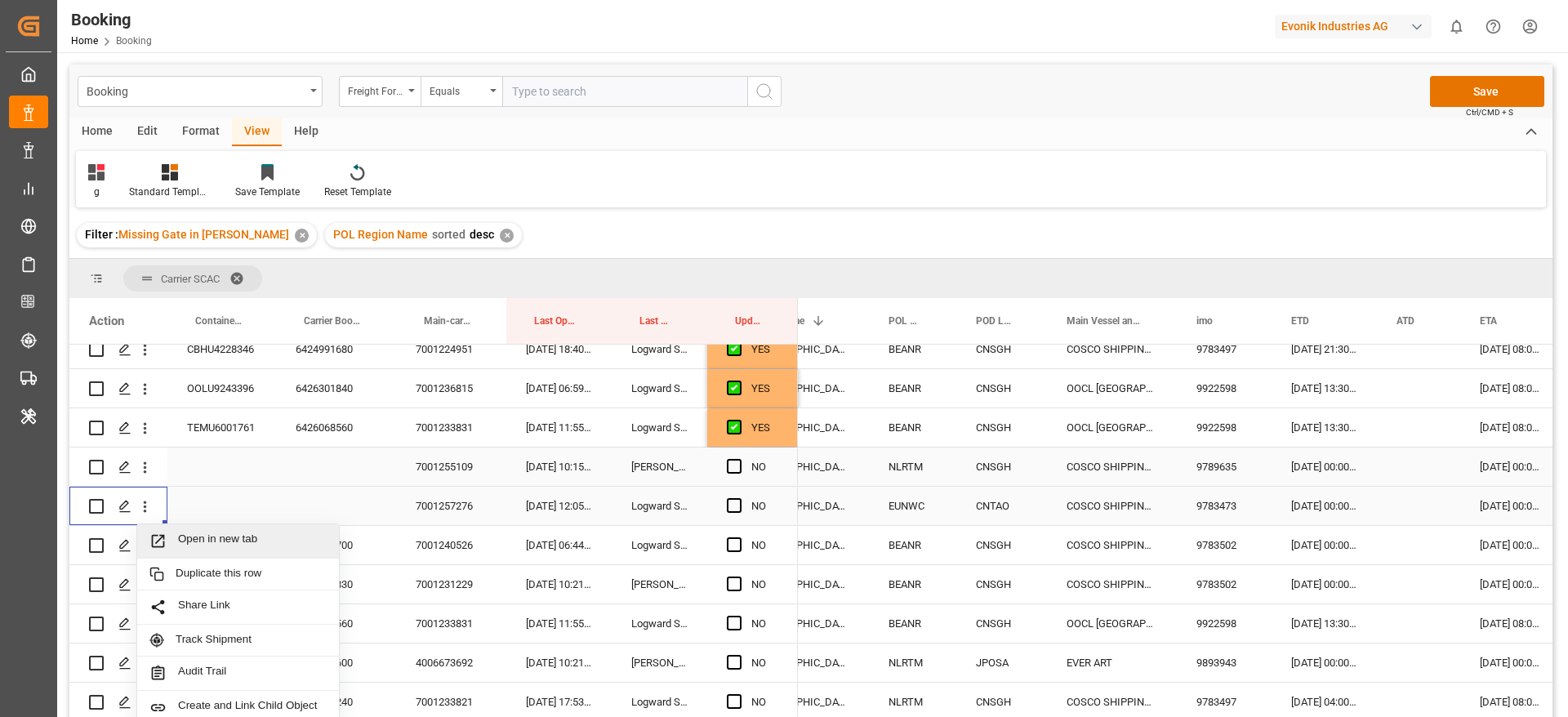
click at [209, 536] on span "Open in new tab" at bounding box center [251, 541] width 148 height 17
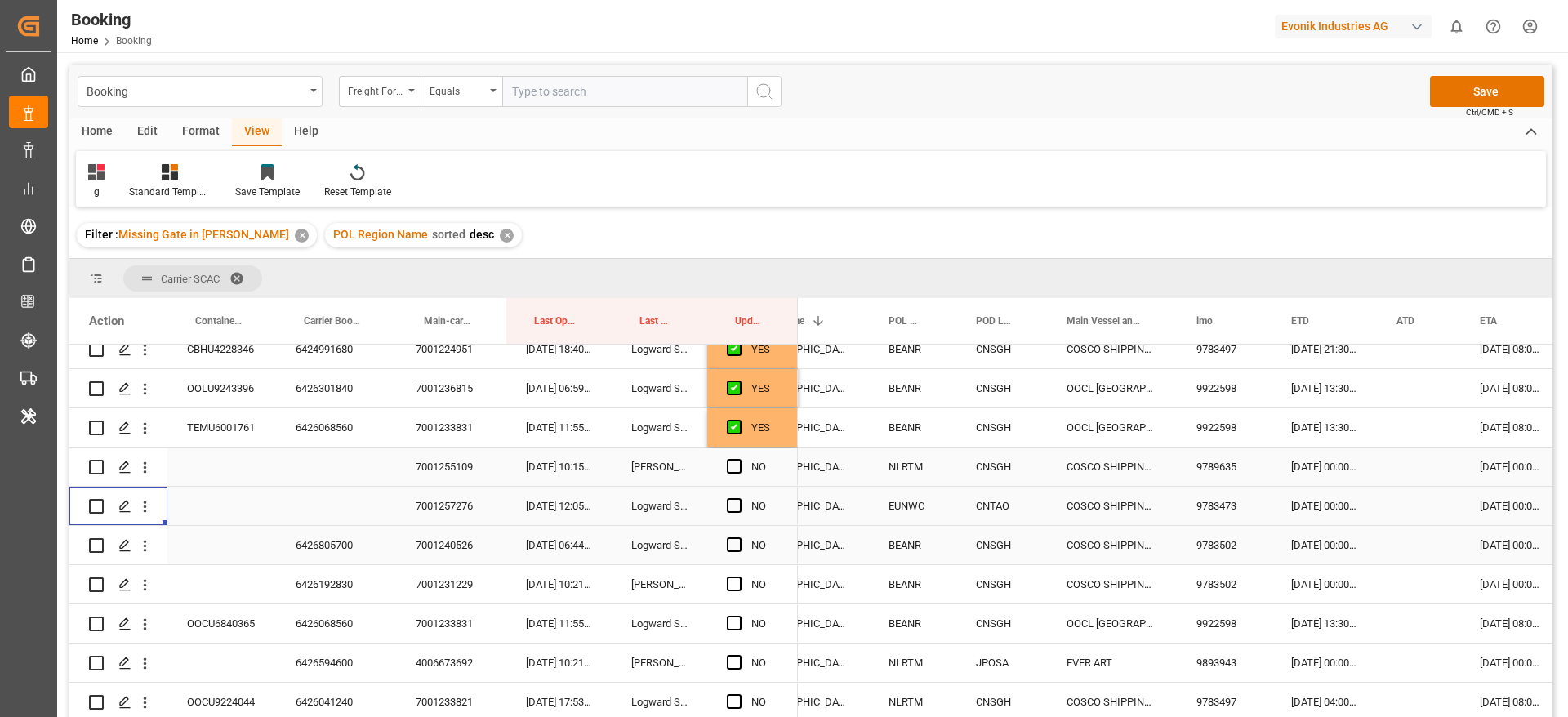
click at [328, 526] on div "6426805700" at bounding box center [336, 545] width 120 height 38
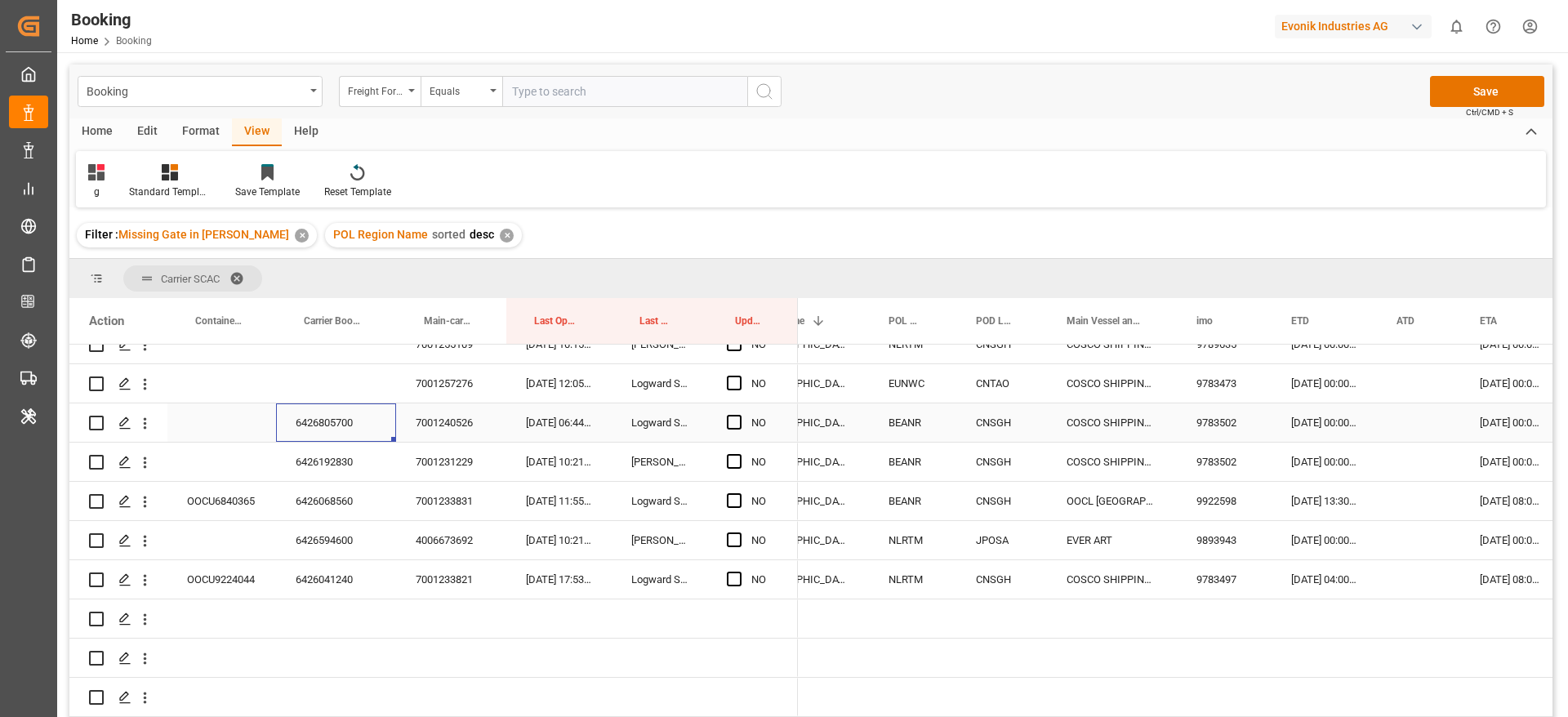
click at [1334, 416] on div "[DATE] 00:00:00" at bounding box center [1324, 422] width 106 height 38
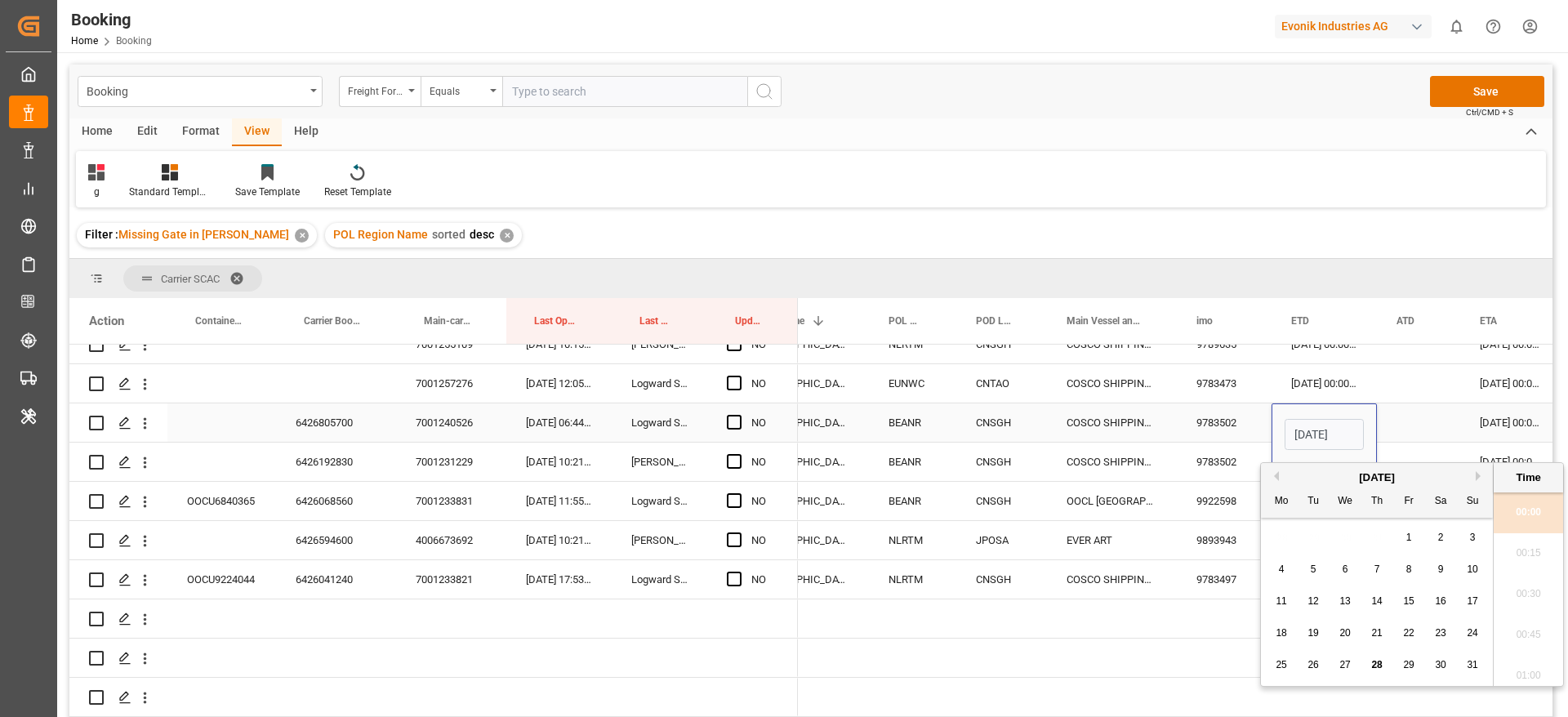
scroll to position [2008, 0]
click at [1484, 475] on button "Next Month" at bounding box center [1480, 476] width 10 height 10
click at [1445, 596] on span "20" at bounding box center [1440, 601] width 11 height 12
type input "[DATE] 00:00"
click at [1428, 407] on div "Press SPACE to select this row." at bounding box center [1419, 422] width 83 height 38
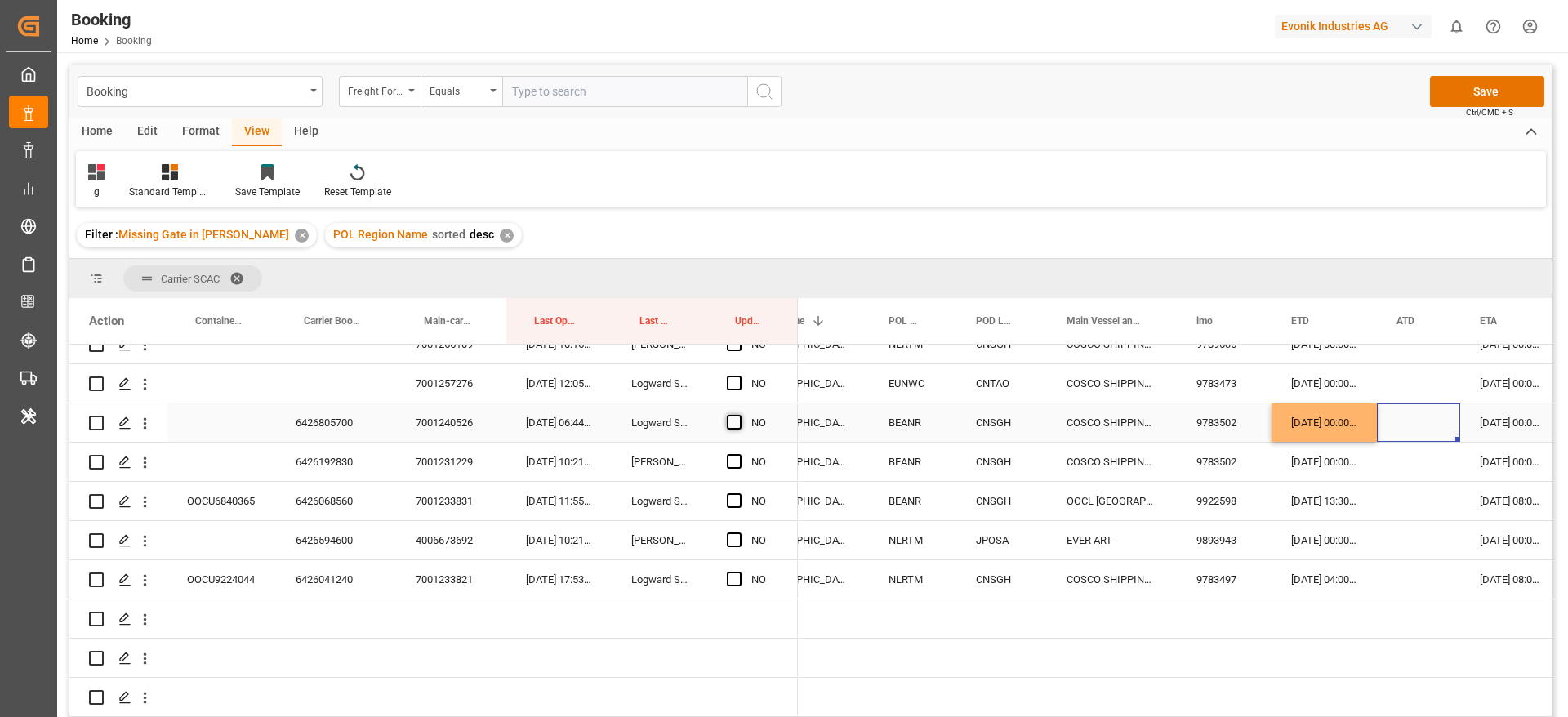
click at [734, 416] on span "Press SPACE to select this row." at bounding box center [733, 422] width 15 height 15
click at [739, 415] on input "Press SPACE to select this row." at bounding box center [739, 415] width 0 height 0
click at [338, 459] on div "6426192830" at bounding box center [336, 461] width 120 height 38
click at [730, 463] on span "Press SPACE to select this row." at bounding box center [733, 461] width 15 height 15
click at [739, 454] on input "Press SPACE to select this row." at bounding box center [739, 454] width 0 height 0
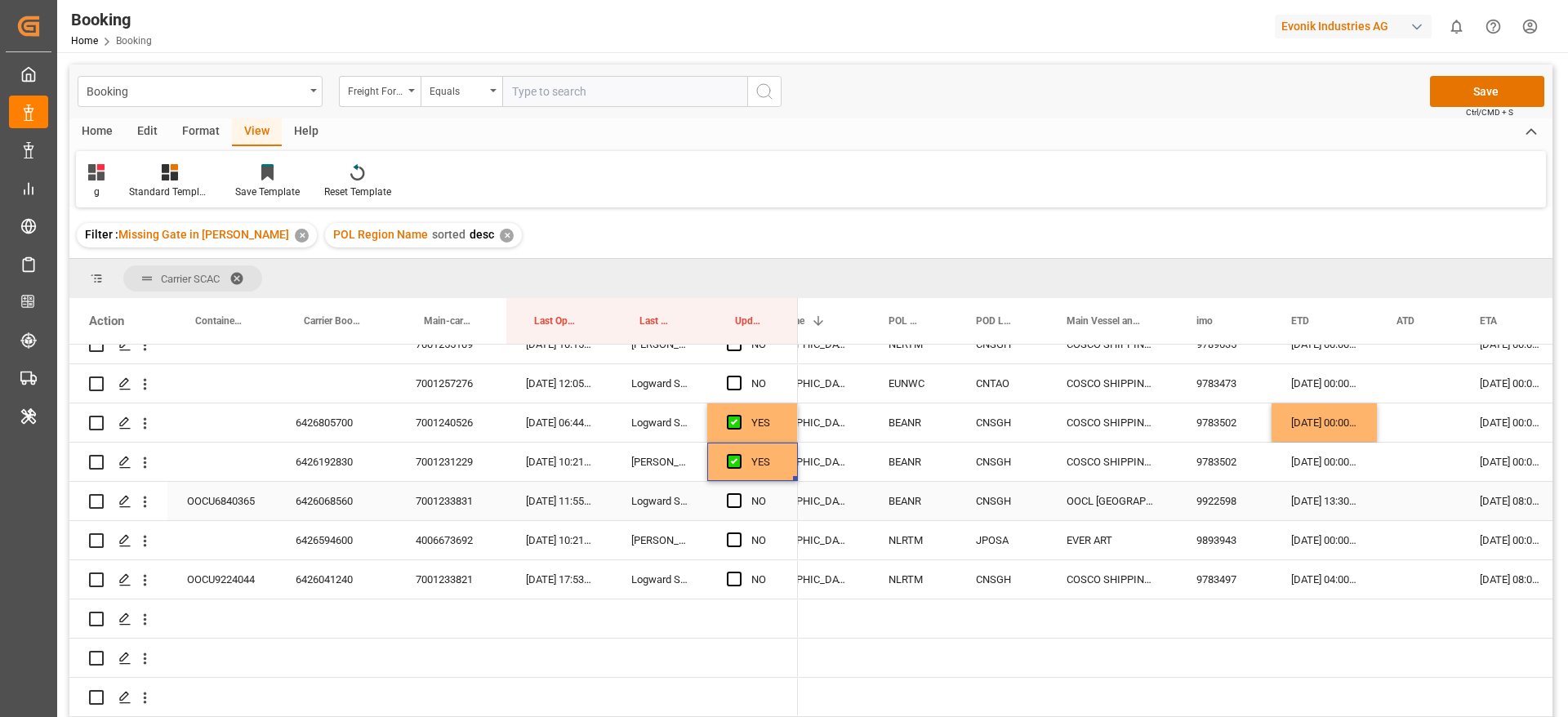
click at [339, 504] on div "6426068560" at bounding box center [336, 501] width 120 height 38
click at [213, 490] on div "OOCU6840365" at bounding box center [222, 501] width 108 height 38
click at [330, 493] on div "6426068560" at bounding box center [336, 501] width 120 height 38
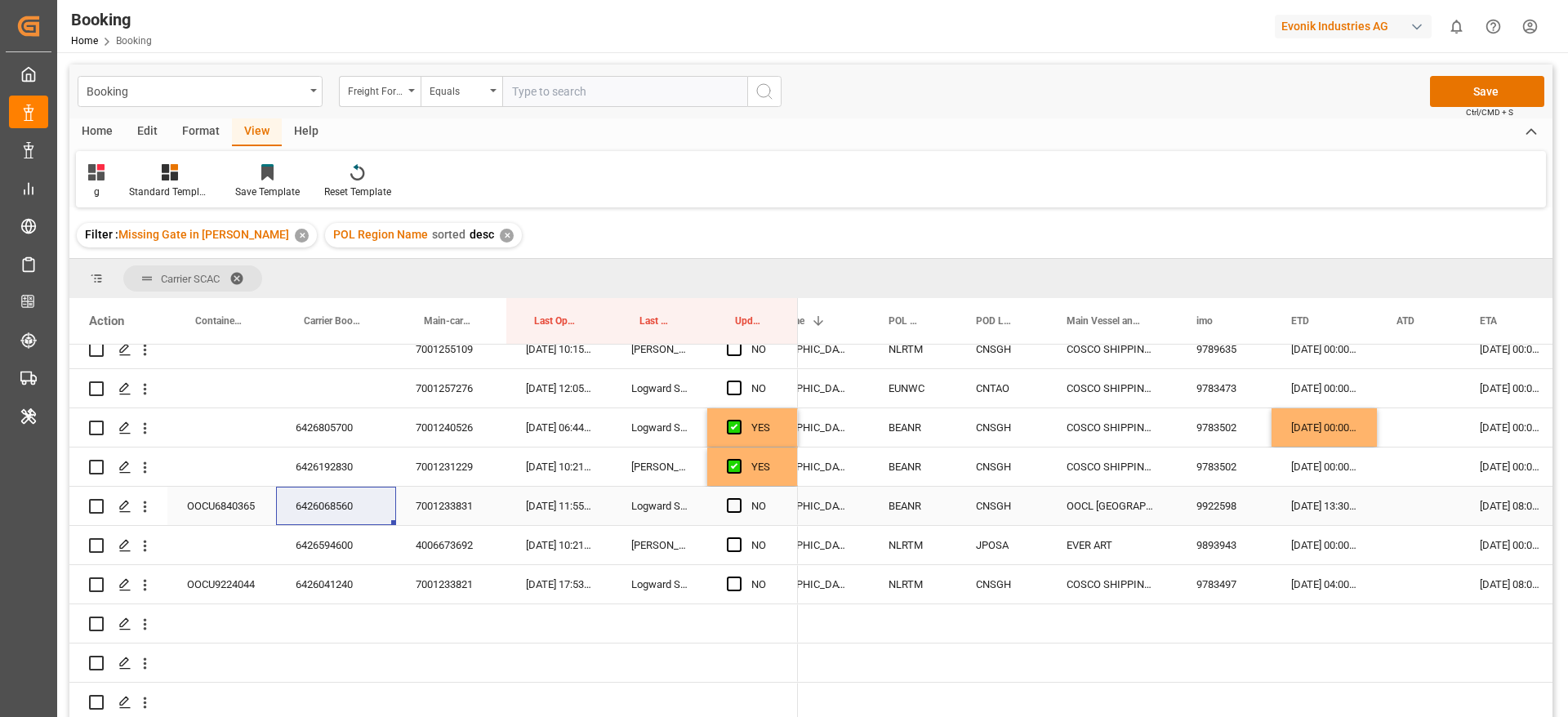
scroll to position [1368, 0]
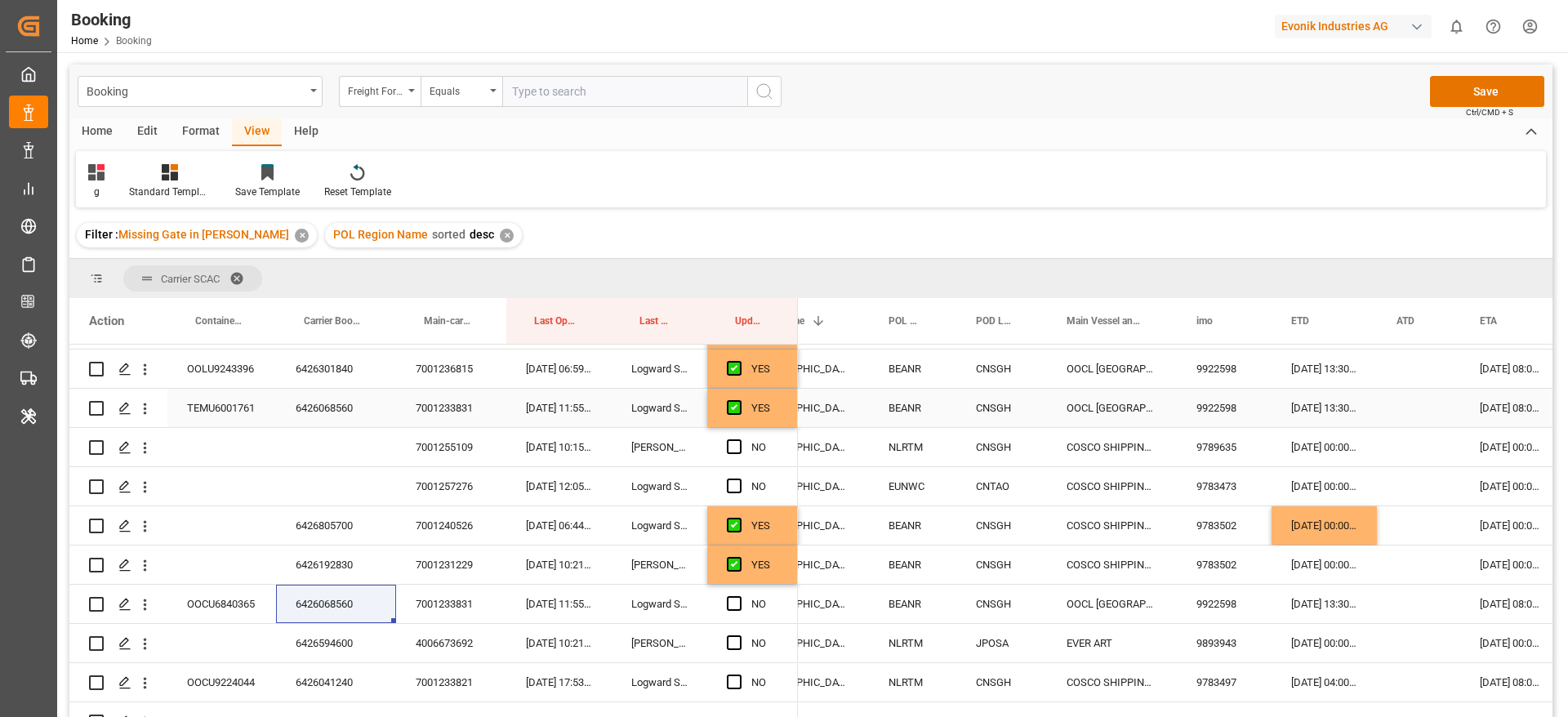
click at [218, 403] on div "TEMU6001761" at bounding box center [222, 408] width 108 height 38
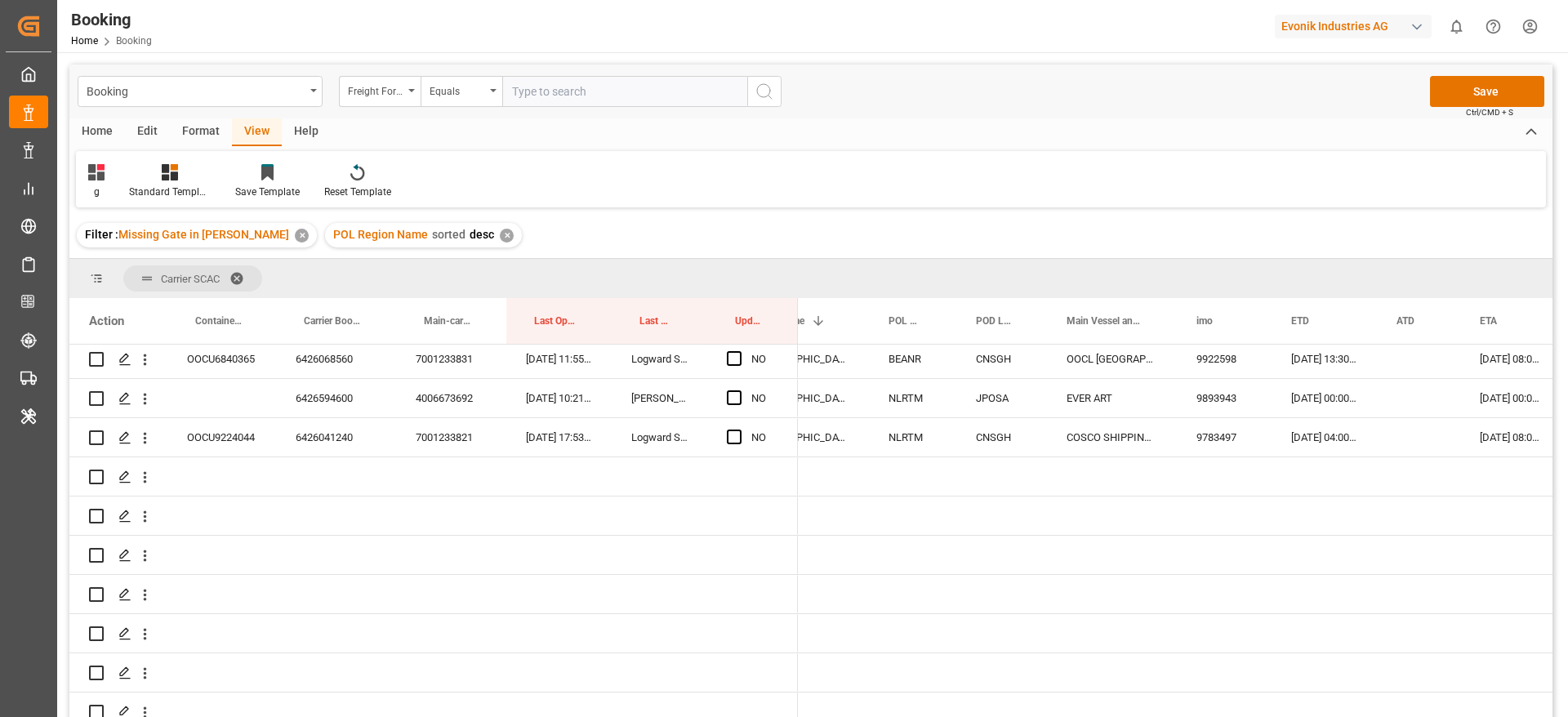
scroll to position [1490, 0]
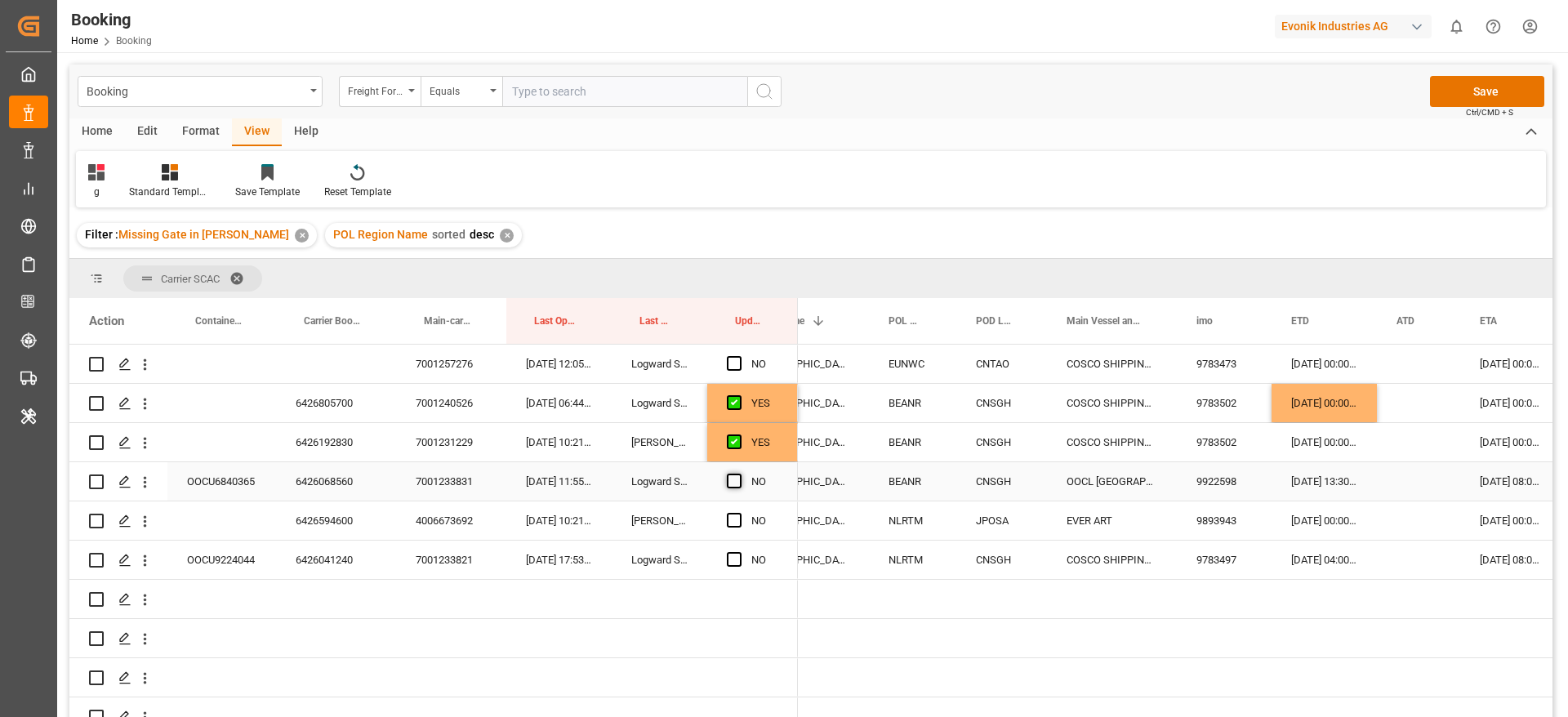
click at [730, 481] on span "Press SPACE to select this row." at bounding box center [733, 481] width 15 height 15
click at [739, 474] on input "Press SPACE to select this row." at bounding box center [739, 474] width 0 height 0
click at [336, 524] on div "6426594600" at bounding box center [336, 521] width 120 height 38
click at [740, 522] on span "Press SPACE to select this row." at bounding box center [733, 521] width 15 height 15
click at [739, 514] on input "Press SPACE to select this row." at bounding box center [739, 514] width 0 height 0
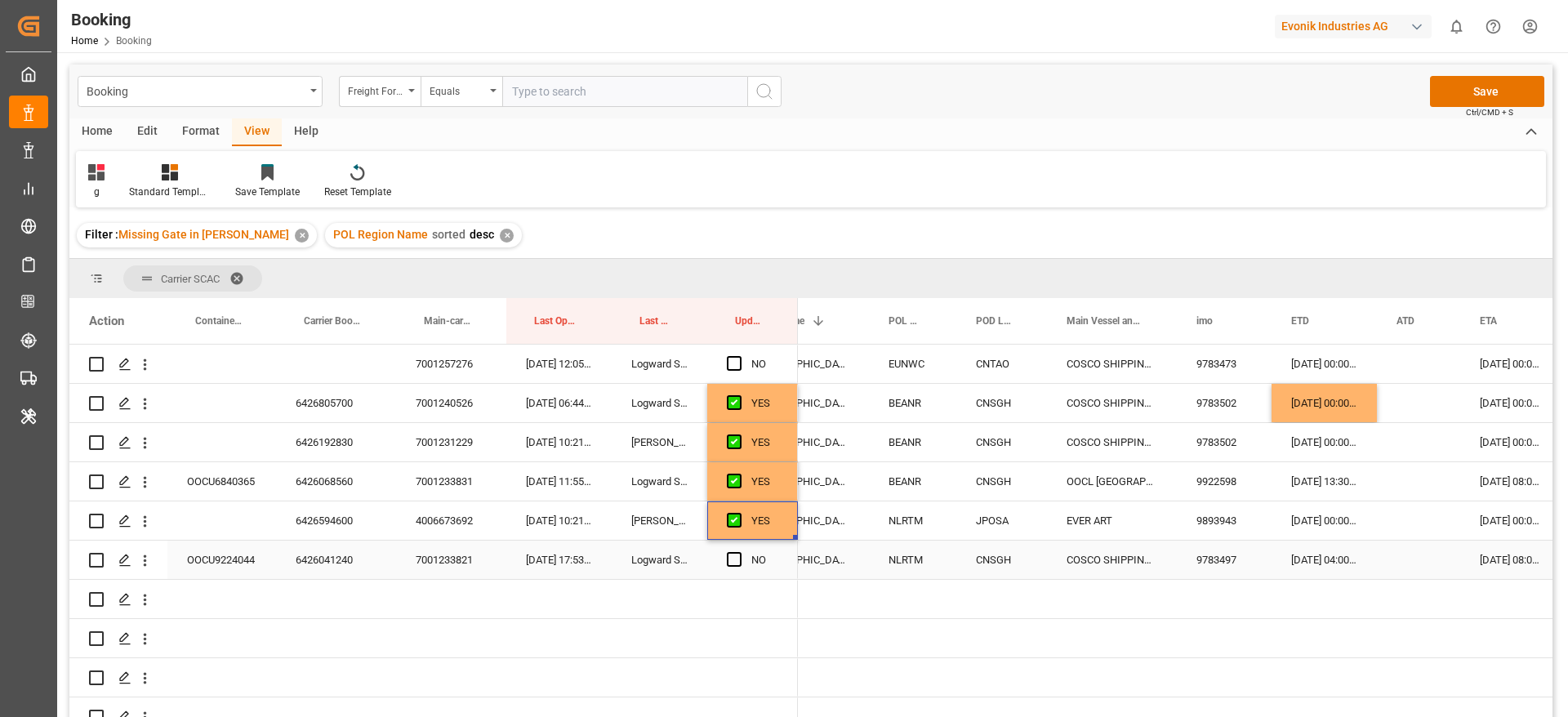
click at [322, 560] on div "6426041240" at bounding box center [336, 560] width 120 height 38
click at [740, 556] on span "Press SPACE to select this row." at bounding box center [733, 560] width 15 height 15
click at [739, 553] on input "Press SPACE to select this row." at bounding box center [739, 553] width 0 height 0
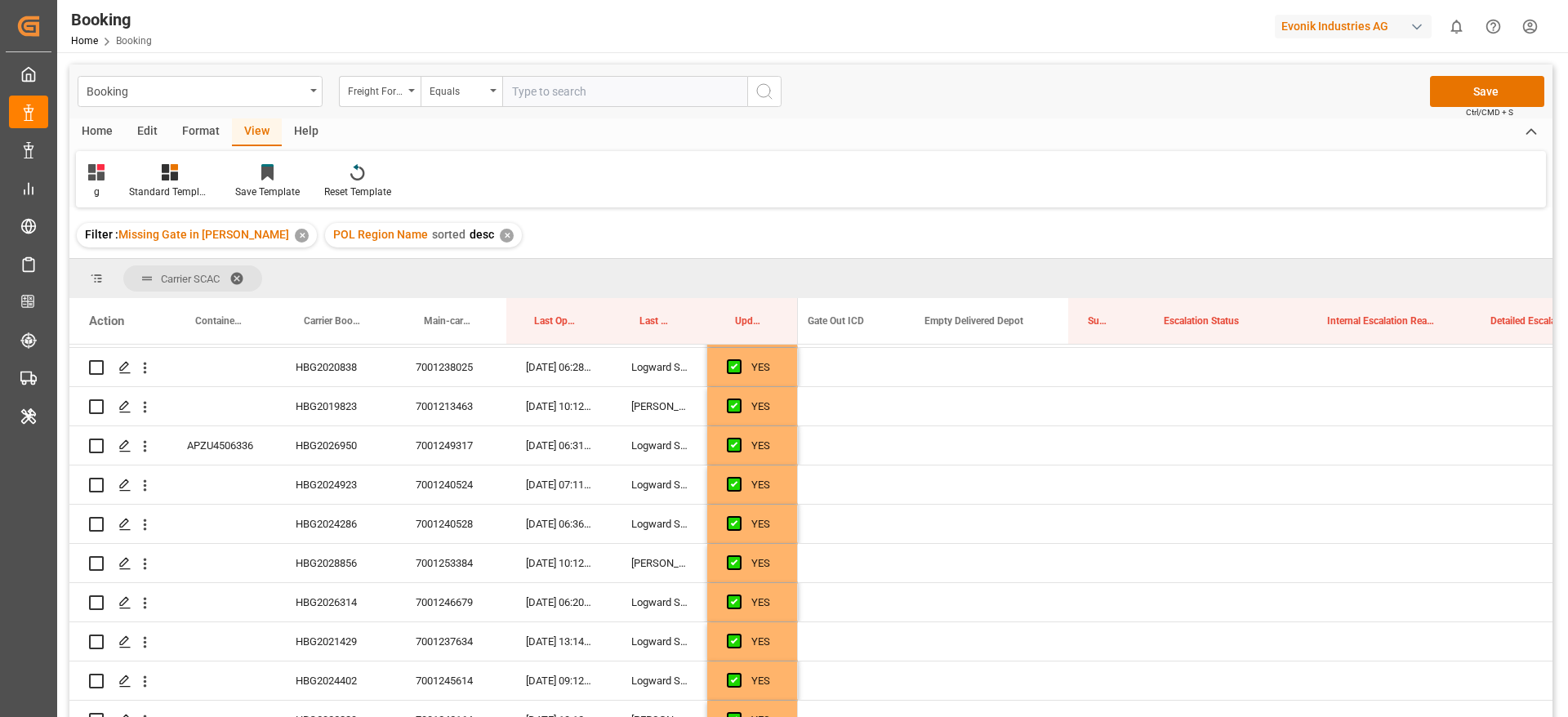
scroll to position [368, 0]
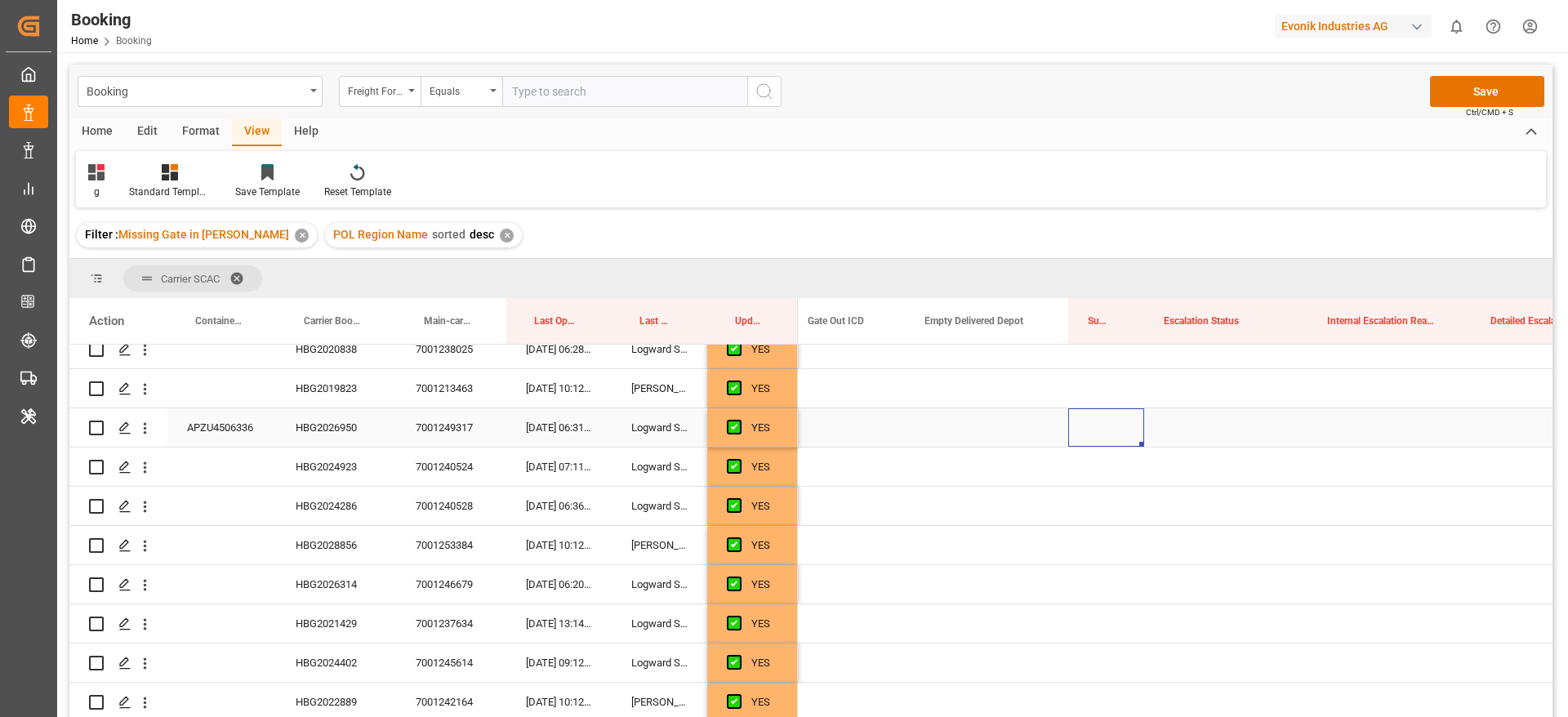
click at [1097, 427] on div "Press SPACE to select this row." at bounding box center [1106, 427] width 76 height 38
click at [1097, 427] on input "Press SPACE to select this row." at bounding box center [1106, 437] width 50 height 31
click at [1098, 434] on input "Press SPACE to select this row." at bounding box center [1106, 437] width 50 height 31
type input "0"
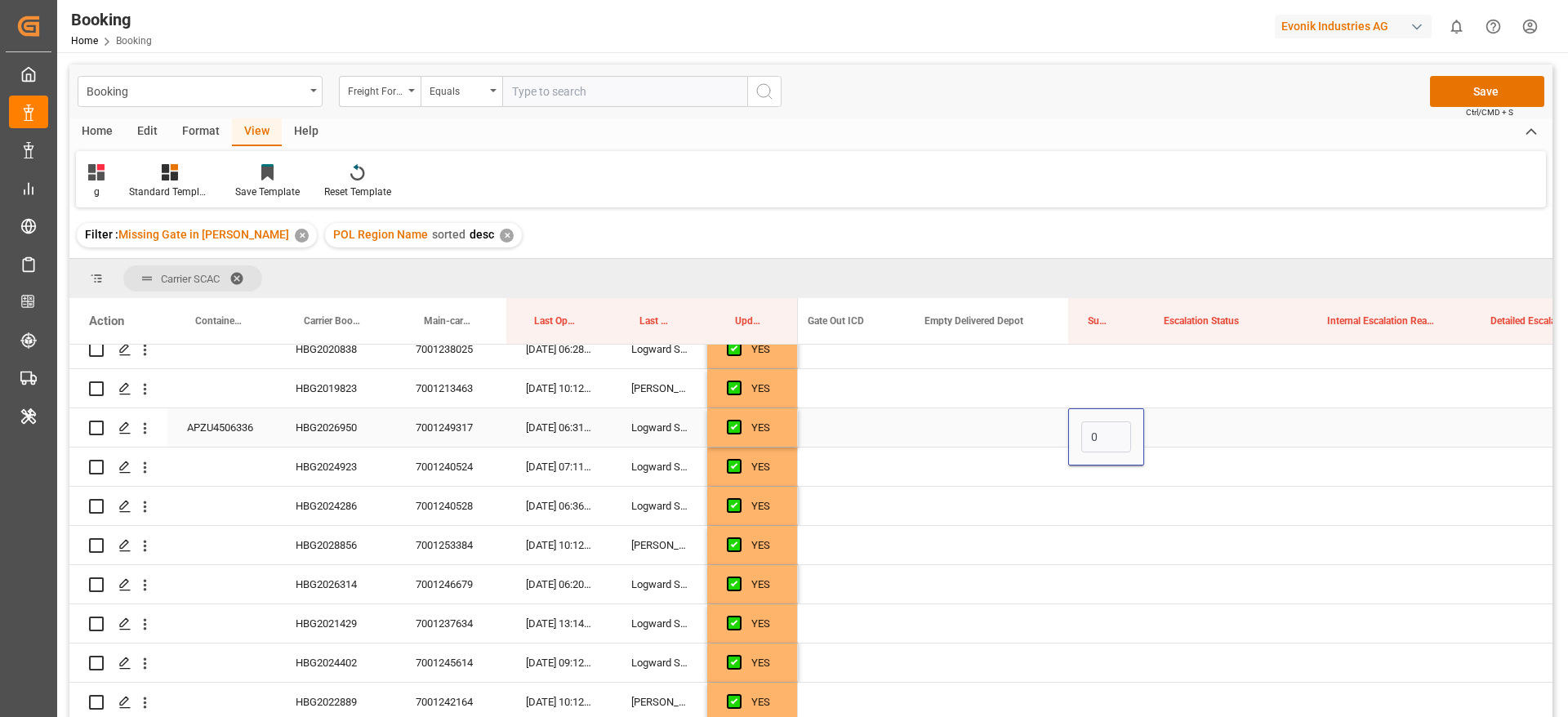
click at [1253, 417] on div "Press SPACE to select this row." at bounding box center [1225, 427] width 163 height 38
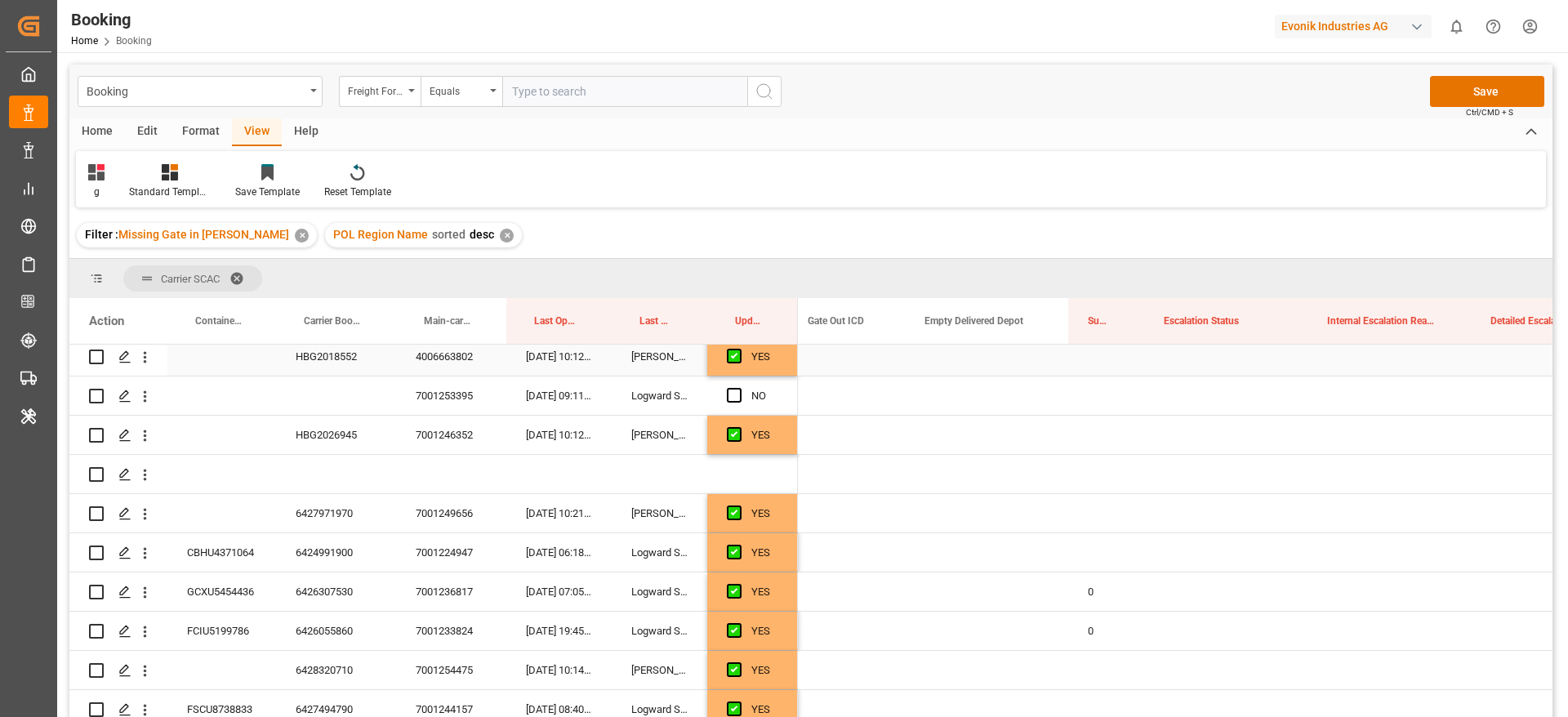
scroll to position [981, 0]
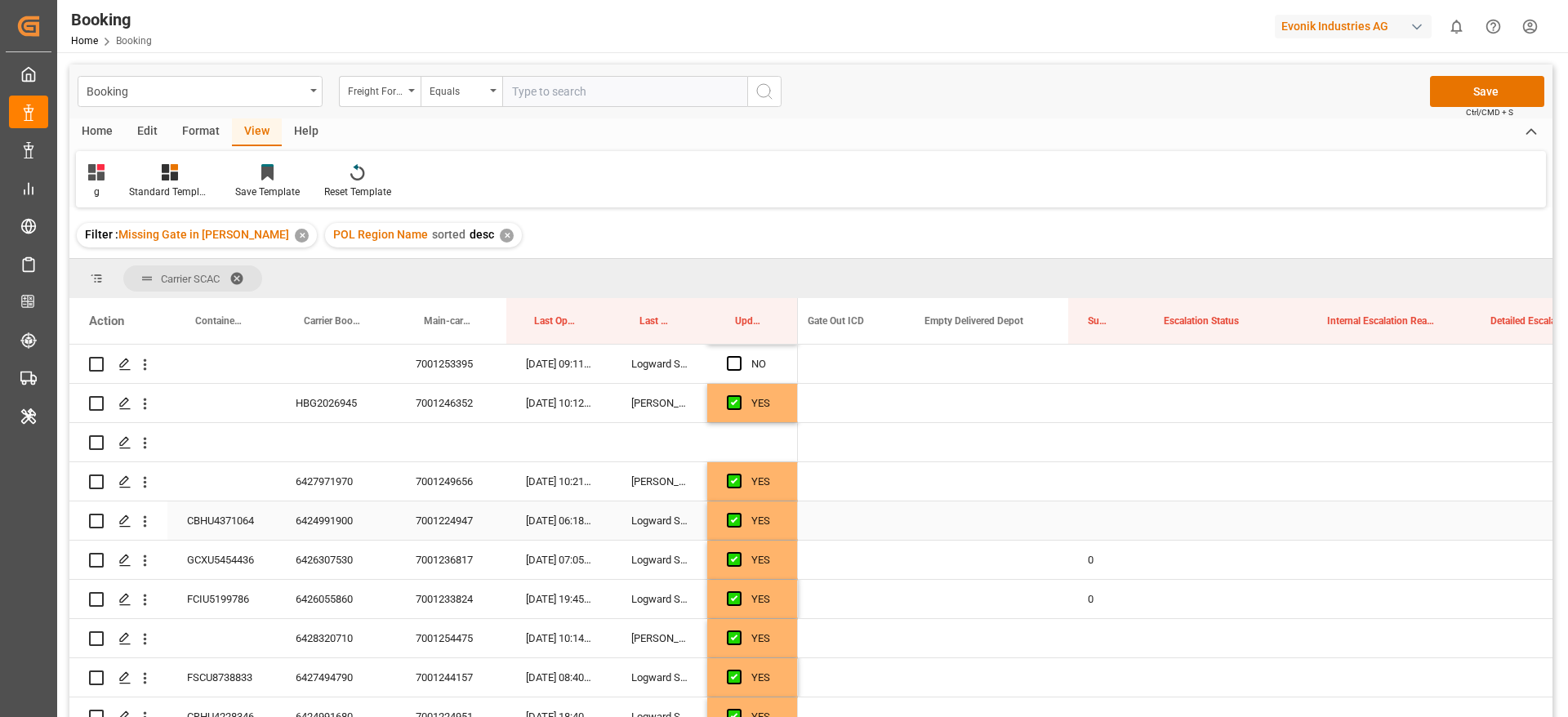
click at [1094, 514] on div "Press SPACE to select this row." at bounding box center [1106, 521] width 76 height 38
click at [1094, 514] on input "Press SPACE to select this row." at bounding box center [1106, 530] width 50 height 31
type input "0"
click at [1224, 515] on div "Press SPACE to select this row." at bounding box center [1225, 521] width 163 height 38
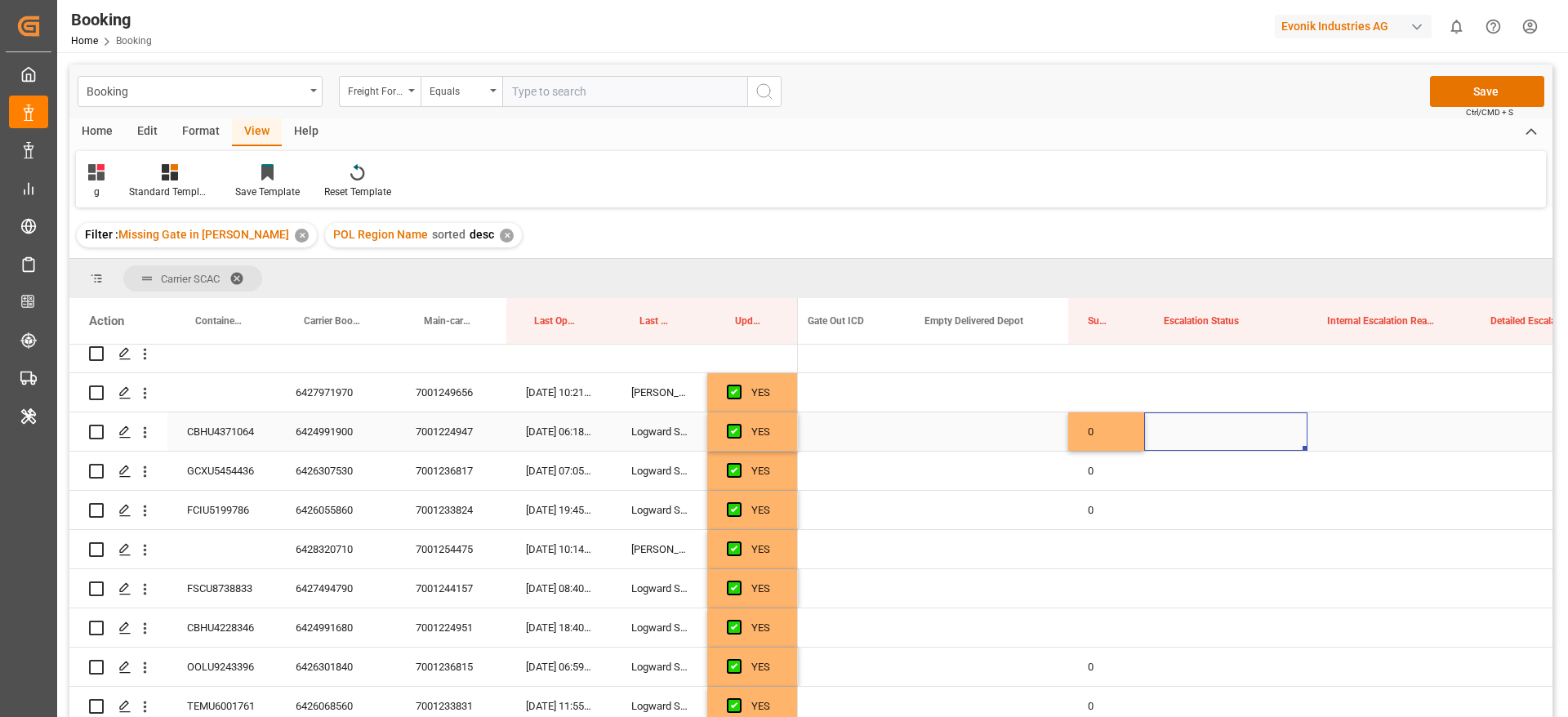
scroll to position [1103, 0]
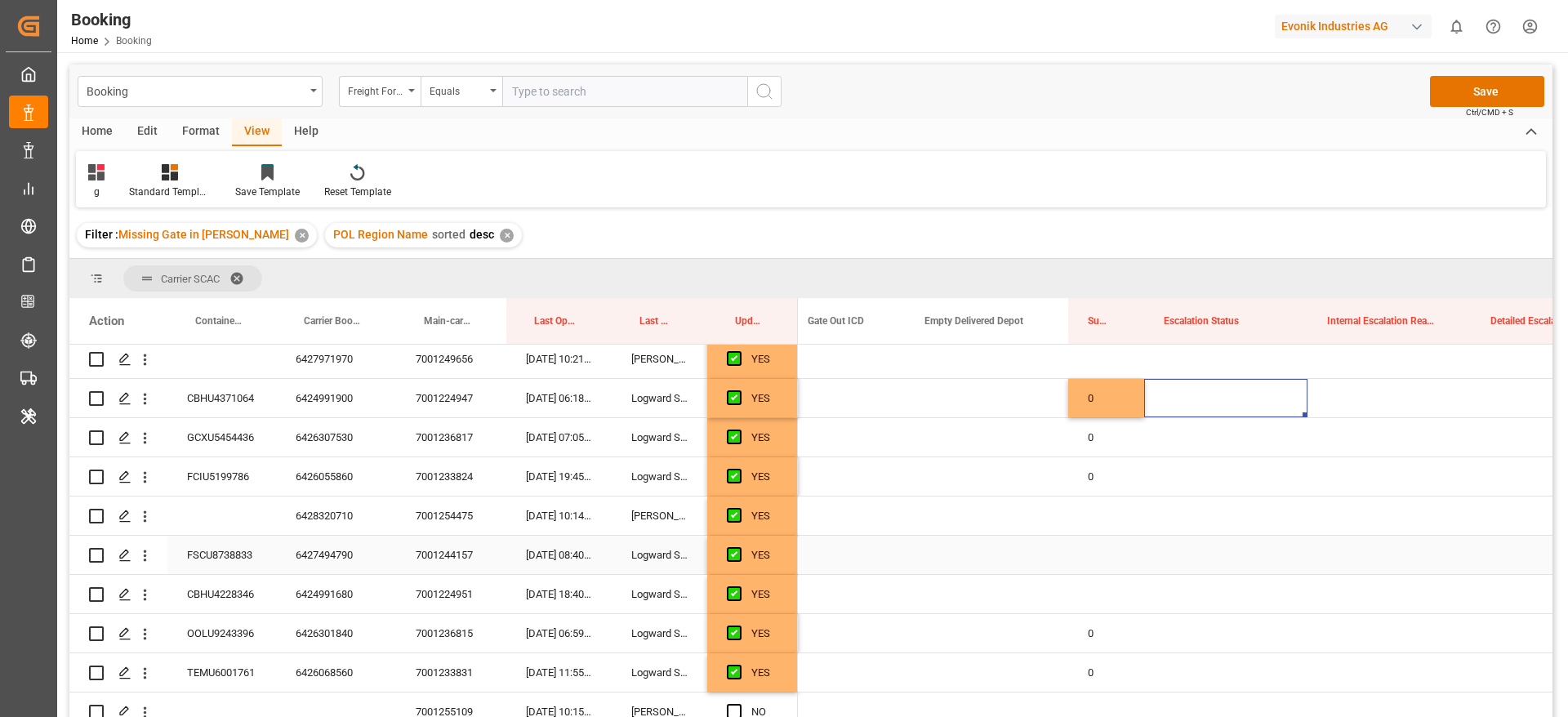
click at [1081, 555] on div "Press SPACE to select this row." at bounding box center [1106, 554] width 76 height 38
click at [1112, 560] on input "Press SPACE to select this row." at bounding box center [1106, 564] width 50 height 31
type input "0"
click at [1185, 551] on div "Press SPACE to select this row." at bounding box center [1225, 554] width 163 height 38
drag, startPoint x: 1116, startPoint y: 556, endPoint x: 1126, endPoint y: 565, distance: 13.5
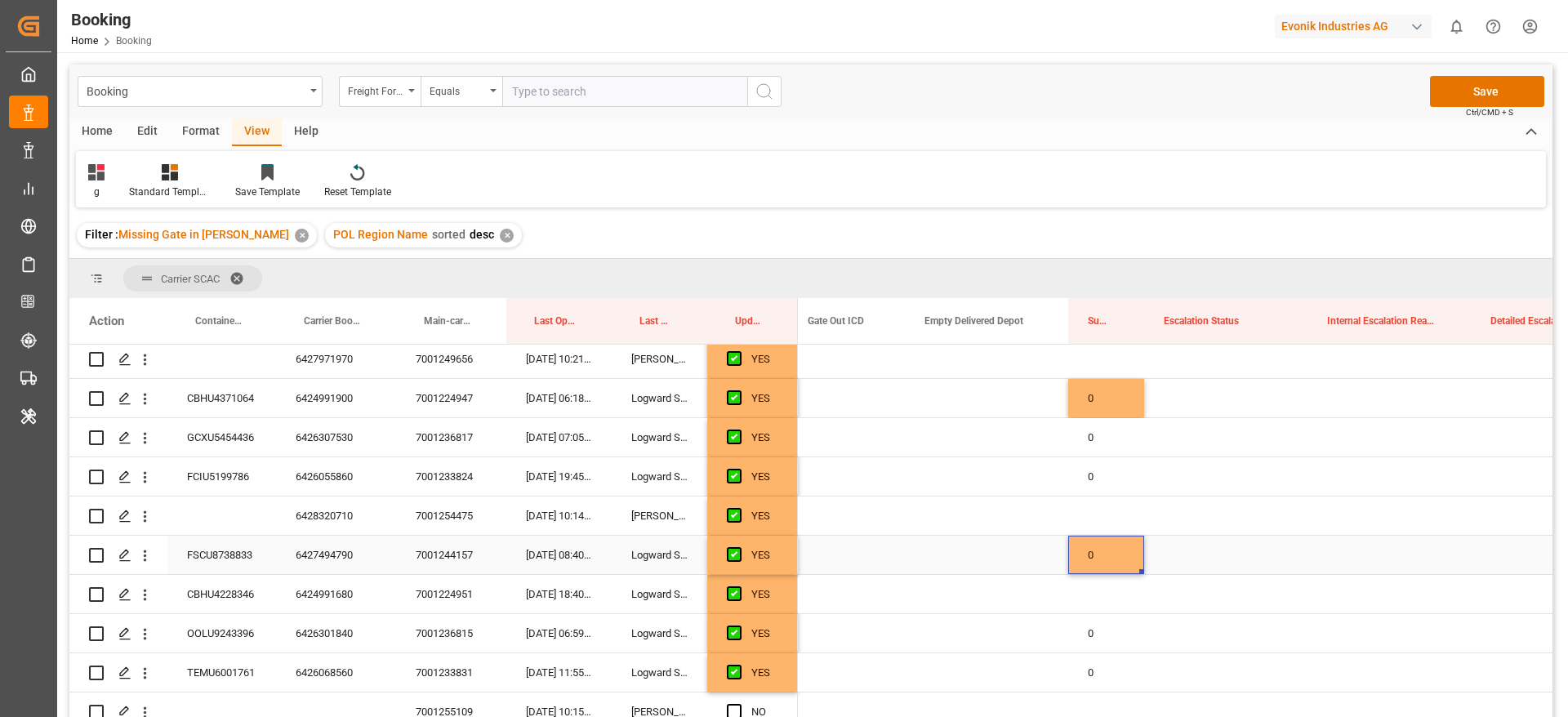
click at [1117, 556] on div "0" at bounding box center [1106, 554] width 76 height 38
drag, startPoint x: 1141, startPoint y: 570, endPoint x: 1144, endPoint y: 595, distance: 25.2
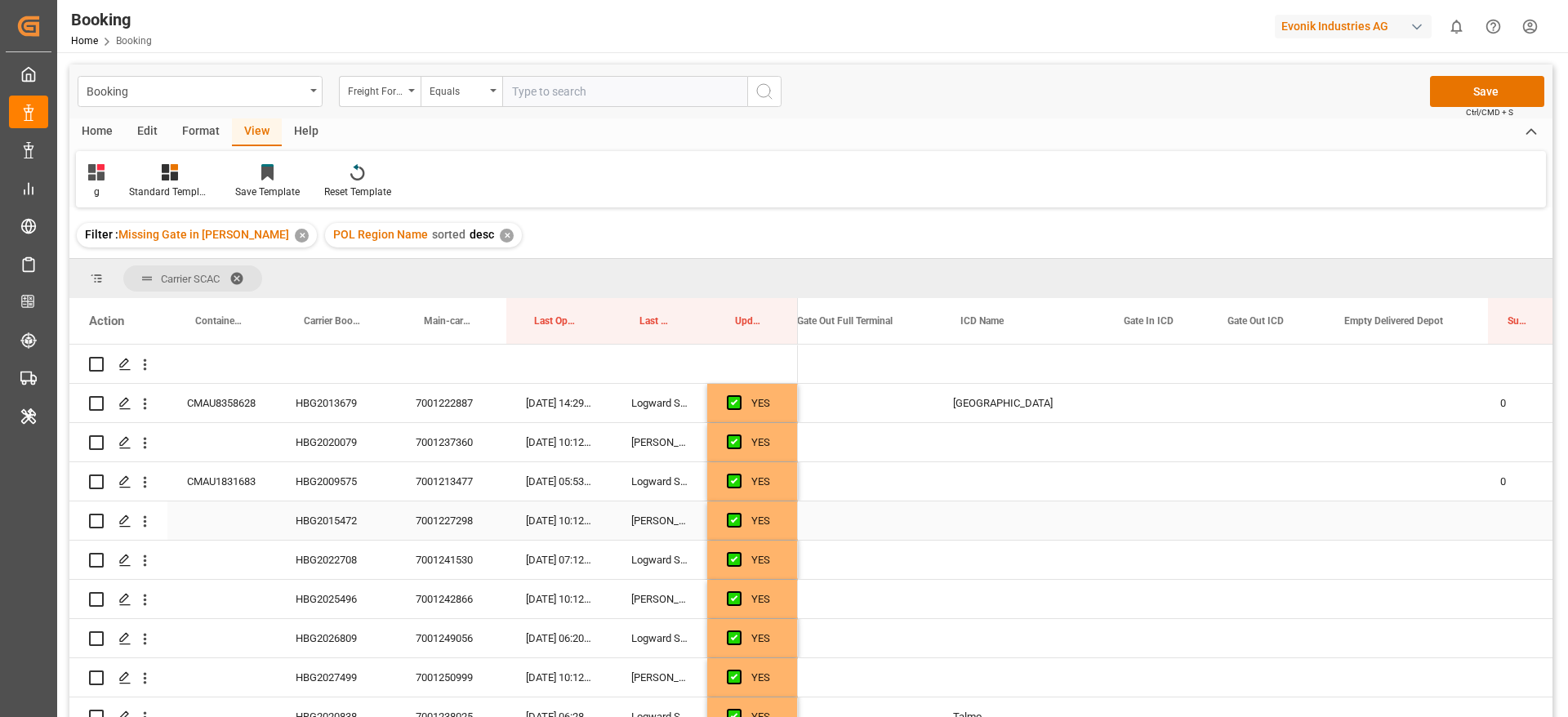
scroll to position [0, 3034]
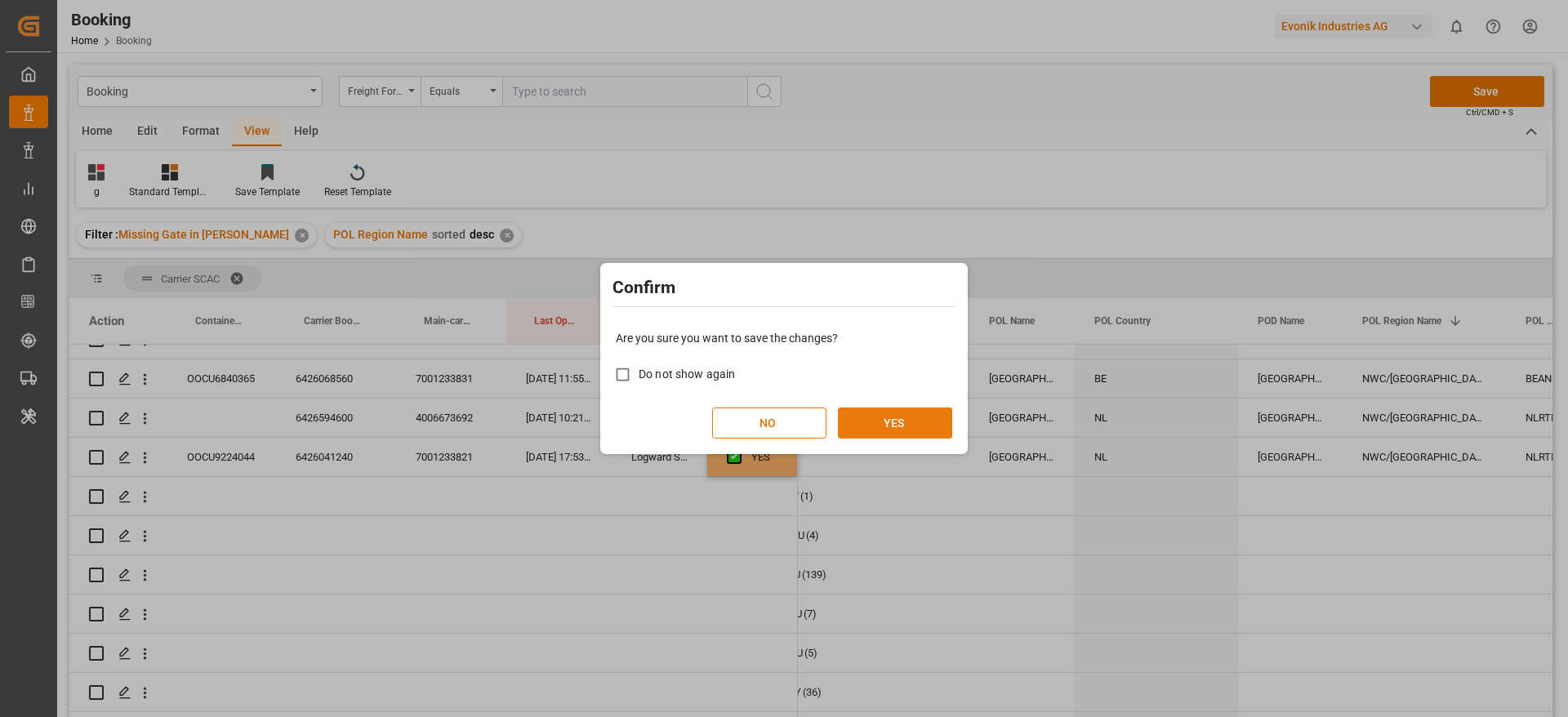
click at [913, 413] on button "YES" at bounding box center [895, 423] width 115 height 31
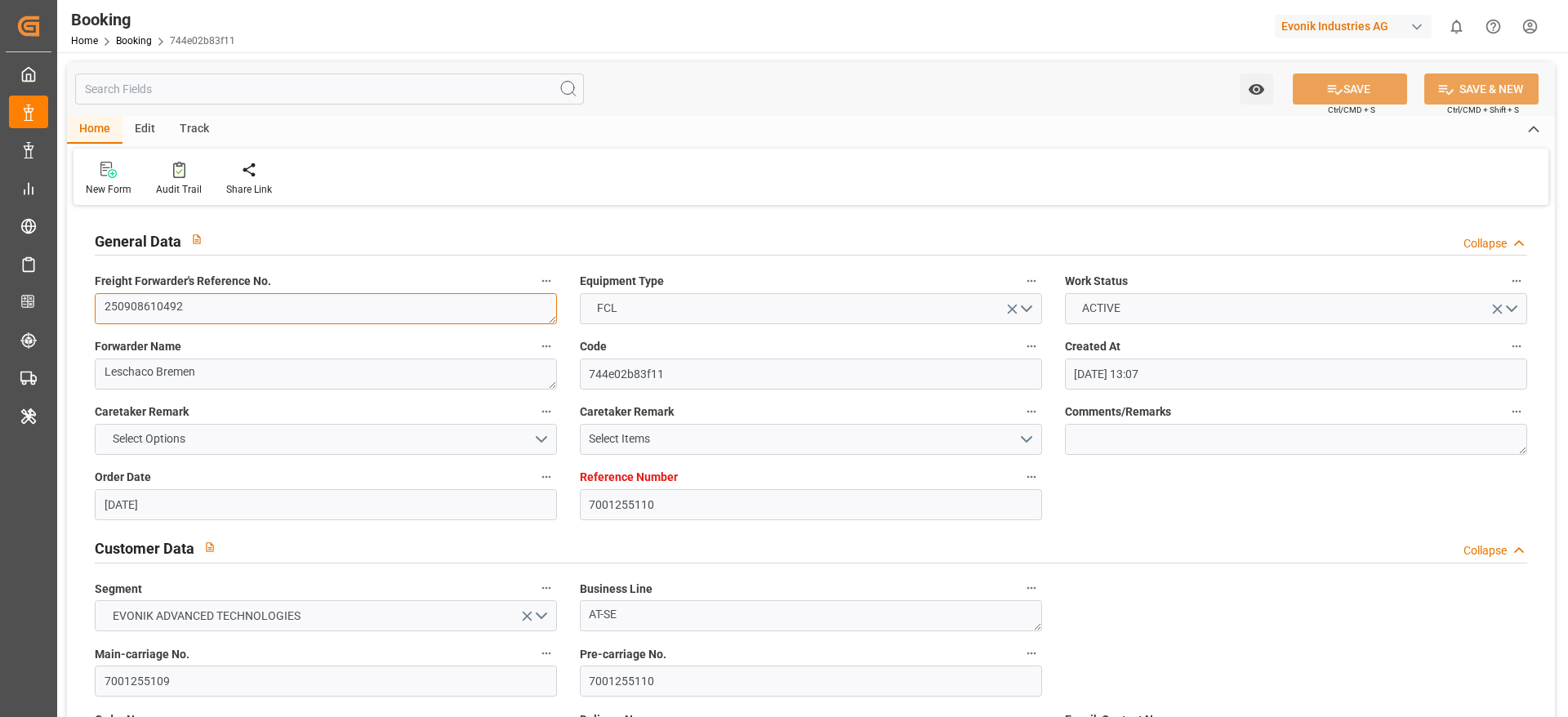
click at [242, 323] on textarea "250908610492" at bounding box center [326, 308] width 463 height 31
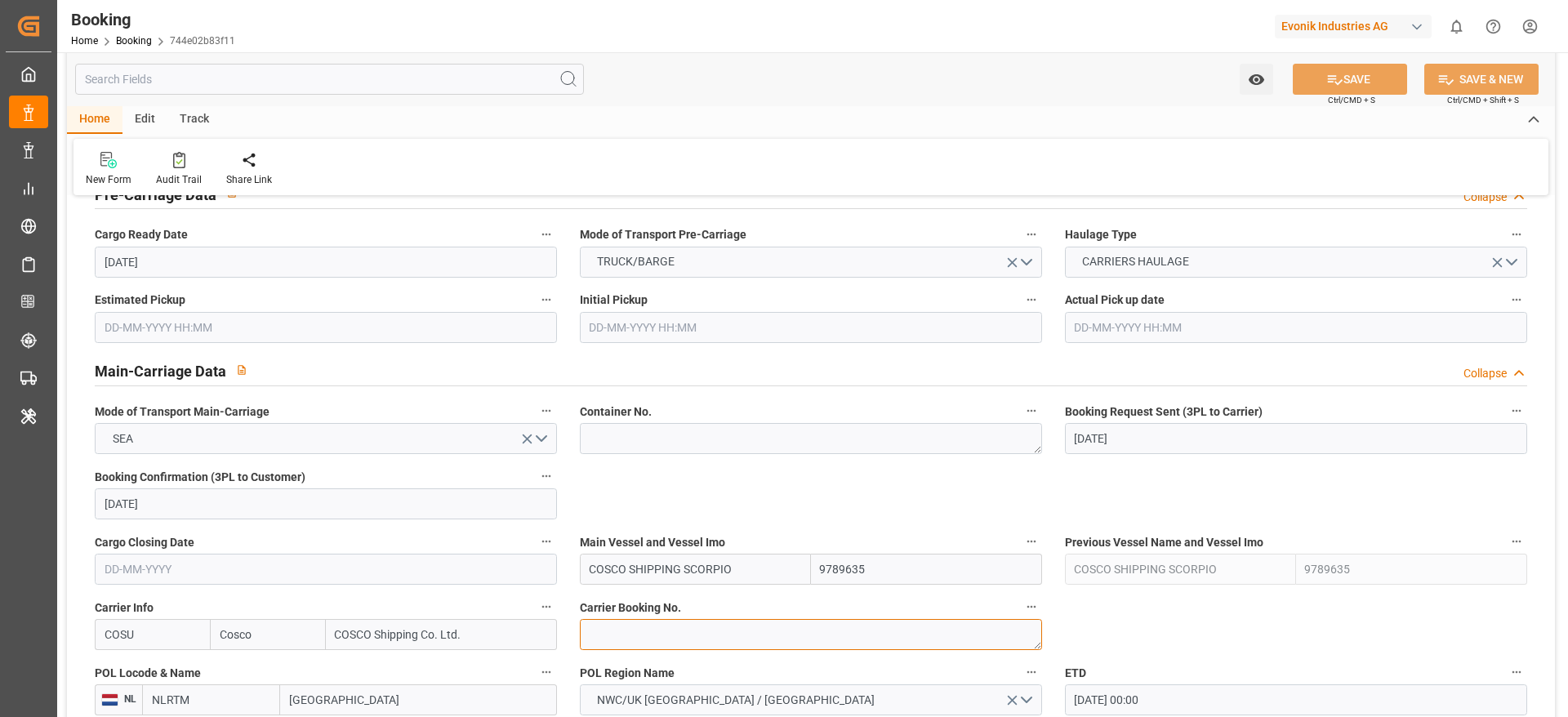
click at [655, 643] on textarea at bounding box center [811, 634] width 463 height 31
paste textarea "6428573050"
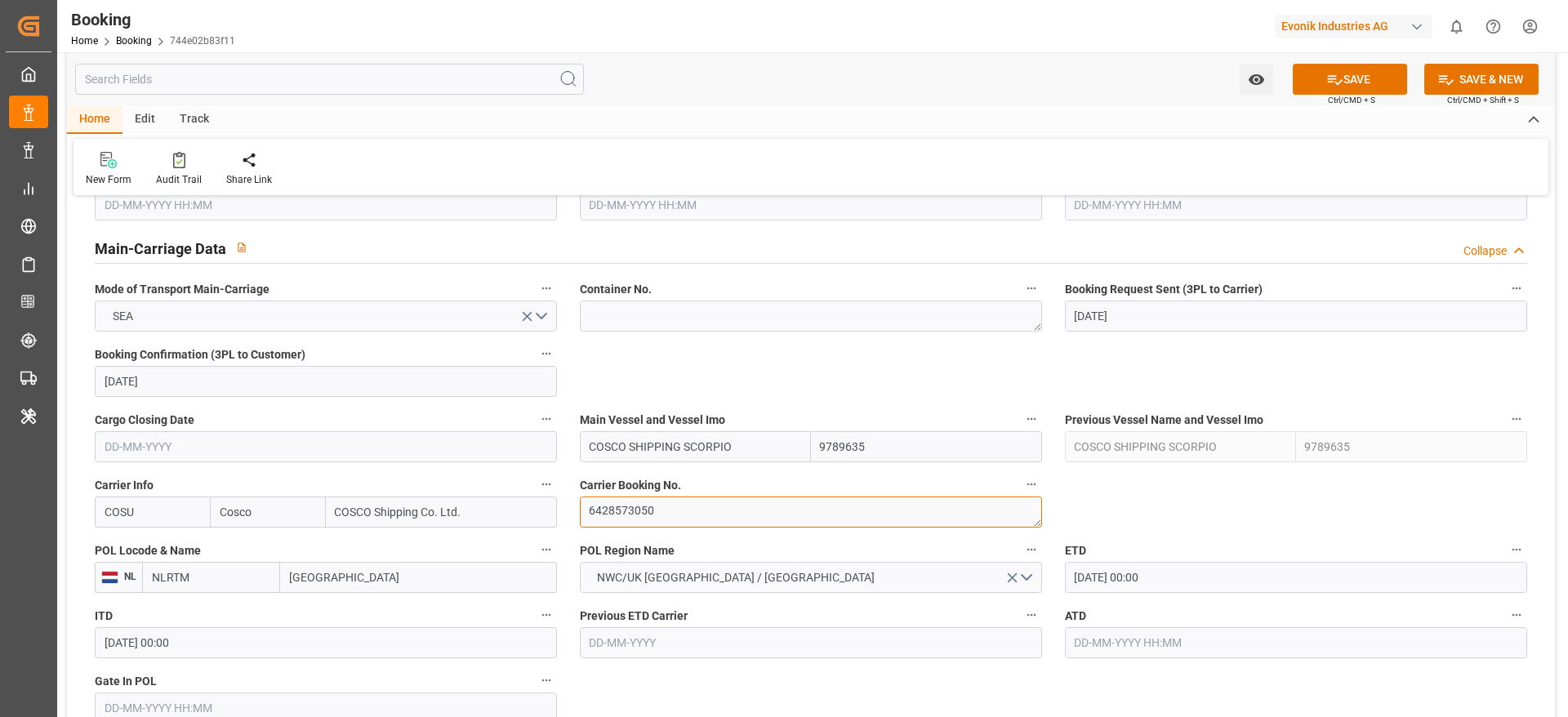
type textarea "6428573050"
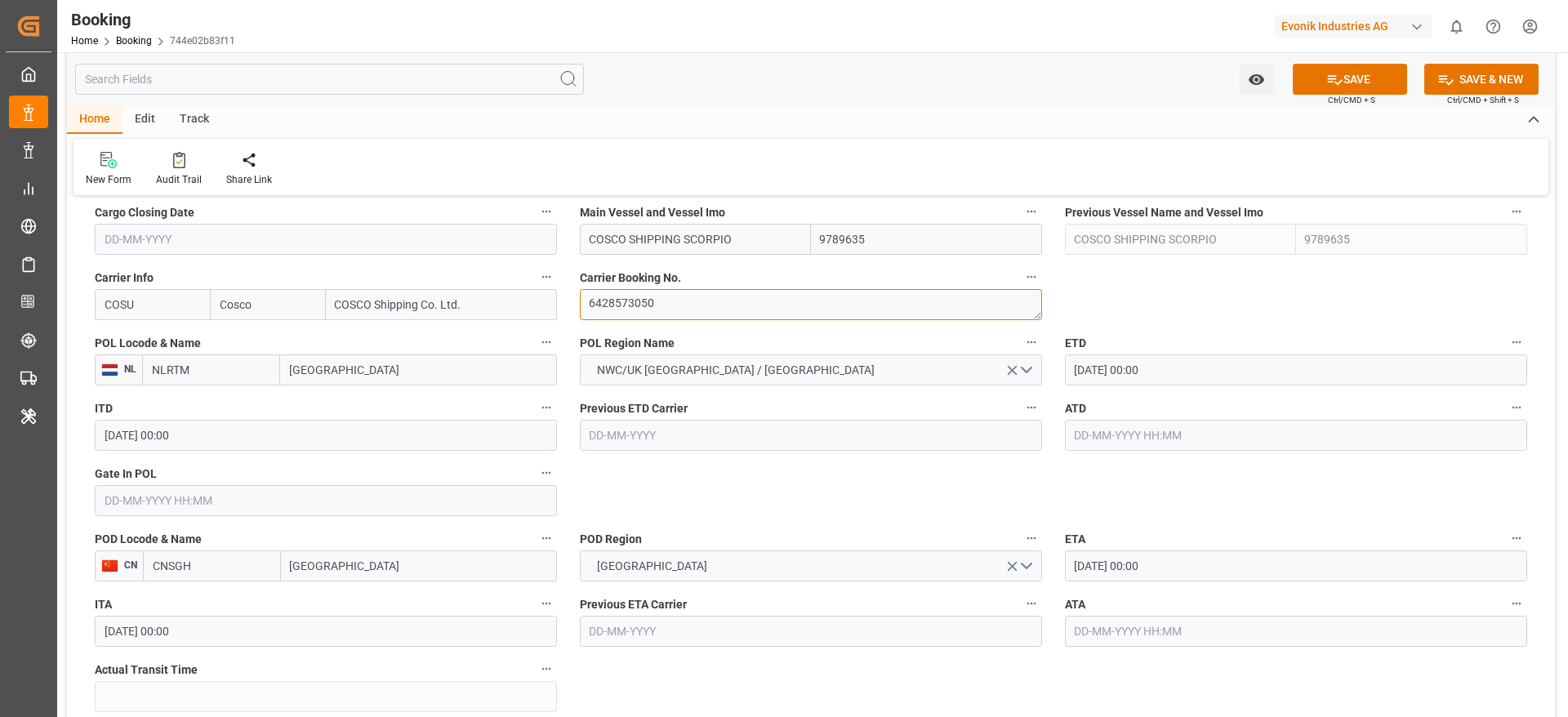
scroll to position [1225, 0]
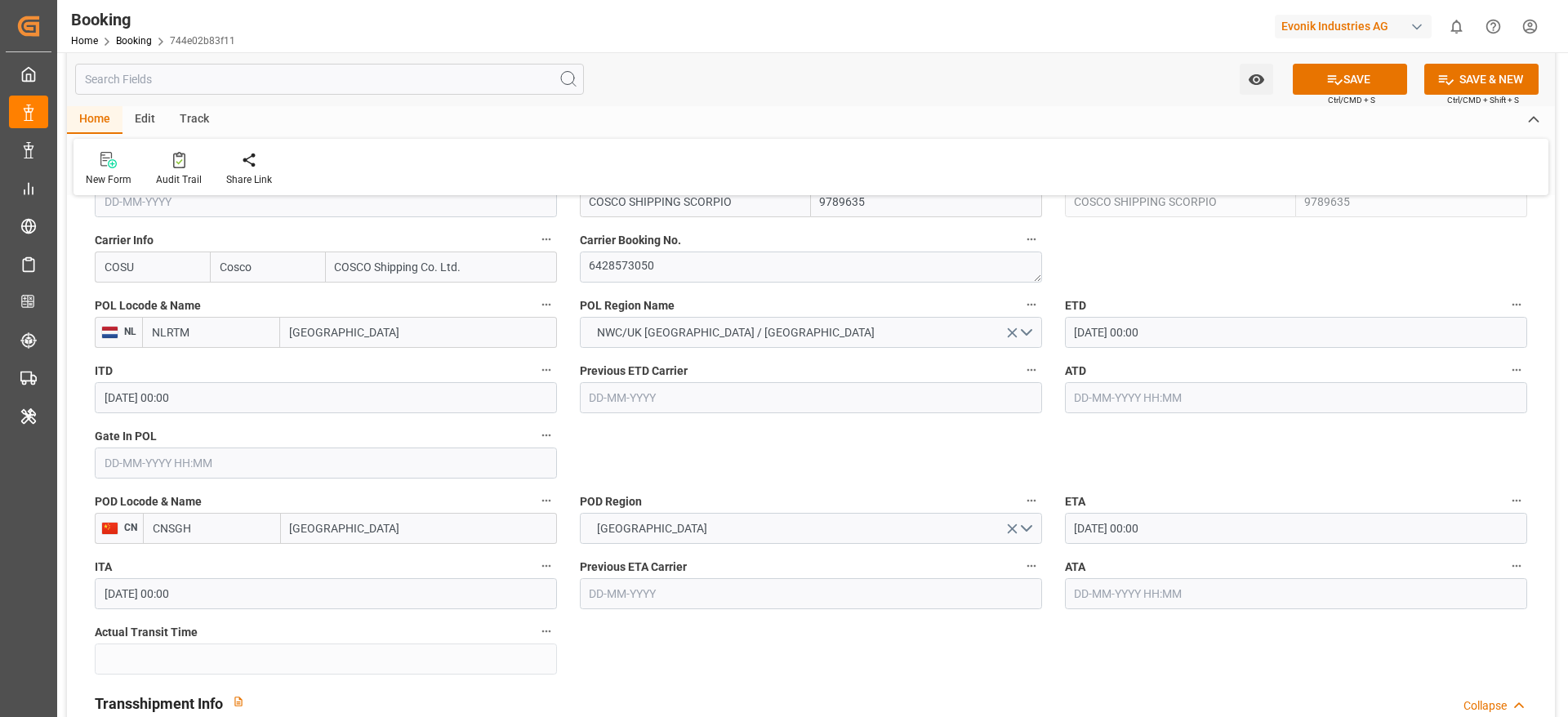
click at [1226, 526] on input "[DATE] 00:00" at bounding box center [1295, 529] width 463 height 31
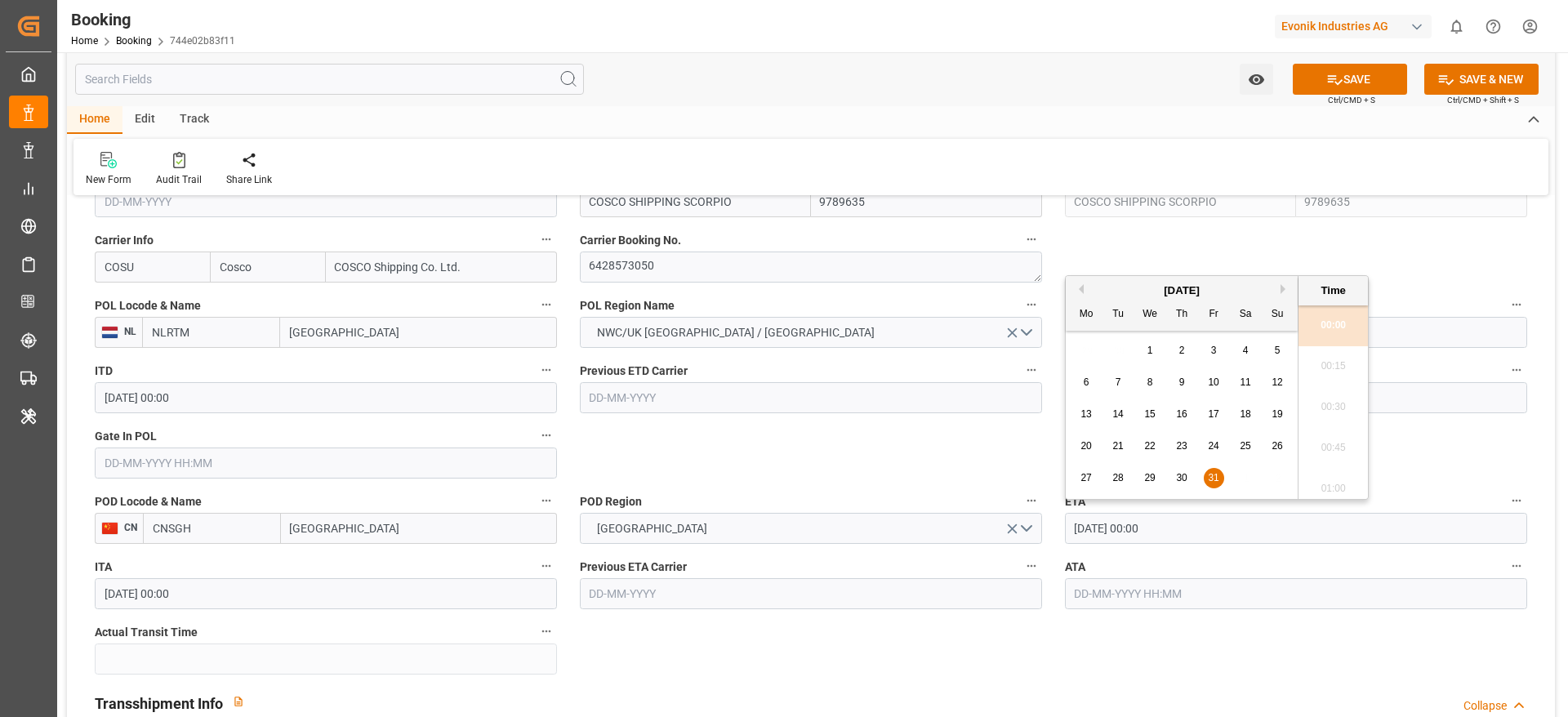
click at [1283, 286] on button "Next Month" at bounding box center [1285, 289] width 10 height 10
click at [1116, 392] on div "4" at bounding box center [1118, 383] width 20 height 20
type input "[DATE] 00:00"
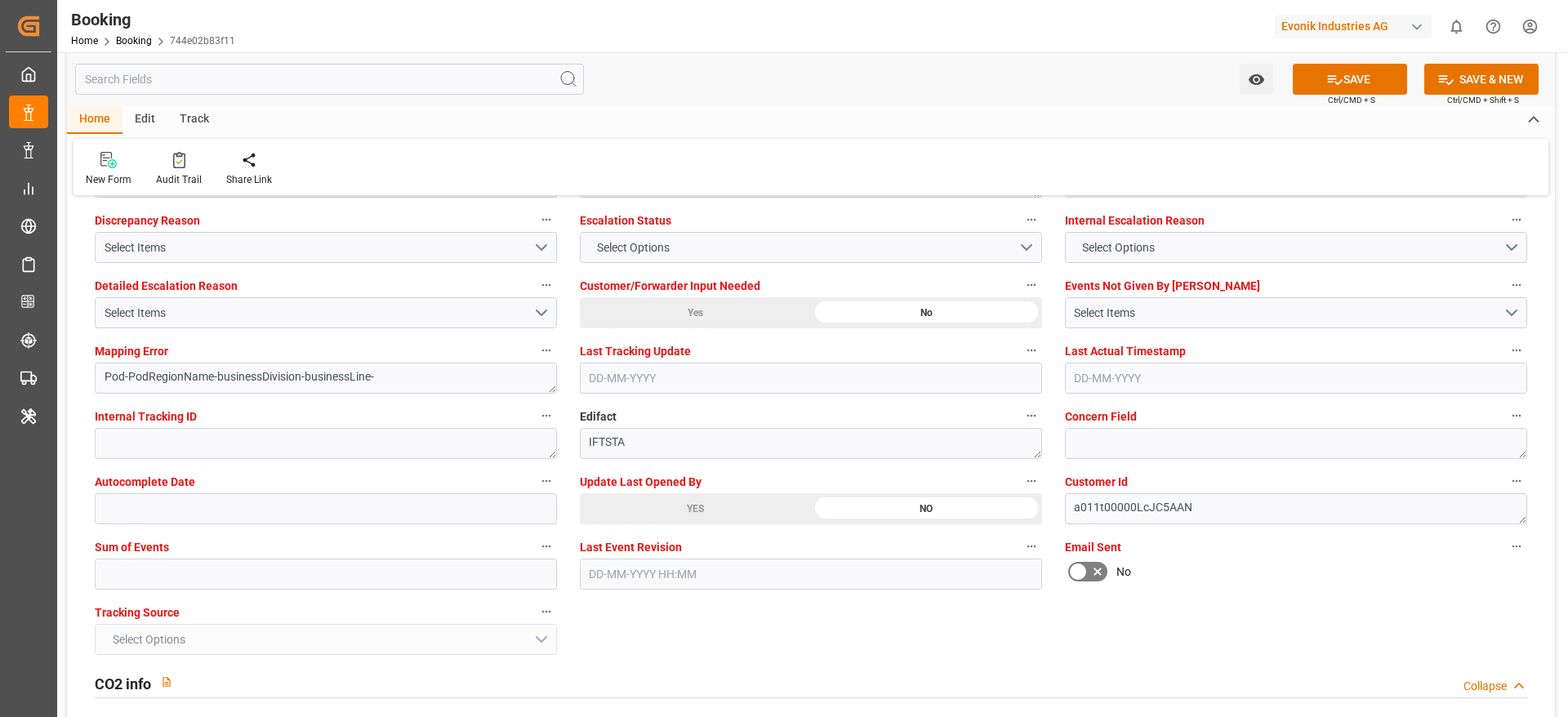
scroll to position [2942, 0]
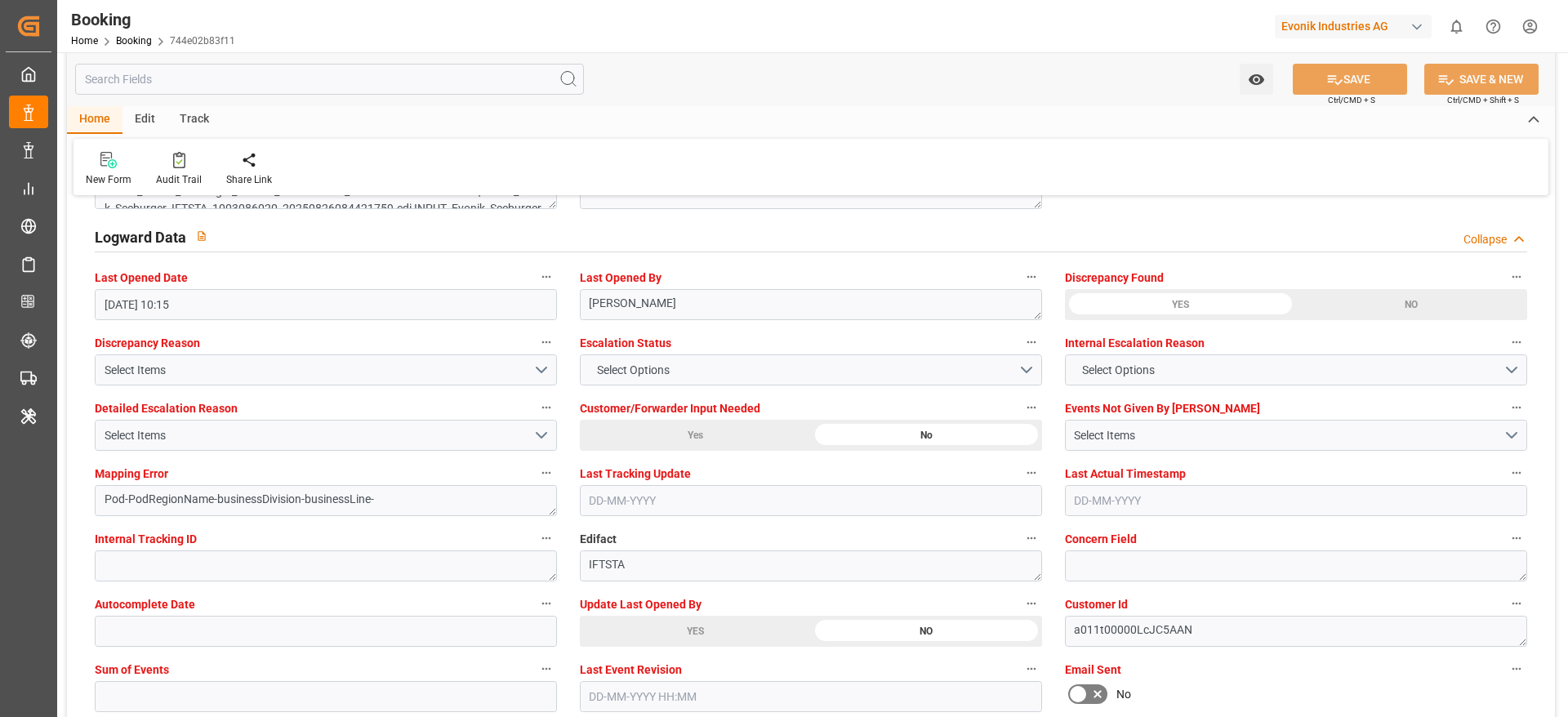
type textarea "Madhu T V"
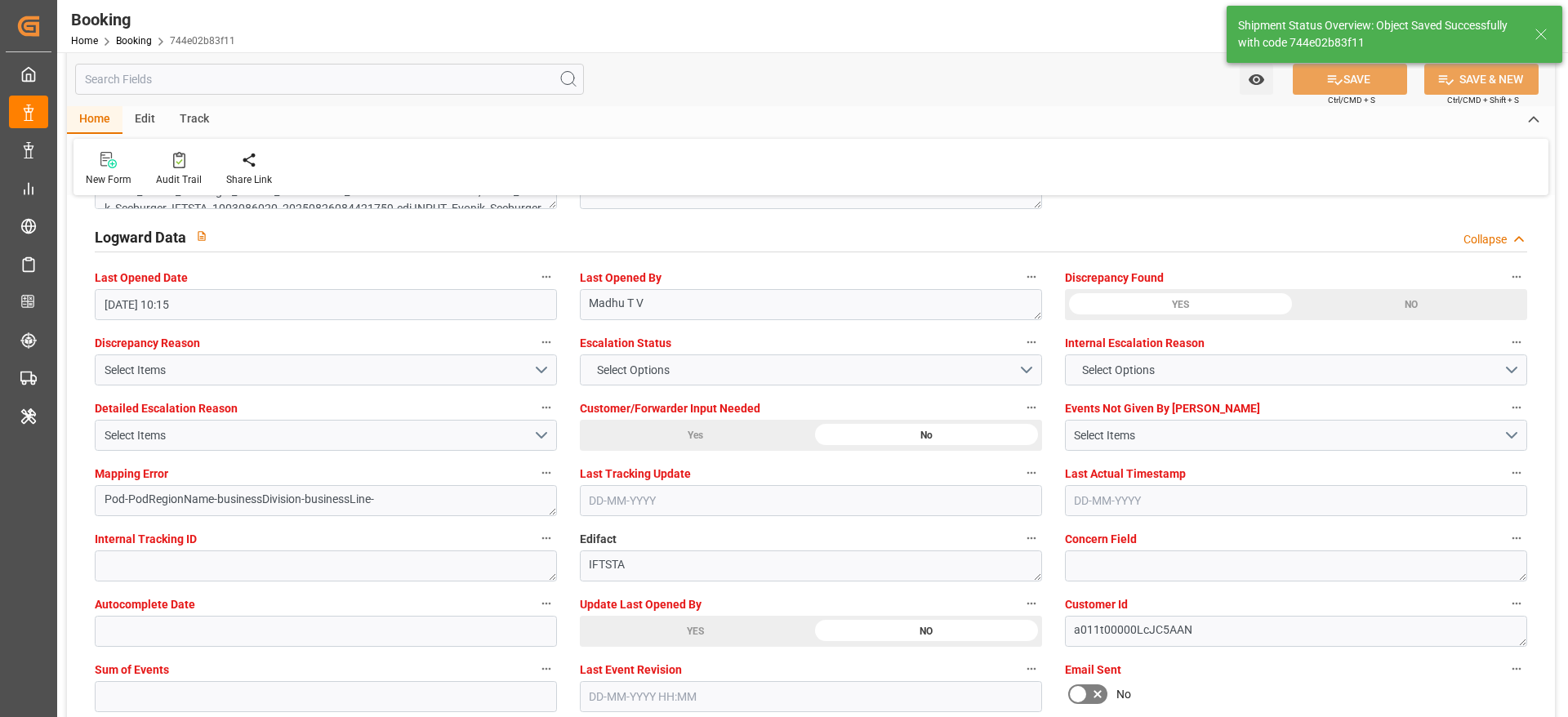
type input "[DATE] 07:25"
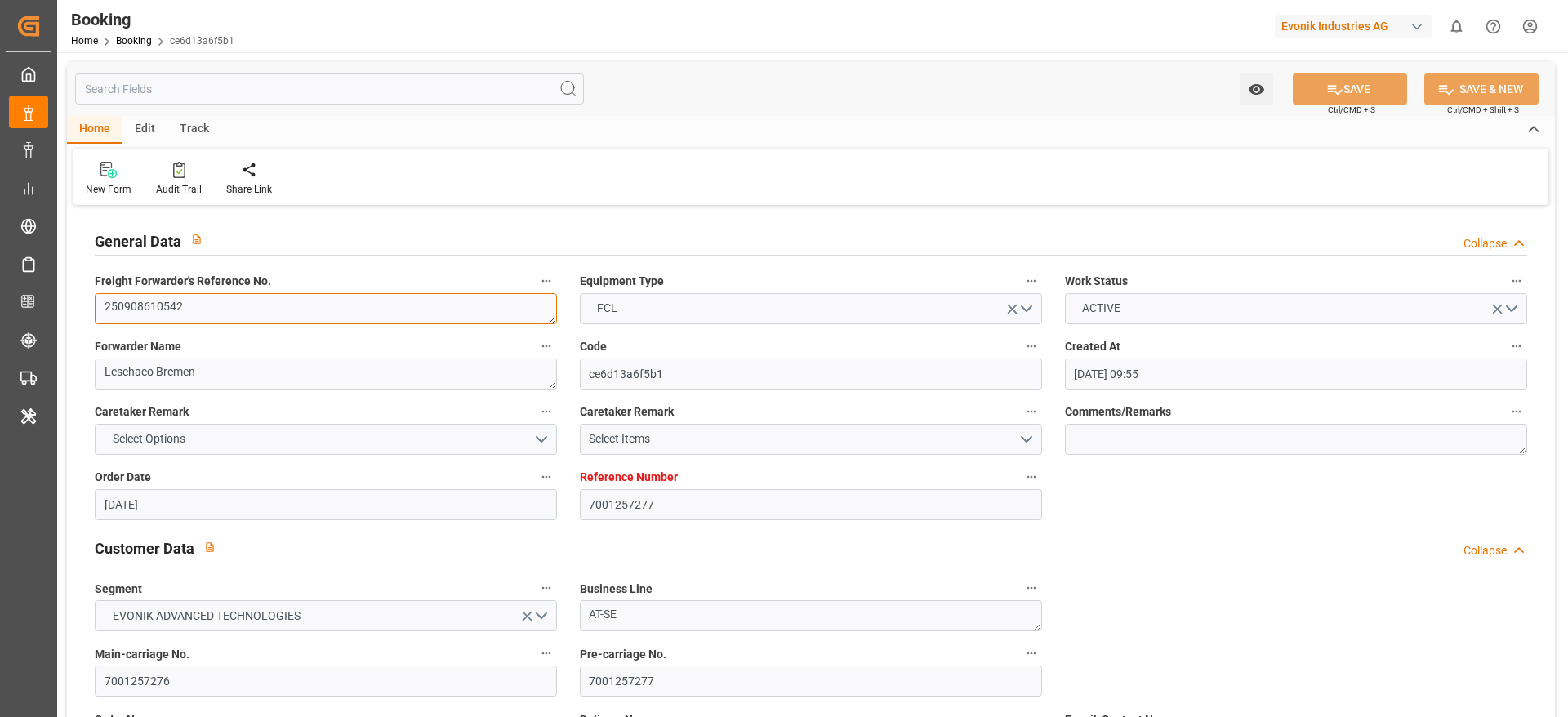
click at [223, 300] on textarea "250908610542" at bounding box center [326, 308] width 463 height 31
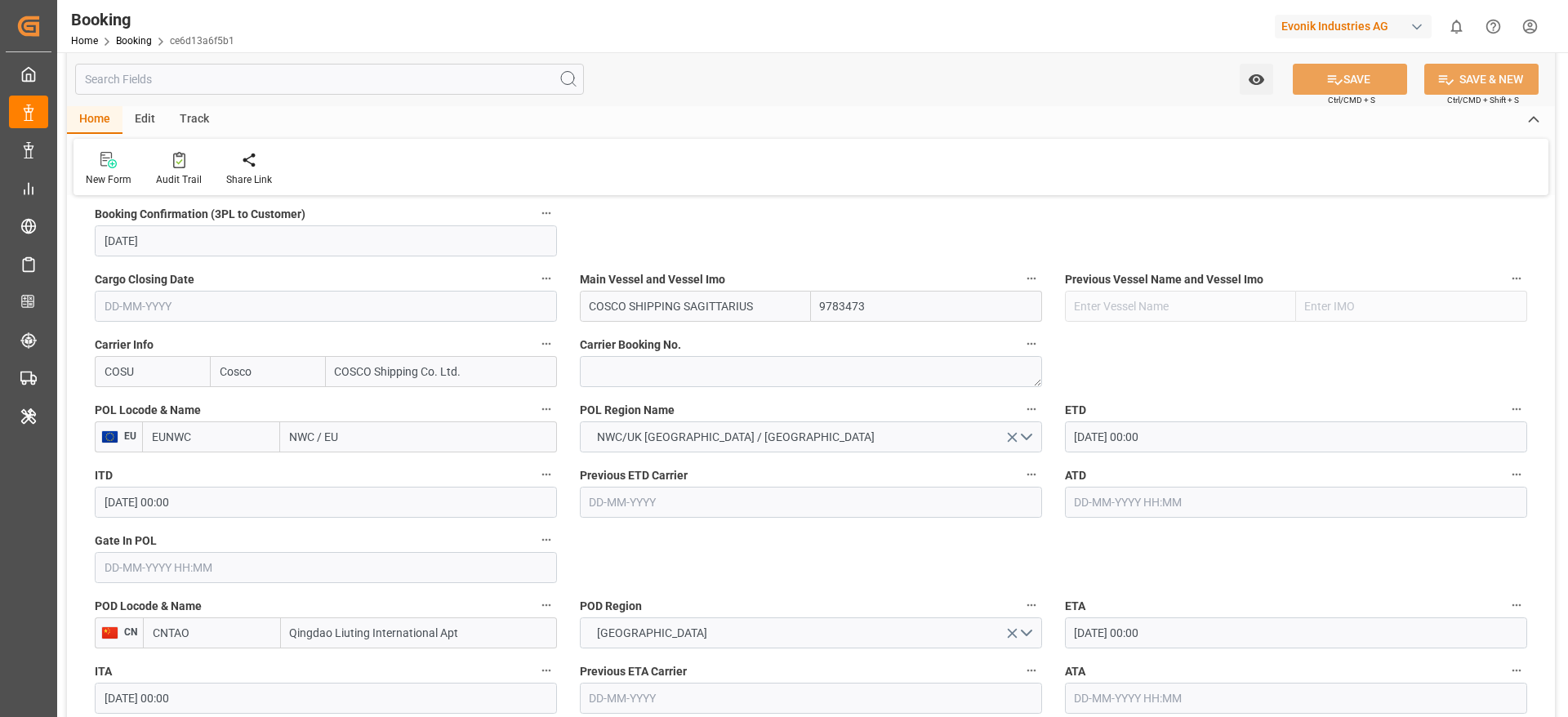
scroll to position [1225, 0]
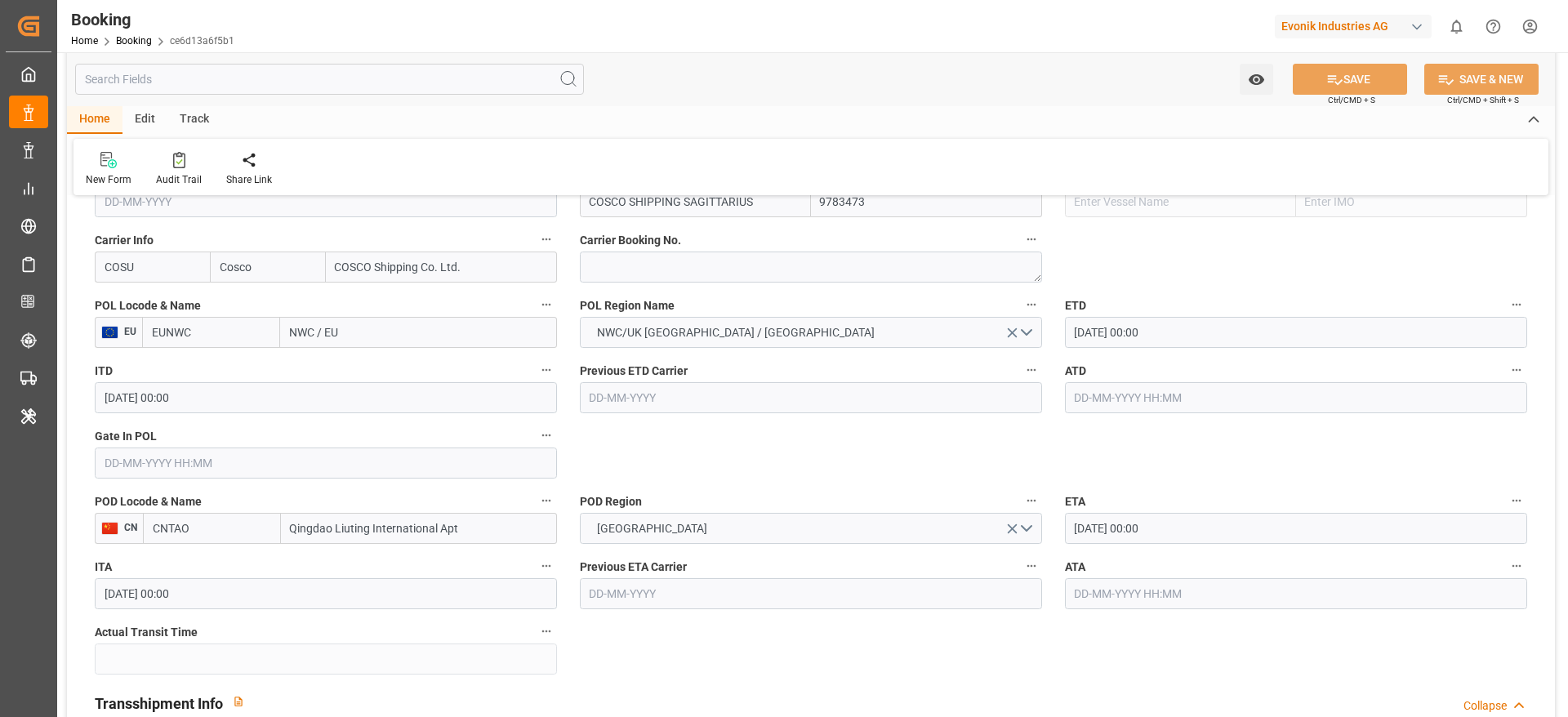
click at [479, 535] on input "Qingdao Liuting International Apt" at bounding box center [418, 529] width 276 height 31
drag, startPoint x: 469, startPoint y: 528, endPoint x: 369, endPoint y: 527, distance: 100.0
click at [369, 527] on input "Qingdao Liuting International Apt" at bounding box center [418, 529] width 276 height 31
drag, startPoint x: 887, startPoint y: 421, endPoint x: 859, endPoint y: 446, distance: 37.5
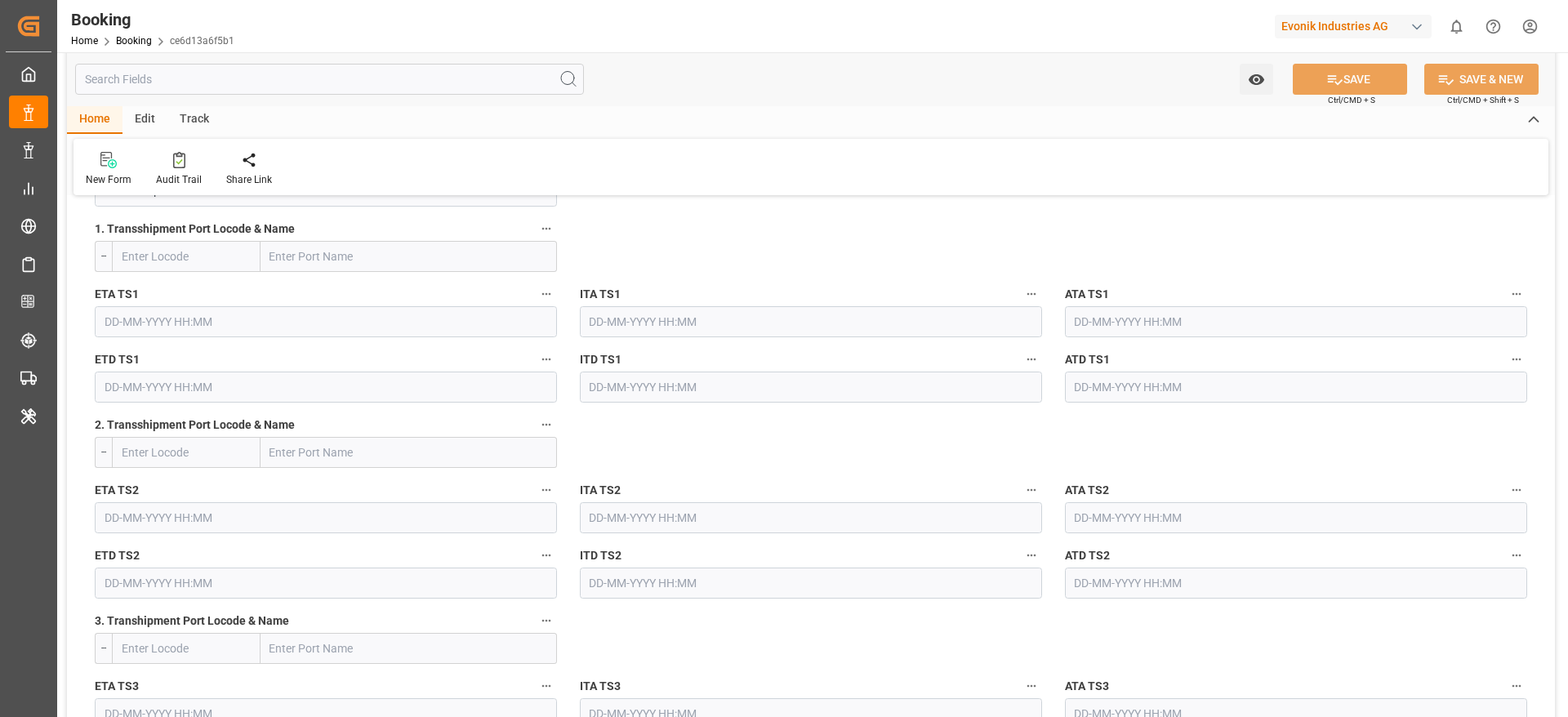
scroll to position [1716, 0]
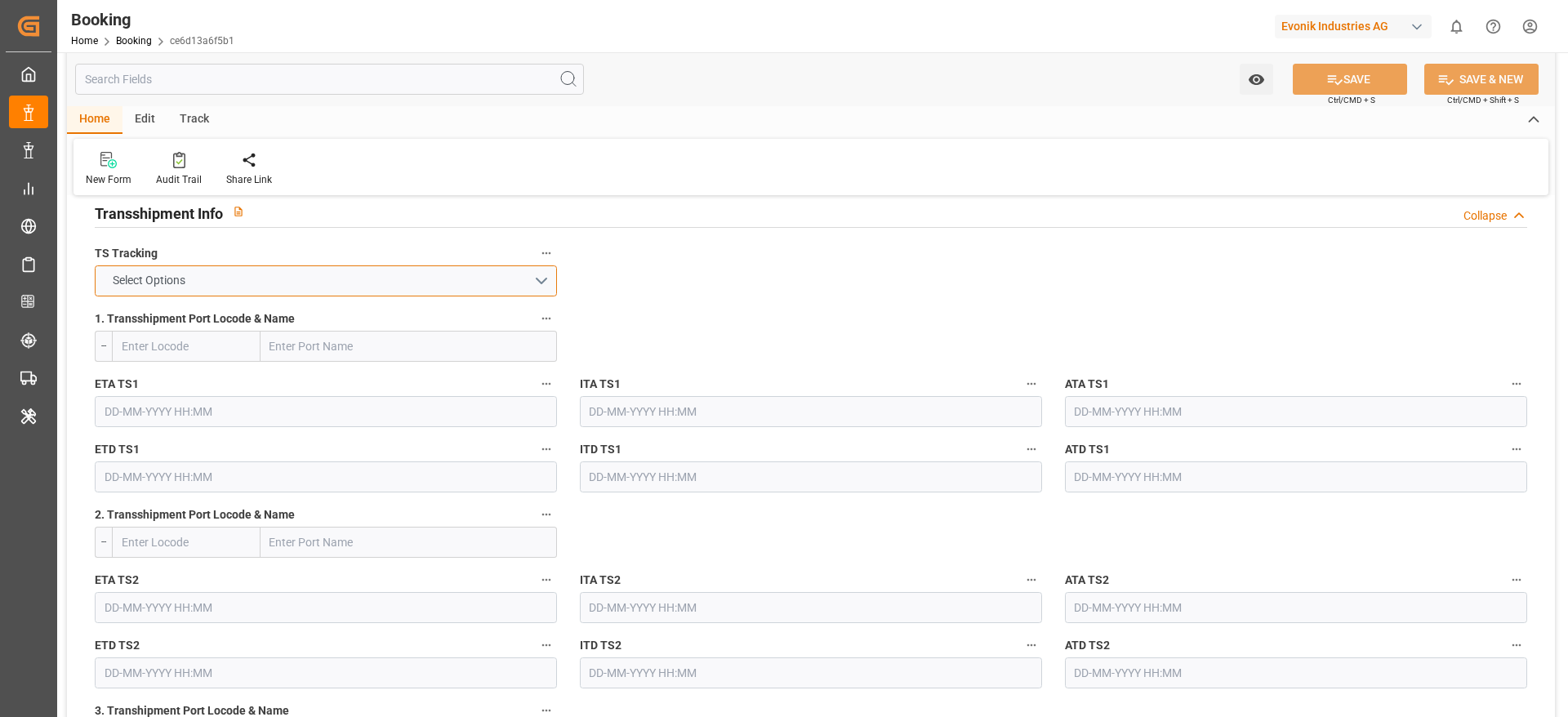
click at [155, 284] on span "Select Options" at bounding box center [149, 280] width 89 height 17
click at [149, 325] on div "FALSE" at bounding box center [326, 319] width 461 height 35
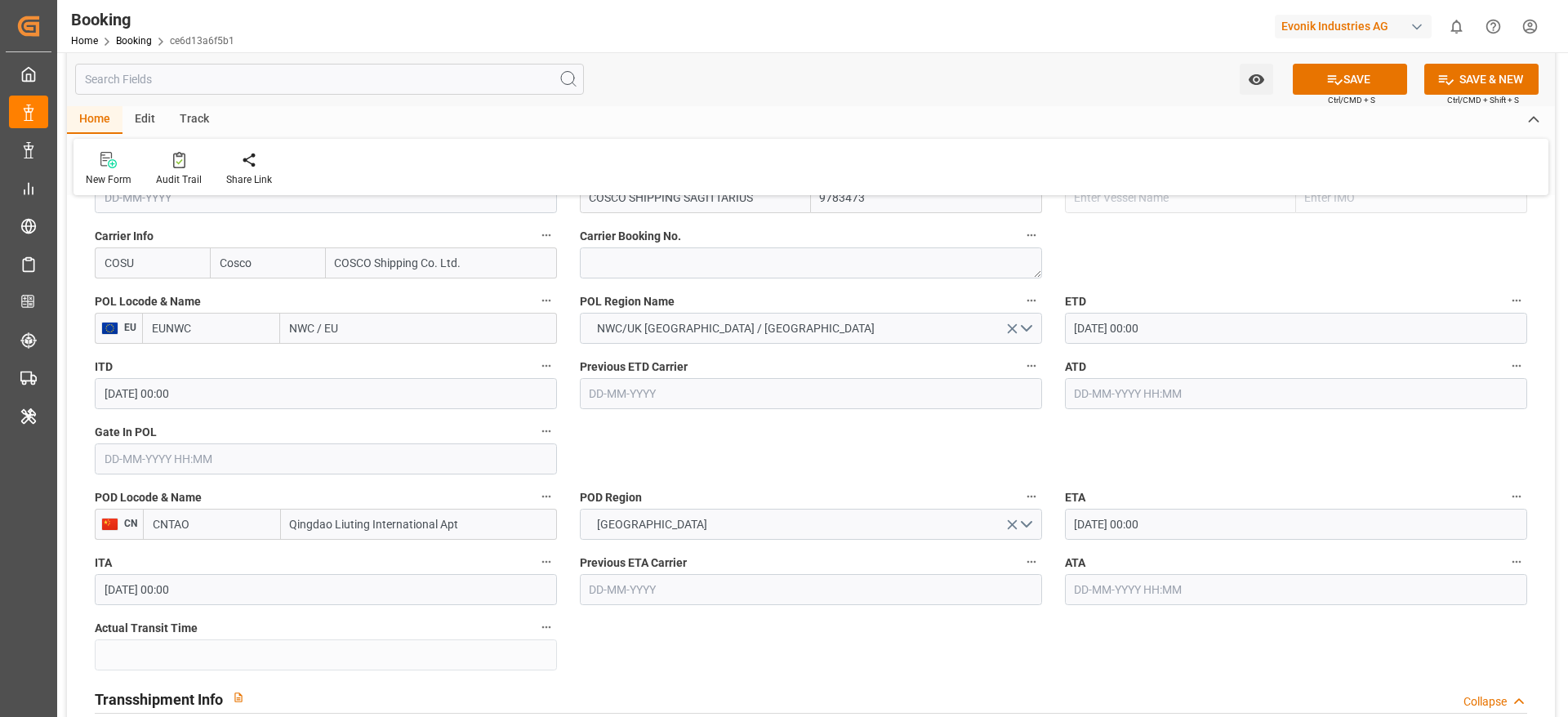
scroll to position [1225, 0]
drag, startPoint x: 477, startPoint y: 525, endPoint x: 269, endPoint y: 524, distance: 208.0
click at [269, 524] on div "CNTAO Qingdao Liuting International Apt" at bounding box center [350, 529] width 414 height 31
paste input "text"
type input "[GEOGRAPHIC_DATA]"
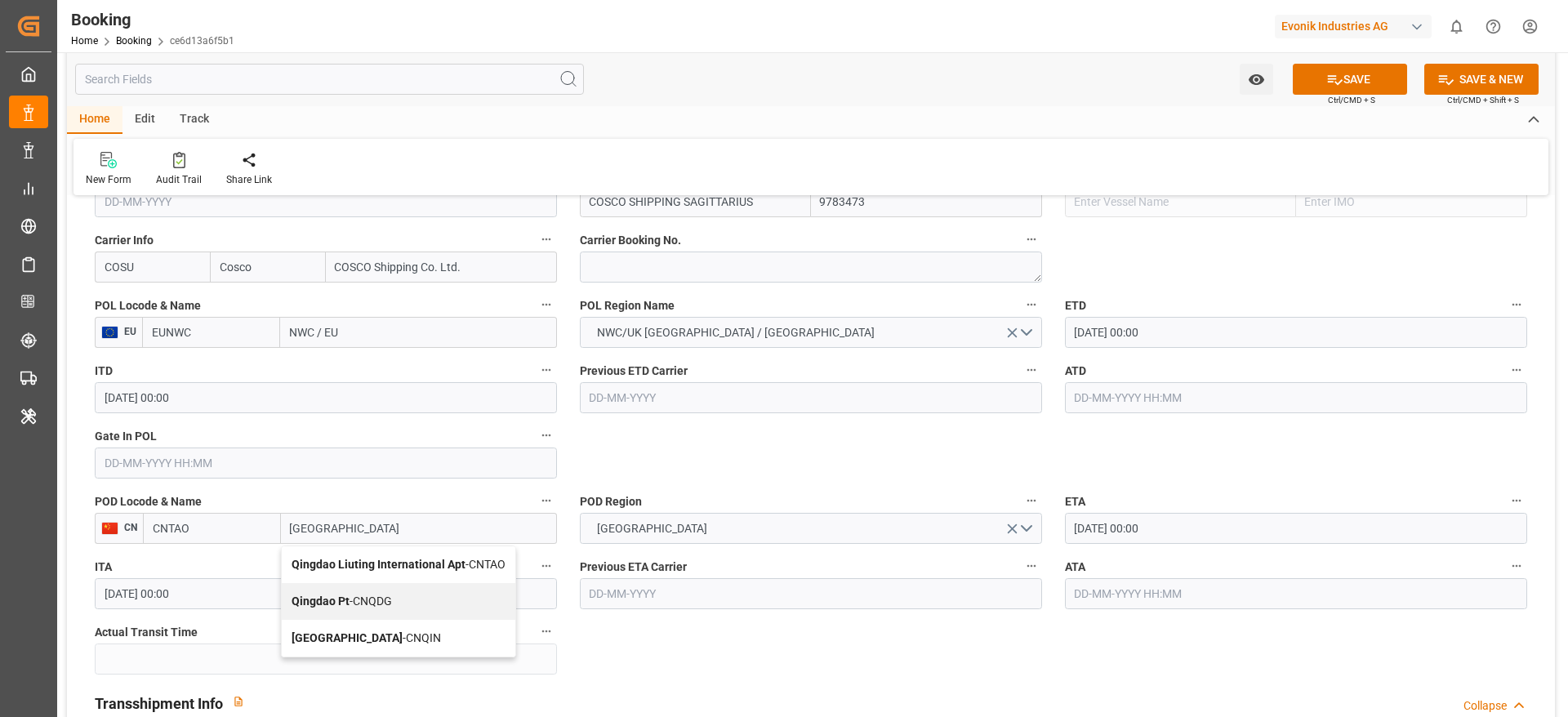
click at [414, 608] on div "Qingdao Pt - CNQDG" at bounding box center [398, 601] width 234 height 36
type input "CNQDG"
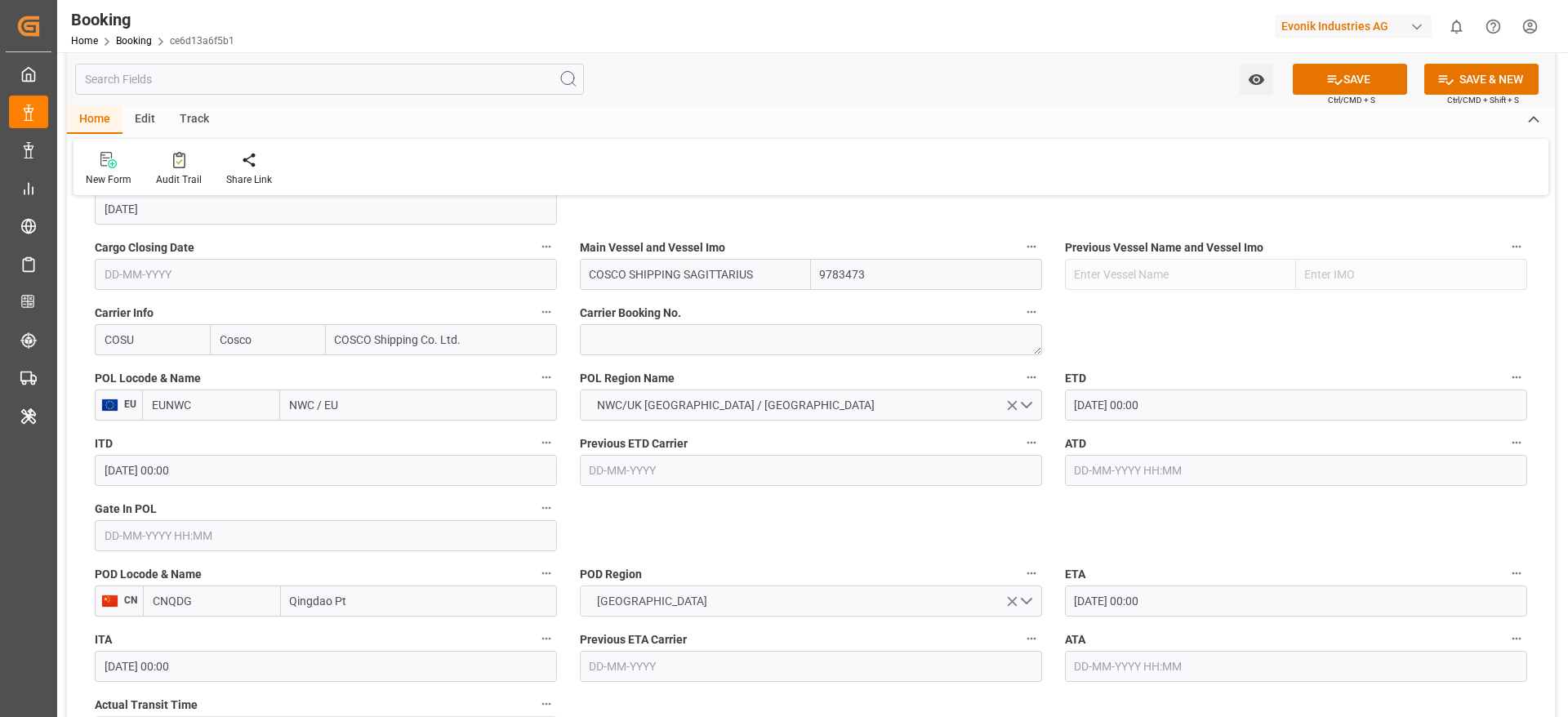
scroll to position [1103, 0]
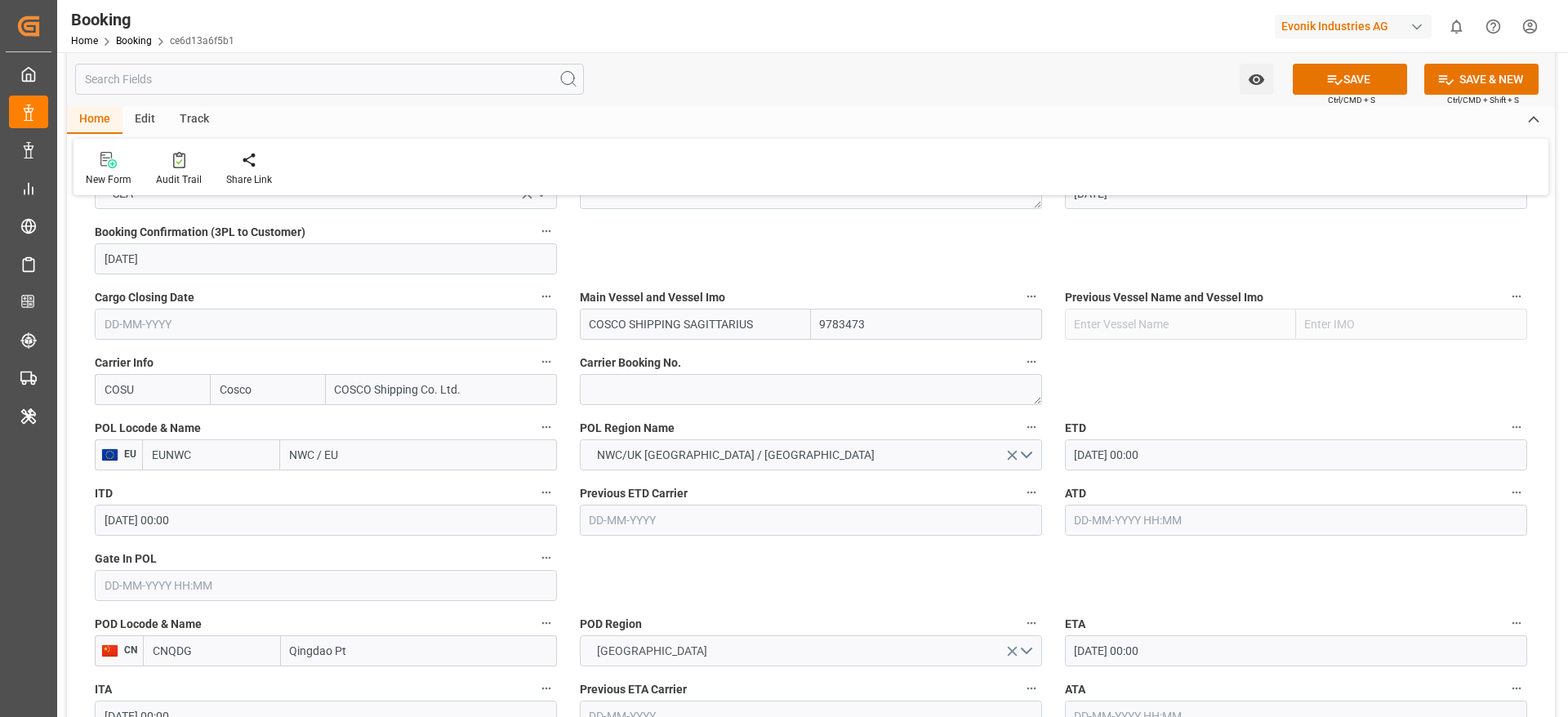
type input "Qingdao Pt"
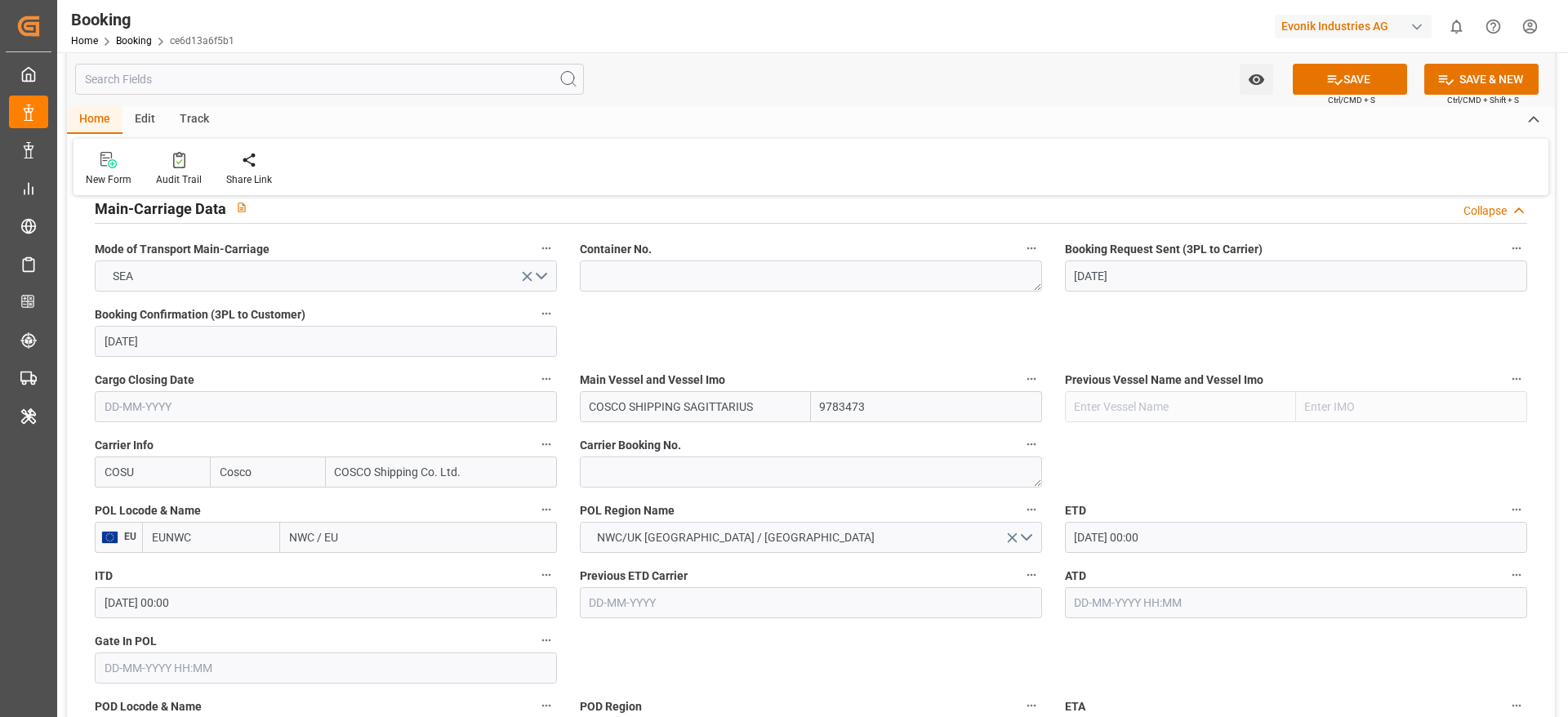
scroll to position [981, 0]
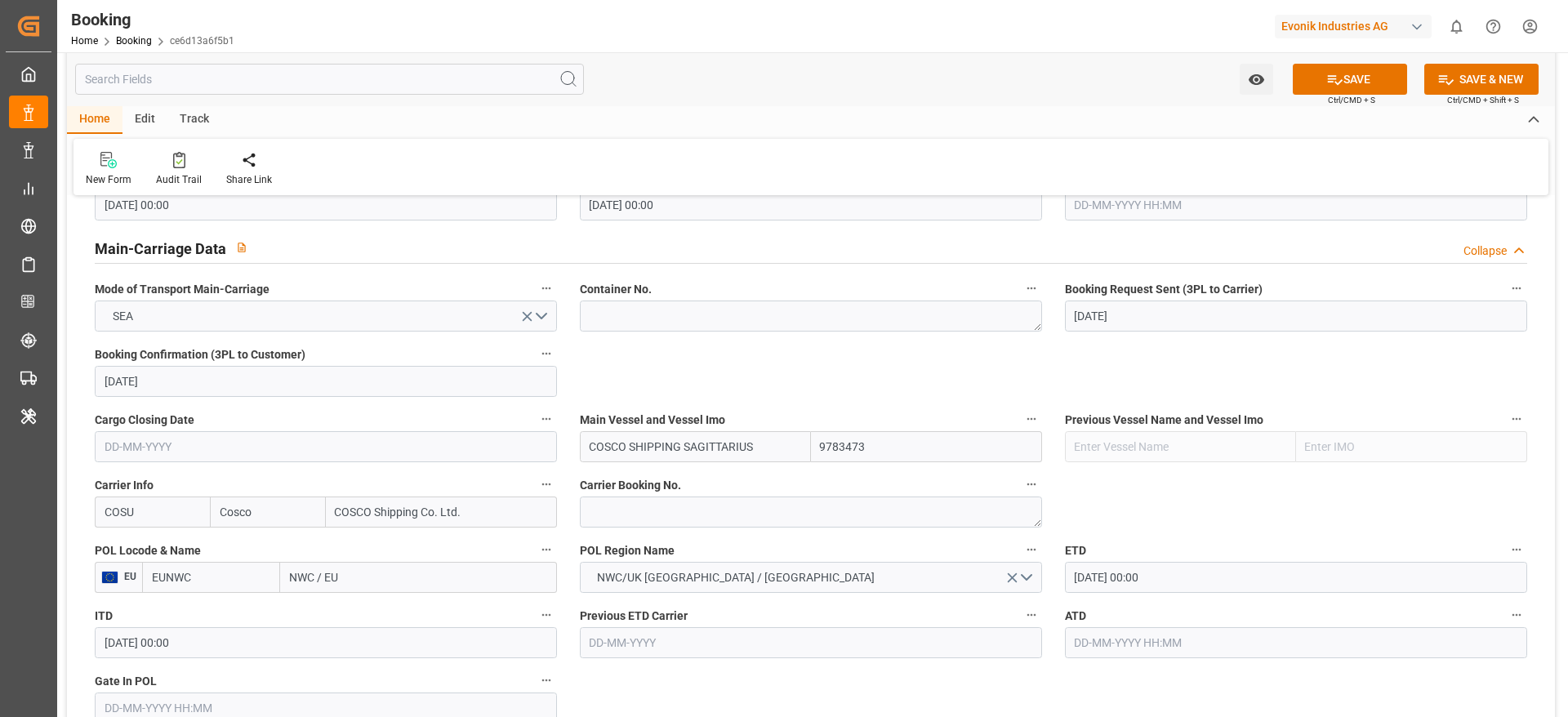
drag, startPoint x: 788, startPoint y: 450, endPoint x: 413, endPoint y: 446, distance: 375.0
paste input "CORPIO"
type input "COSCO SHIPPING SCORPIO"
click at [686, 476] on b "COSCO SHIPPING SCORPIO" at bounding box center [663, 482] width 146 height 13
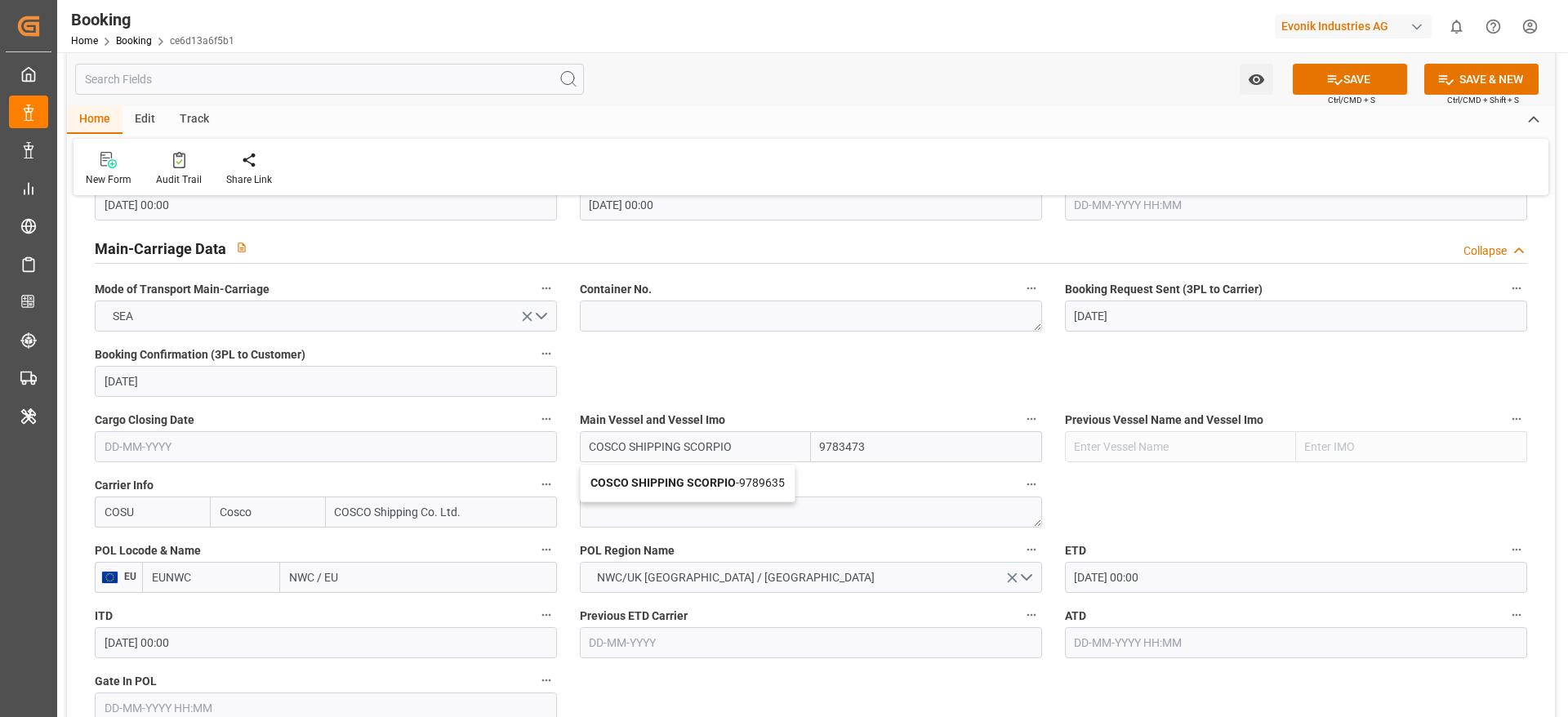
type input "9789635"
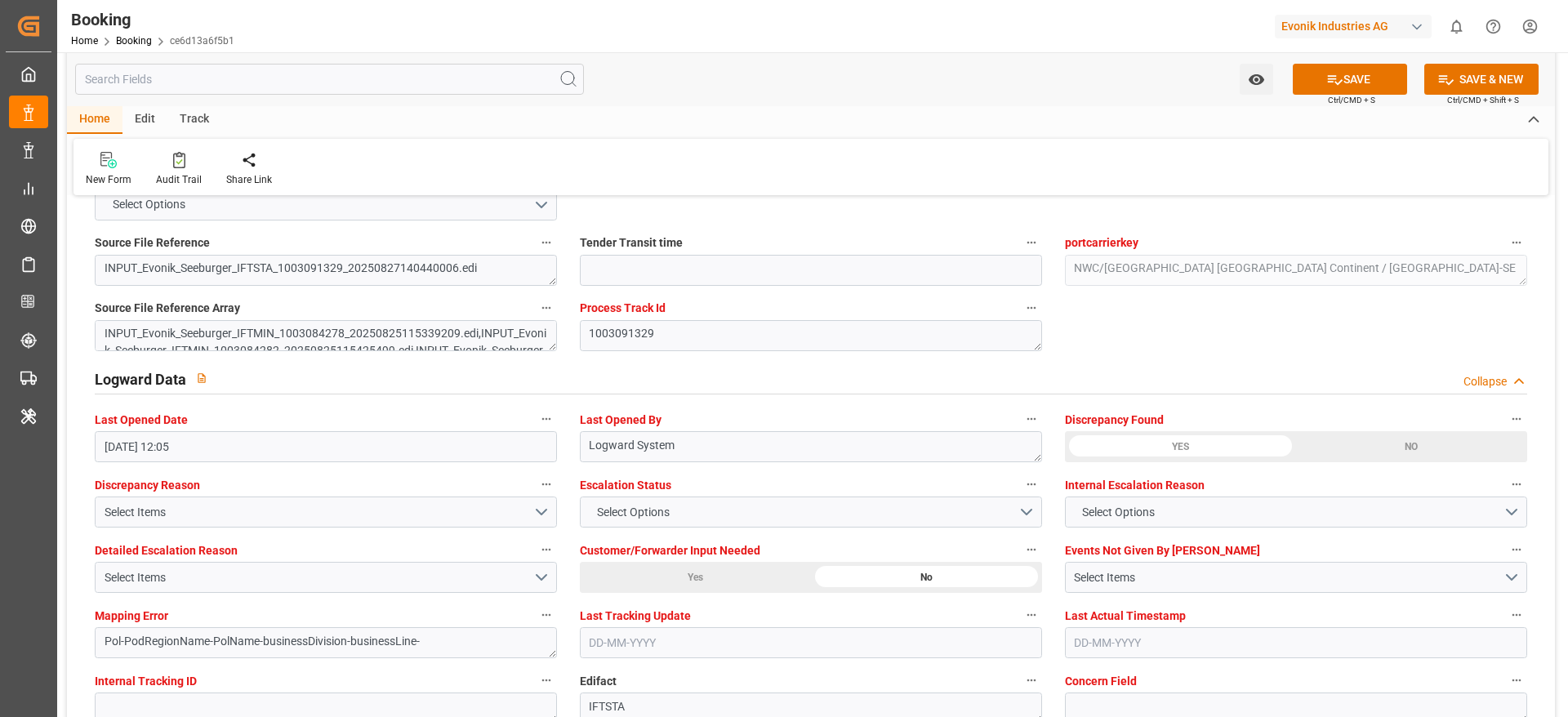
scroll to position [2942, 0]
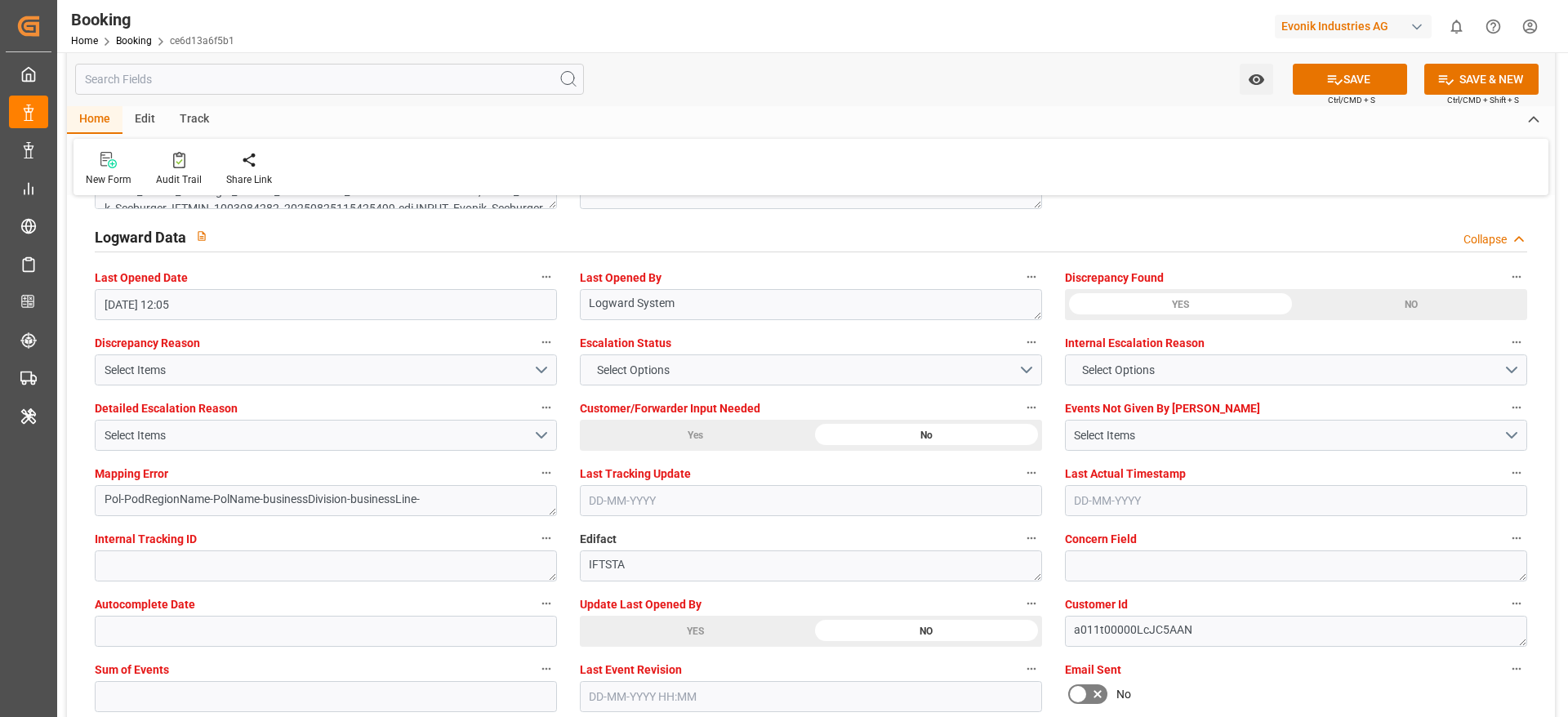
type input "COSCO SHIPPING SCORPIO"
type input "COSCO SHIPPING SAGITTARIUS"
type input "9783473"
type textarea "NWC/[GEOGRAPHIC_DATA] [GEOGRAPHIC_DATA] Continent / [GEOGRAPHIC_DATA]-SE"
type textarea "Madhu T V"
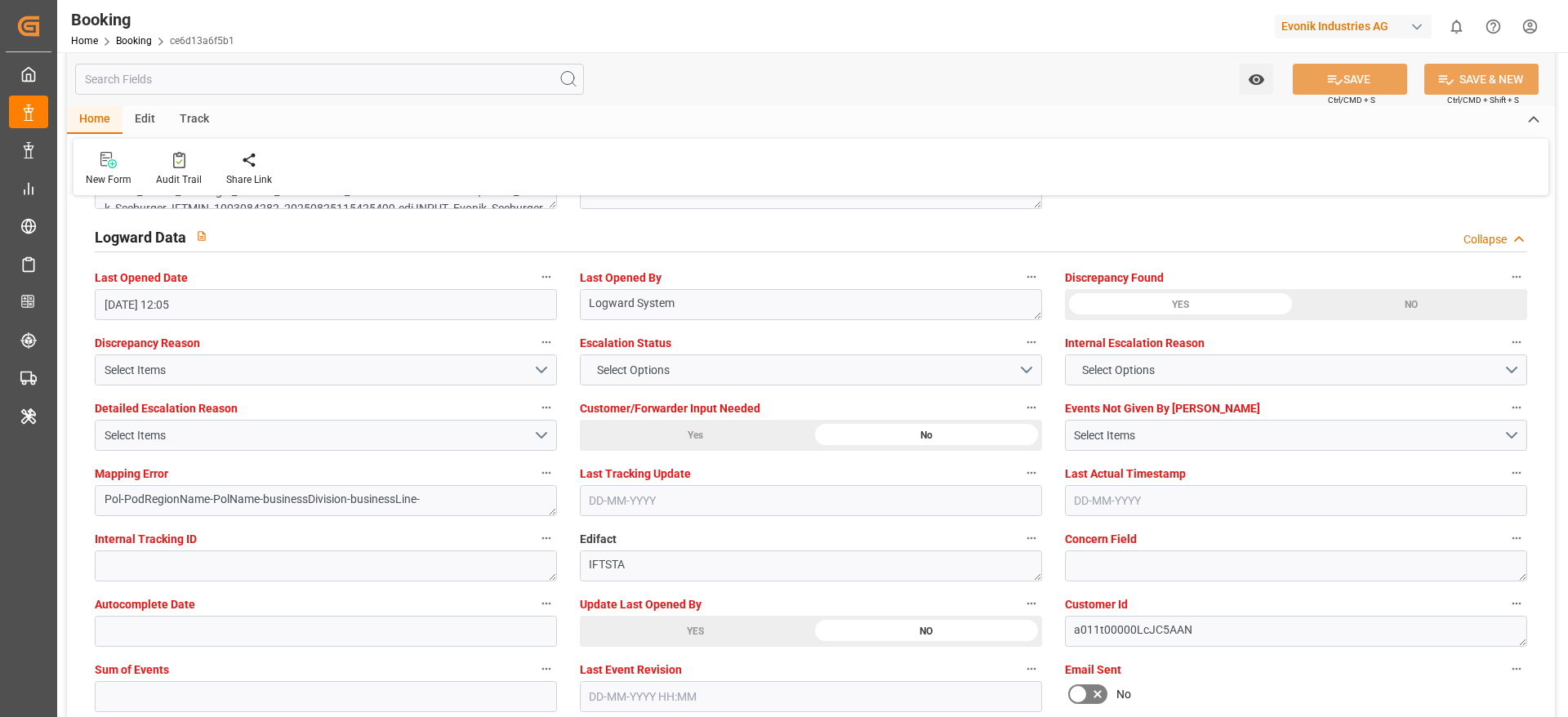
type textarea "Pod-PodRegionName-Pol-PodRegionName-businessDivision-businessLine-"
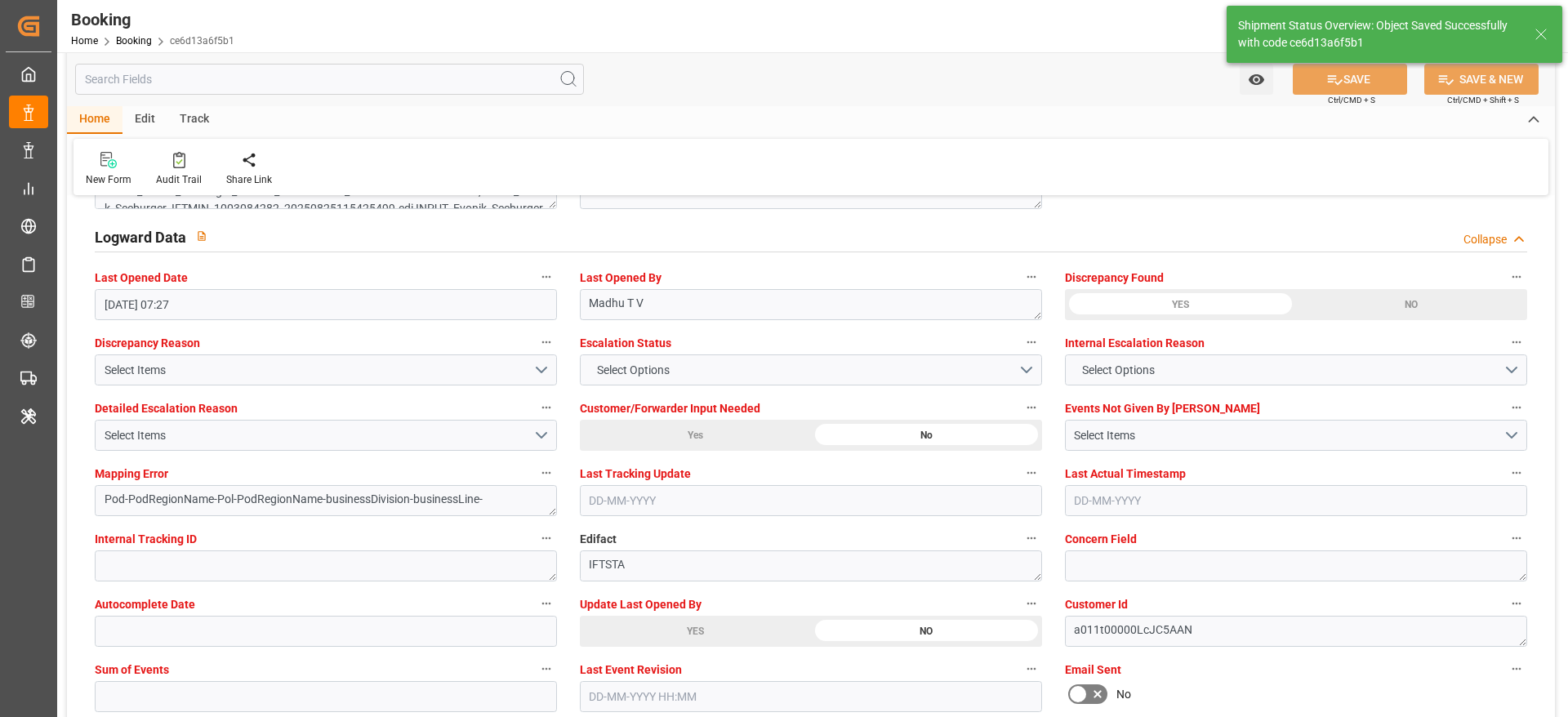
type input "[DATE] 07:27"
